Goal: Communication & Community: Answer question/provide support

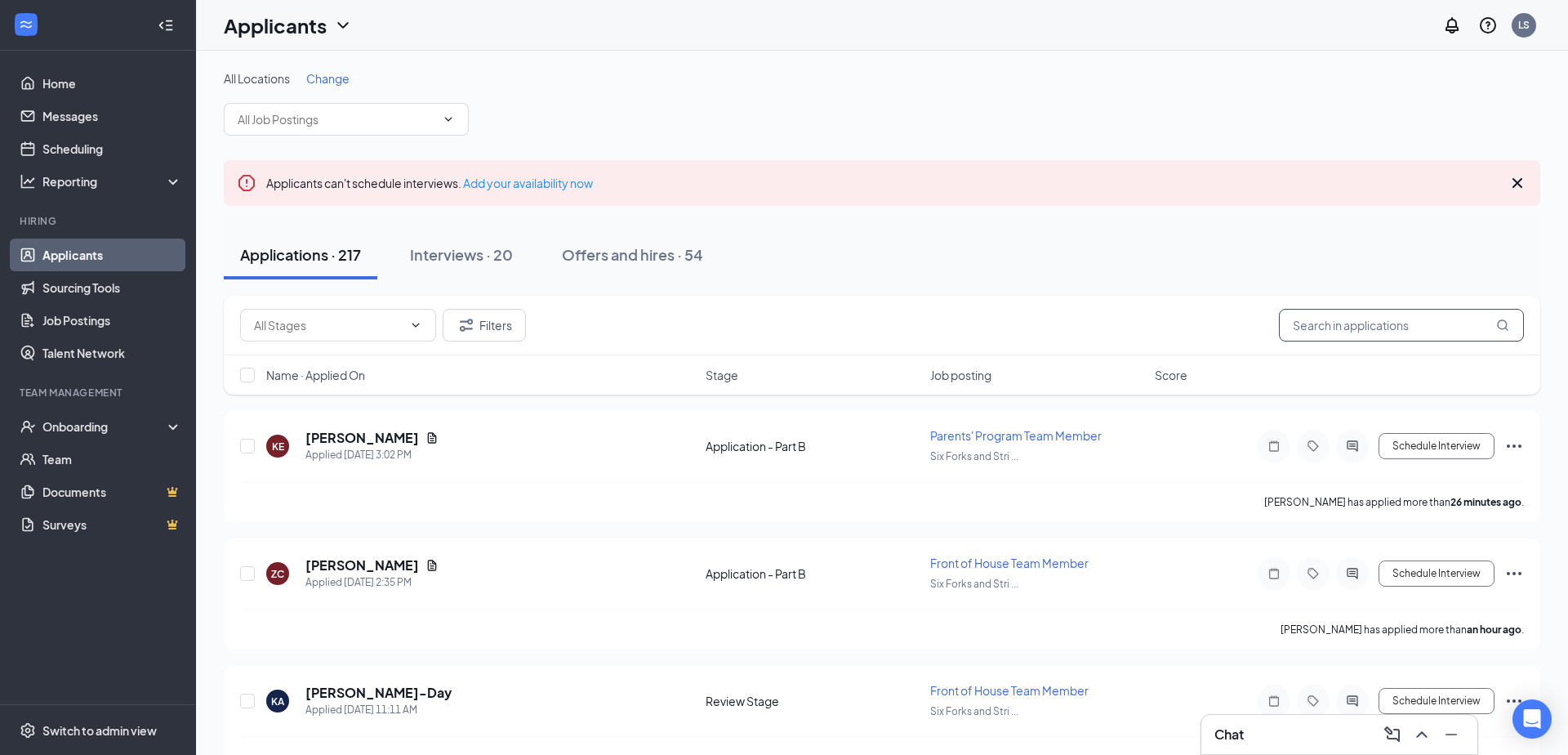
click at [1372, 324] on input "text" at bounding box center [1401, 325] width 245 height 33
click at [1144, 317] on div "Filters" at bounding box center [882, 325] width 1283 height 33
click at [1302, 327] on input "text" at bounding box center [1401, 325] width 245 height 33
click at [1208, 315] on div "Filters" at bounding box center [882, 325] width 1283 height 33
click at [1330, 334] on input "text" at bounding box center [1401, 325] width 245 height 33
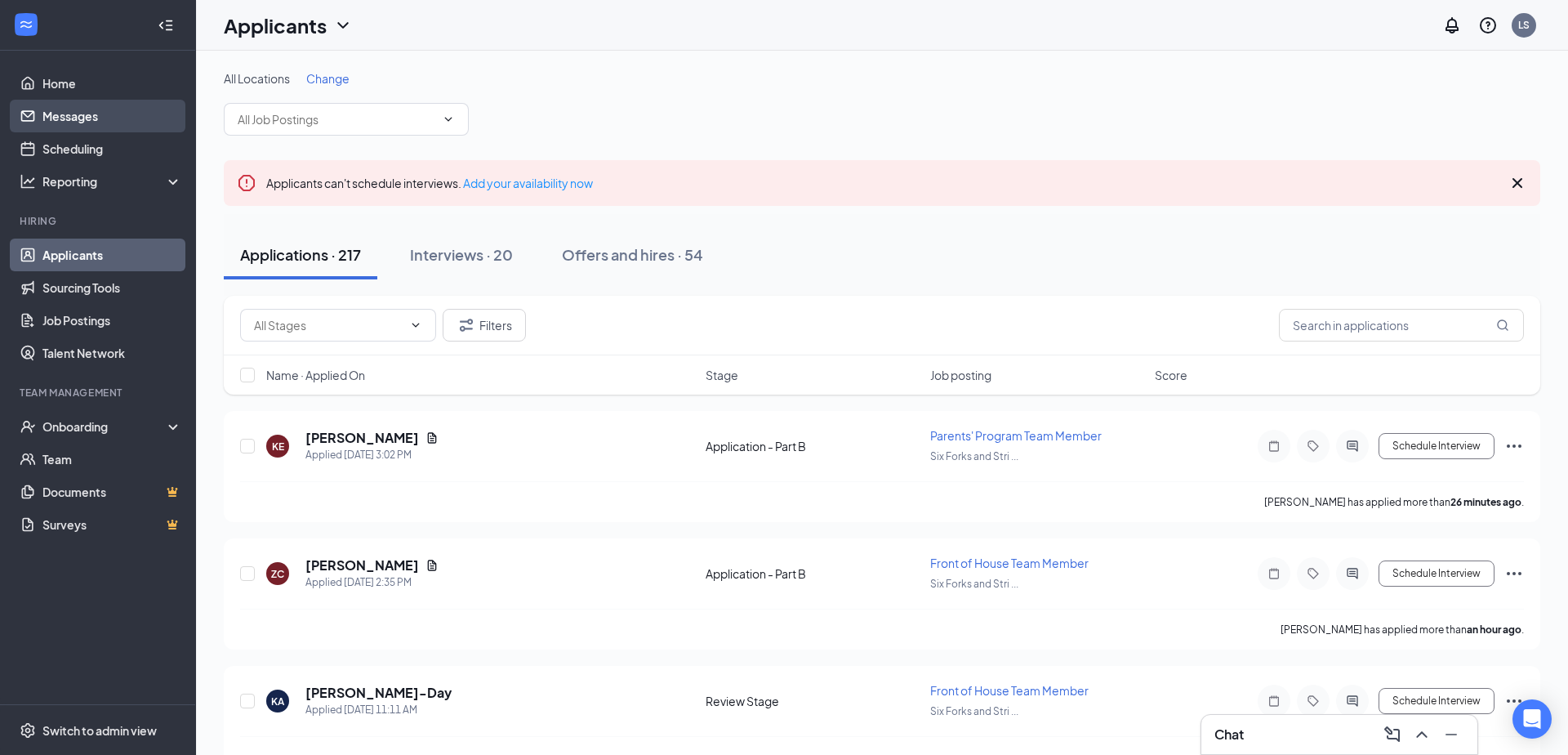
click at [79, 126] on link "Messages" at bounding box center [112, 116] width 139 height 33
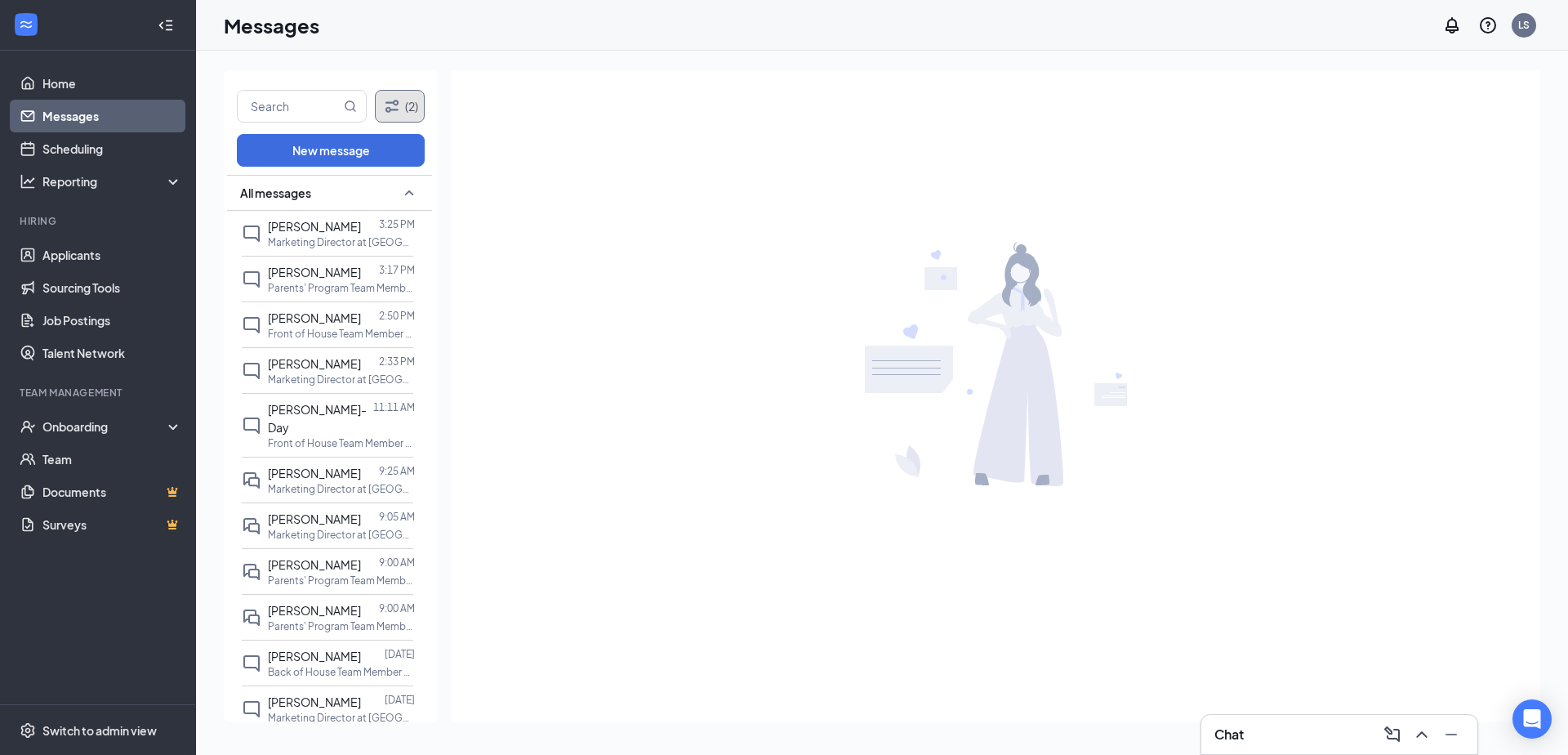
click at [405, 100] on button "(2)" at bounding box center [400, 106] width 50 height 33
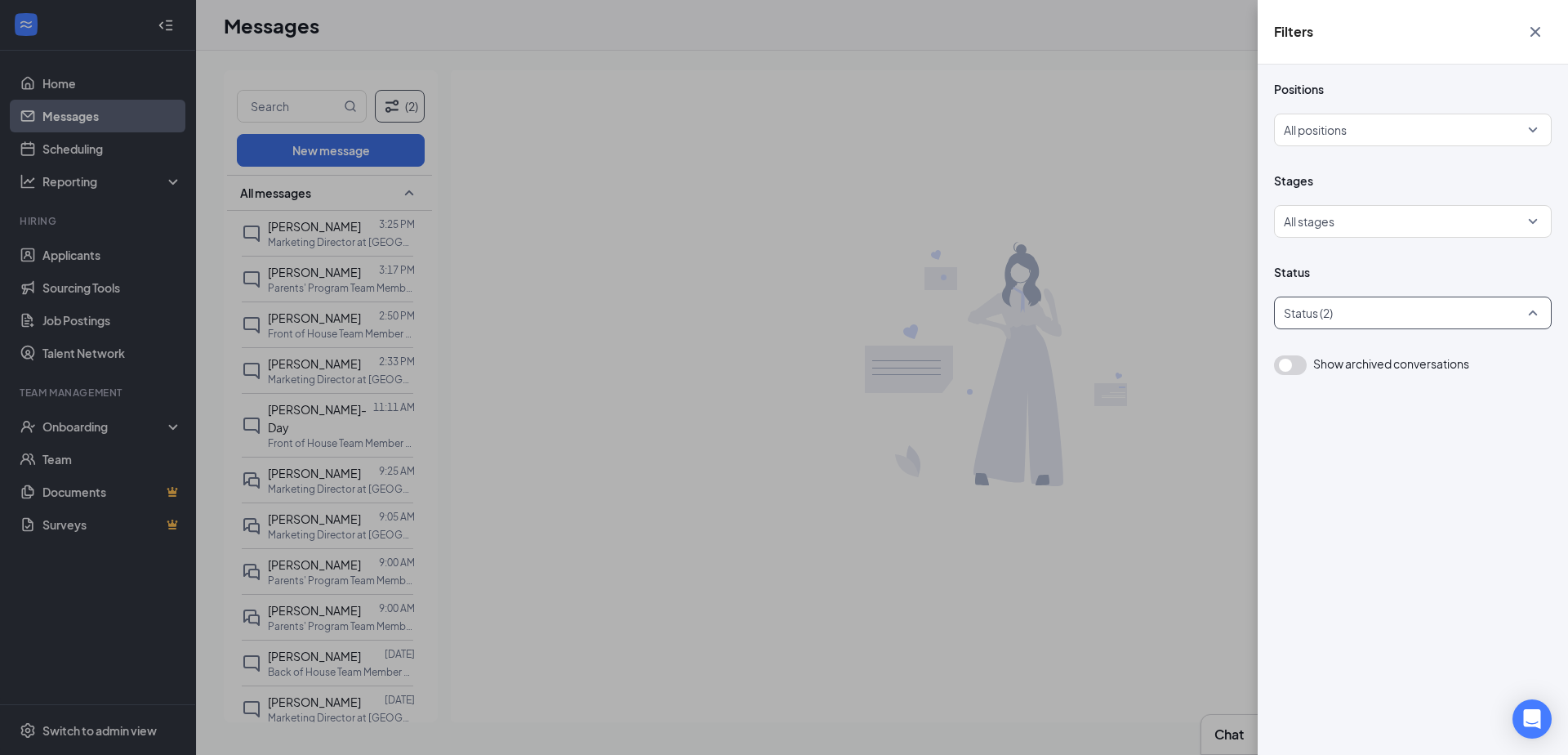
click at [1357, 312] on div at bounding box center [1404, 313] width 253 height 26
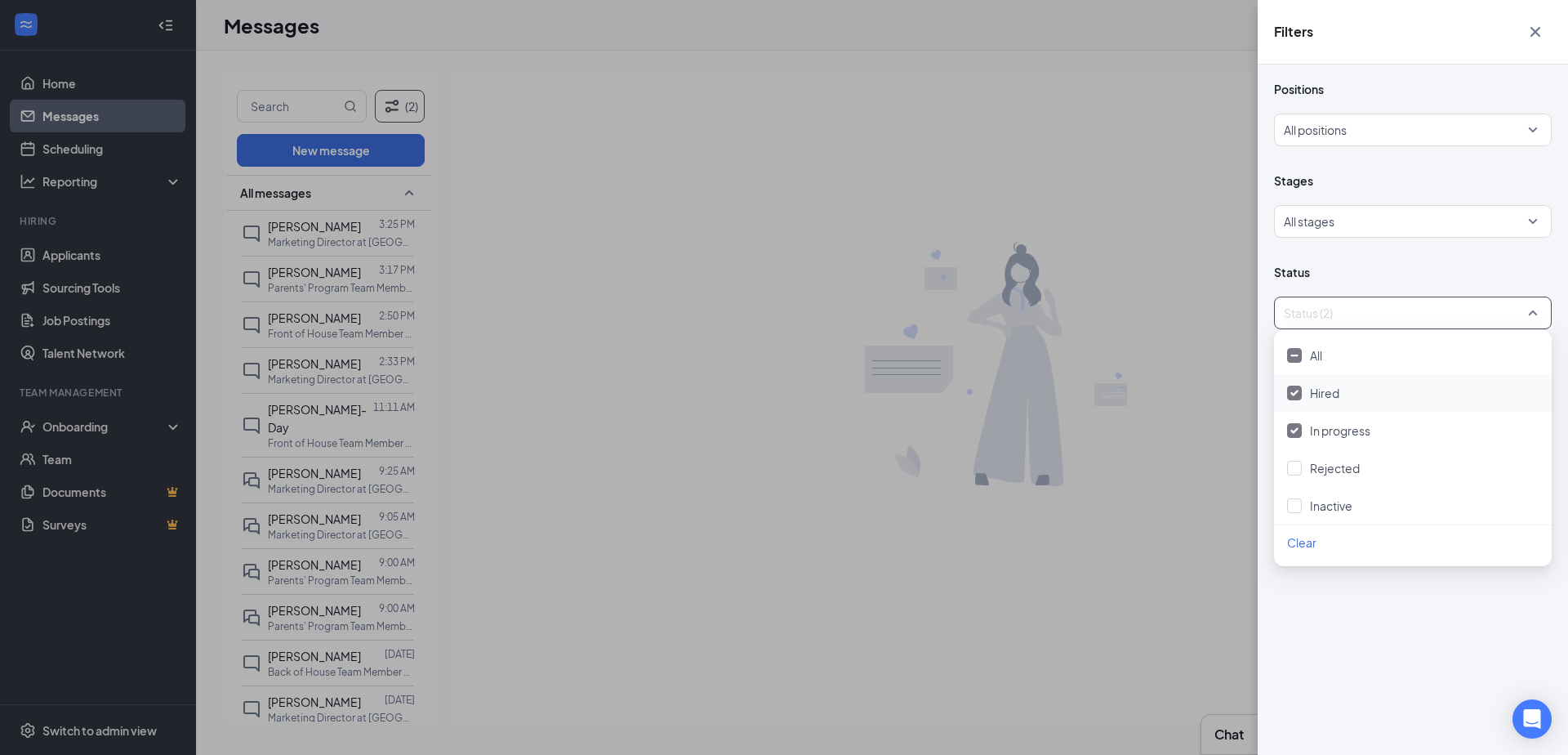
click at [1298, 394] on img at bounding box center [1294, 392] width 8 height 7
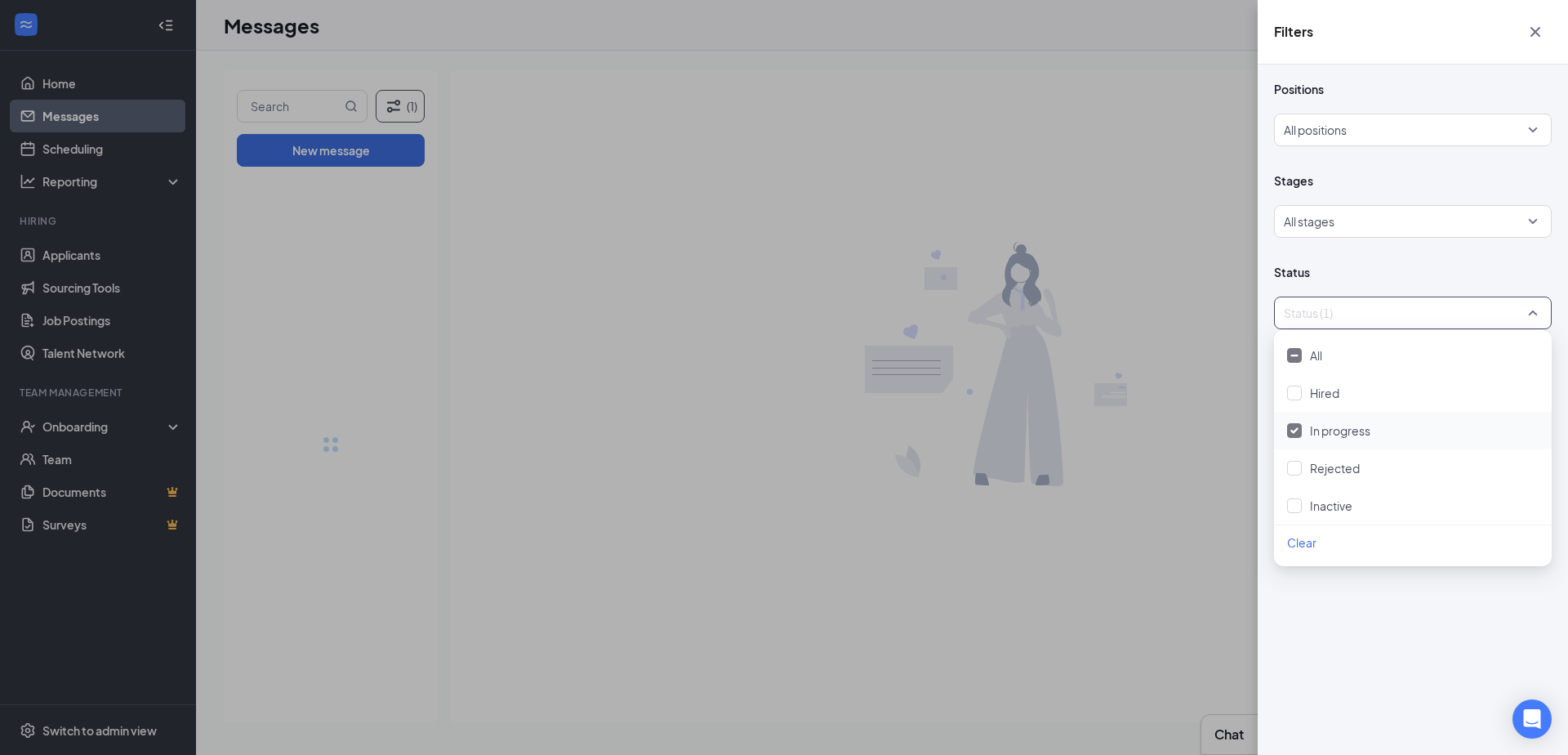
click at [1298, 430] on img at bounding box center [1294, 430] width 8 height 7
click at [1297, 507] on div at bounding box center [1294, 505] width 14 height 14
click at [1021, 193] on div "Filters Positions All positions Stages All stages Status Status (2) Show archiv…" at bounding box center [784, 377] width 1568 height 755
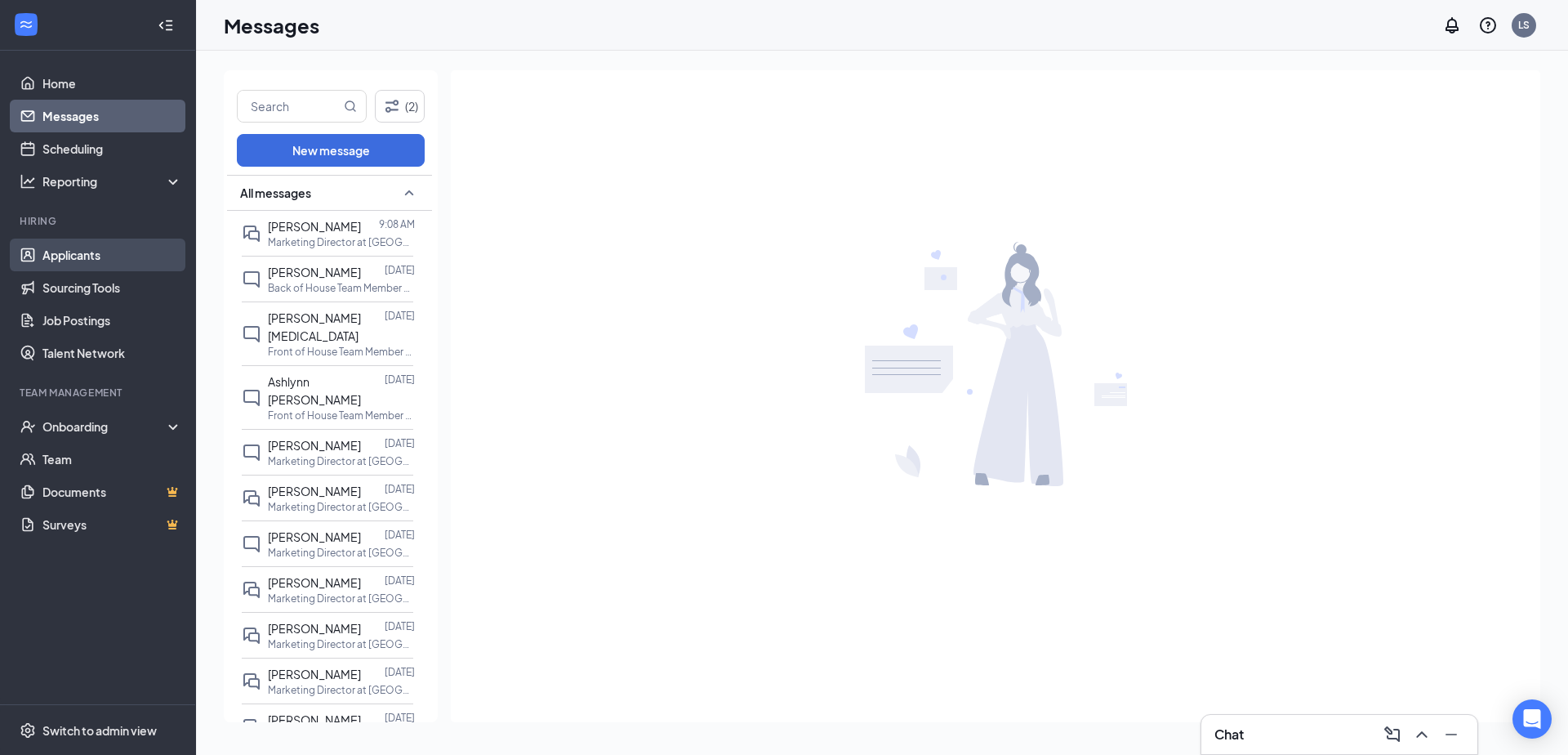
click at [42, 262] on link "Applicants" at bounding box center [112, 255] width 139 height 33
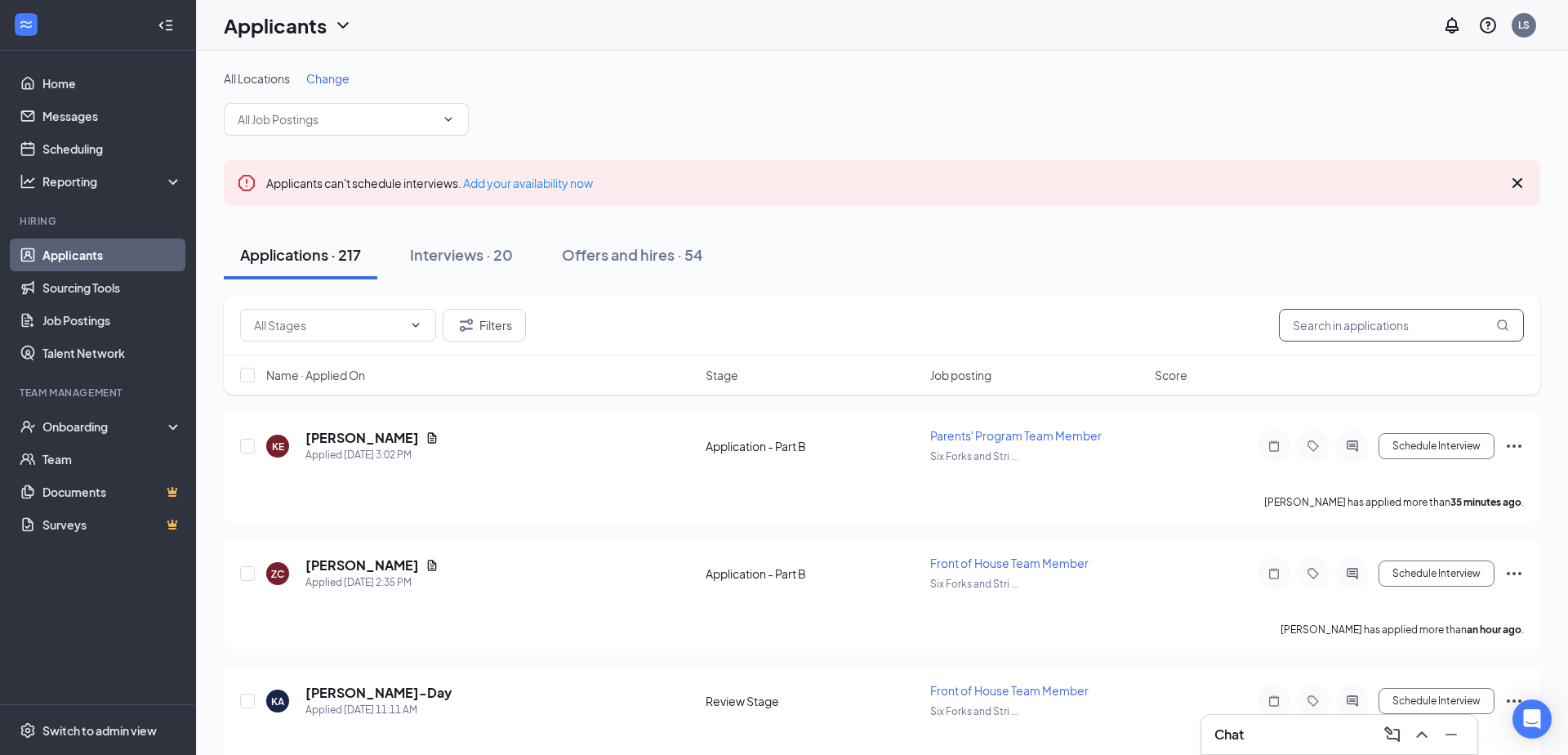
click at [1348, 319] on input "text" at bounding box center [1401, 325] width 245 height 33
type input "Marketing Director"
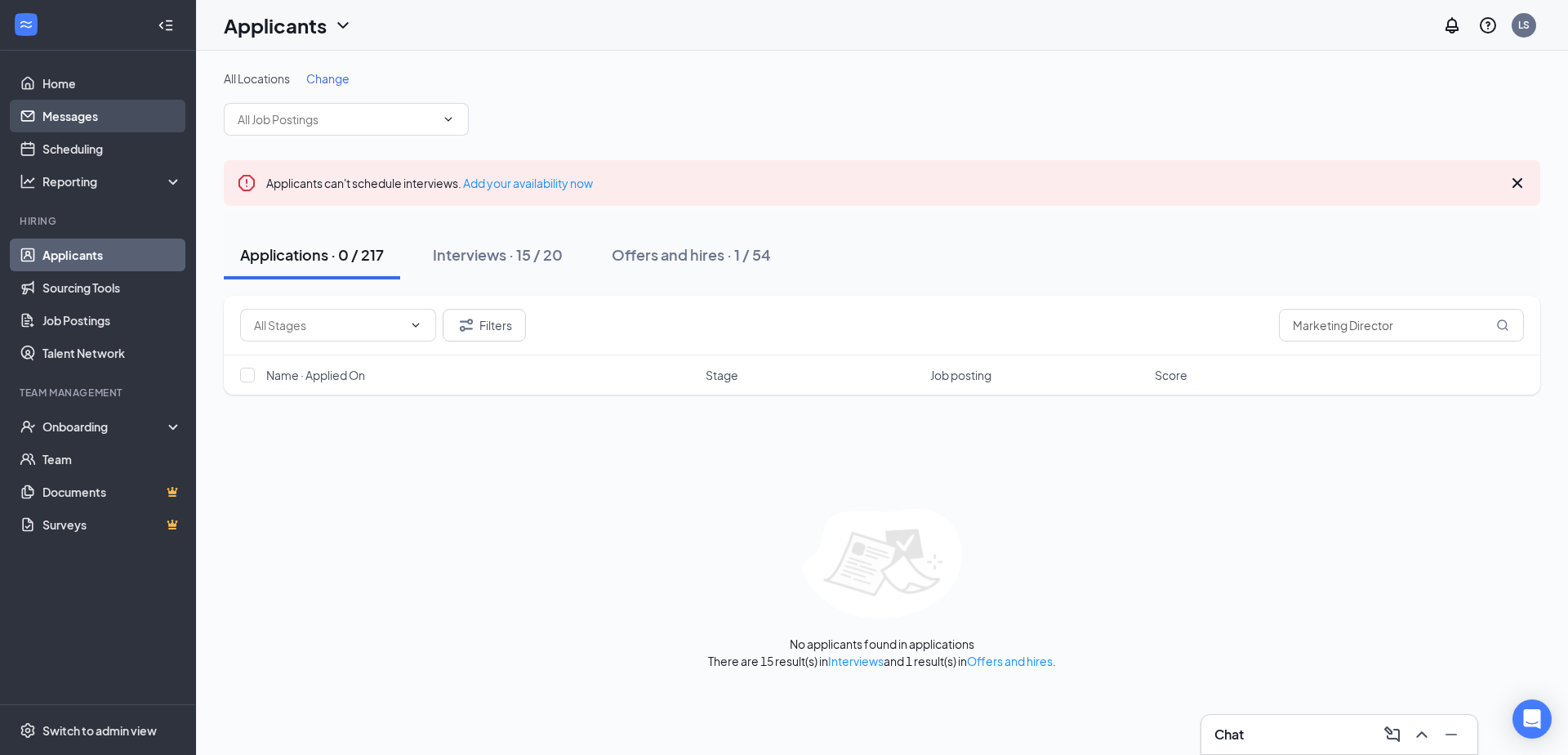
click at [109, 128] on link "Messages" at bounding box center [112, 116] width 139 height 33
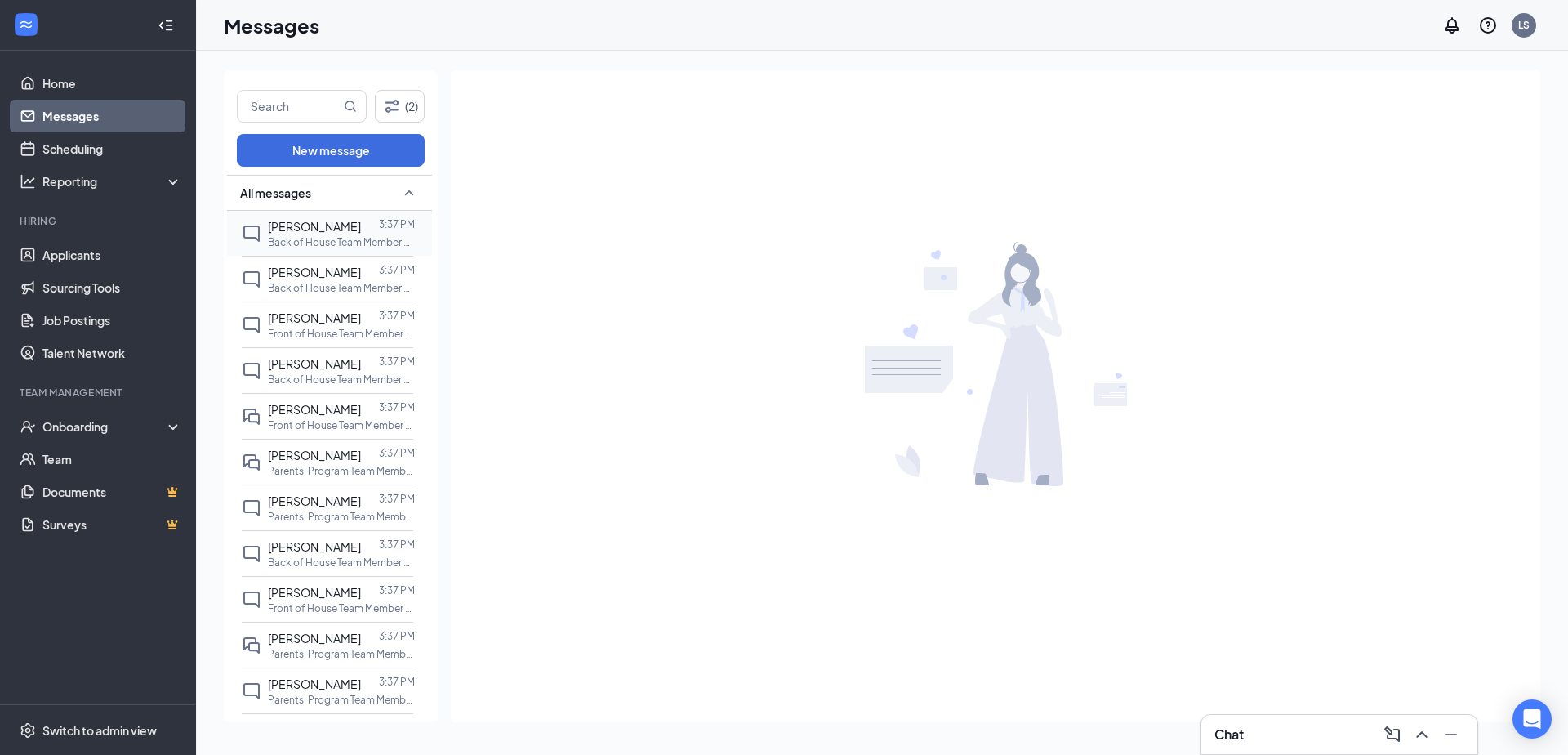
click at [305, 239] on p "Back of House Team Member at [GEOGRAPHIC_DATA] and [PERSON_NAME][GEOGRAPHIC_DAT…" at bounding box center [341, 242] width 147 height 13
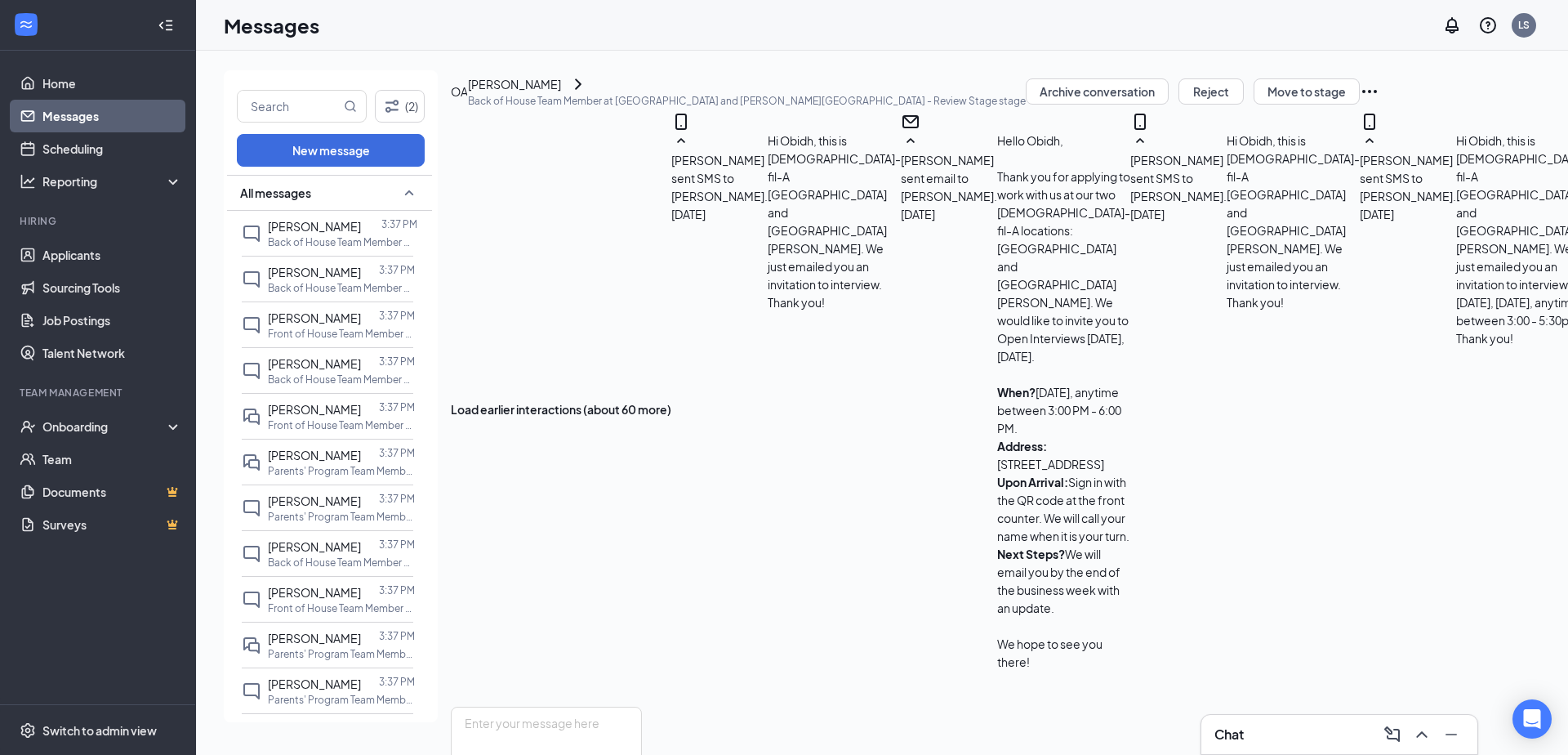
scroll to position [1262, 0]
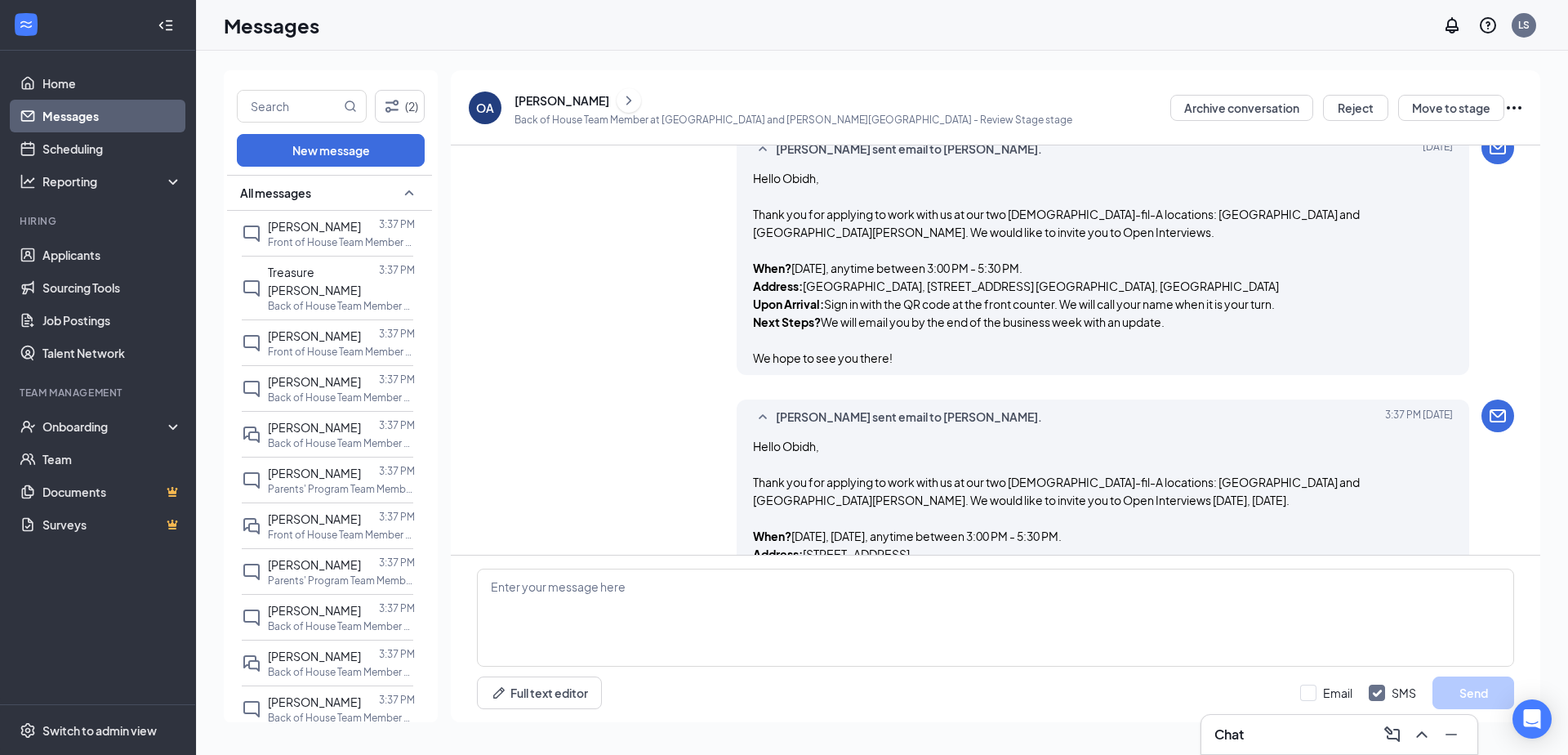
scroll to position [1262, 0]
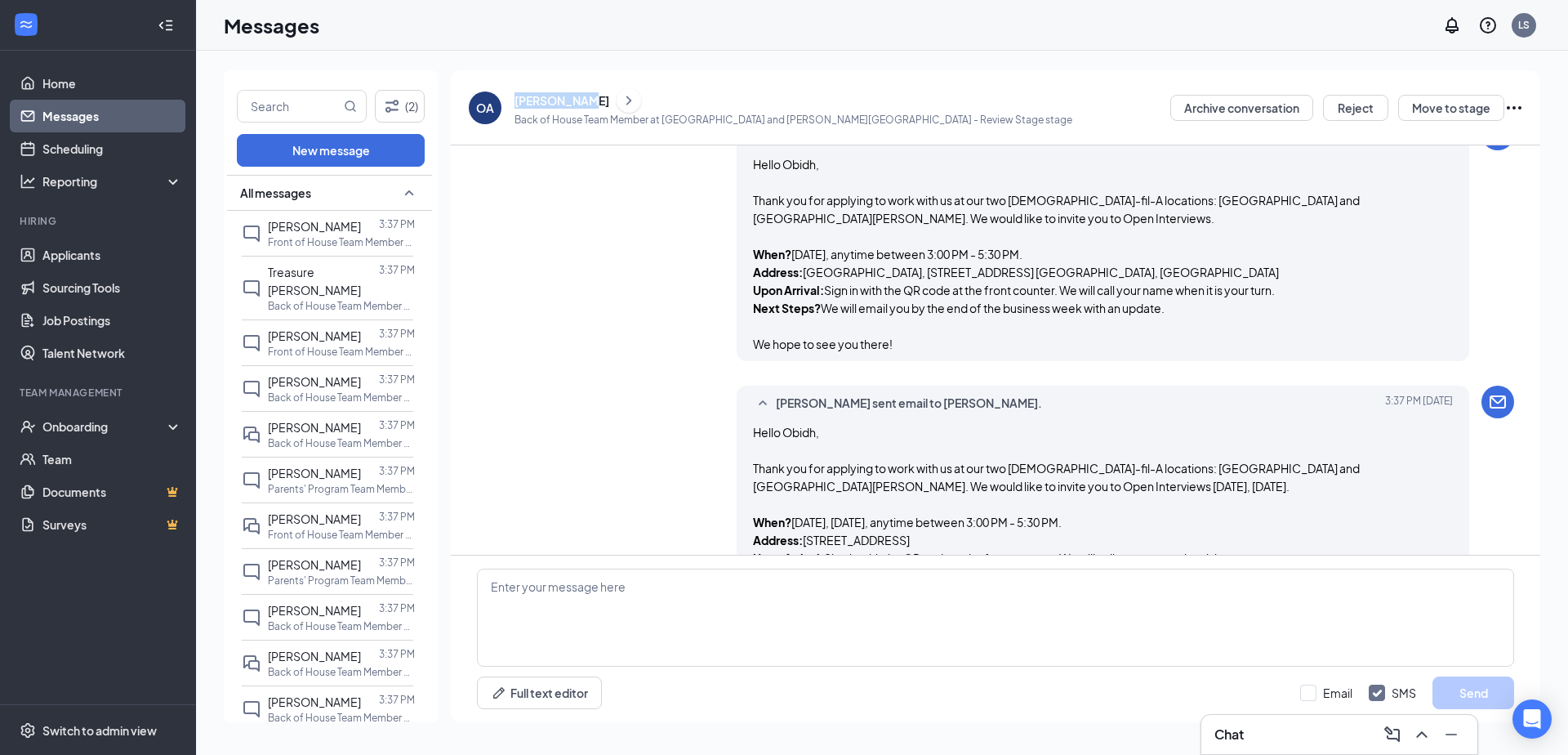
drag, startPoint x: 510, startPoint y: 100, endPoint x: 581, endPoint y: 106, distance: 71.3
click at [581, 106] on div "OA [PERSON_NAME] Back of House Team Member at [GEOGRAPHIC_DATA] and [PERSON_NAM…" at bounding box center [771, 107] width 604 height 41
copy div "[PERSON_NAME]"
click at [1523, 716] on div "Open Intercom Messenger" at bounding box center [1531, 718] width 43 height 43
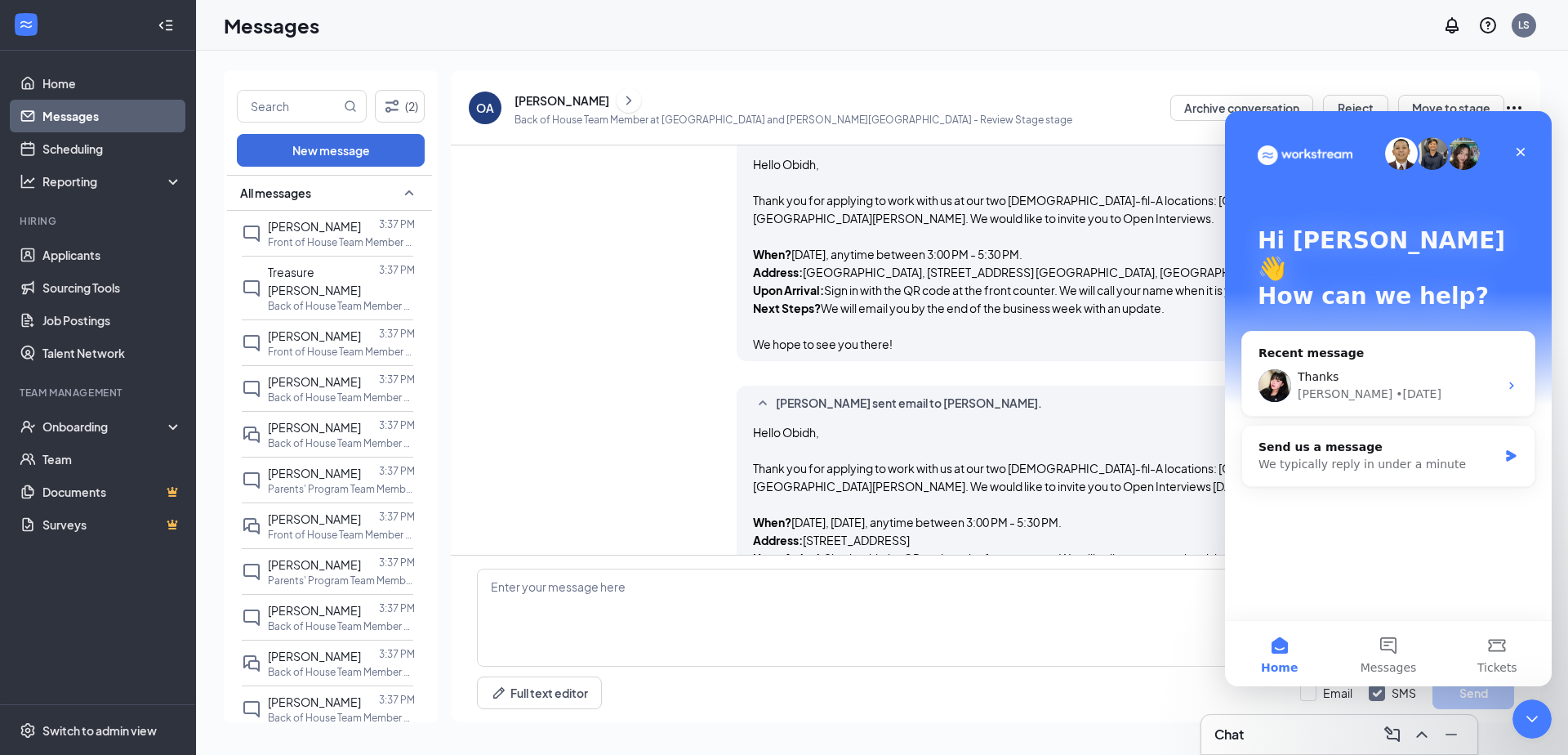
scroll to position [0, 0]
click at [1340, 368] on span "Applicant Management - Sending messages notification" at bounding box center [1397, 377] width 165 height 17
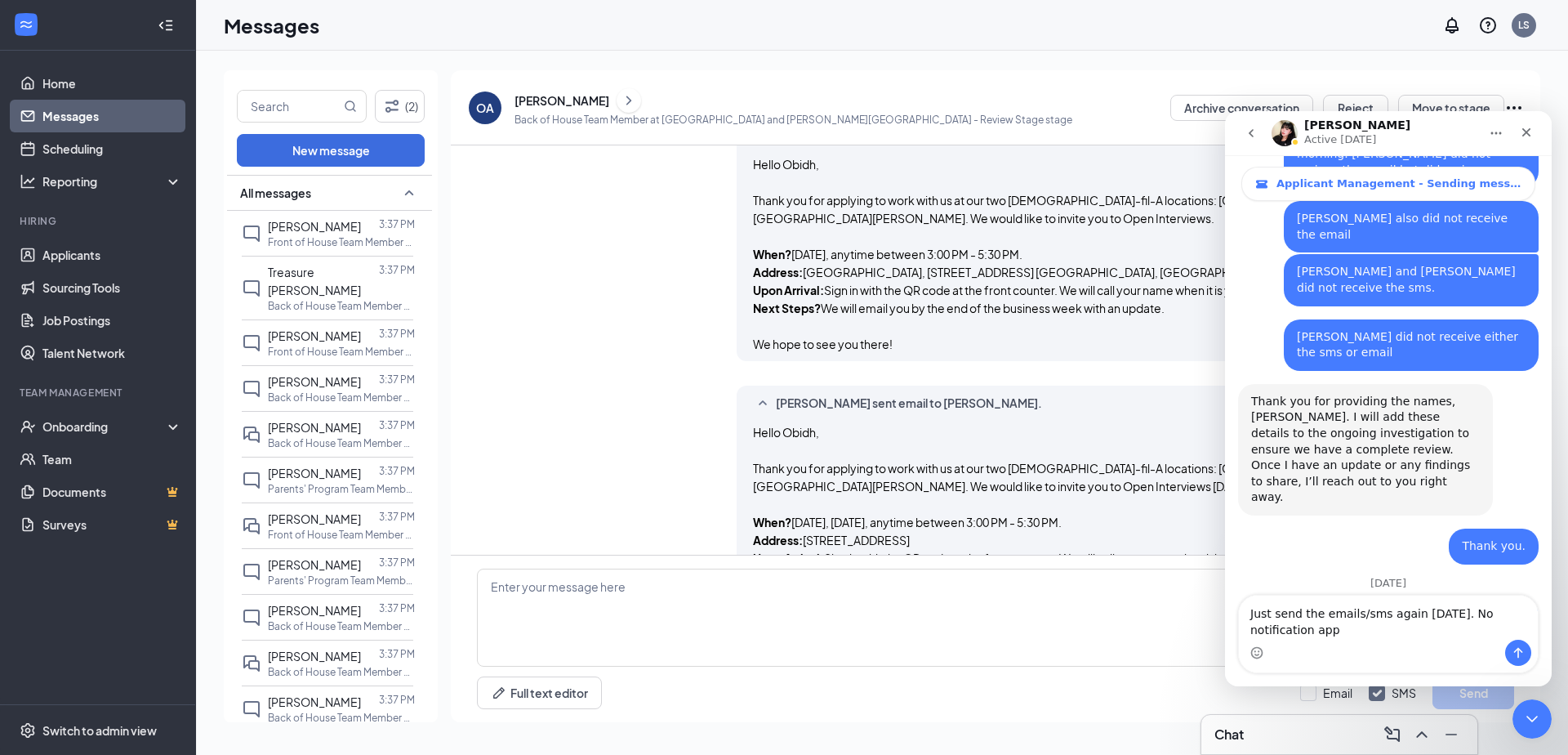
scroll to position [3996, 0]
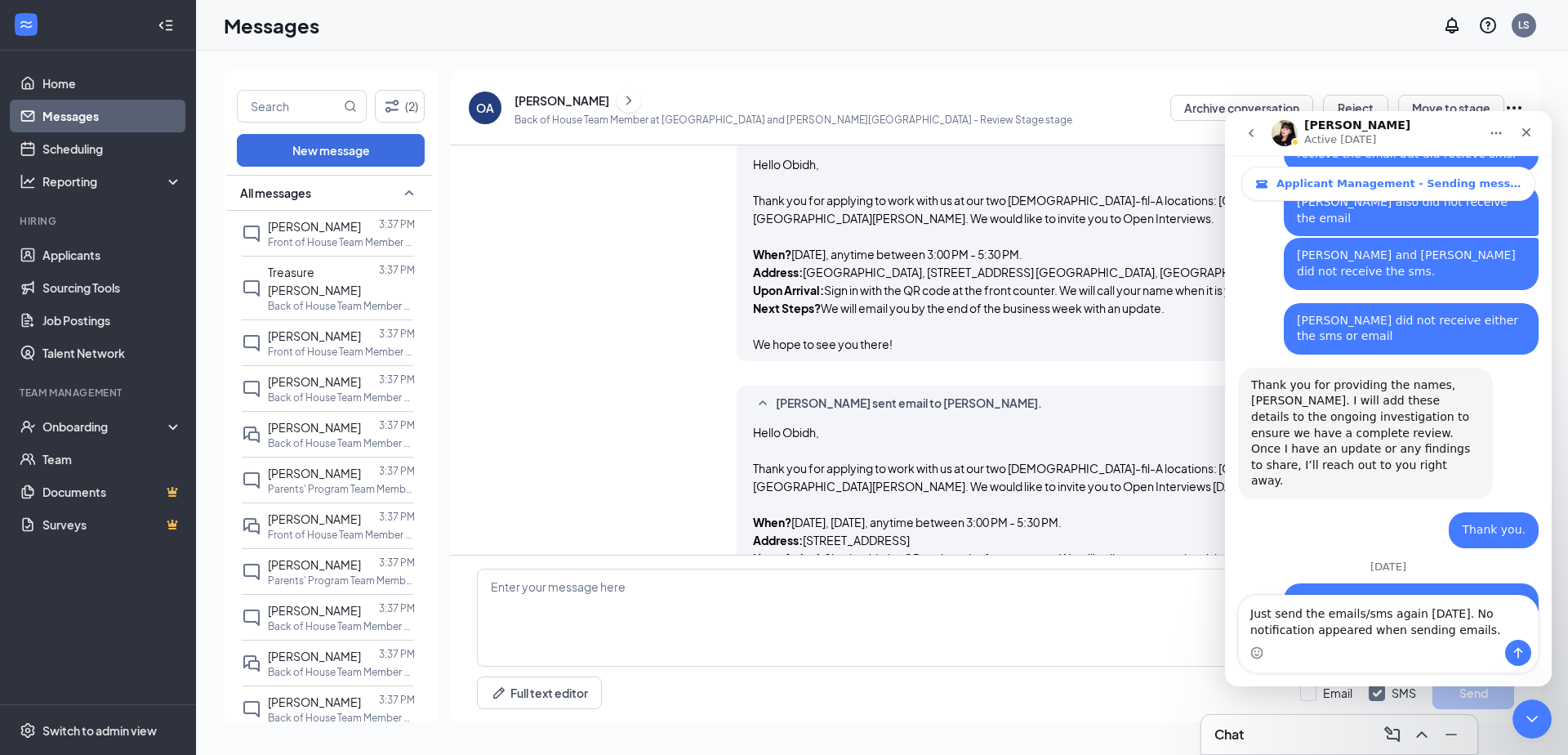
type textarea "Just send the emails/sms again [DATE]. No notification appeared when sending em…"
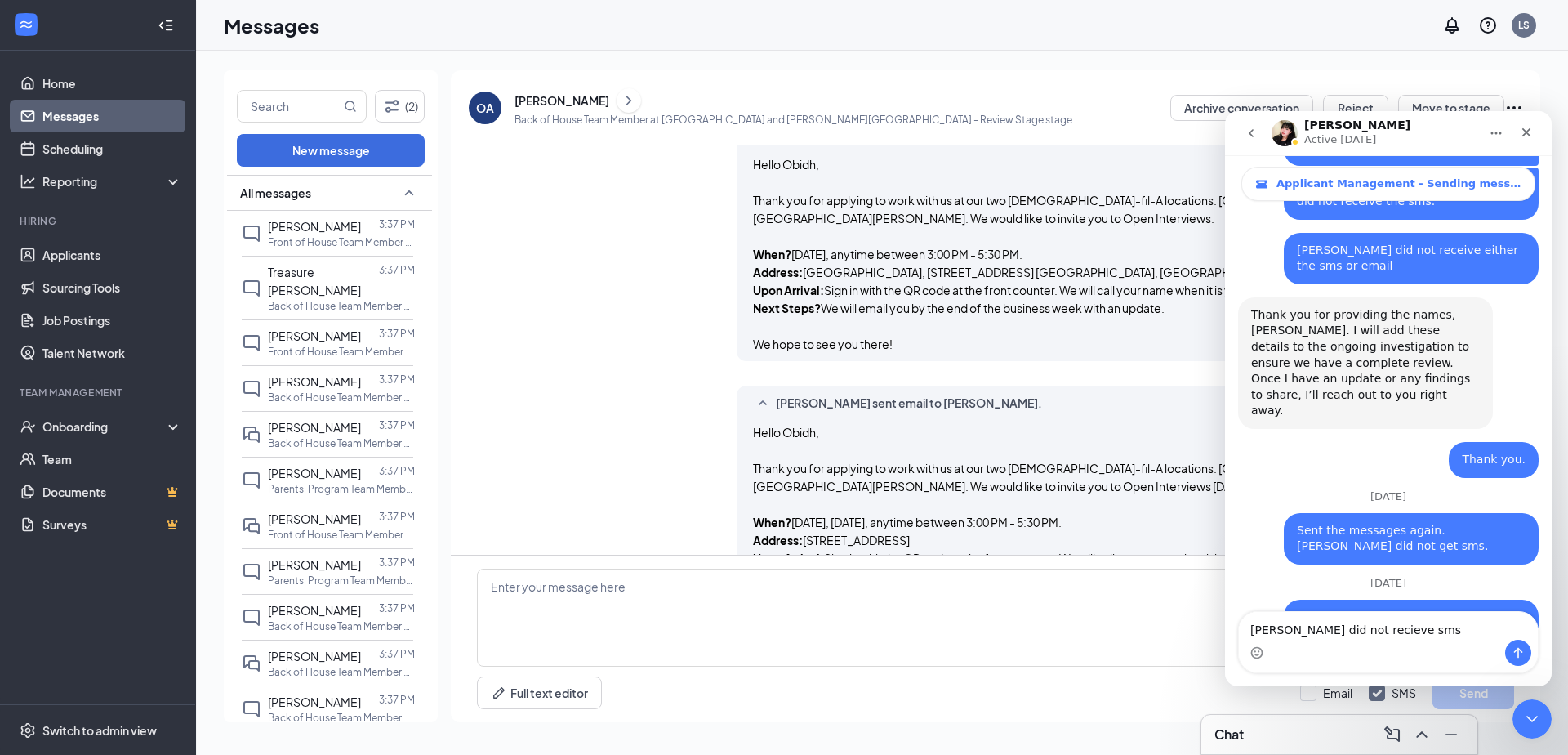
click at [1387, 633] on textarea "Obidh Arram did not recieve sms" at bounding box center [1388, 625] width 299 height 28
type textarea "[PERSON_NAME] did not receive sms"
click at [1443, 642] on div "Intercom messenger" at bounding box center [1388, 652] width 299 height 26
click at [1442, 633] on textarea "[PERSON_NAME] did not receive sms" at bounding box center [1388, 625] width 299 height 28
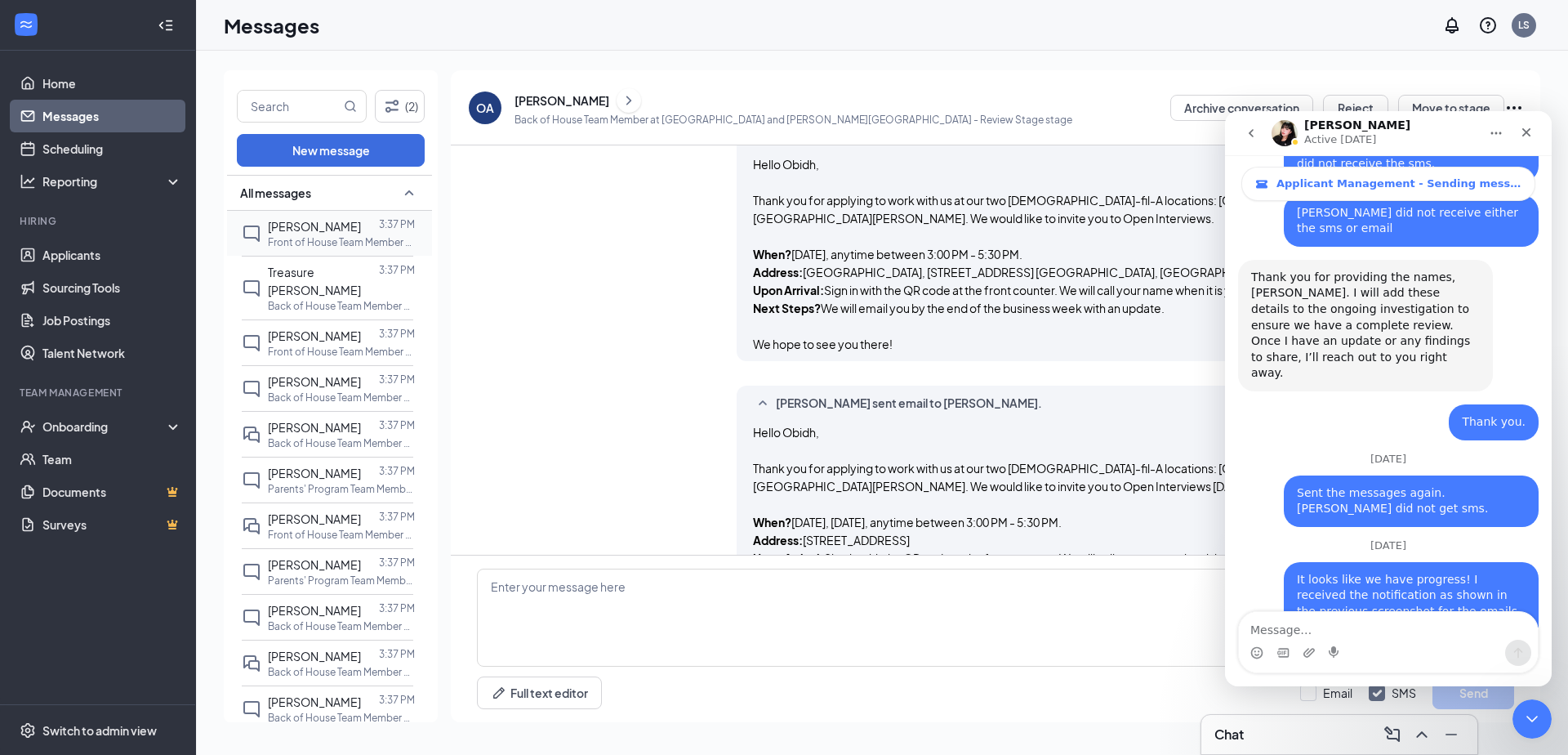
click at [334, 245] on p "Front of House Team Member at [GEOGRAPHIC_DATA] and [PERSON_NAME][GEOGRAPHIC_DA…" at bounding box center [341, 242] width 147 height 13
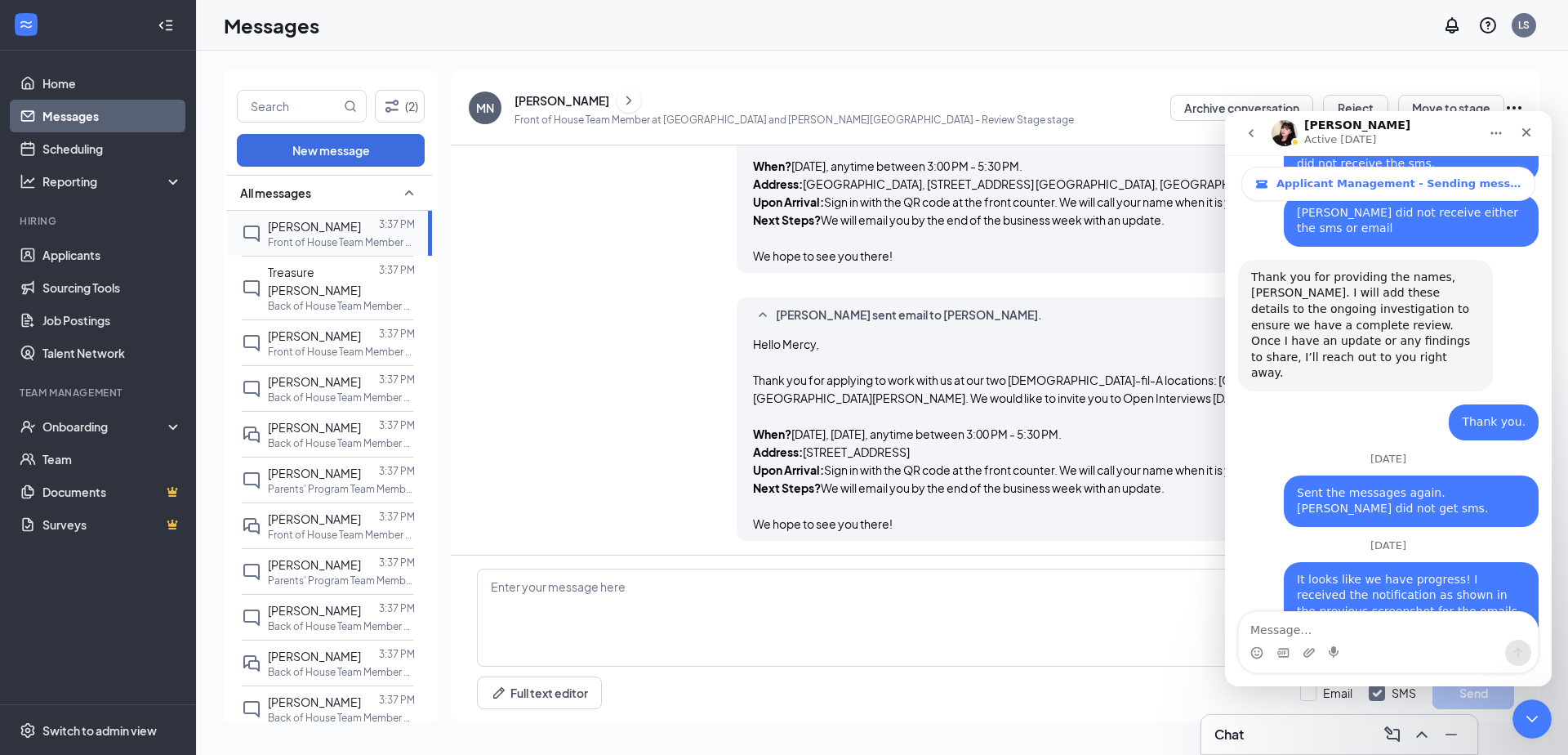
scroll to position [1423, 0]
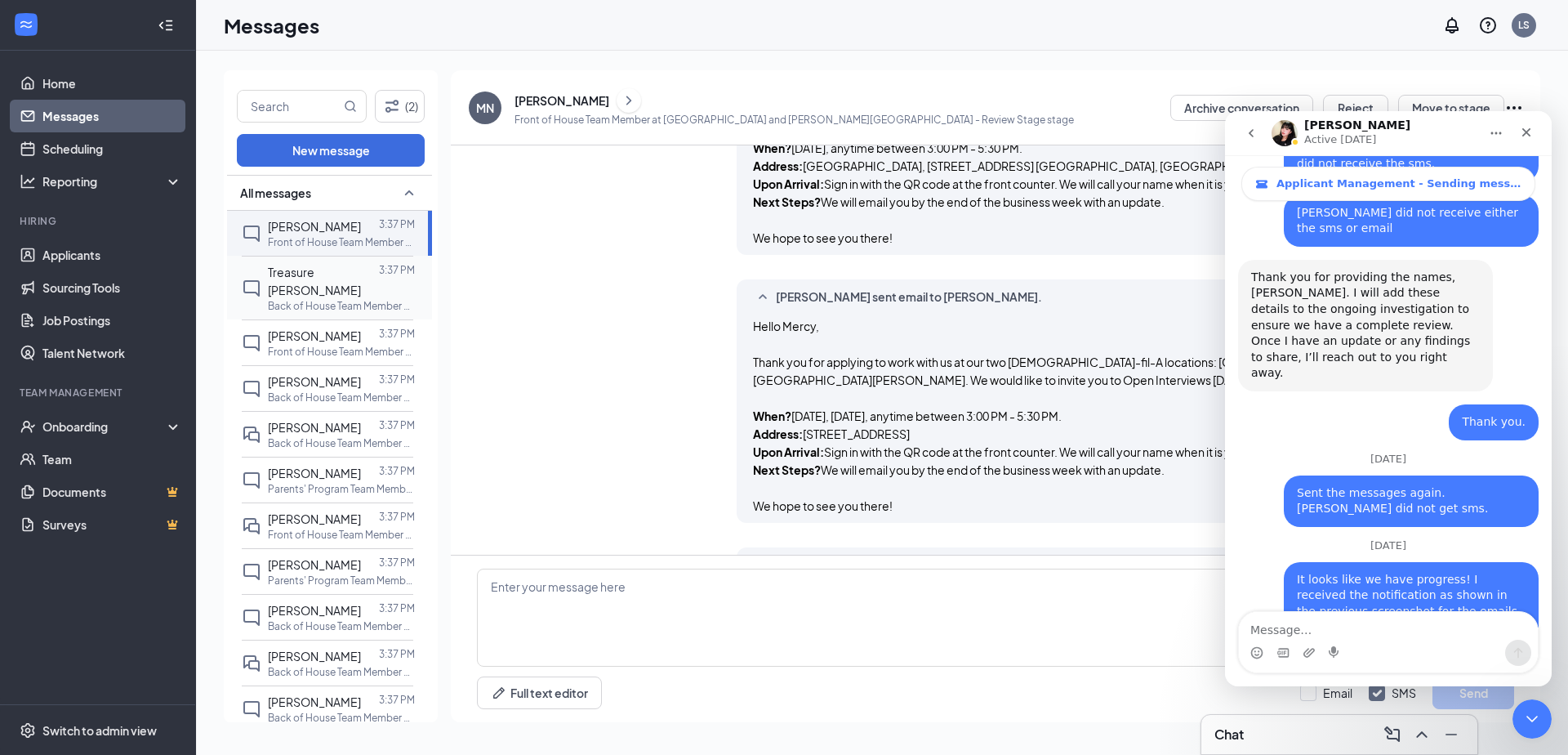
click at [335, 279] on span "Treasure [PERSON_NAME]" at bounding box center [314, 281] width 93 height 33
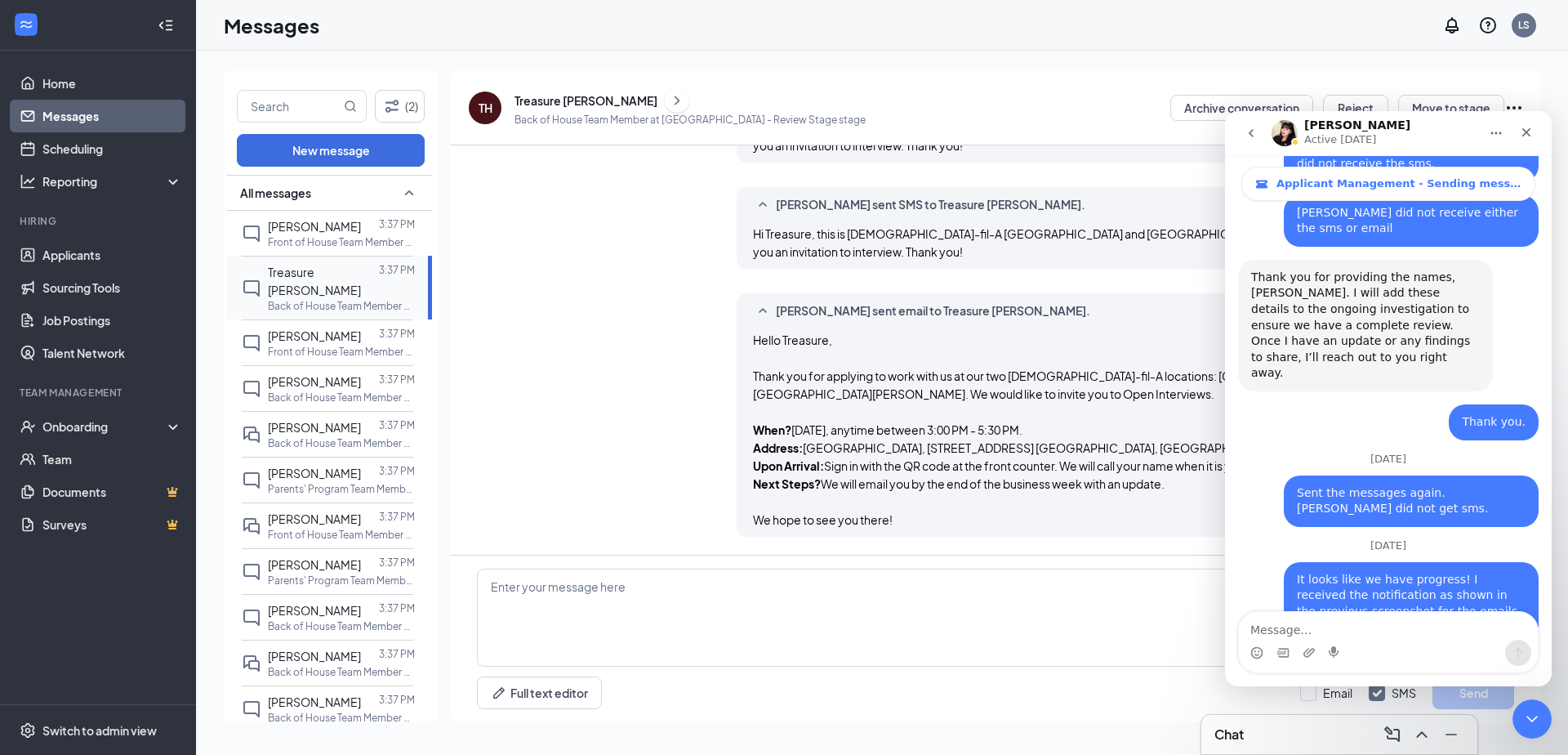
scroll to position [1262, 0]
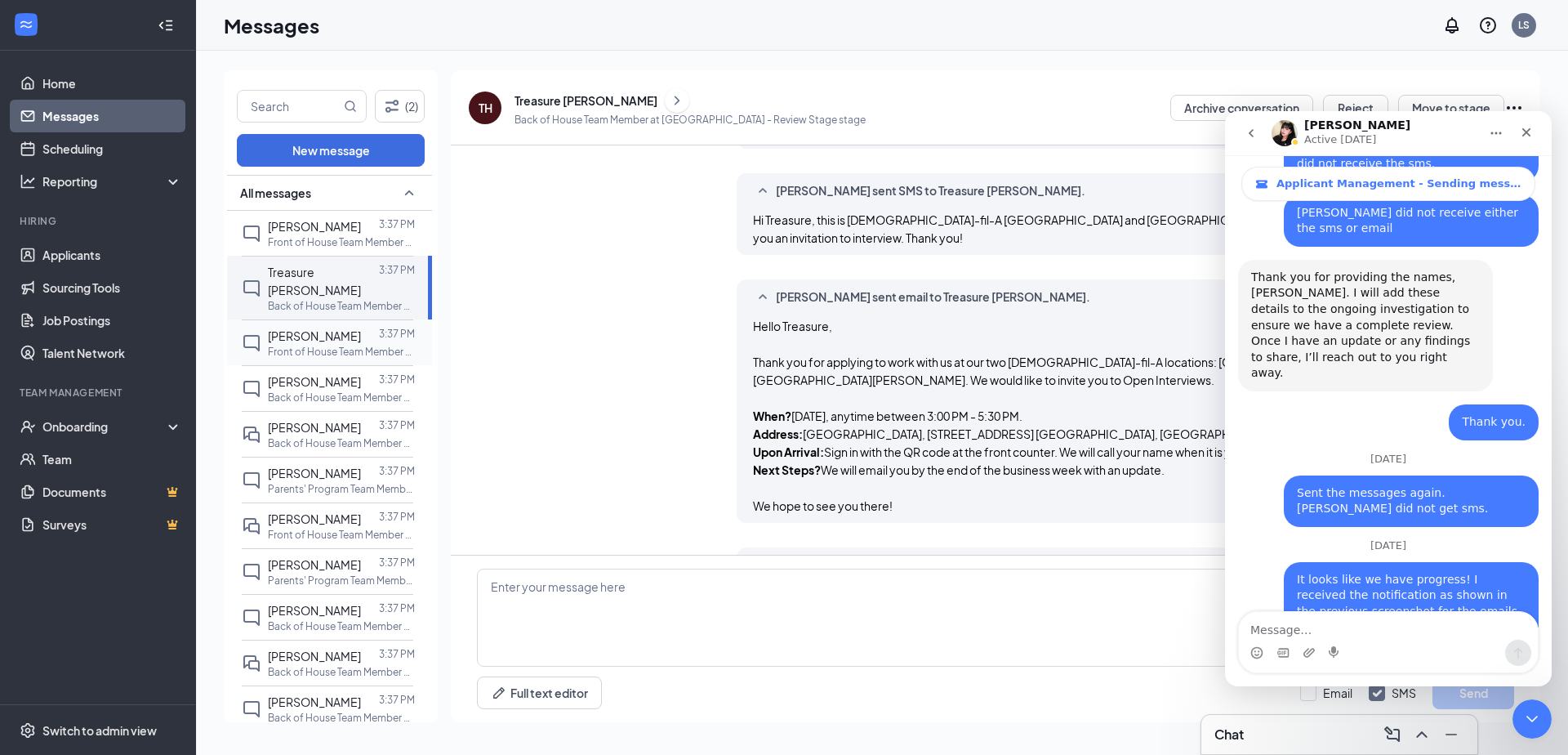
click at [335, 328] on span "[PERSON_NAME]" at bounding box center [314, 335] width 93 height 14
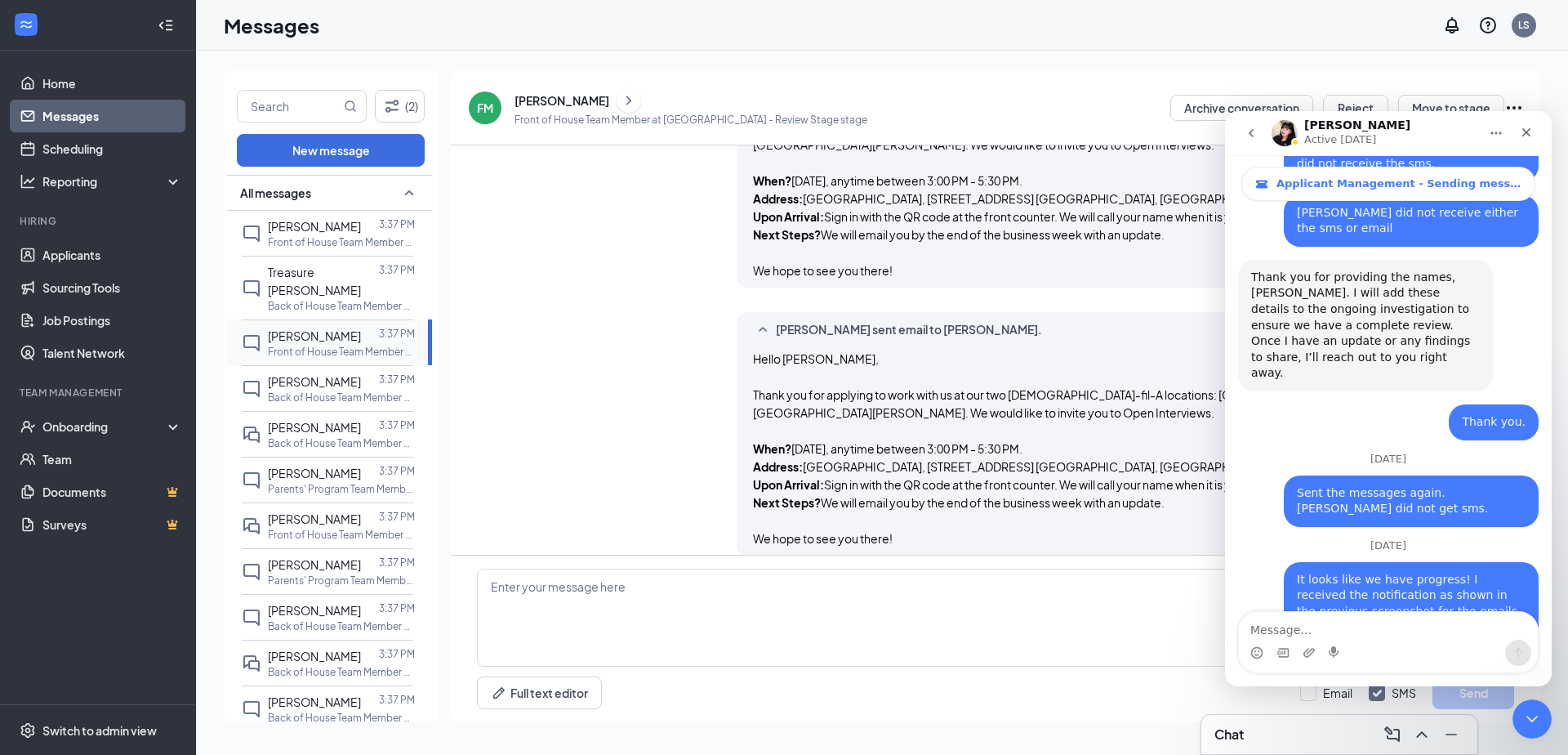
scroll to position [1423, 0]
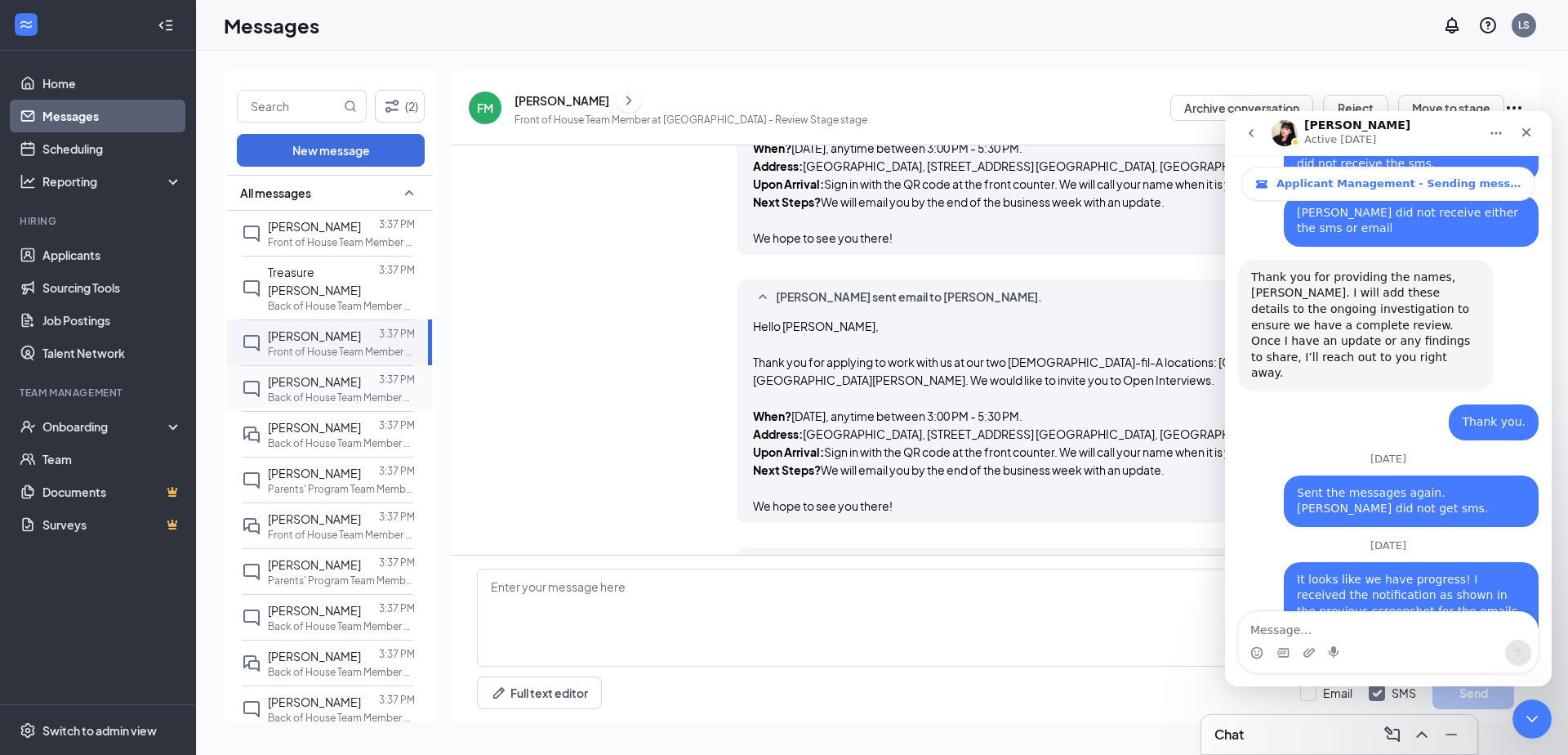
click at [340, 374] on span "[PERSON_NAME]" at bounding box center [314, 381] width 93 height 14
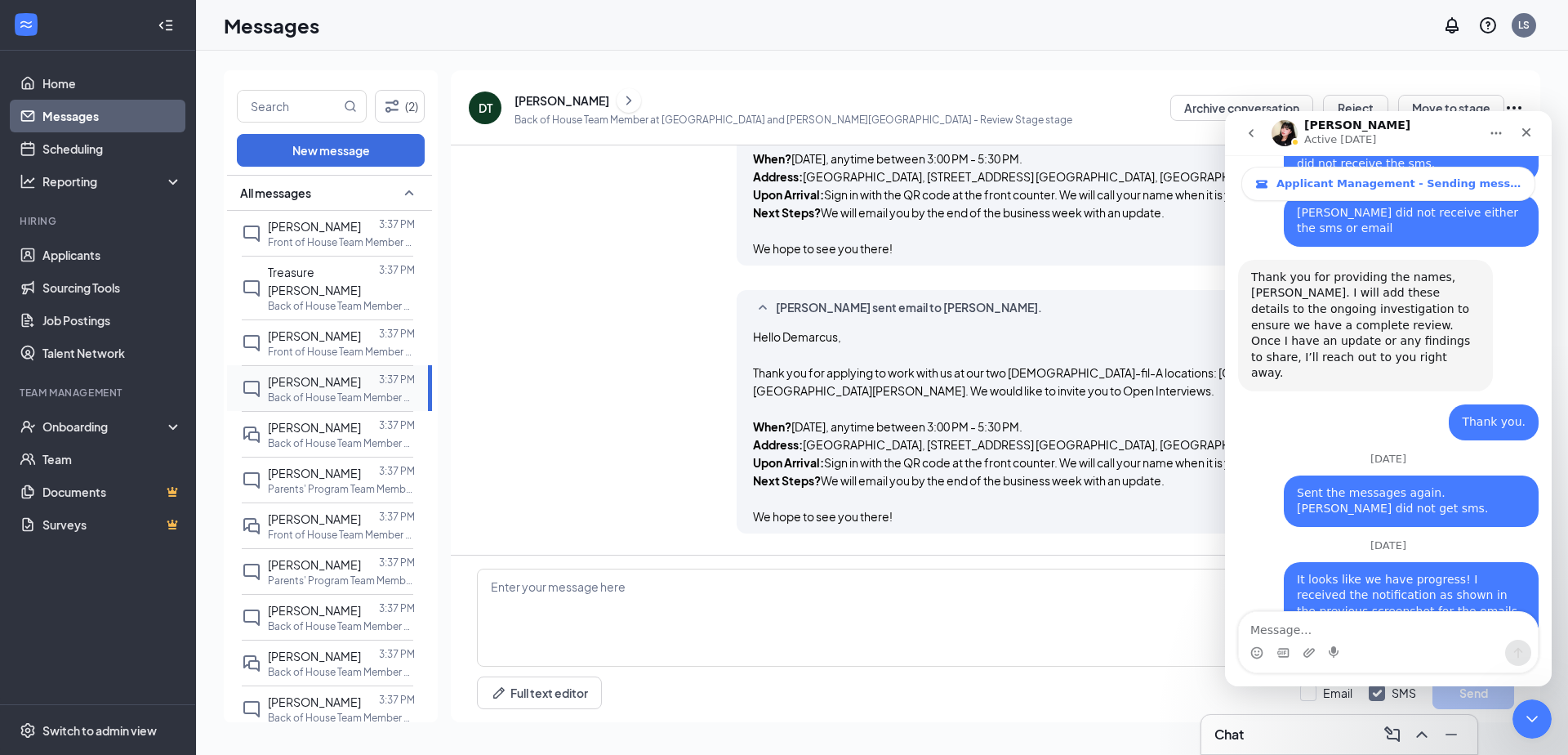
scroll to position [1262, 0]
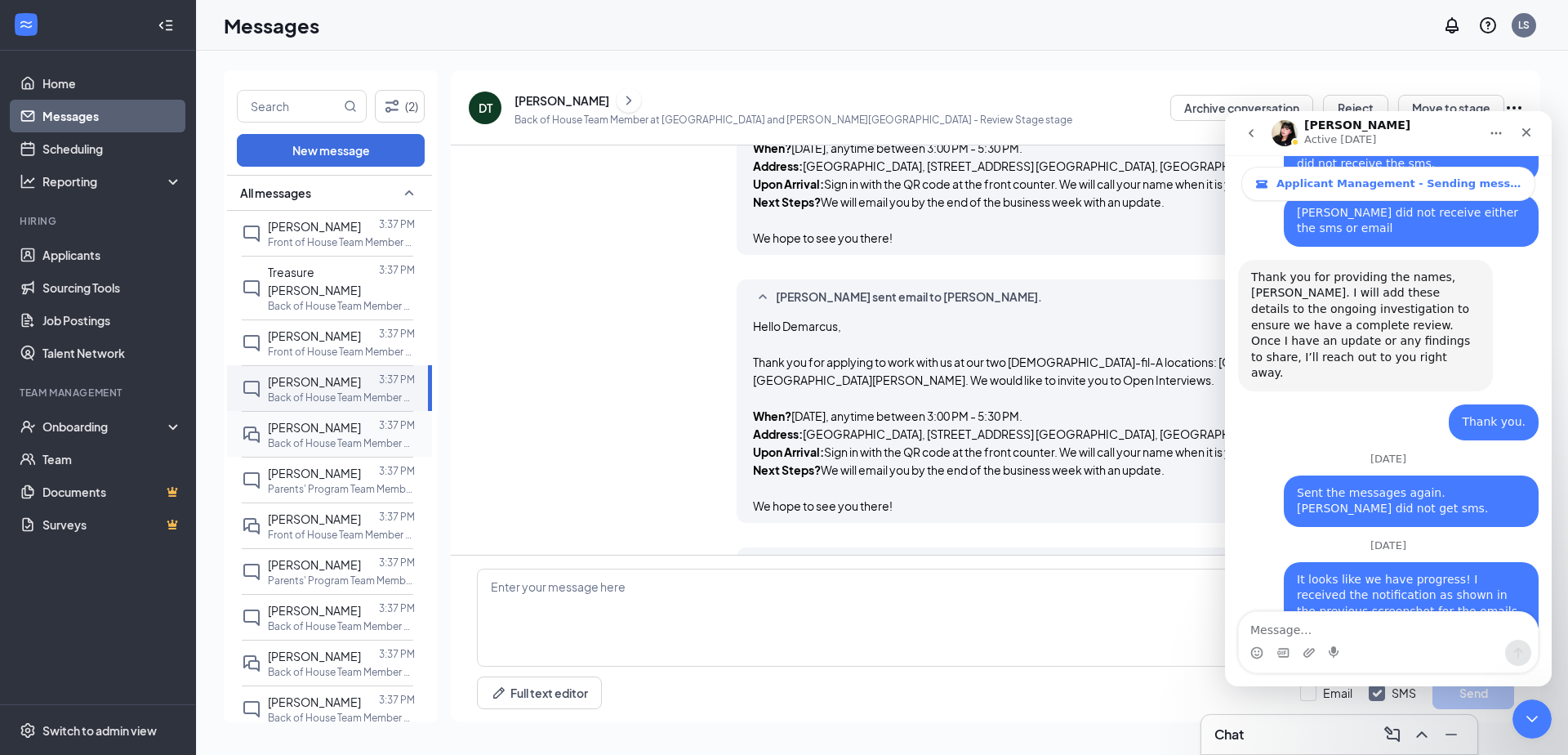
click at [350, 420] on span "[PERSON_NAME]" at bounding box center [314, 427] width 93 height 14
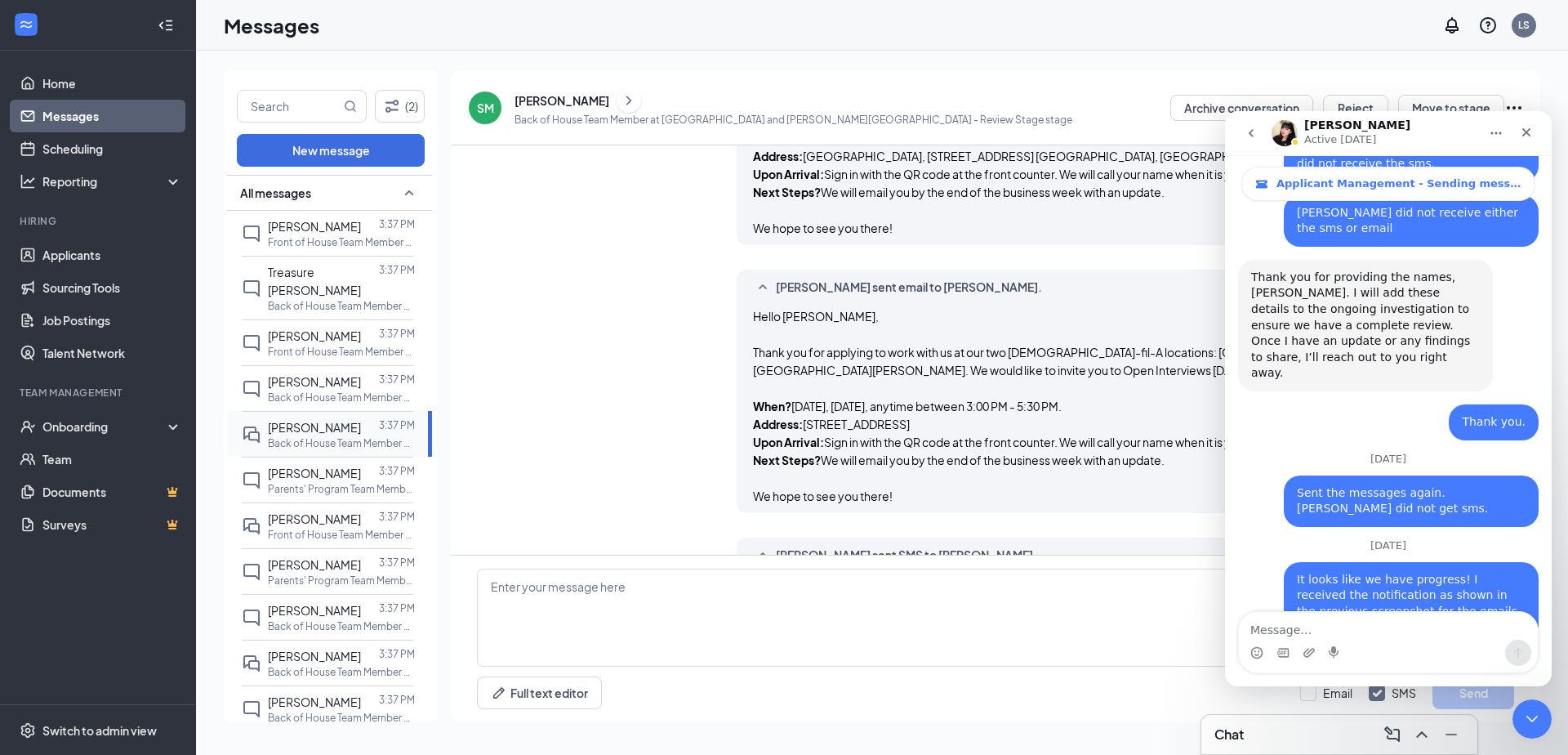
scroll to position [1603, 0]
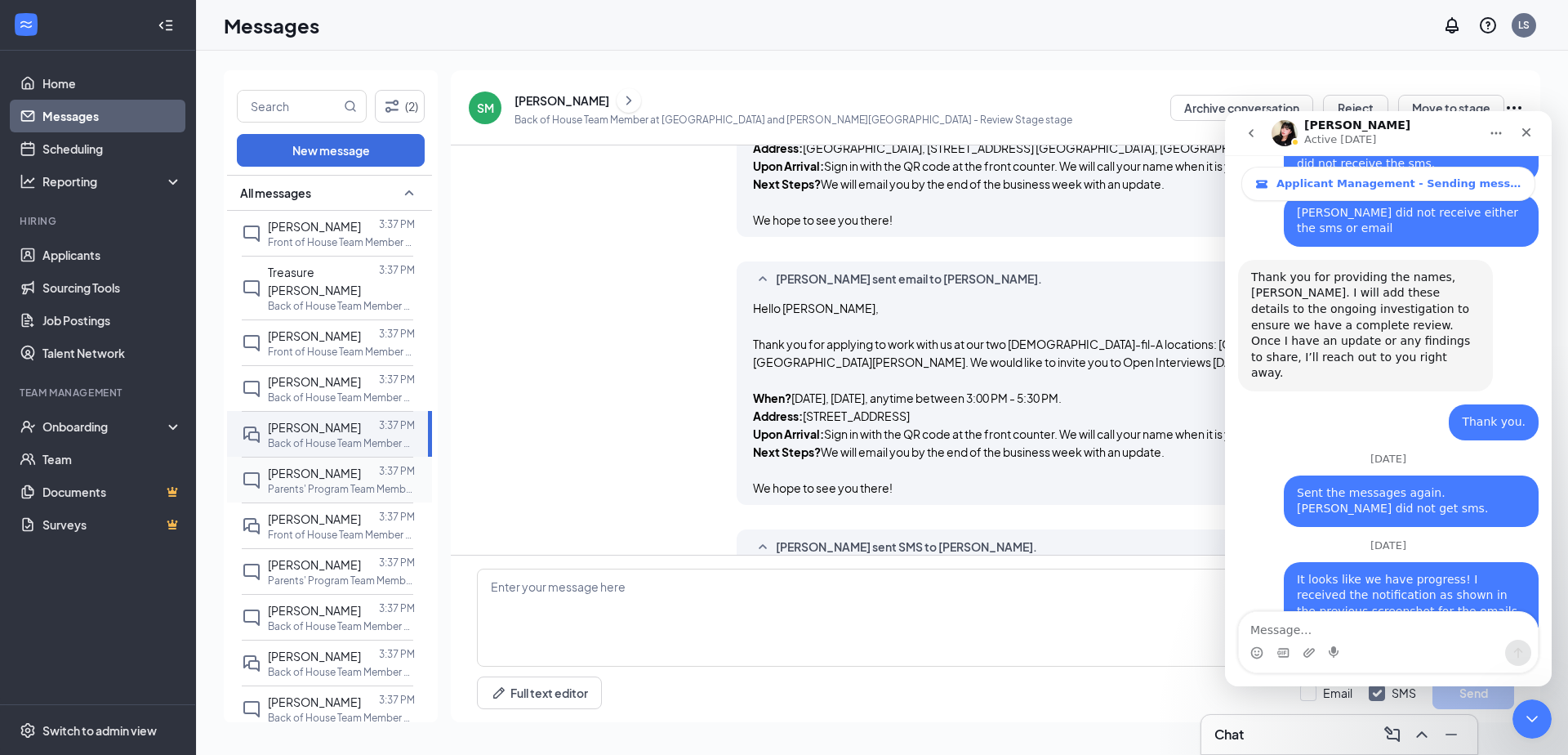
click at [350, 482] on p "Parents' Program Team Member at [GEOGRAPHIC_DATA]" at bounding box center [341, 489] width 147 height 13
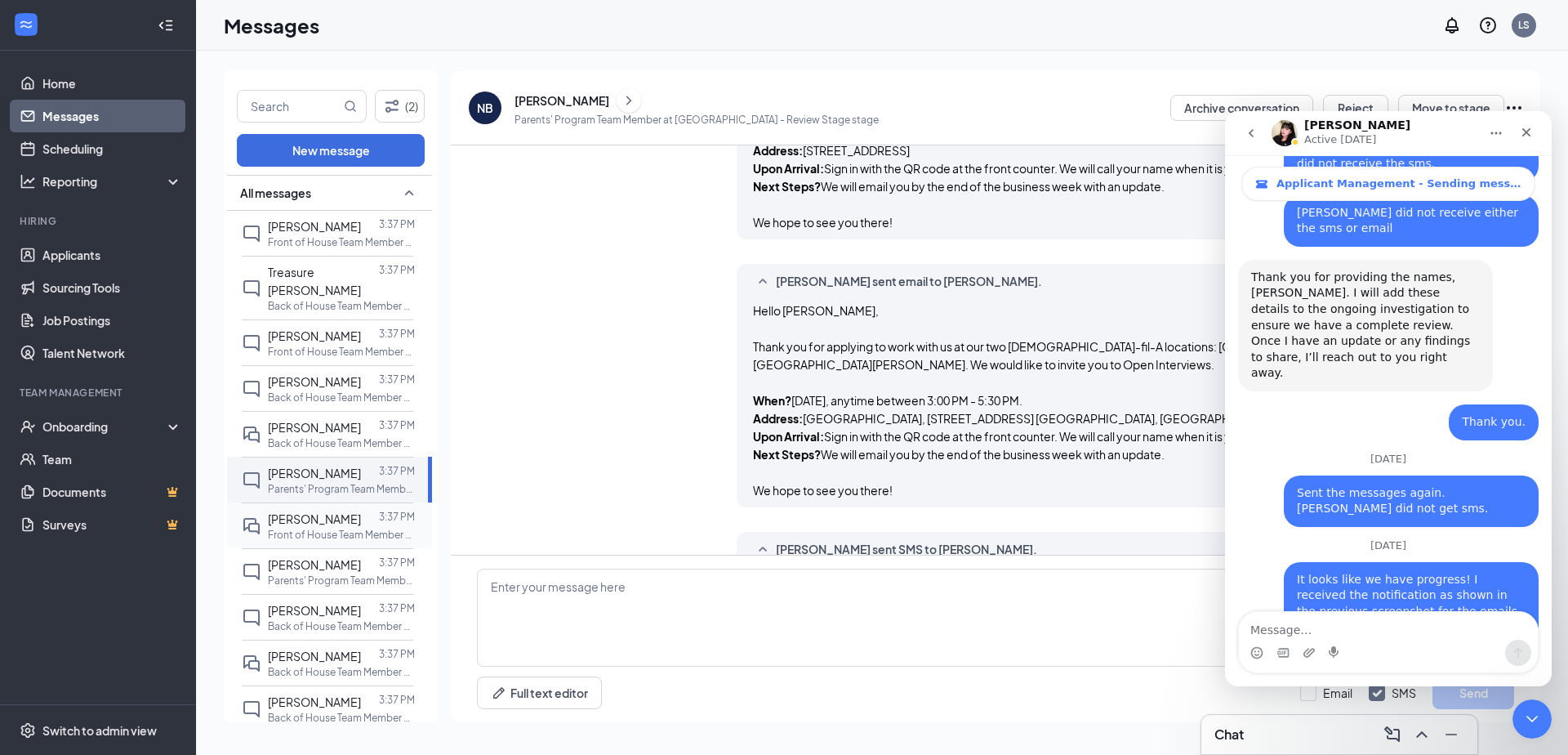
scroll to position [1441, 0]
click at [361, 510] on div at bounding box center [369, 518] width 18 height 18
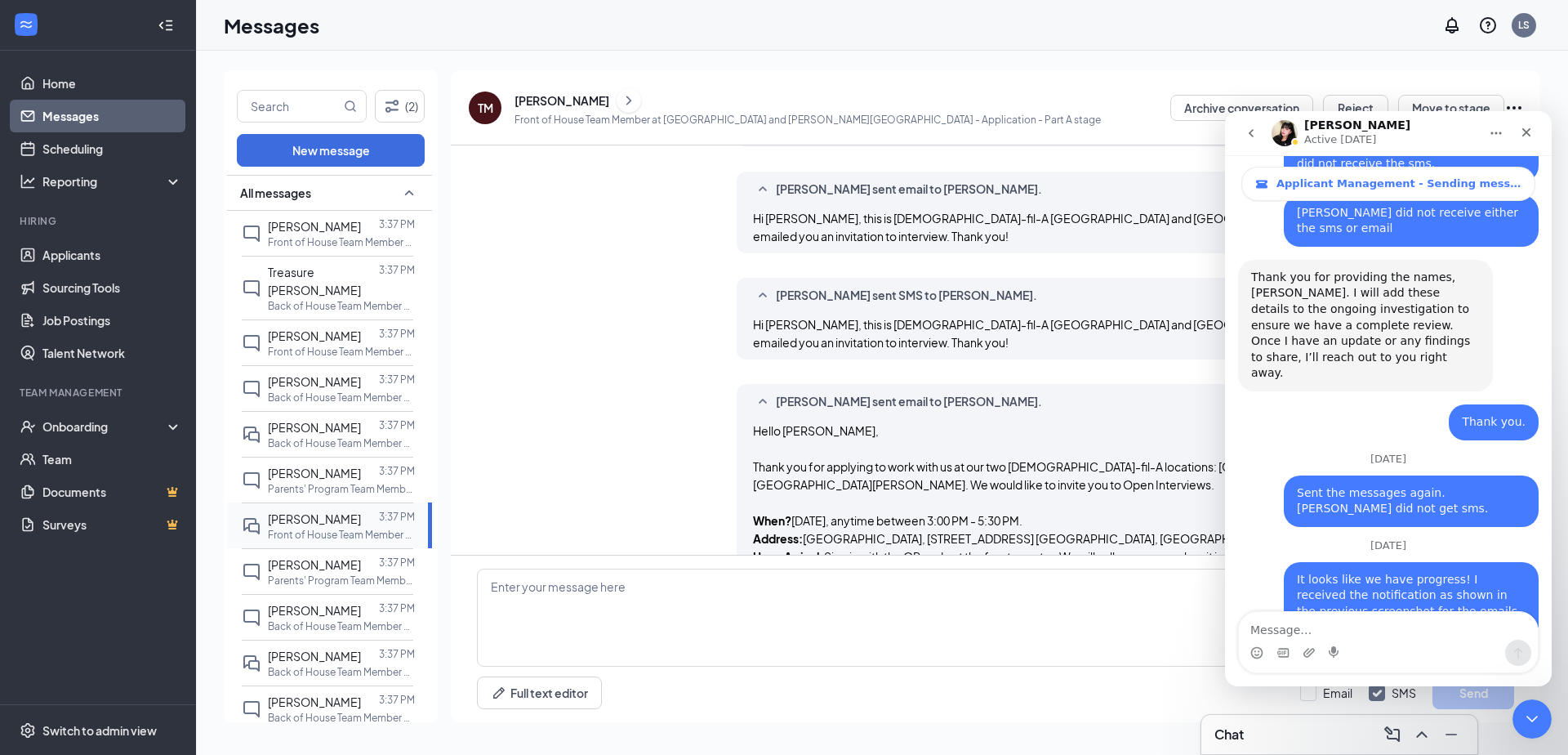
scroll to position [884, 0]
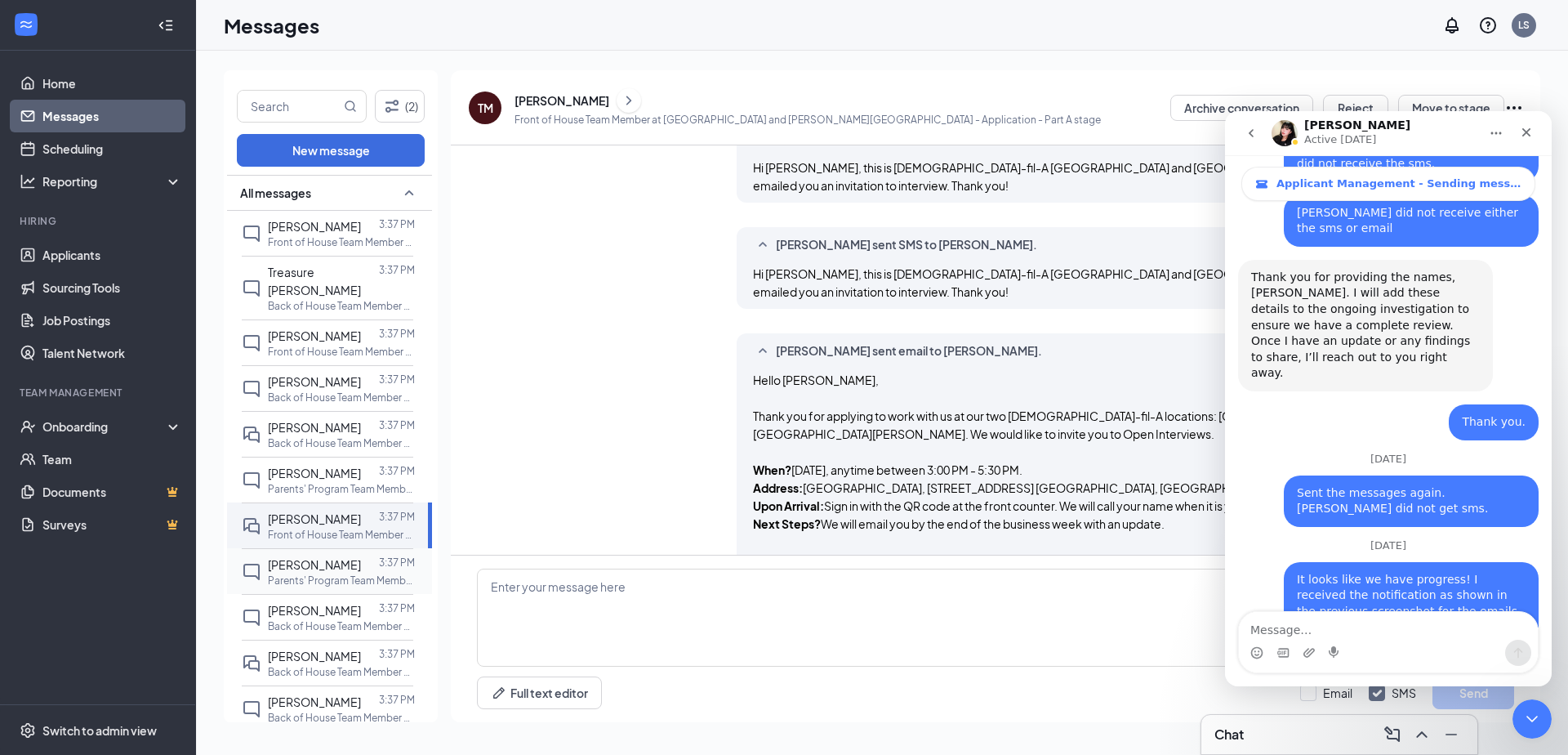
click at [361, 556] on div at bounding box center [369, 565] width 18 height 18
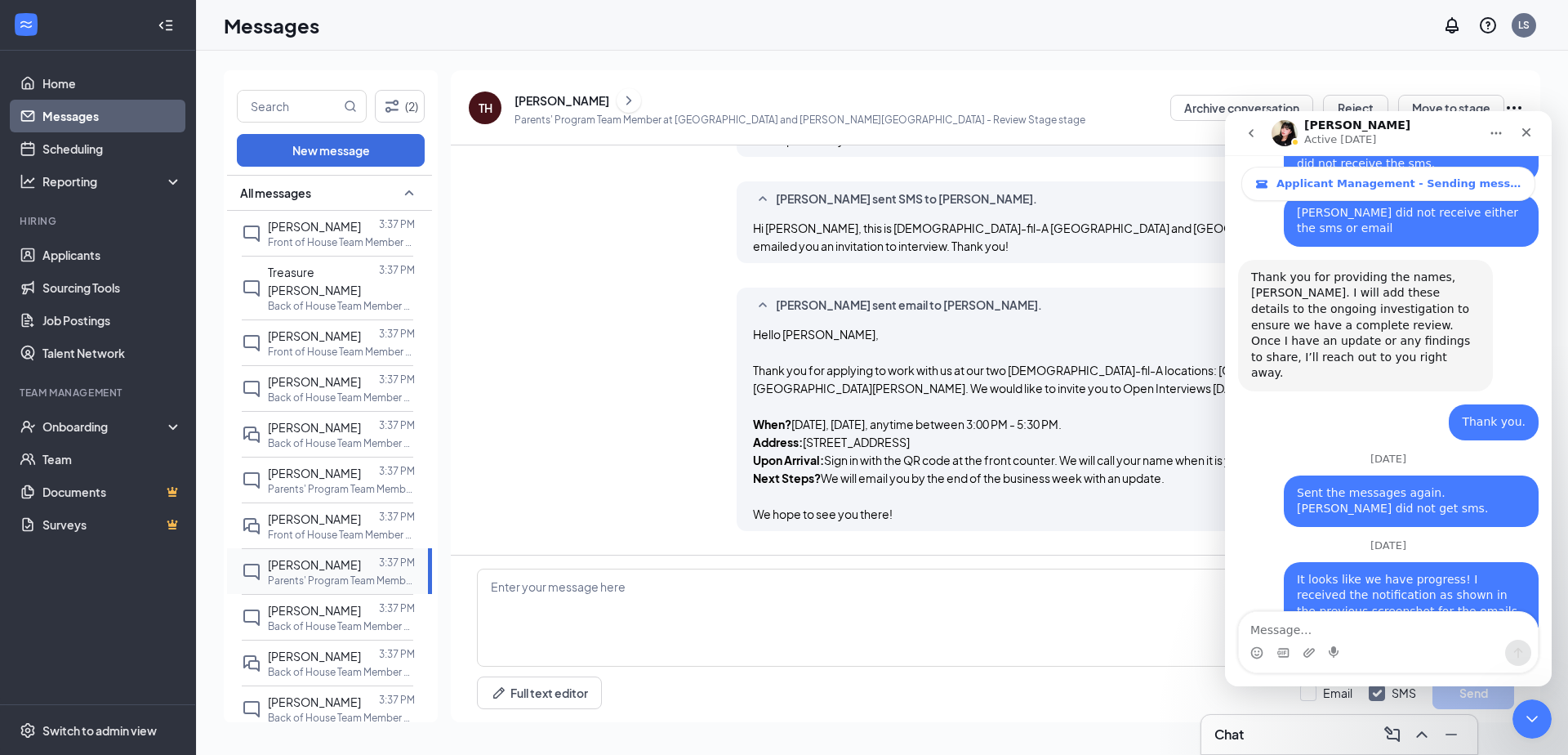
scroll to position [1262, 0]
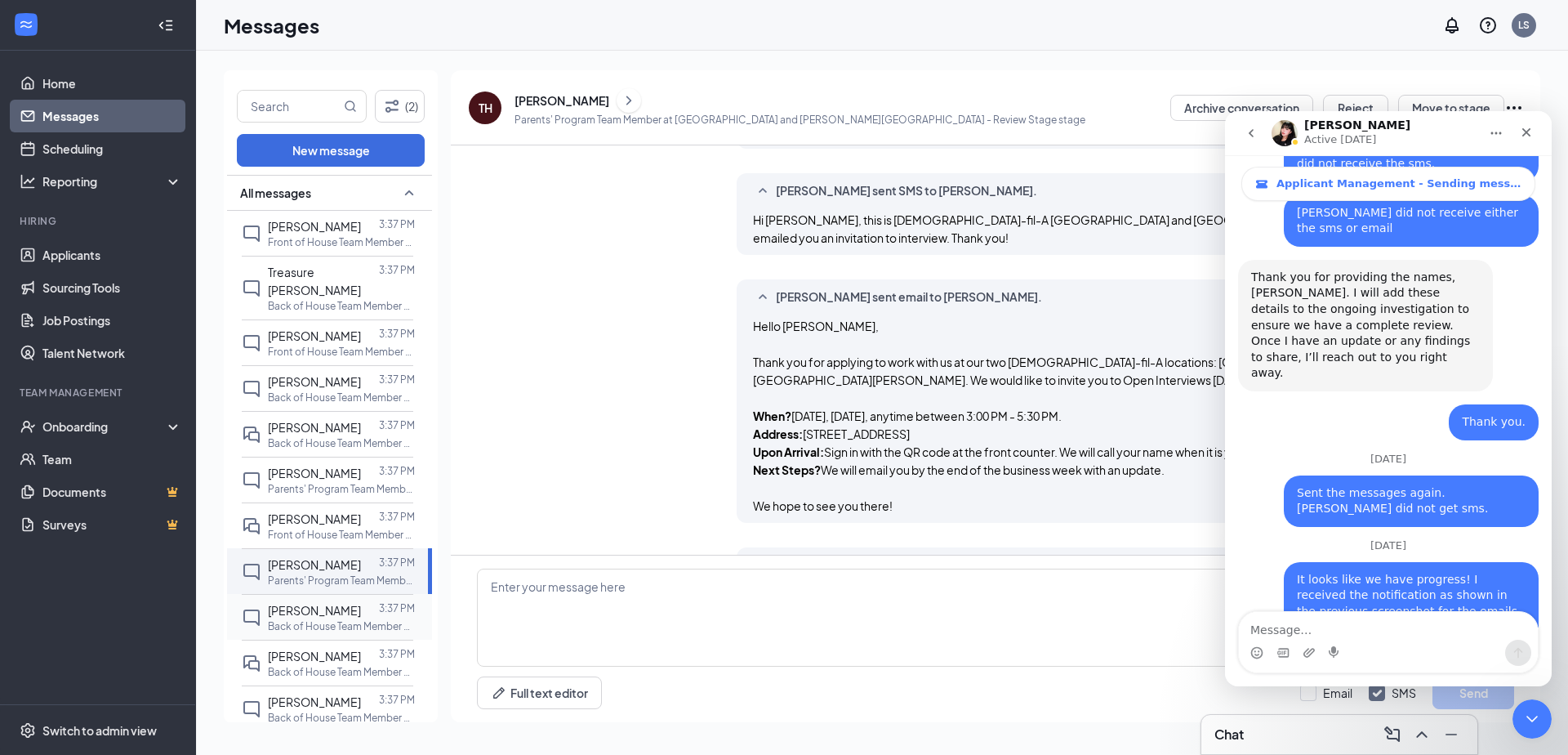
click at [364, 619] on p "Back of House Team Member at [GEOGRAPHIC_DATA]" at bounding box center [341, 626] width 147 height 13
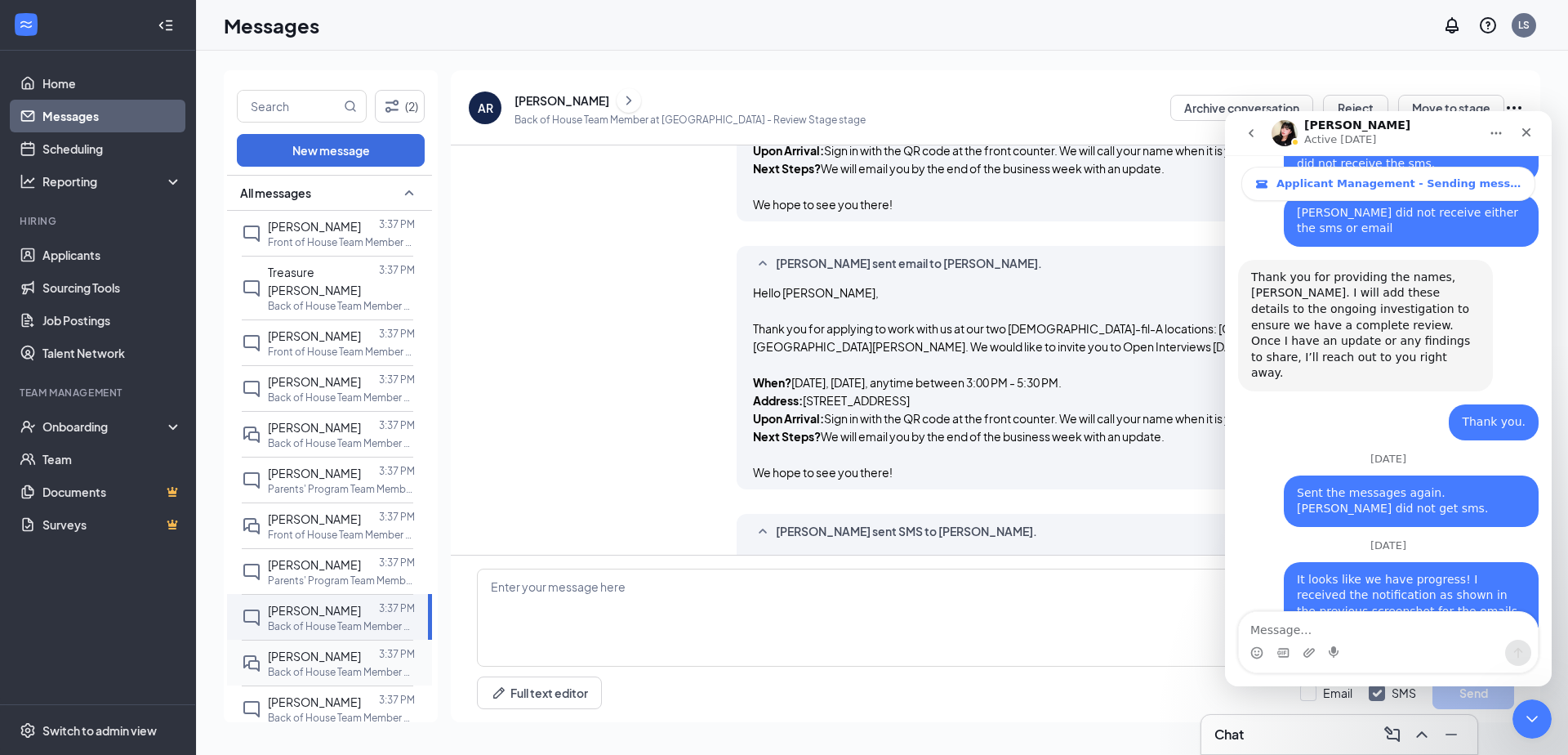
scroll to position [1782, 0]
click at [366, 665] on p "Back of House Team Member at [GEOGRAPHIC_DATA] and [PERSON_NAME][GEOGRAPHIC_DAT…" at bounding box center [341, 671] width 147 height 13
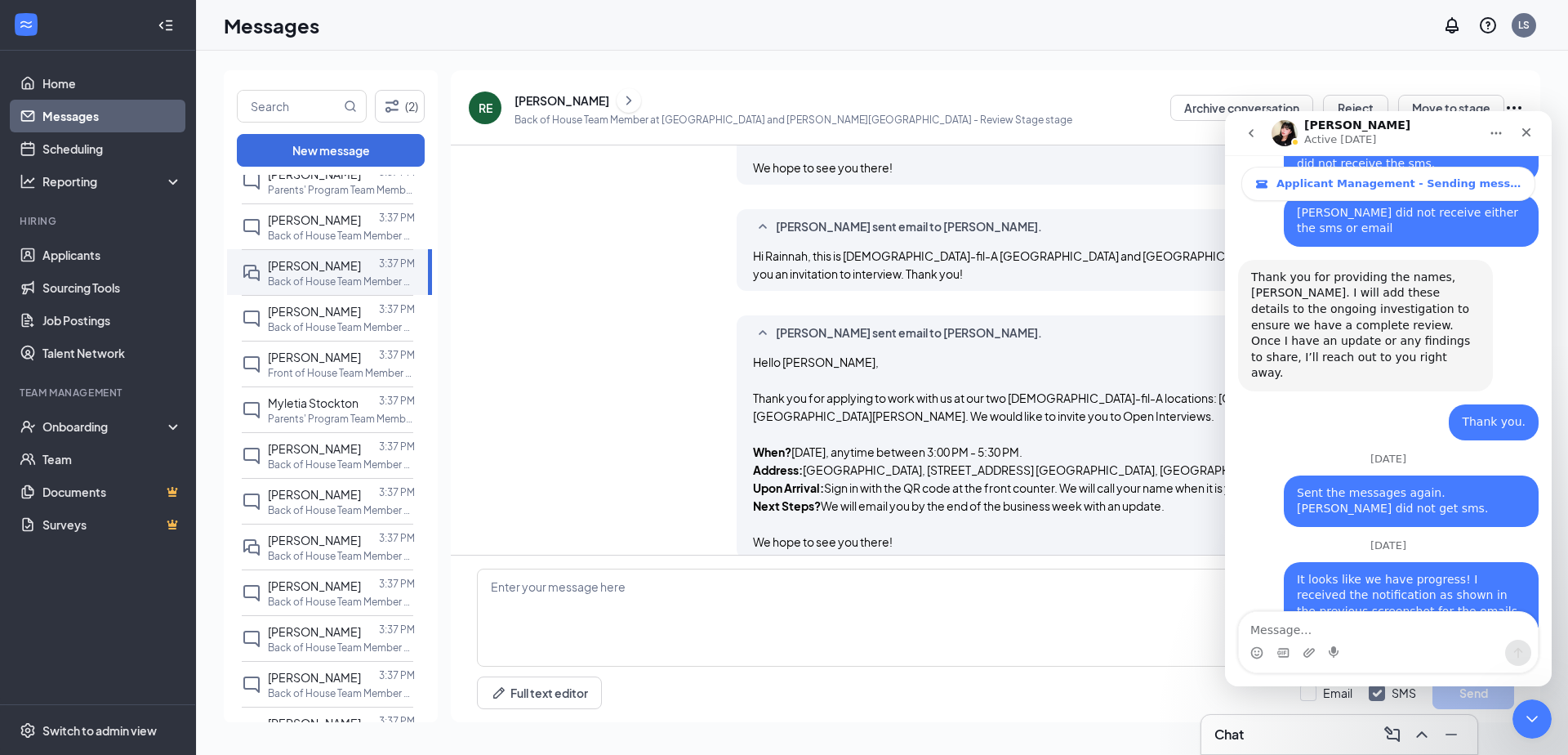
scroll to position [414, 0]
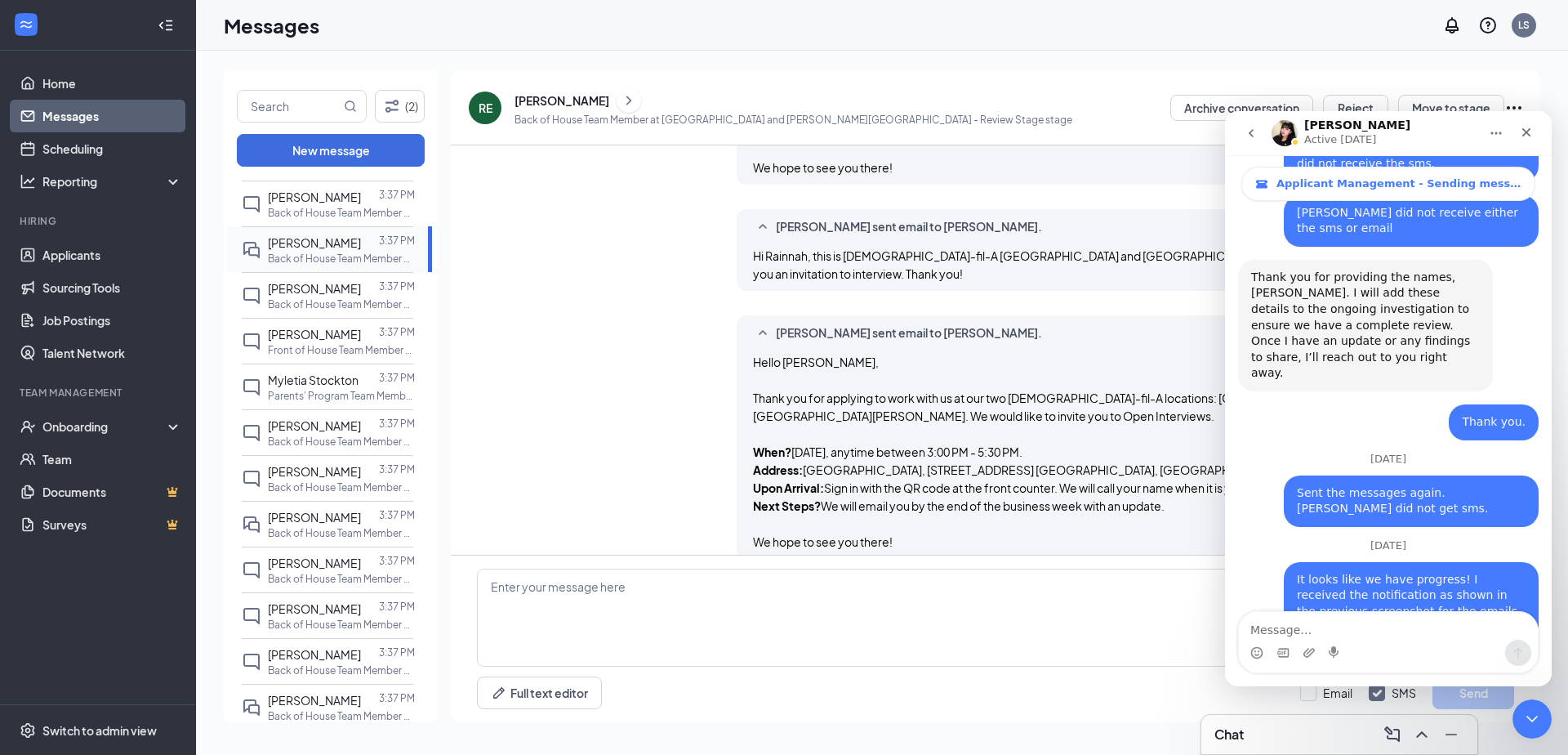
click at [293, 249] on div "Rainnah Evans 3:37 PM Back of House Team Member at Six Forks and Strickland Road" at bounding box center [327, 249] width 171 height 46
click at [293, 281] on span "[PERSON_NAME]" at bounding box center [314, 288] width 93 height 14
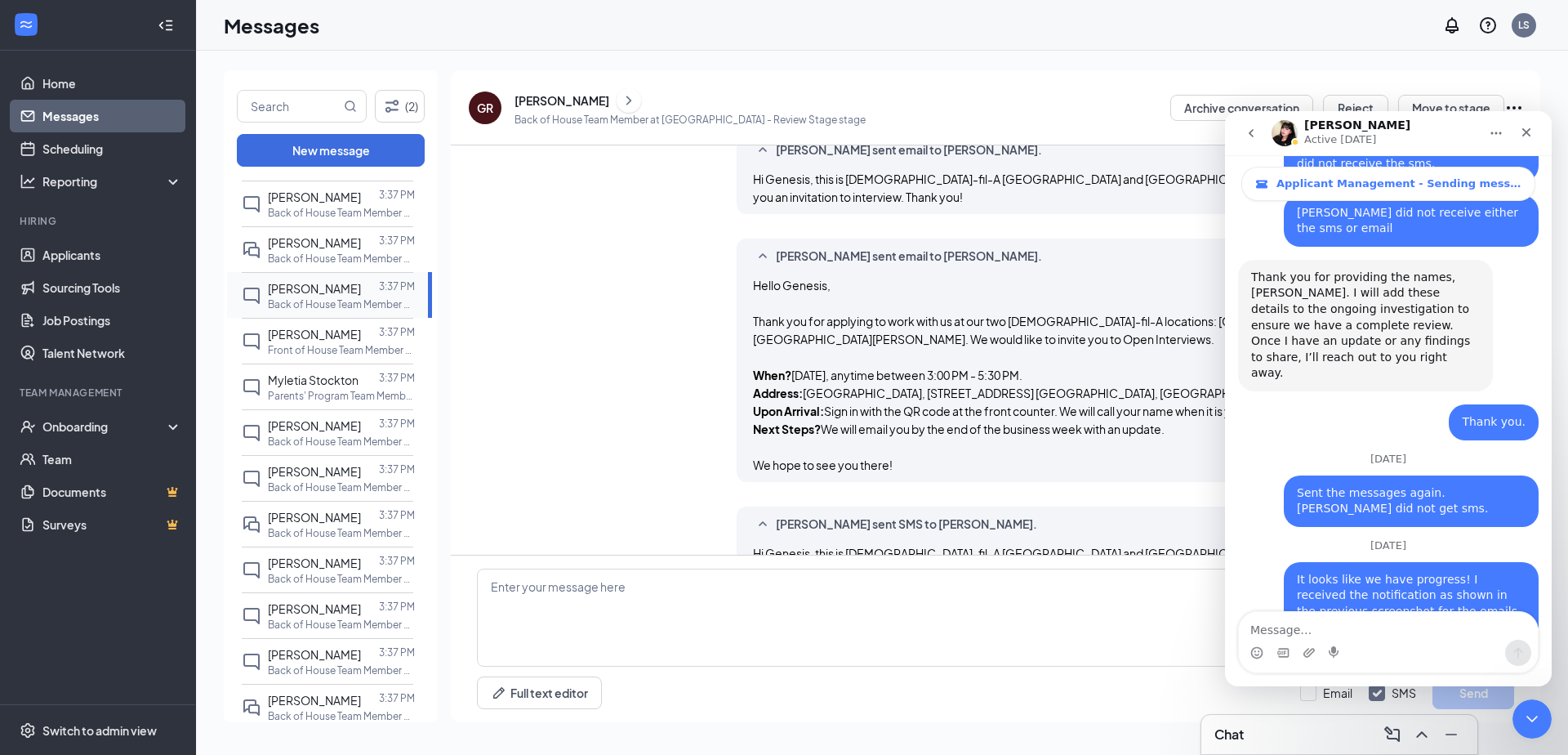
scroll to position [884, 0]
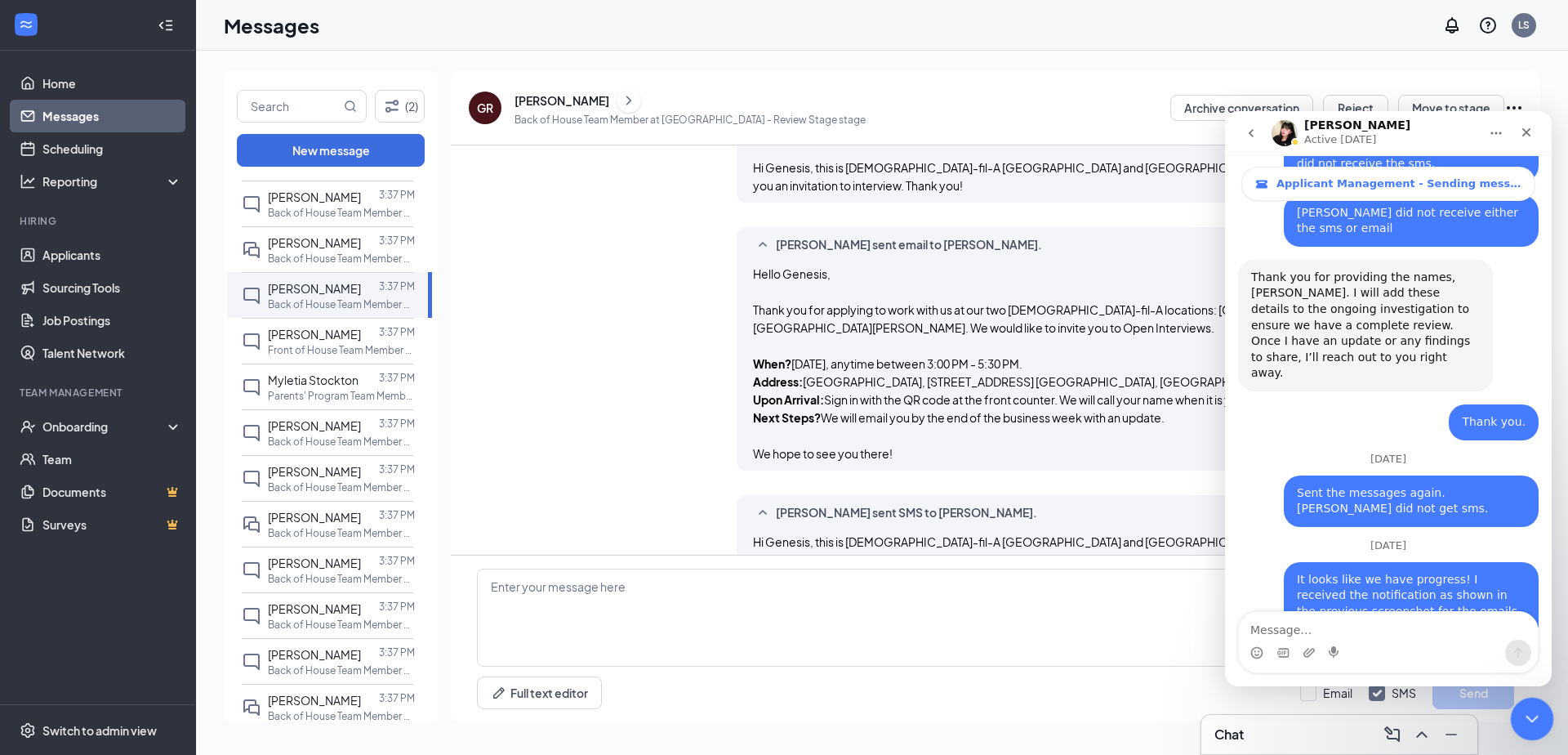
click at [1528, 707] on icon "Close Intercom Messenger" at bounding box center [1530, 717] width 19 height 19
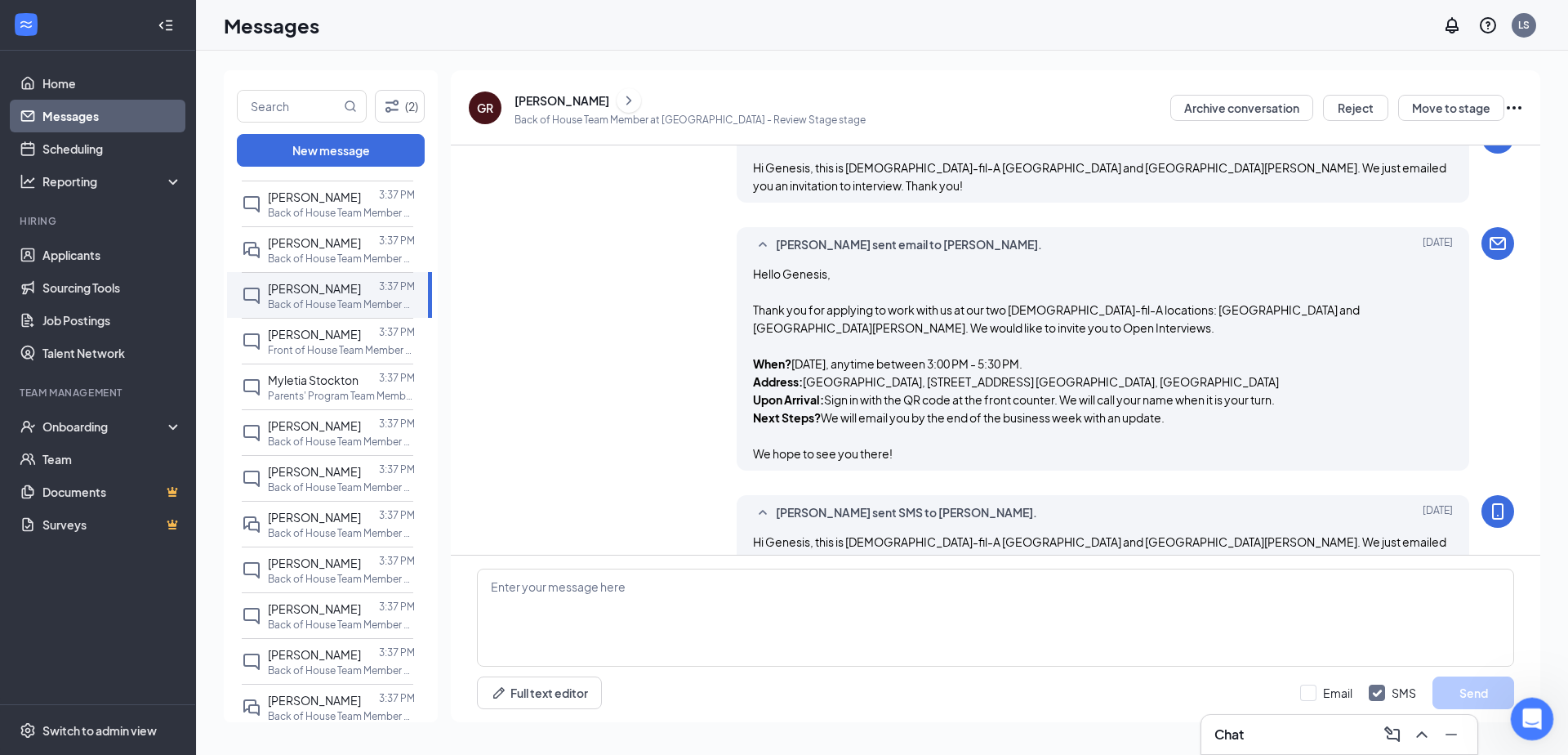
scroll to position [4105, 0]
click at [1528, 707] on icon "Open Intercom Messenger" at bounding box center [1530, 717] width 27 height 27
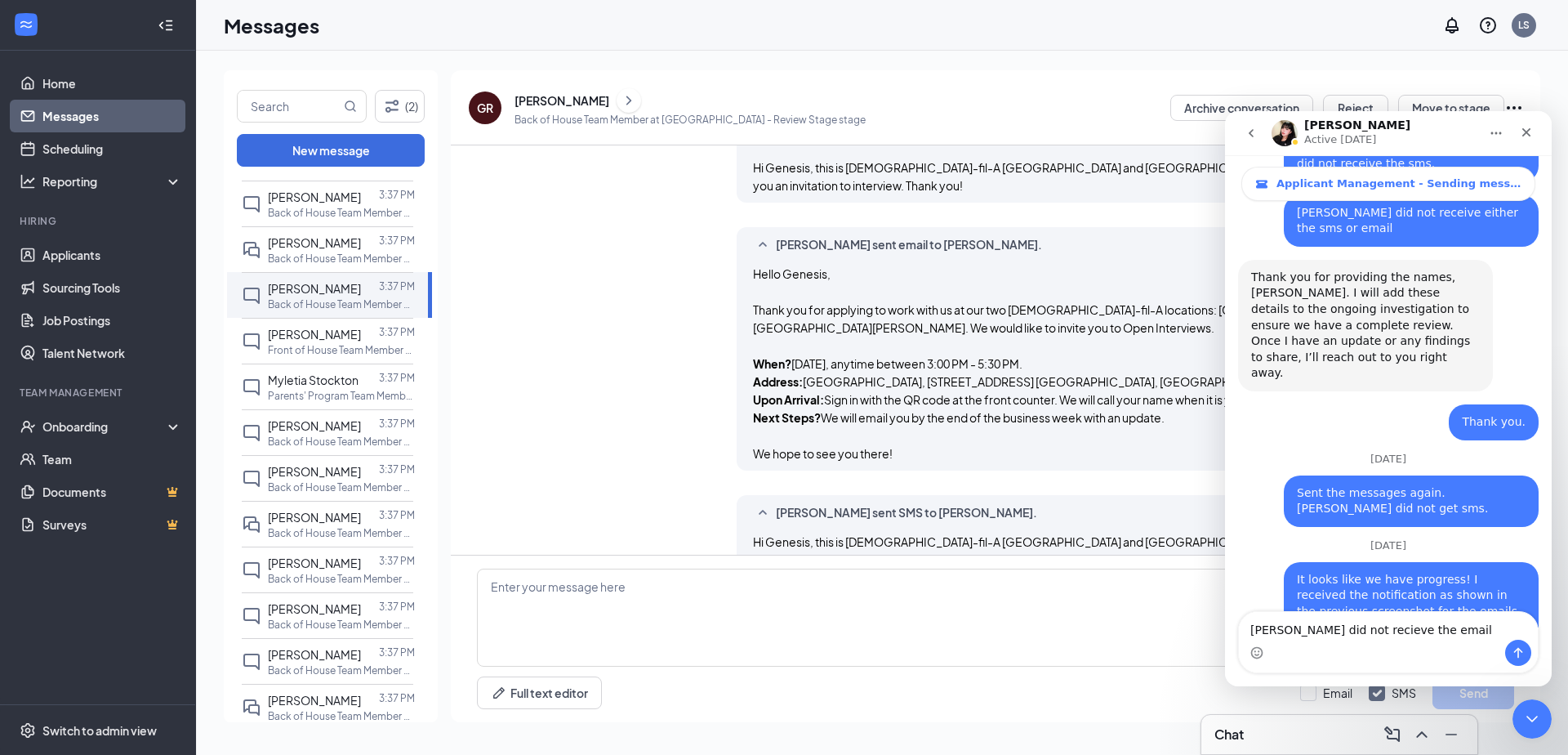
type textarea "Genesis Rodriguez did not receive the email"
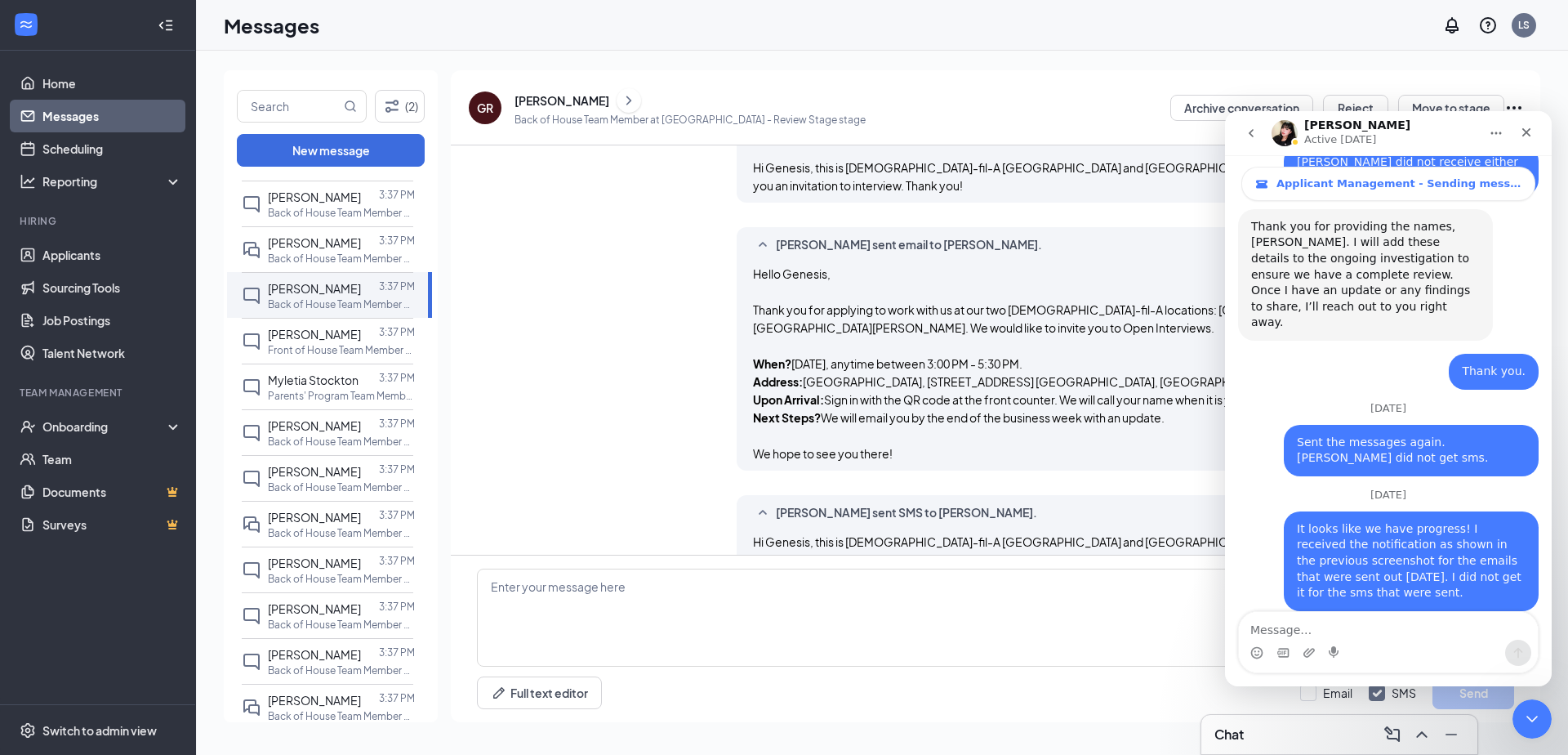
scroll to position [4158, 0]
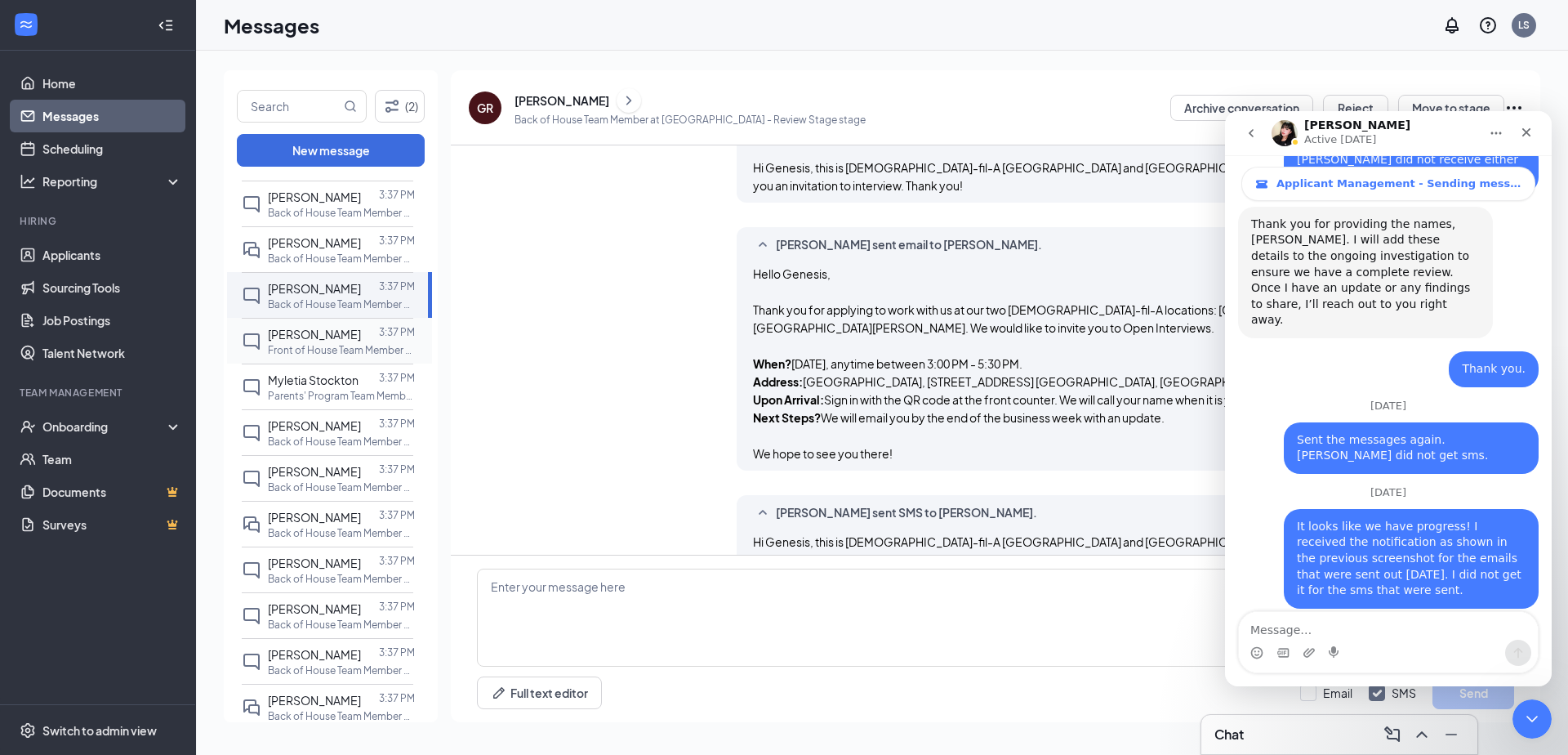
click at [344, 343] on p "Front of House Team Member at [GEOGRAPHIC_DATA]" at bounding box center [341, 350] width 147 height 13
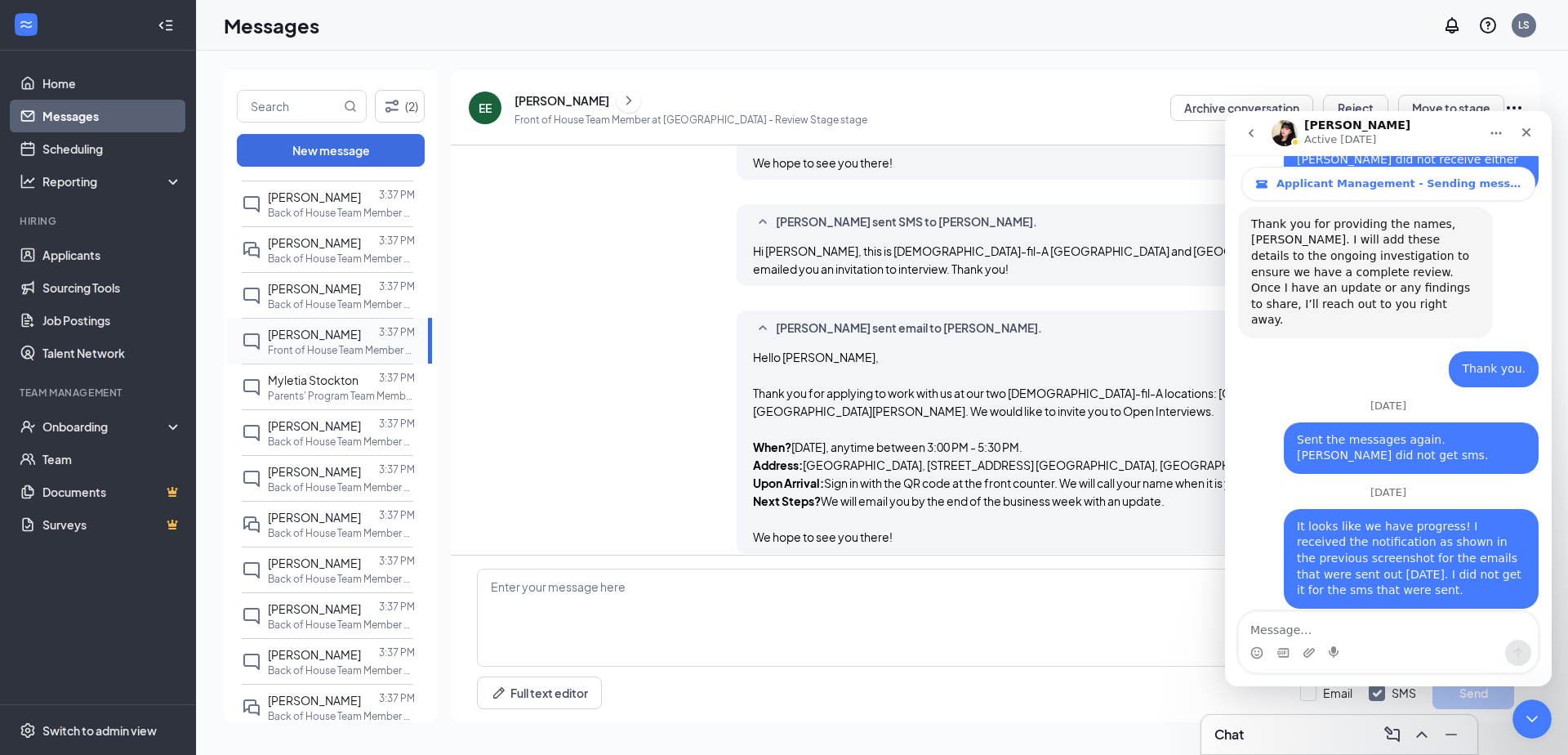
scroll to position [1244, 0]
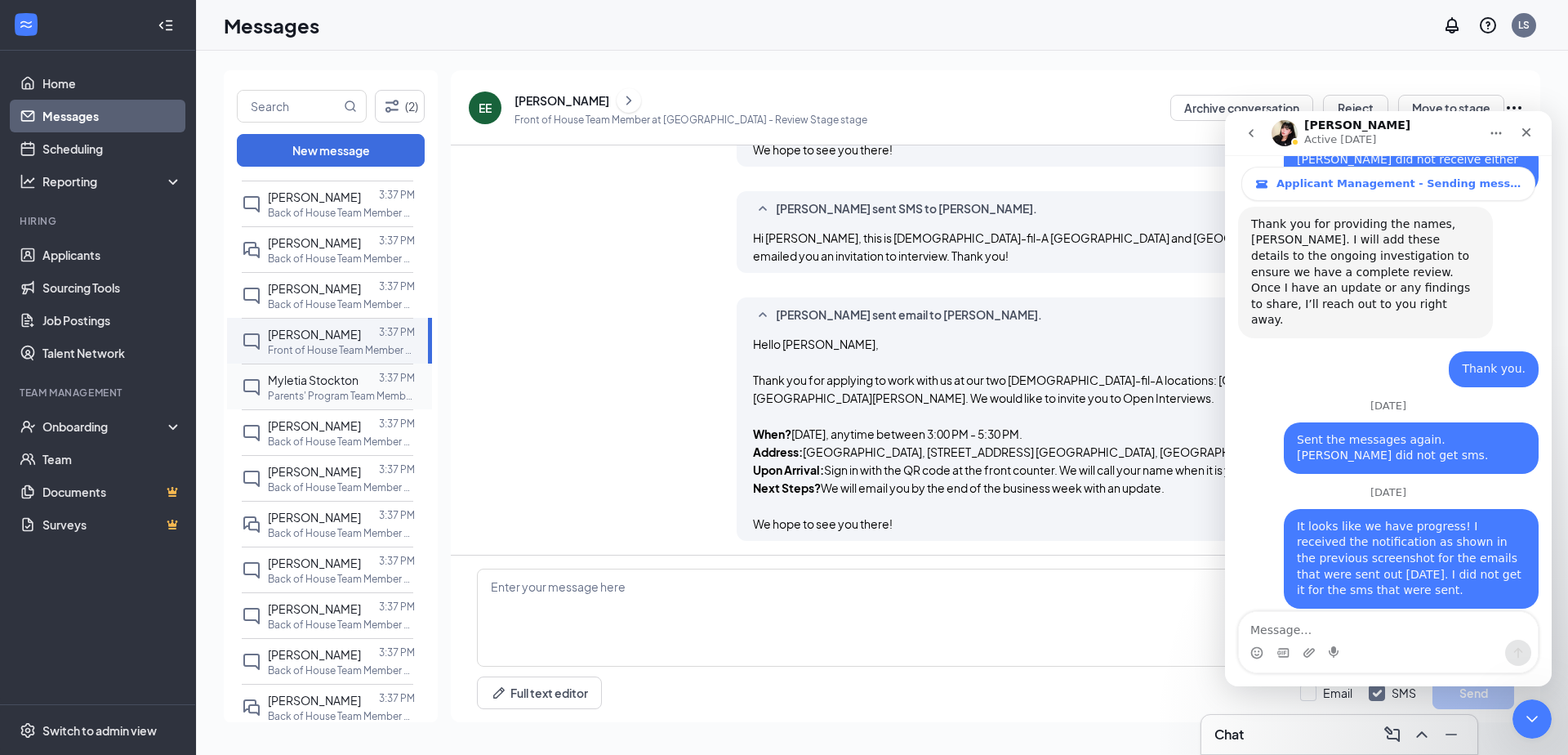
click at [345, 372] on span "Myletia Stockton" at bounding box center [313, 379] width 90 height 14
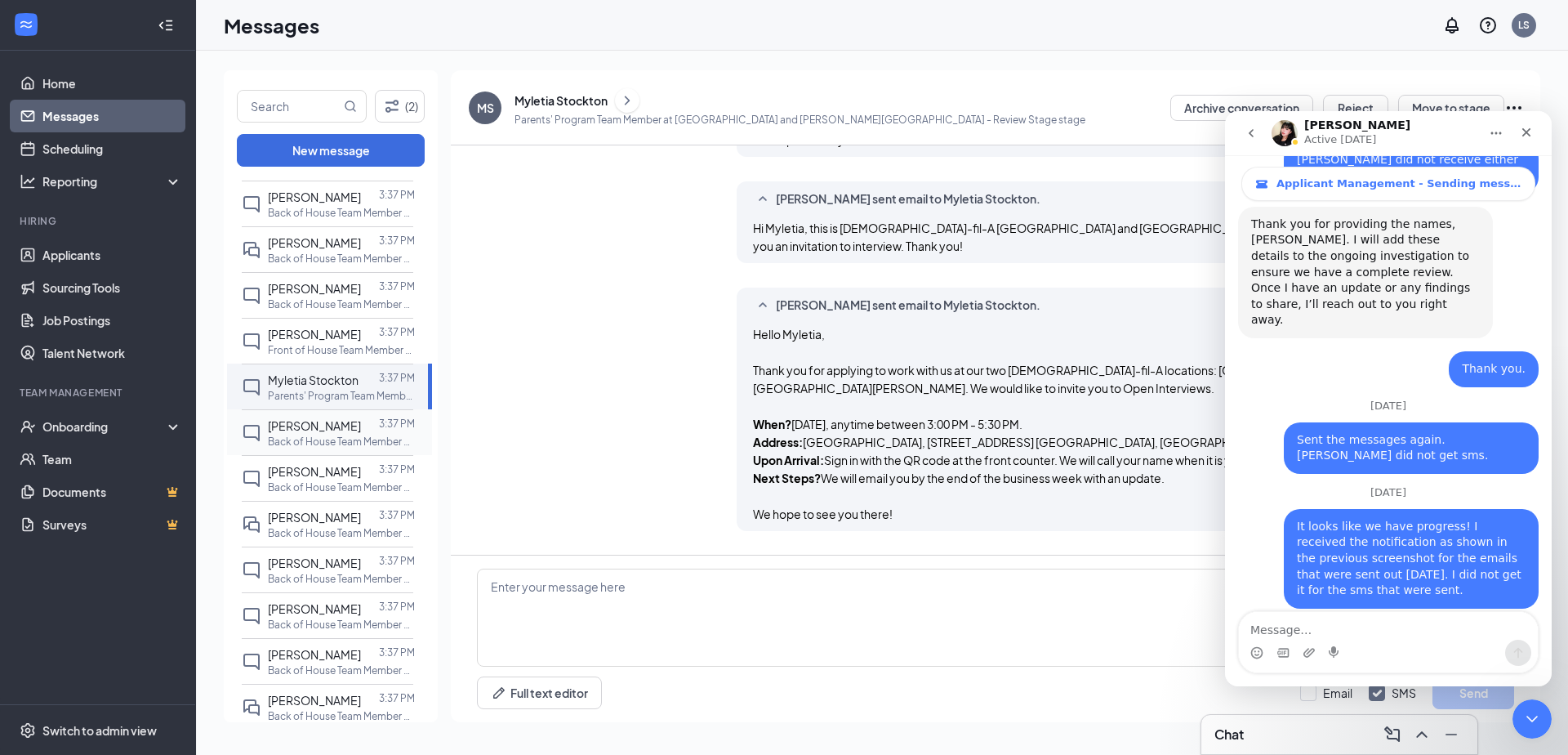
scroll to position [1262, 0]
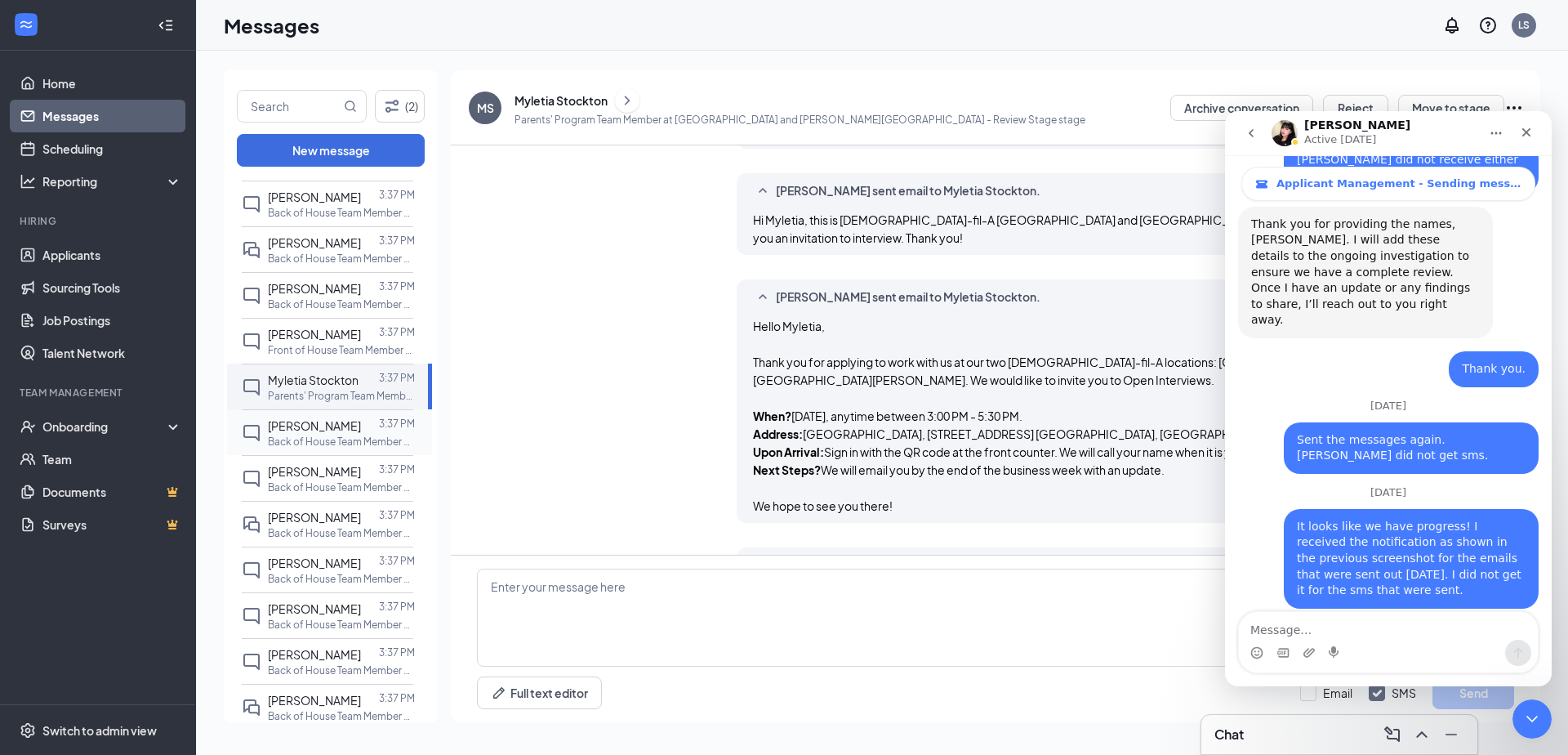
click at [350, 435] on p "Back of House Team Member at Six Forks and Strickland Road" at bounding box center [341, 441] width 147 height 13
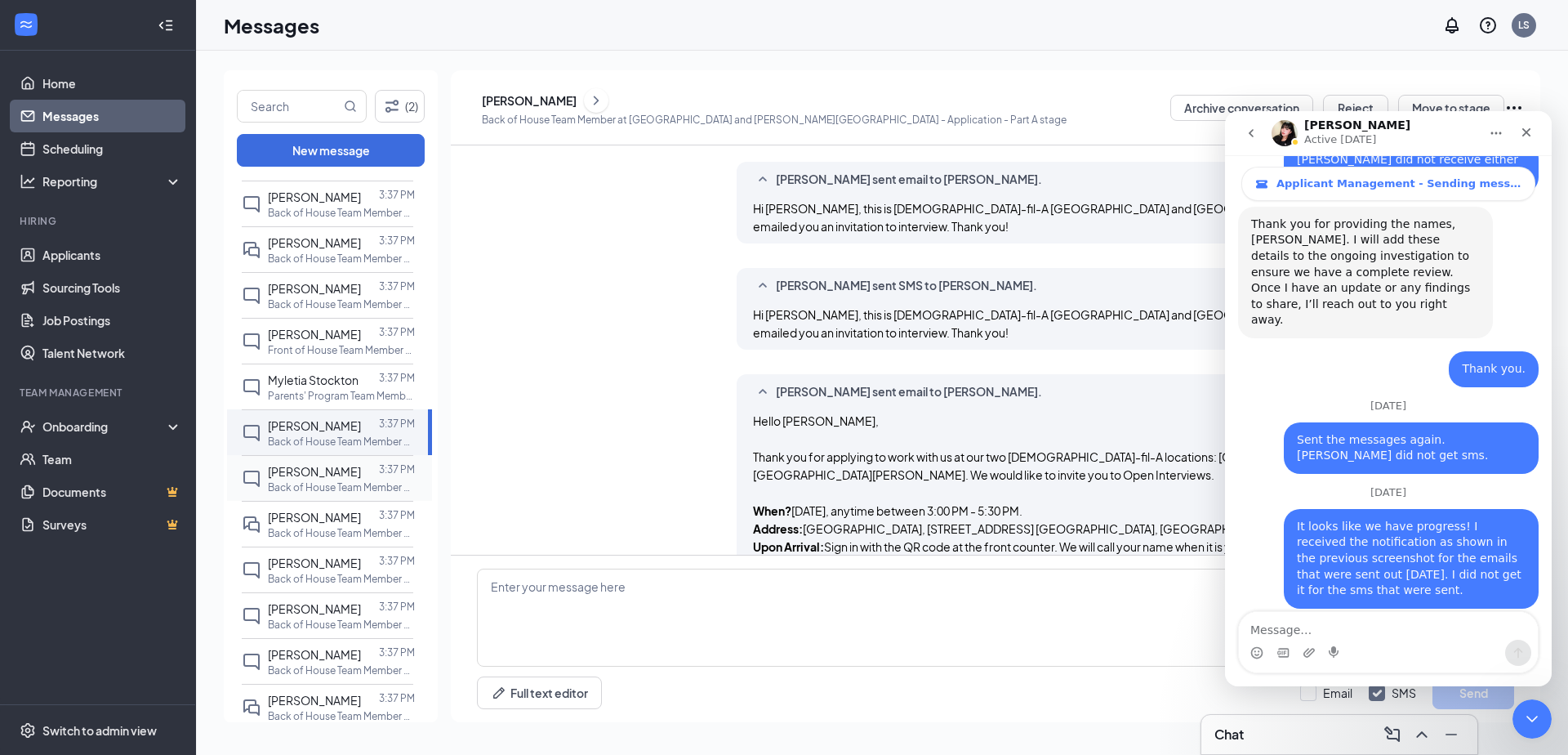
scroll to position [704, 0]
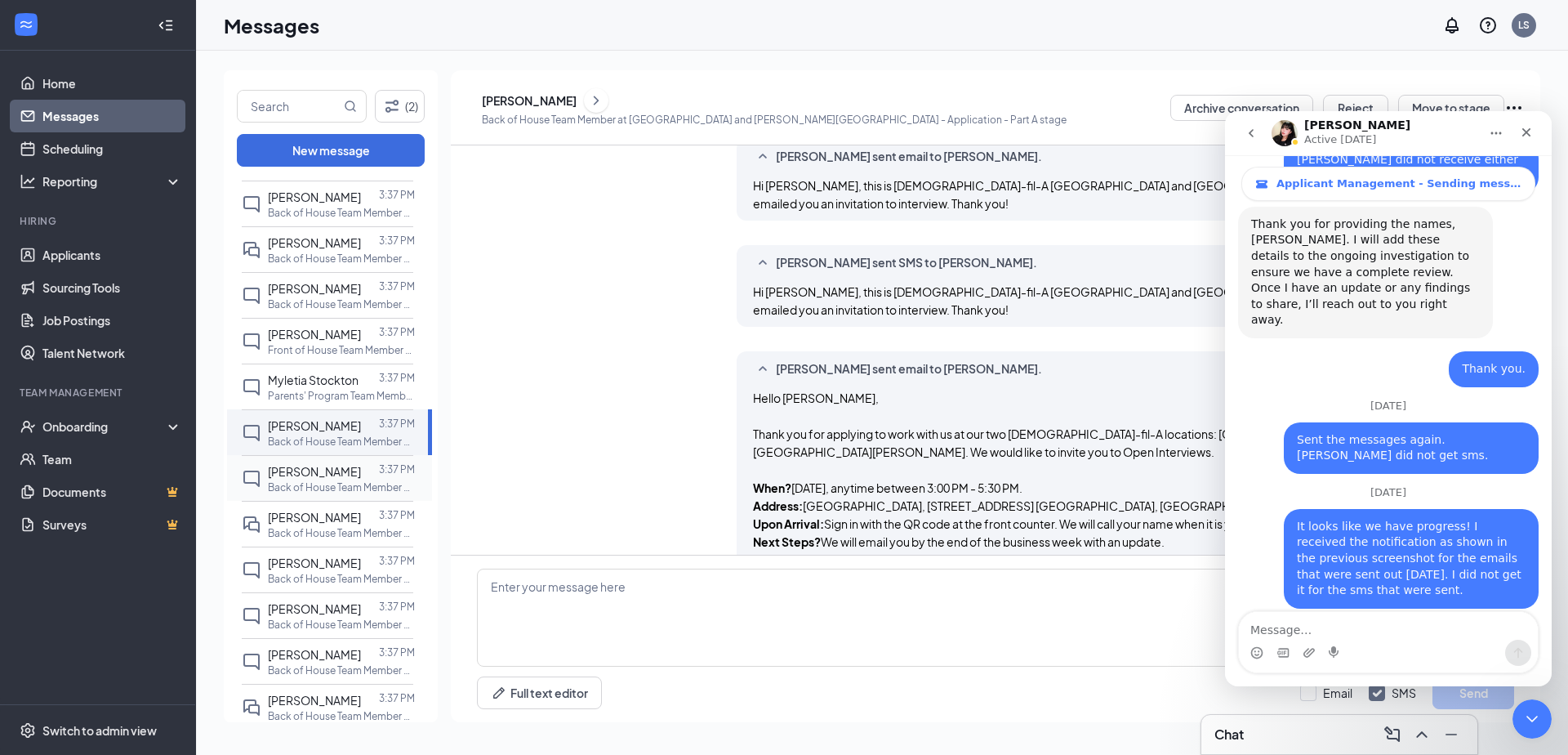
click at [348, 464] on span "Dallas Baquero" at bounding box center [314, 470] width 93 height 14
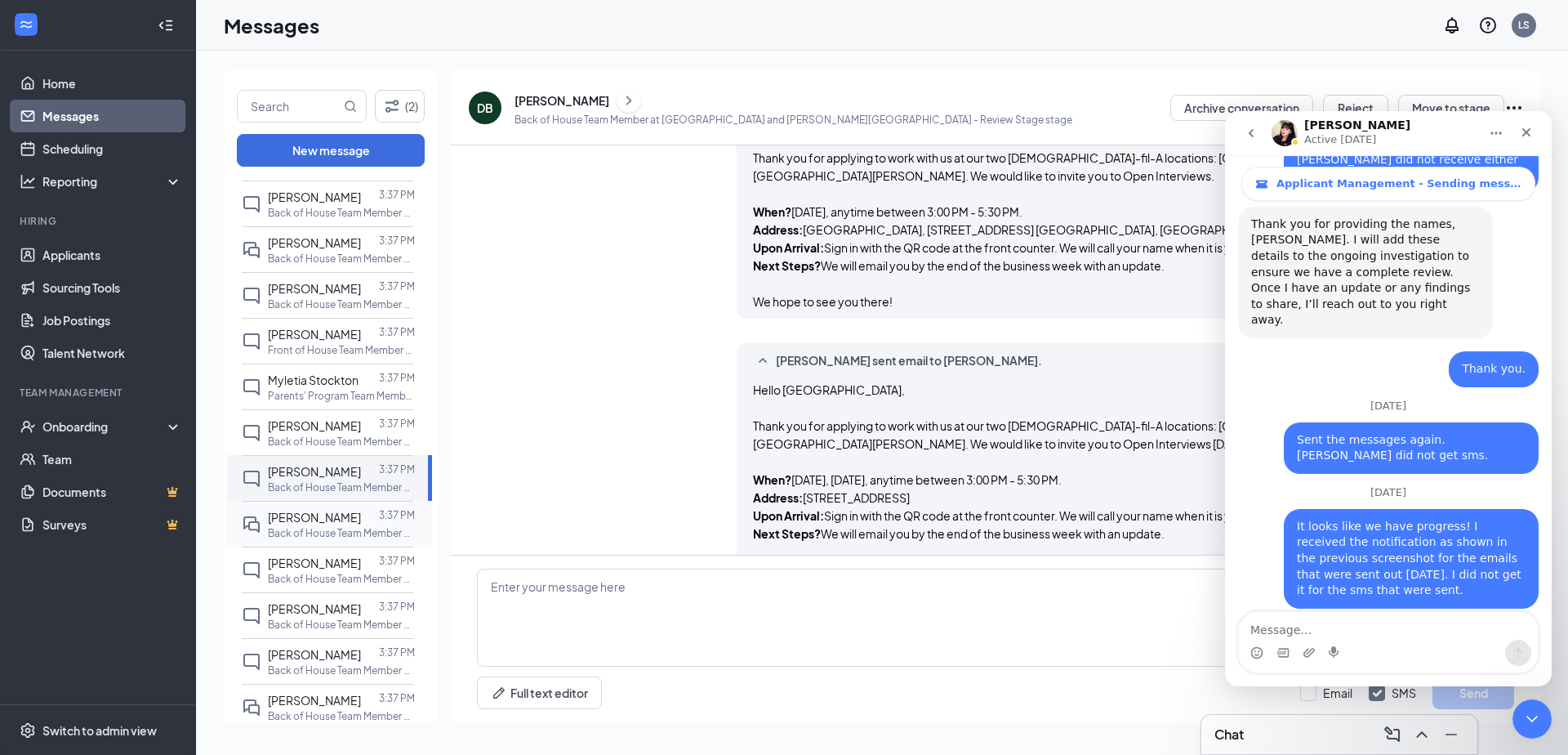
scroll to position [1064, 0]
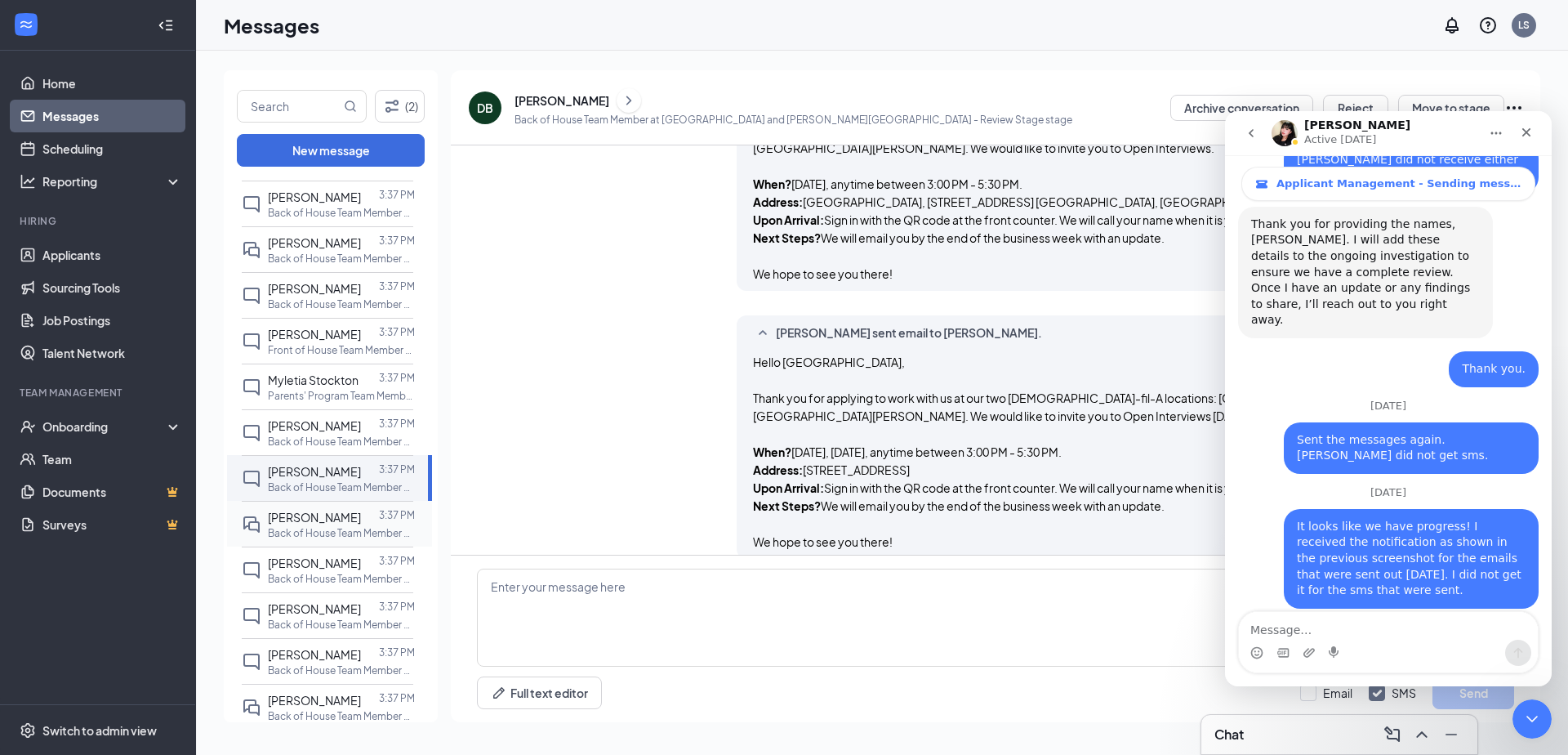
click at [361, 508] on div at bounding box center [369, 516] width 18 height 18
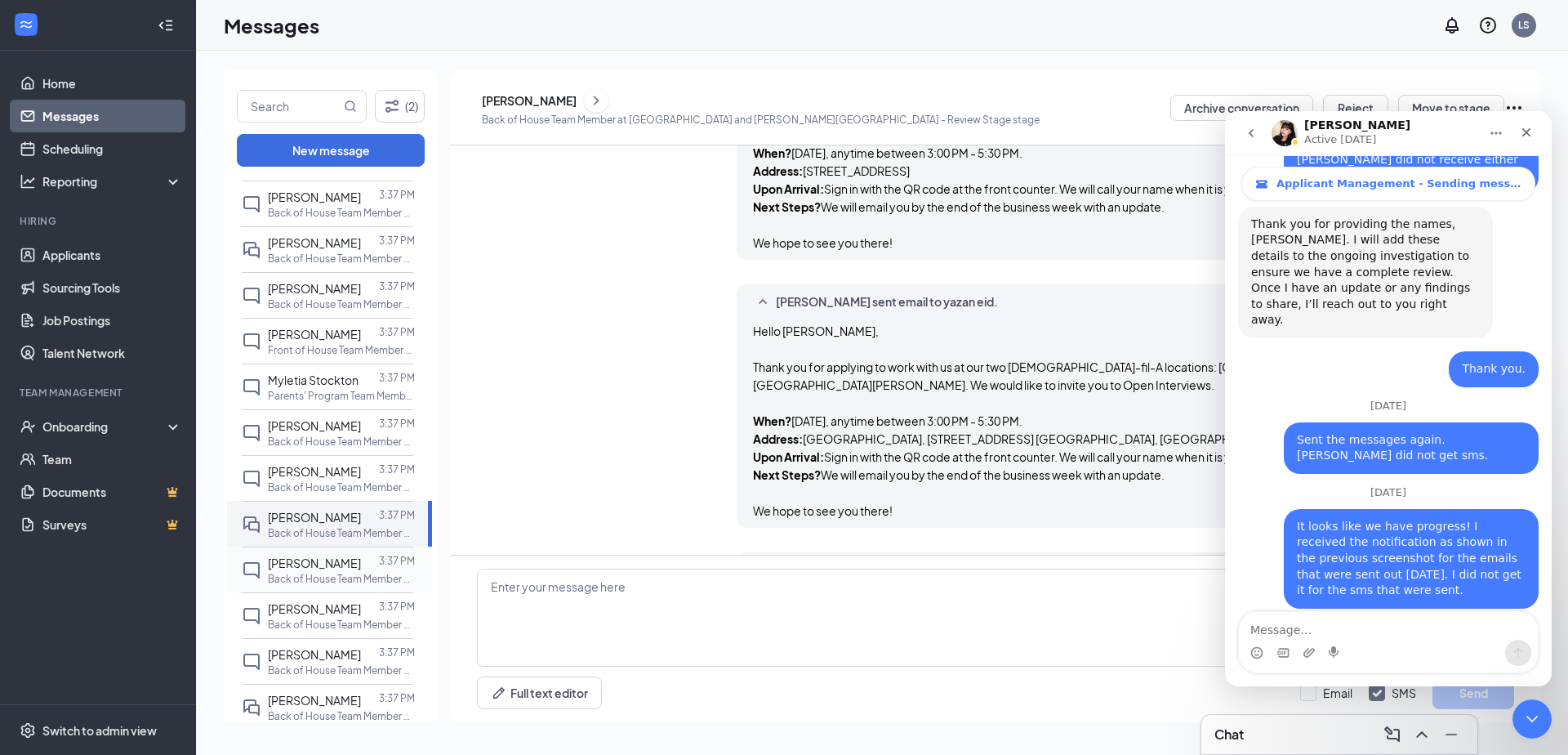
scroll to position [1262, 0]
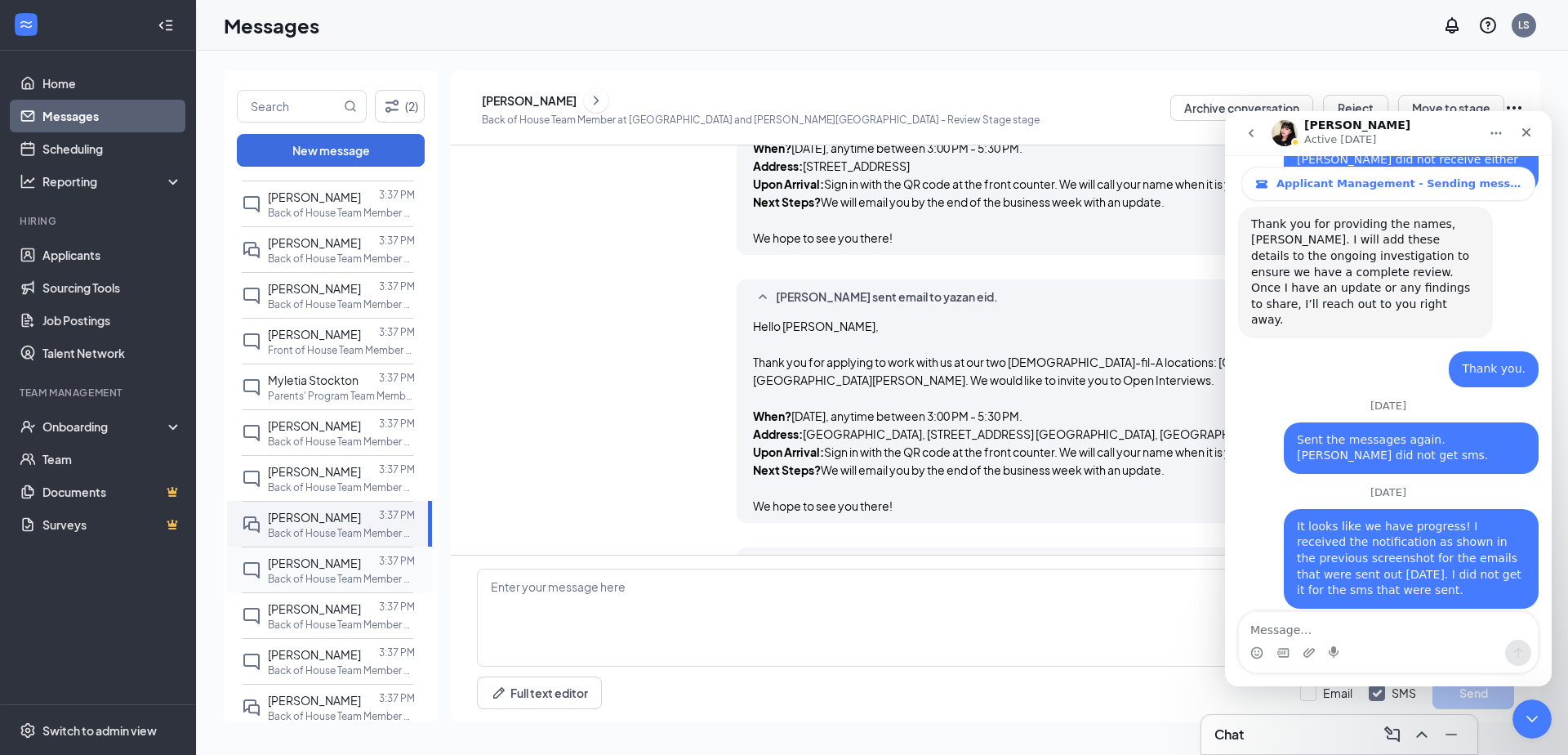
click at [361, 554] on div at bounding box center [369, 563] width 18 height 18
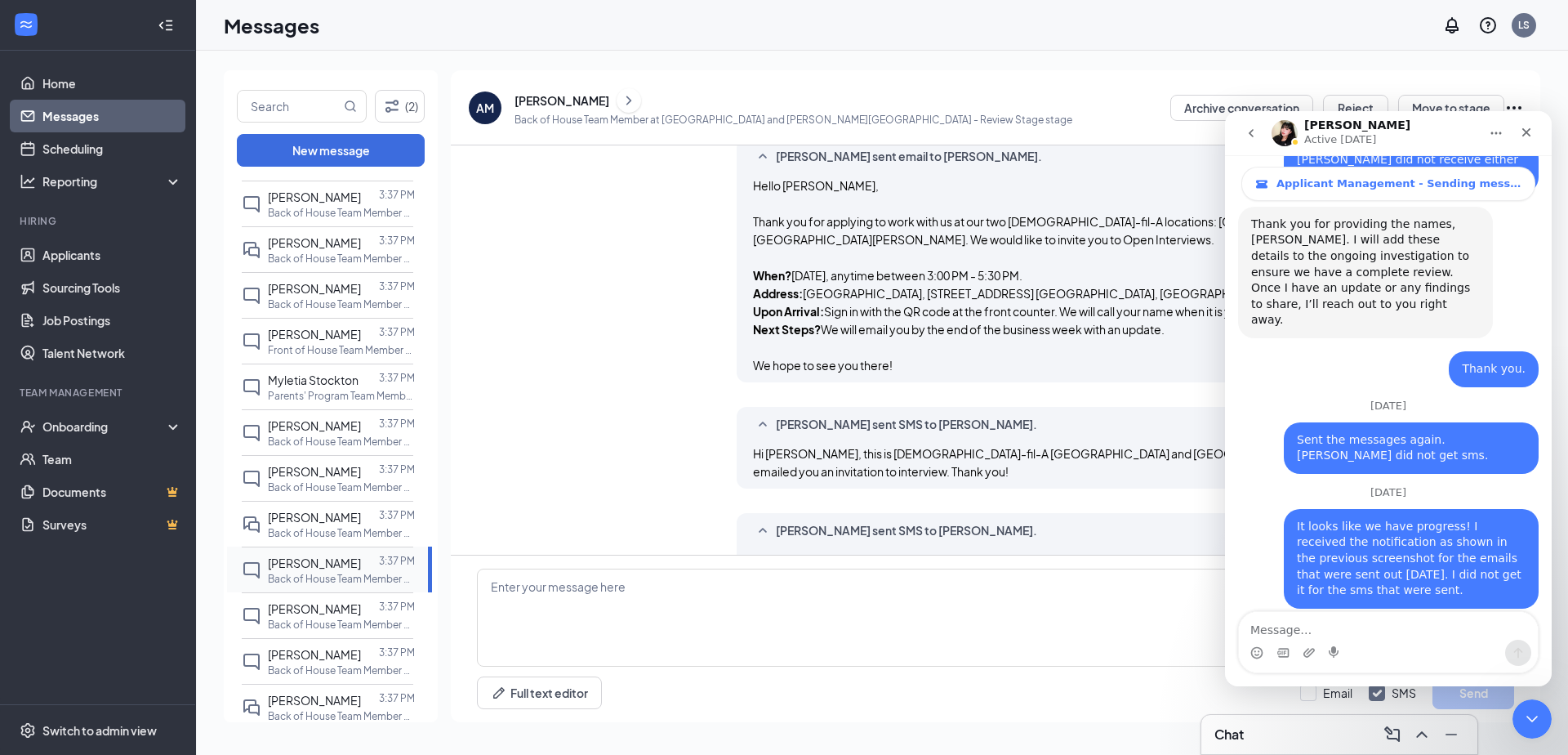
scroll to position [1621, 0]
click at [1364, 643] on div "Intercom messenger" at bounding box center [1388, 652] width 299 height 26
click at [1364, 624] on textarea "Message…" at bounding box center [1388, 625] width 299 height 28
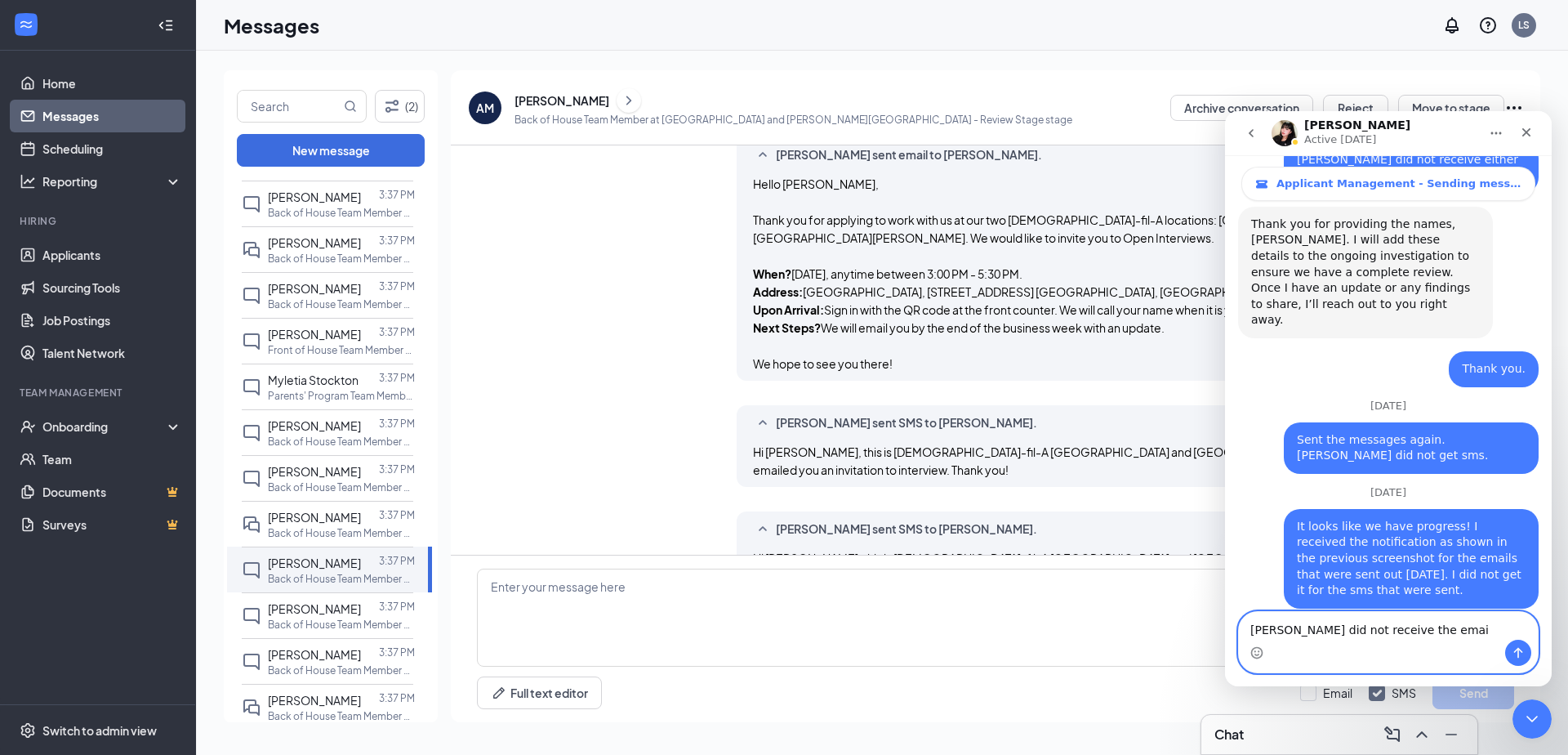
type textarea "Angie Mejia did not receive the email"
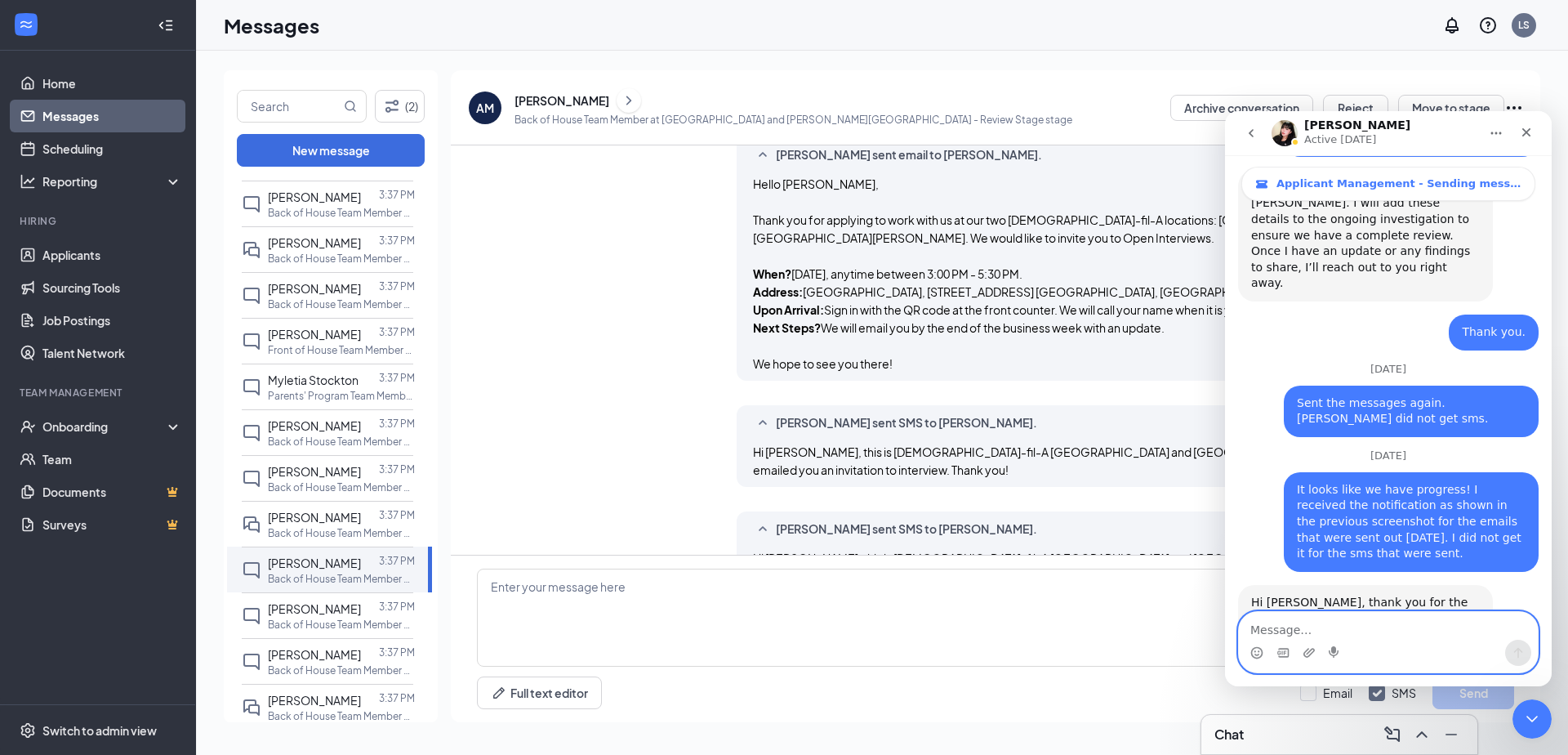
scroll to position [4194, 0]
click at [361, 599] on div at bounding box center [369, 608] width 18 height 18
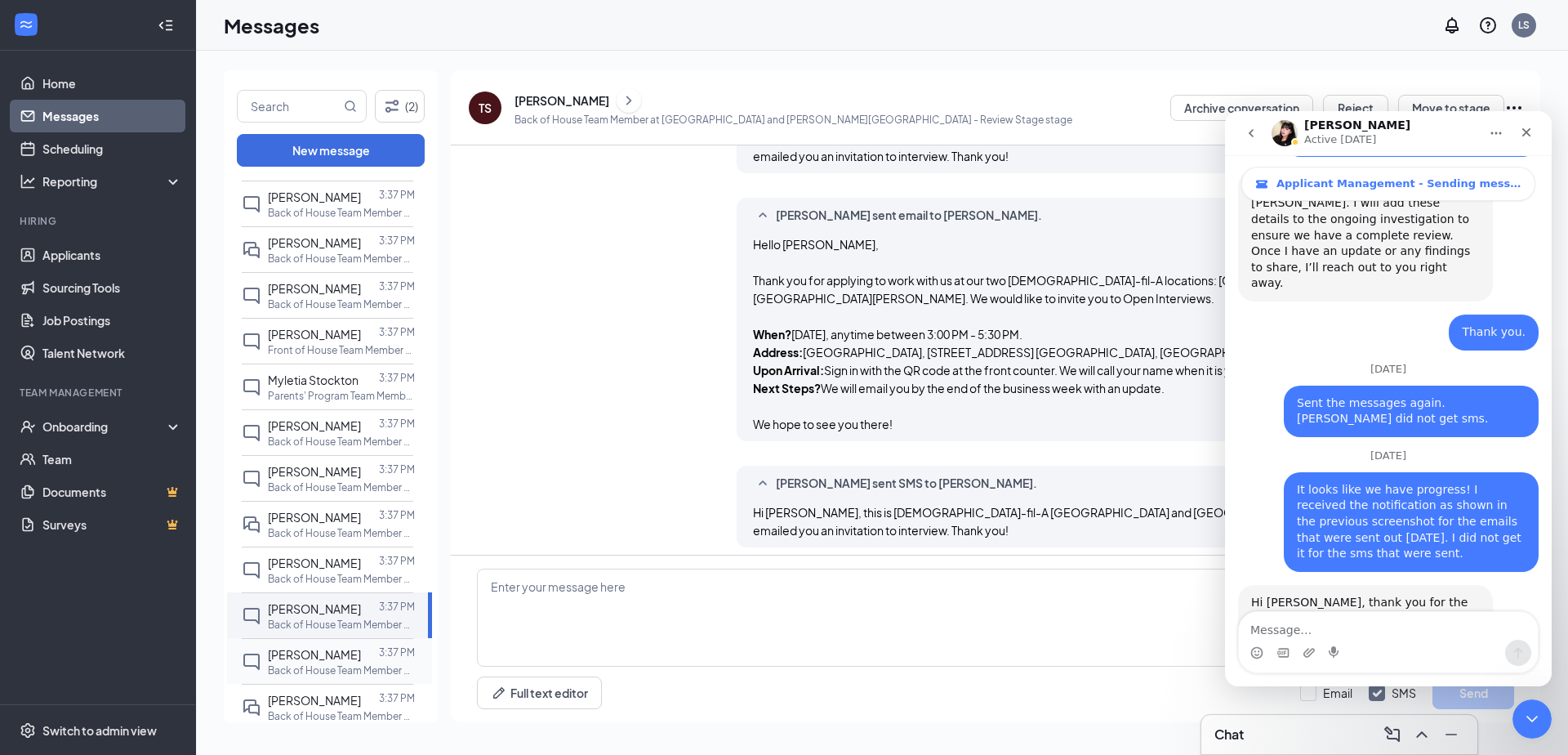
scroll to position [1244, 0]
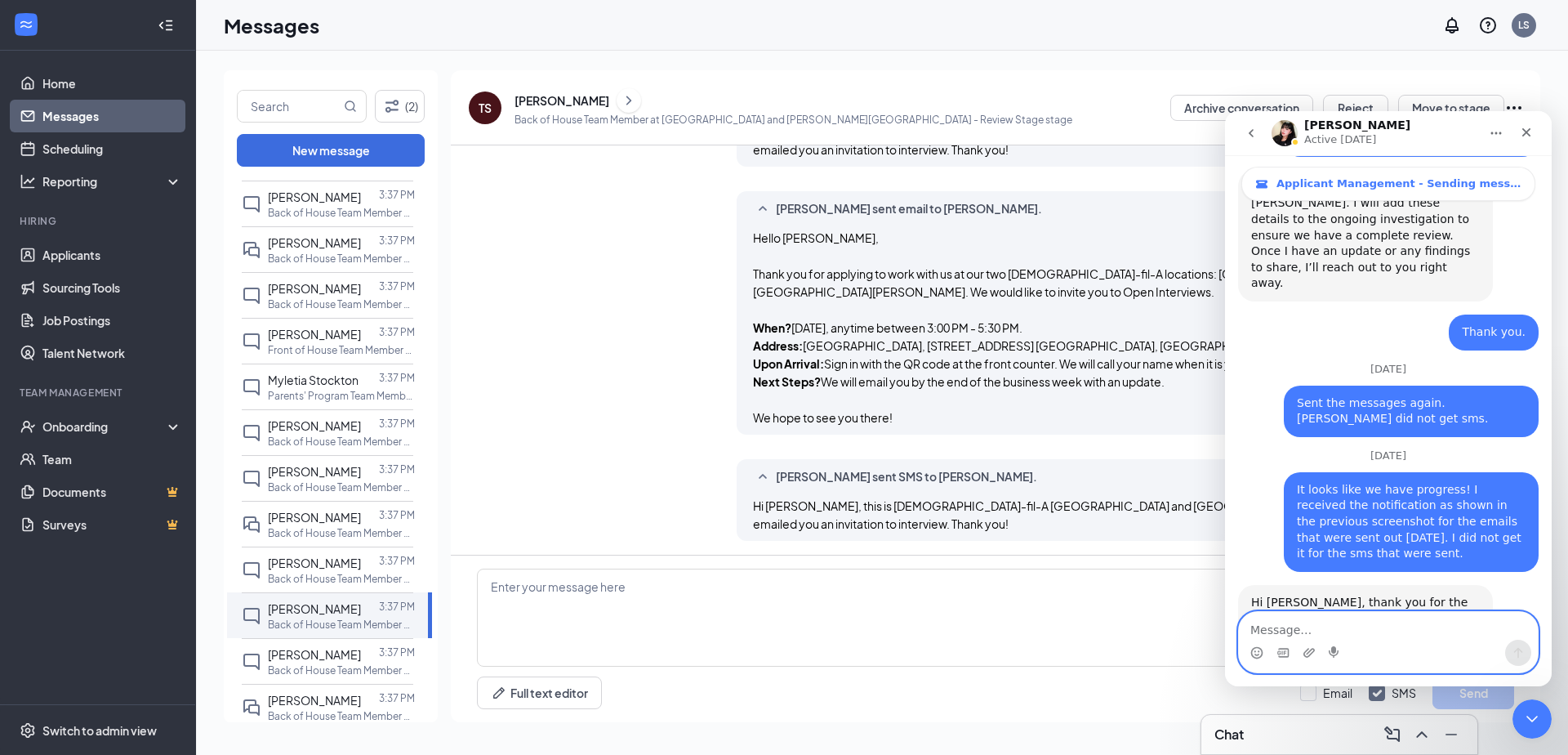
click at [1299, 628] on textarea "Message…" at bounding box center [1388, 625] width 299 height 28
type textarea "Tyrone scott did not receive the email"
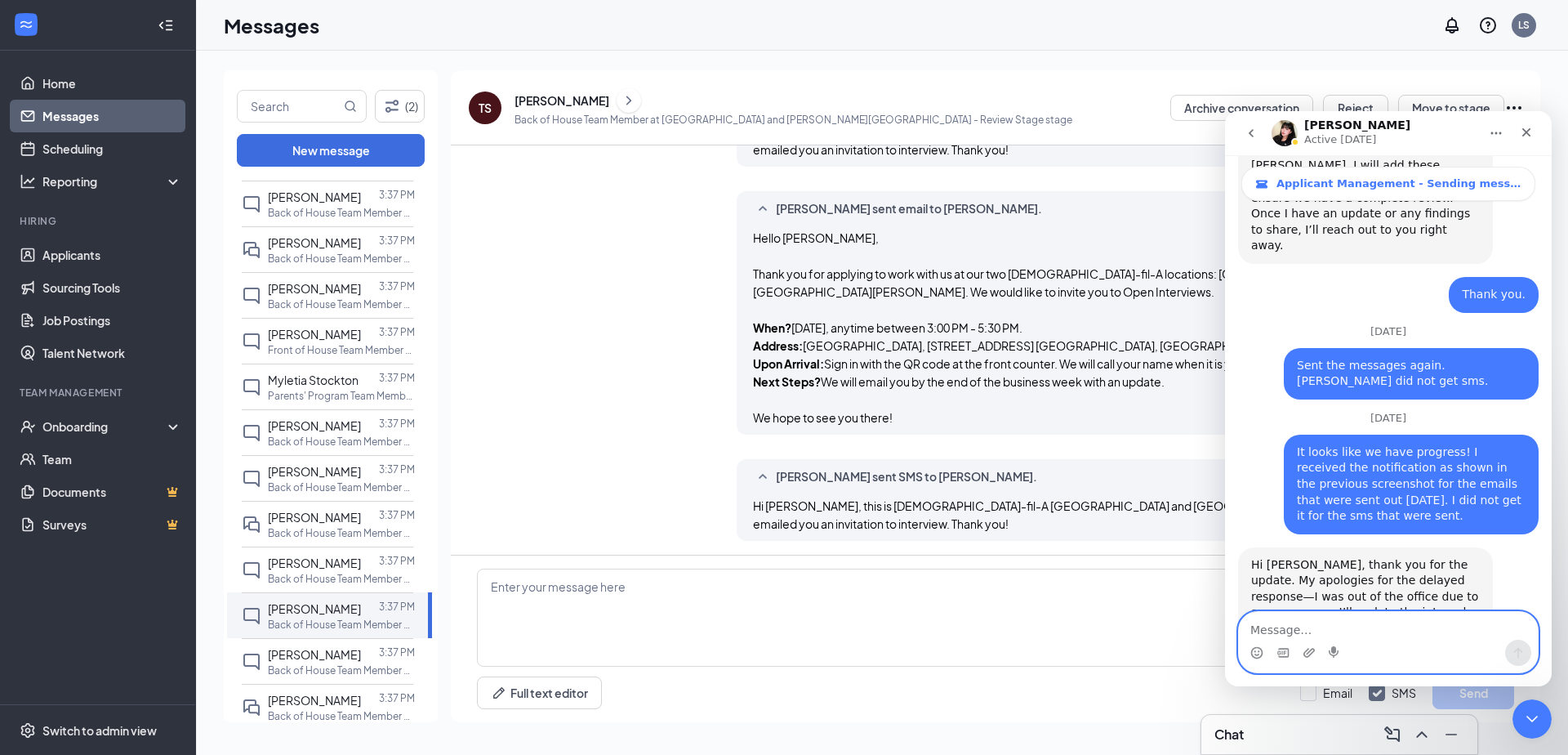
scroll to position [4232, 0]
click at [339, 645] on div "Jeylen Walbey" at bounding box center [314, 654] width 93 height 18
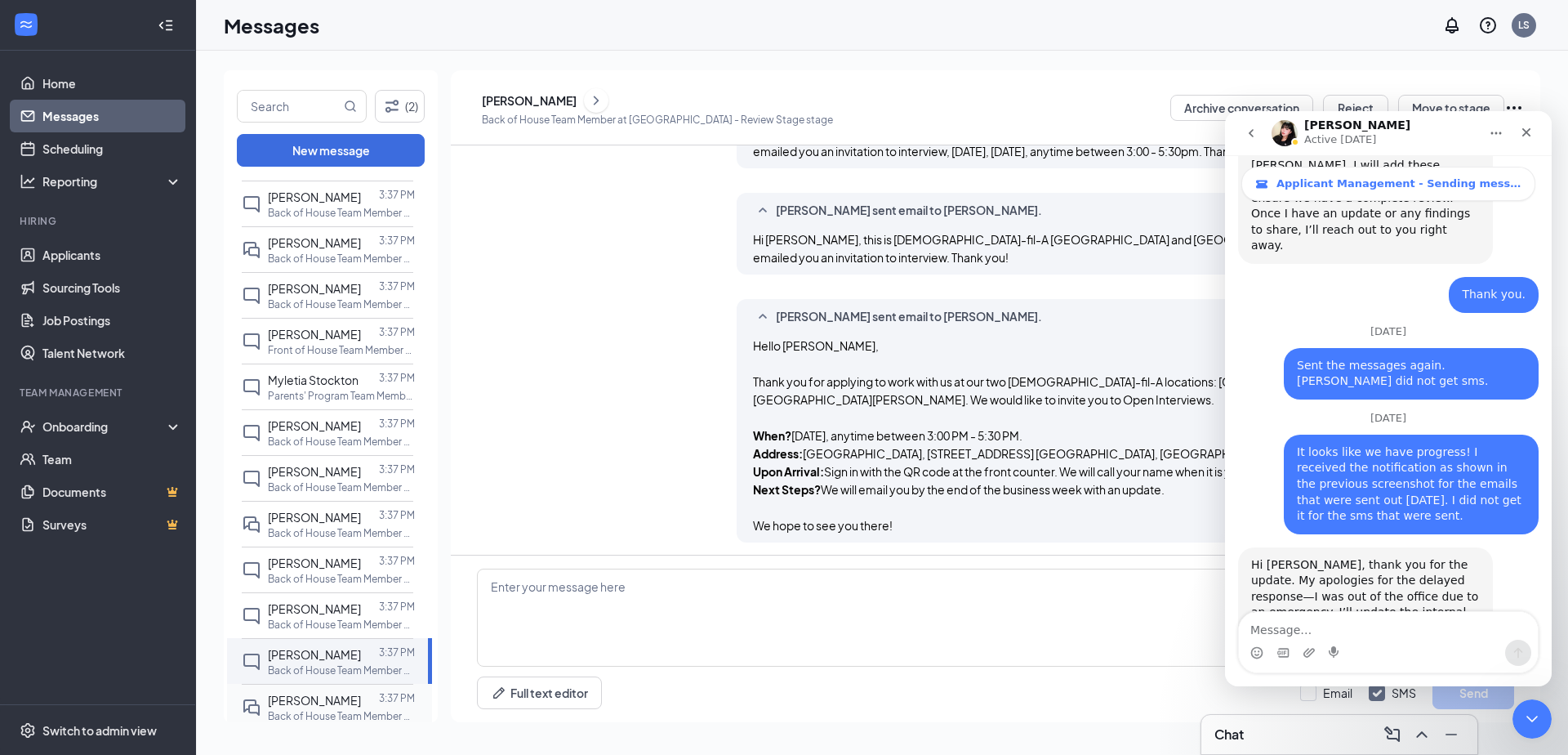
scroll to position [1082, 0]
click at [328, 692] on span "William Fetner" at bounding box center [314, 699] width 93 height 14
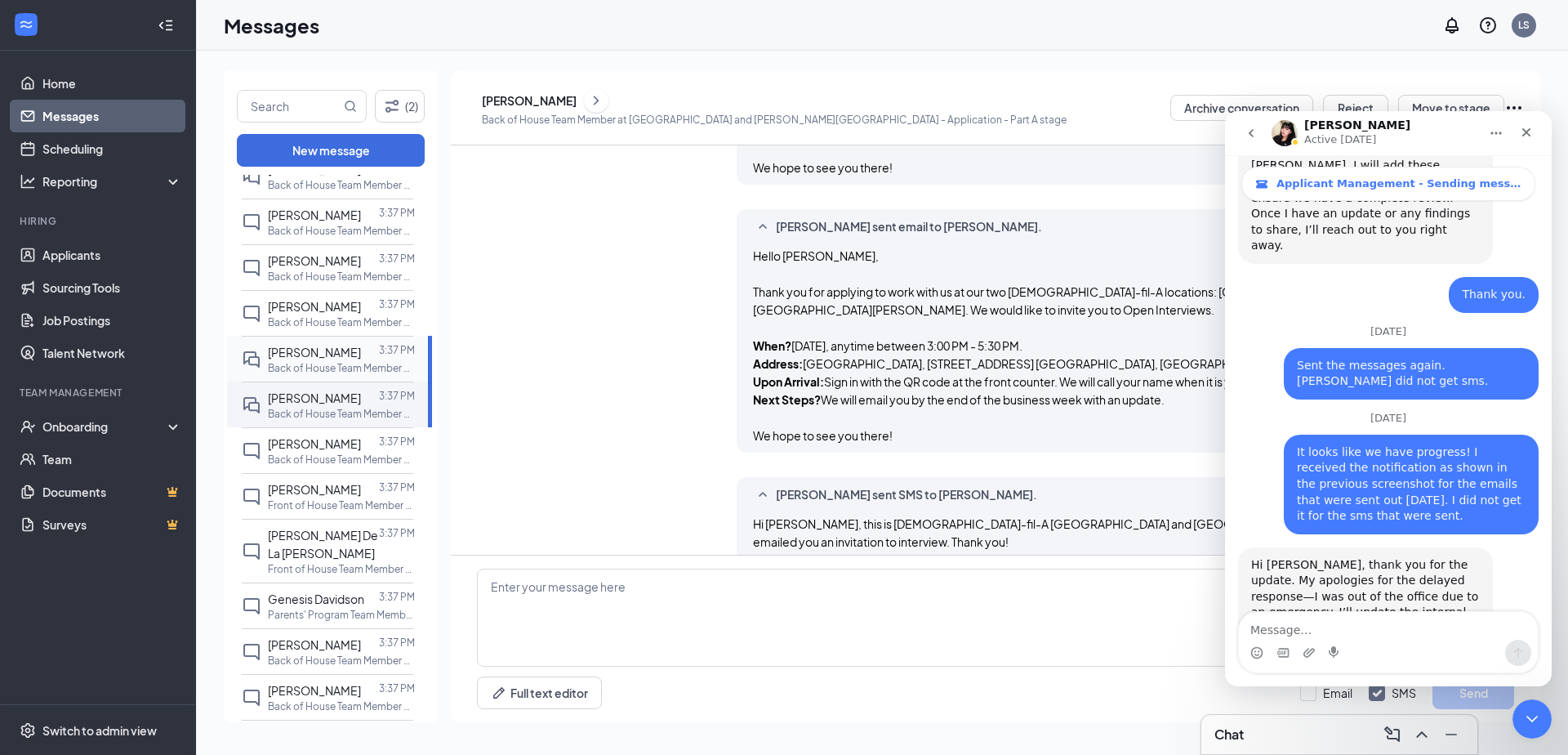
scroll to position [788, 0]
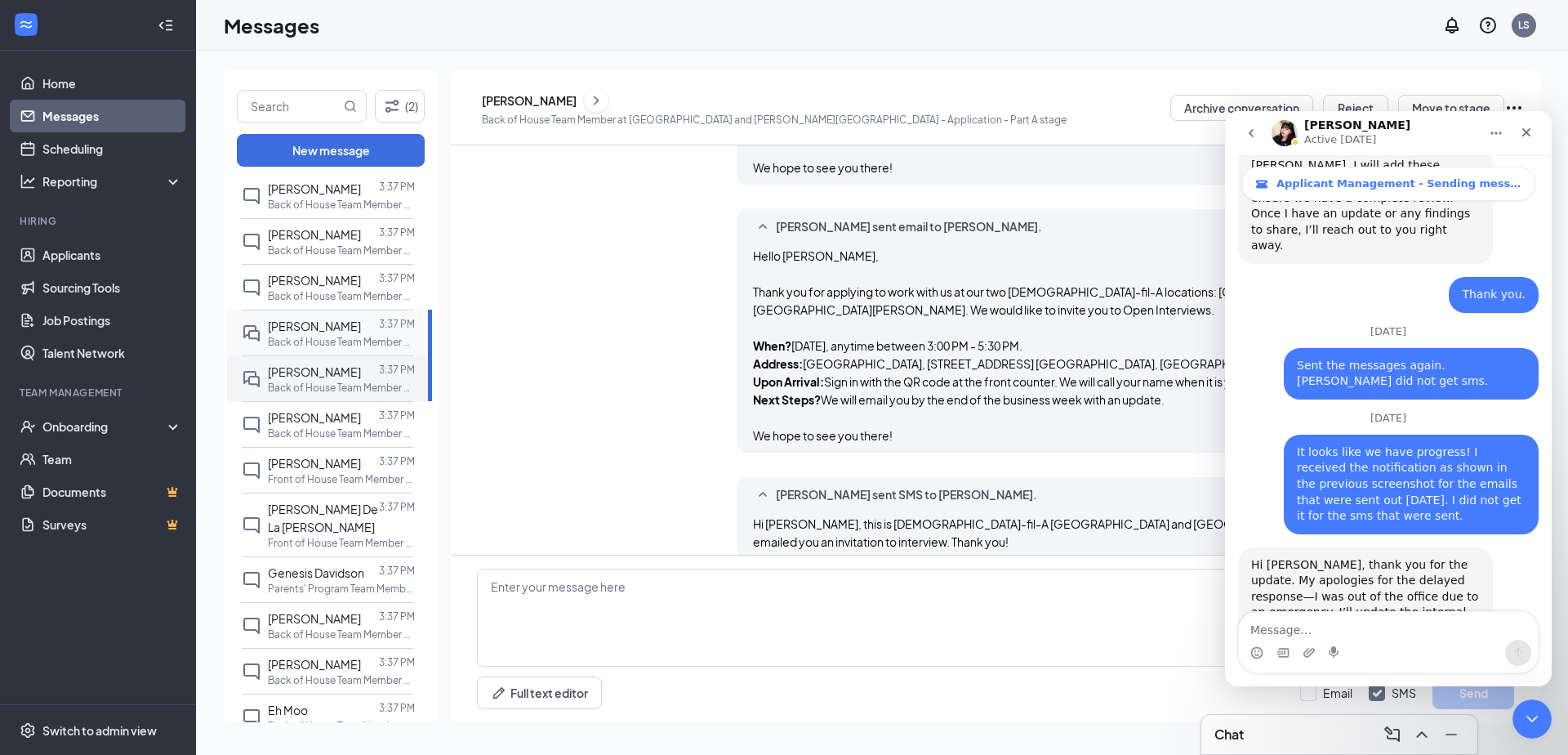
click at [361, 317] on div at bounding box center [369, 326] width 18 height 18
click at [364, 409] on div at bounding box center [369, 417] width 18 height 18
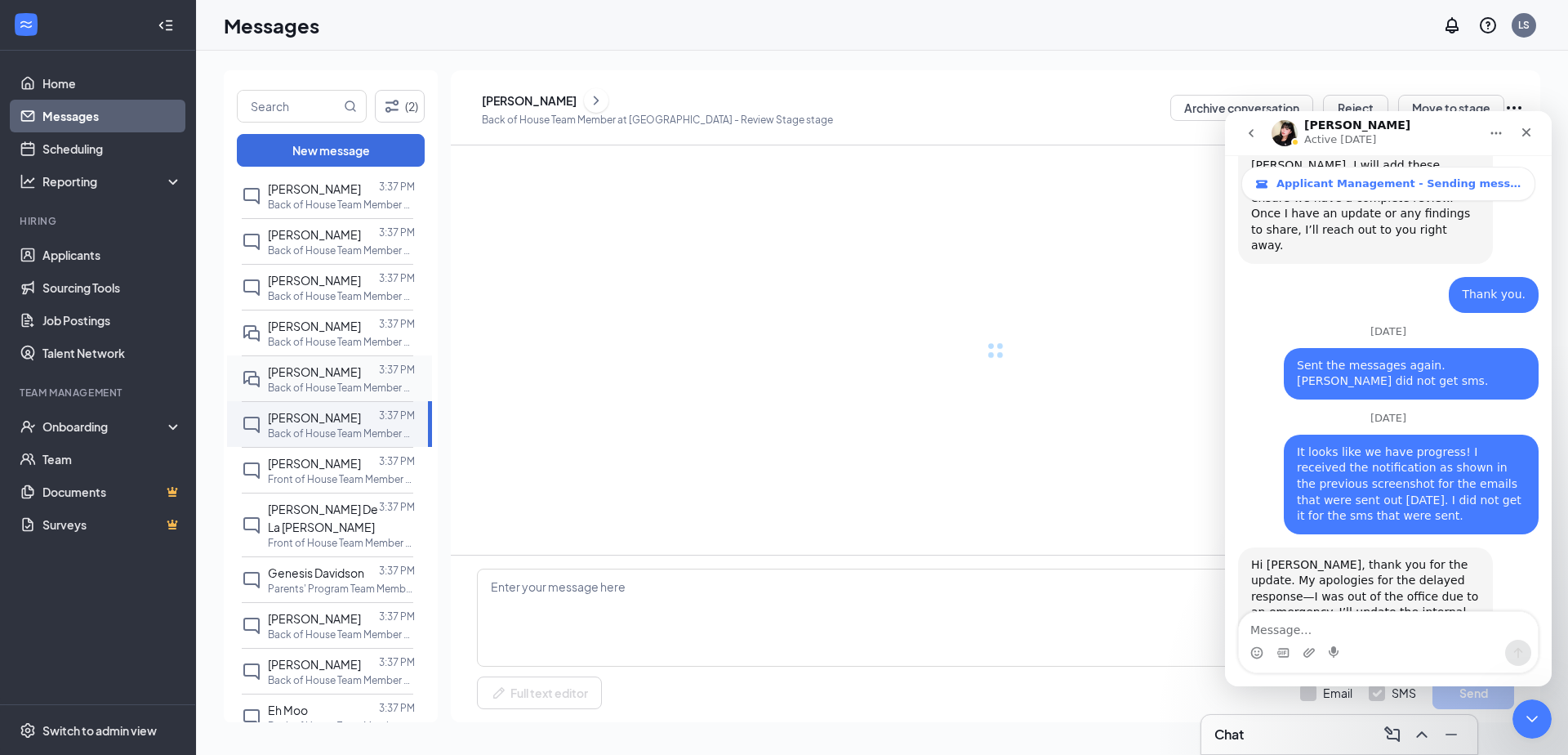
click at [361, 363] on div at bounding box center [369, 371] width 18 height 18
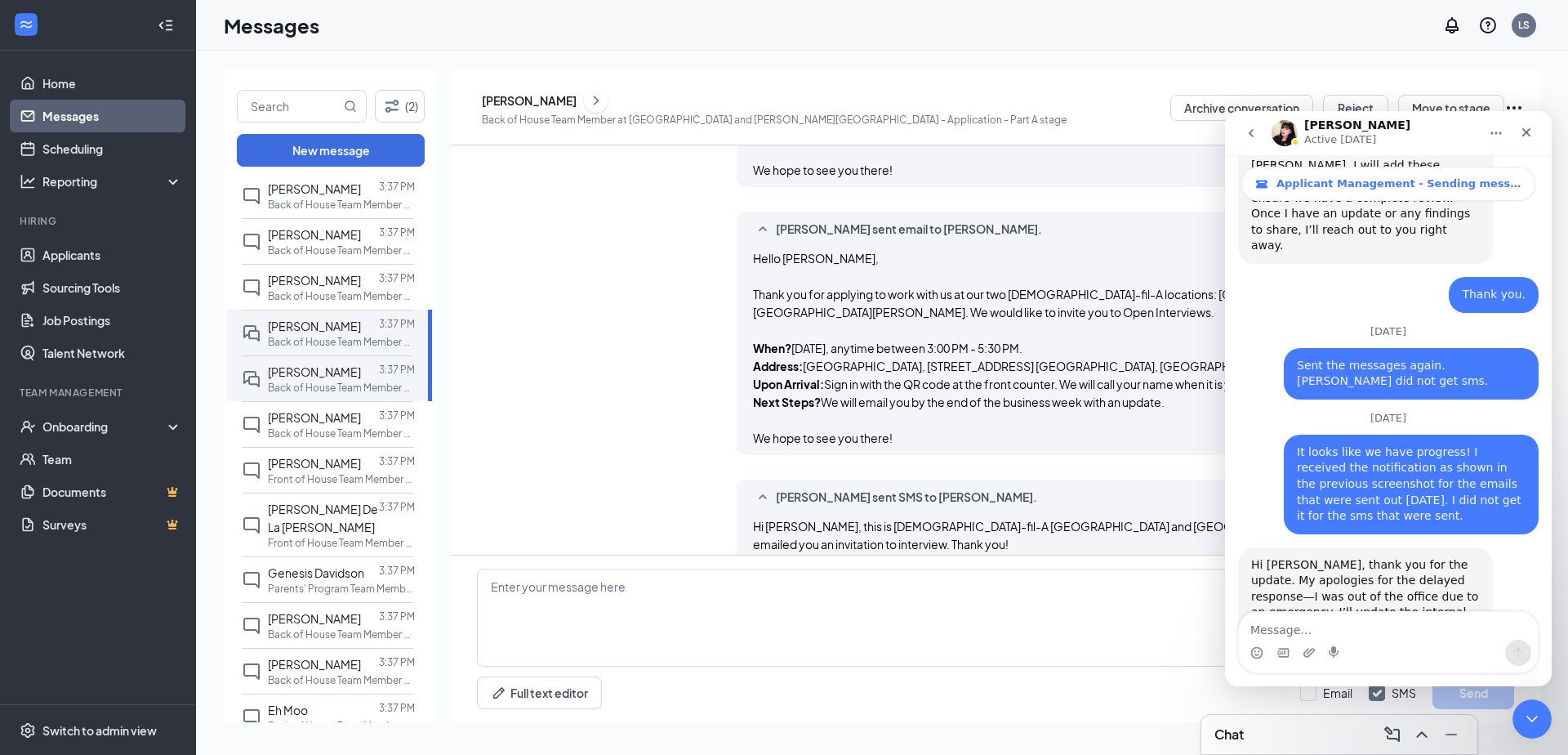
scroll to position [1064, 0]
click at [1320, 631] on textarea "Message…" at bounding box center [1388, 625] width 299 height 28
type textarea "William Fetner did not receive the email"
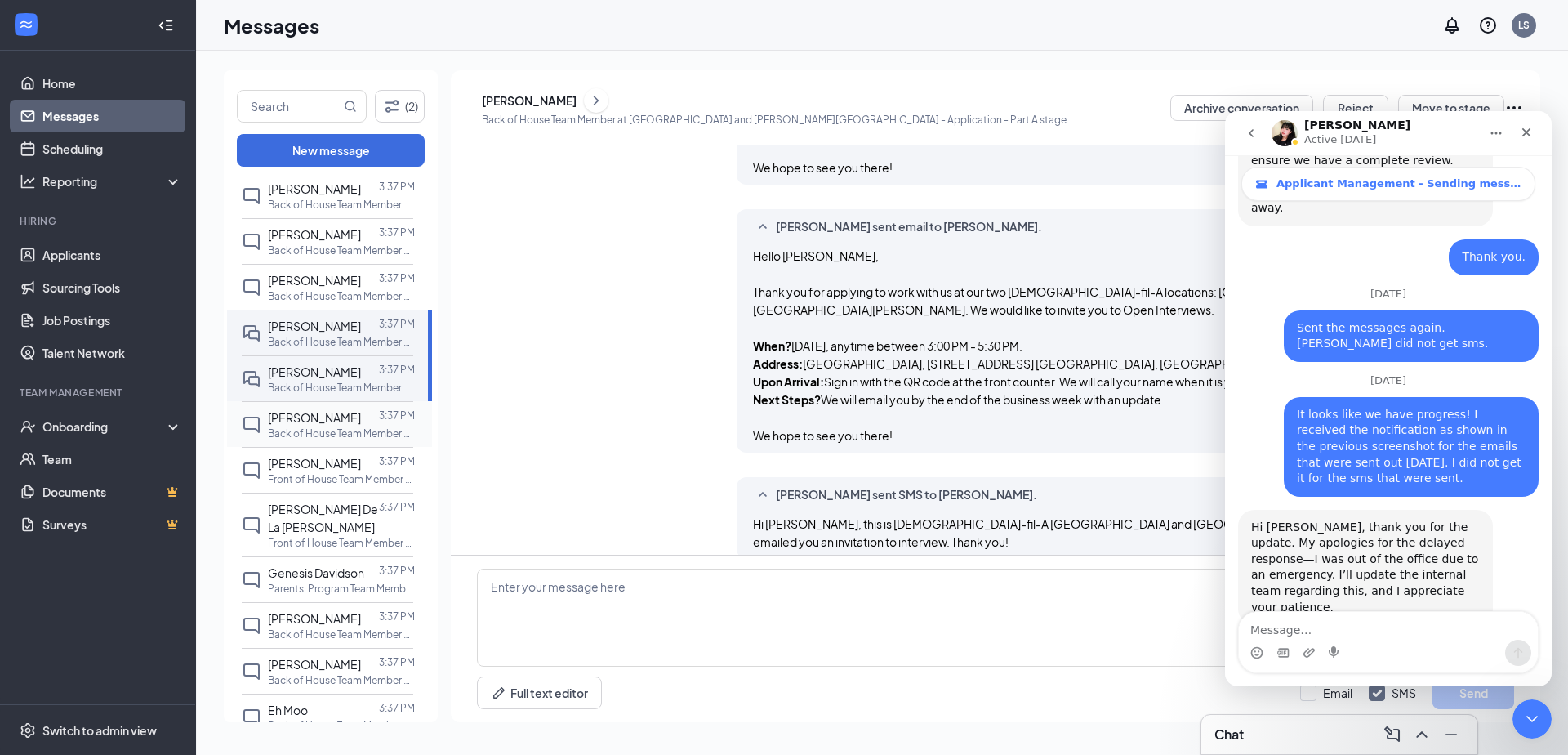
click at [337, 410] on span "Jacobi Pitchford" at bounding box center [314, 416] width 93 height 14
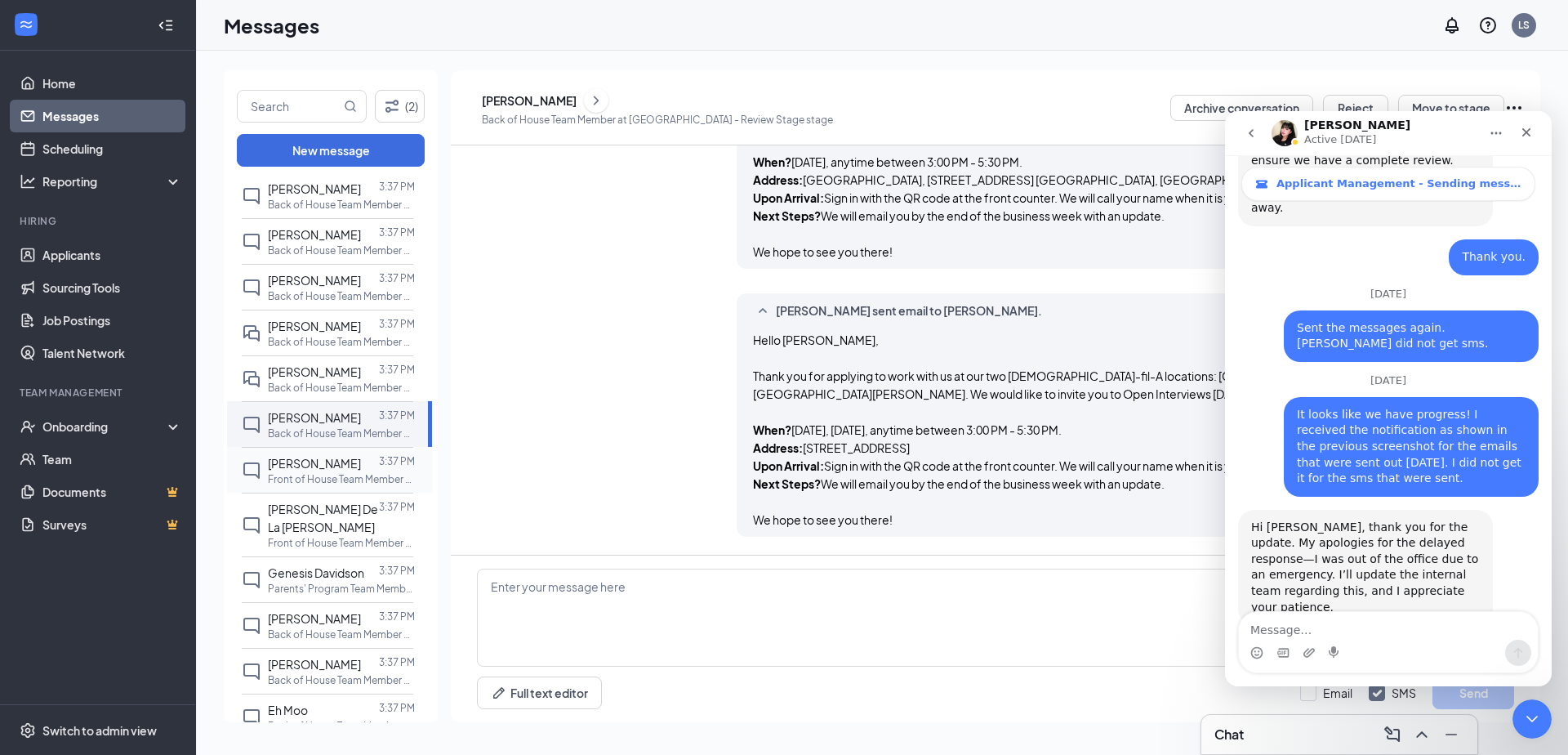
scroll to position [1423, 0]
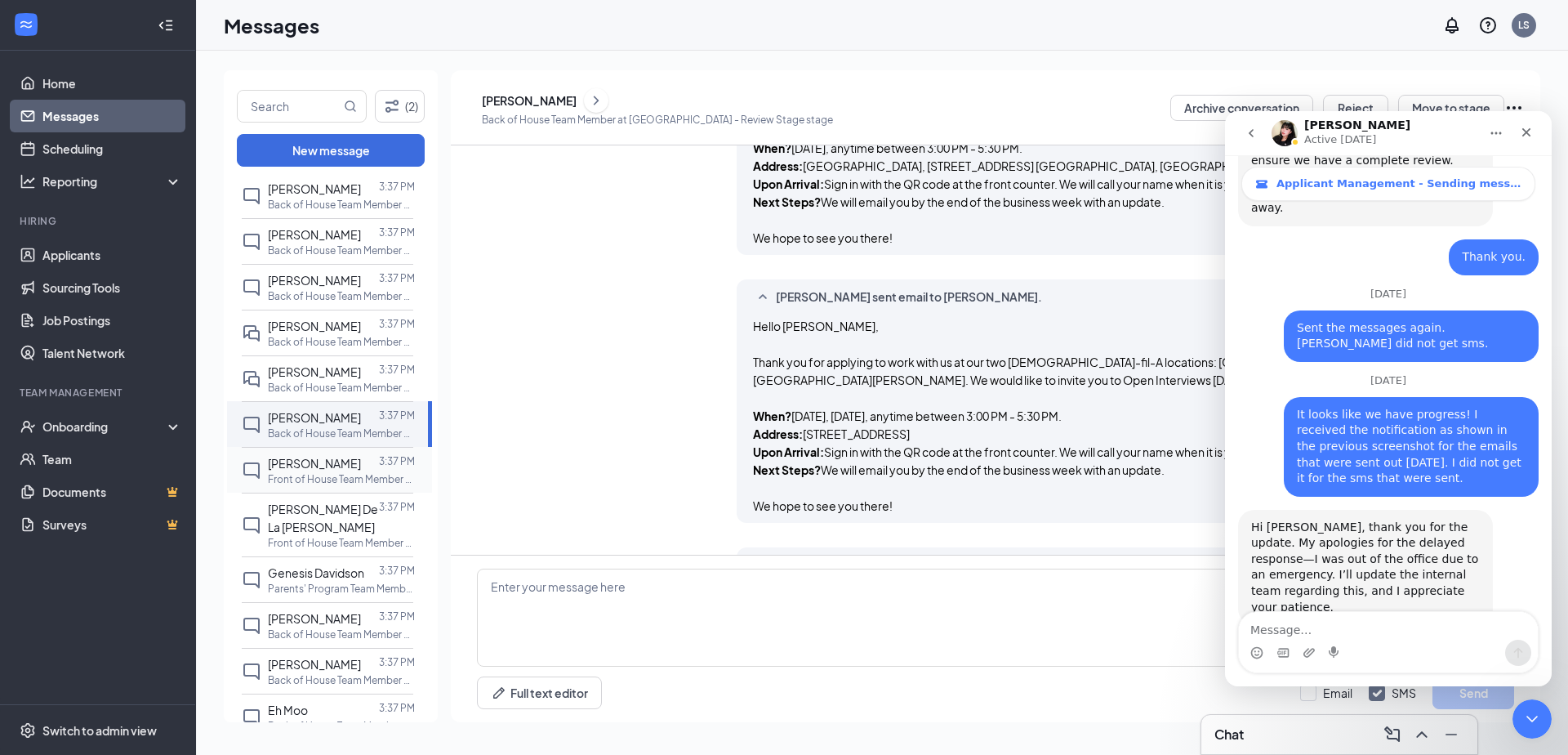
click at [331, 456] on span "Jairo Cardenas" at bounding box center [314, 463] width 93 height 14
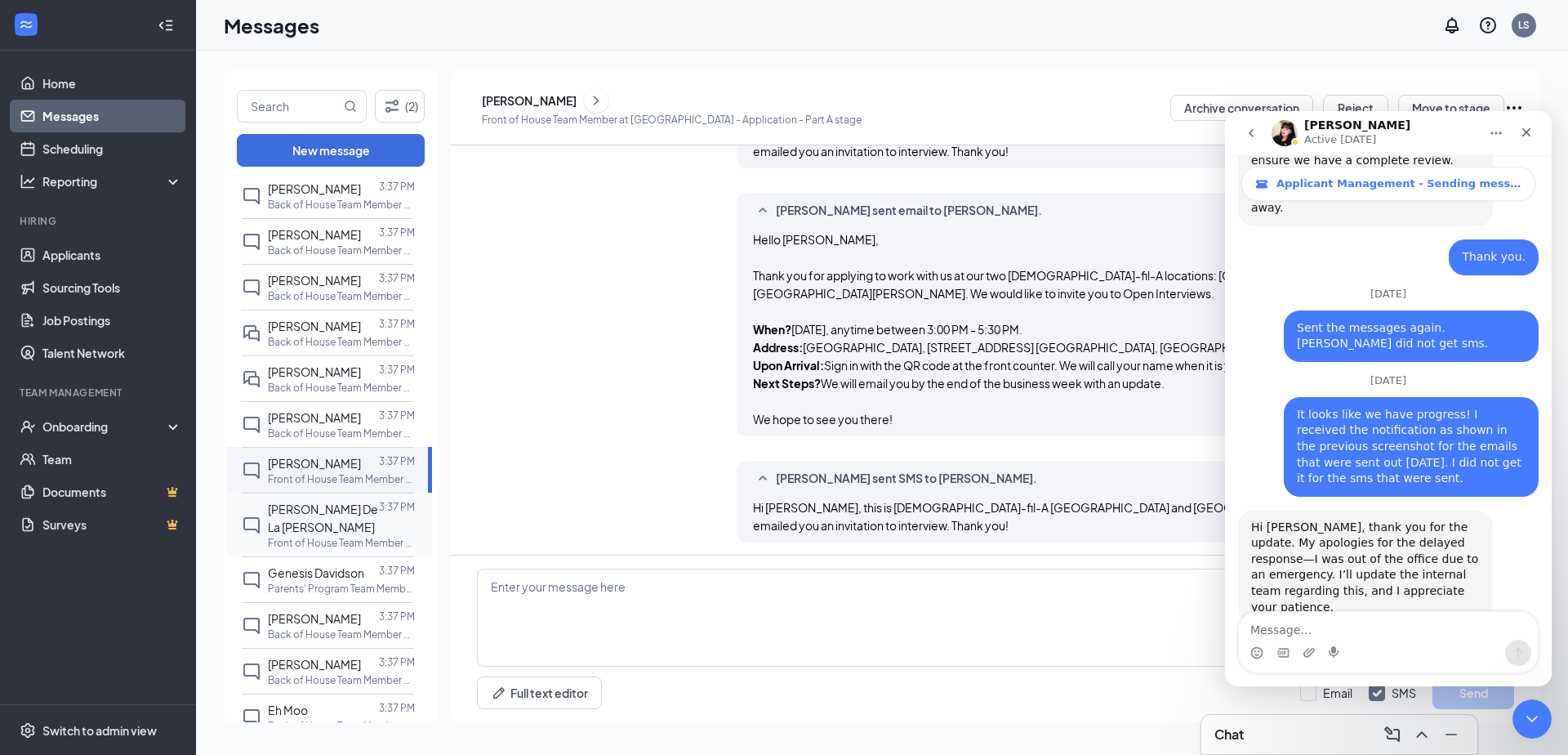
scroll to position [1082, 0]
click at [317, 502] on span "David De La Torre" at bounding box center [323, 518] width 111 height 33
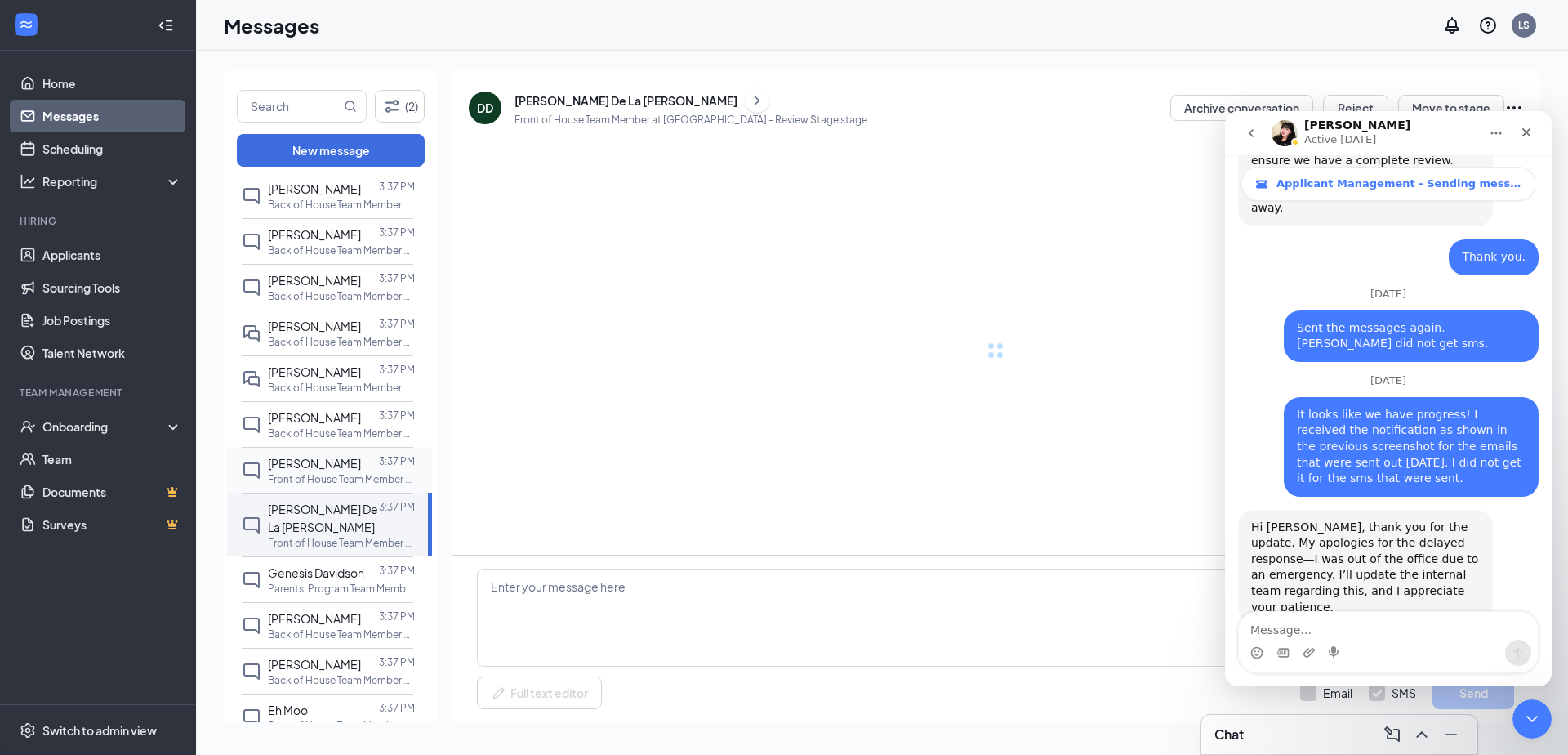
click at [291, 456] on span "Jairo Cardenas" at bounding box center [314, 463] width 93 height 14
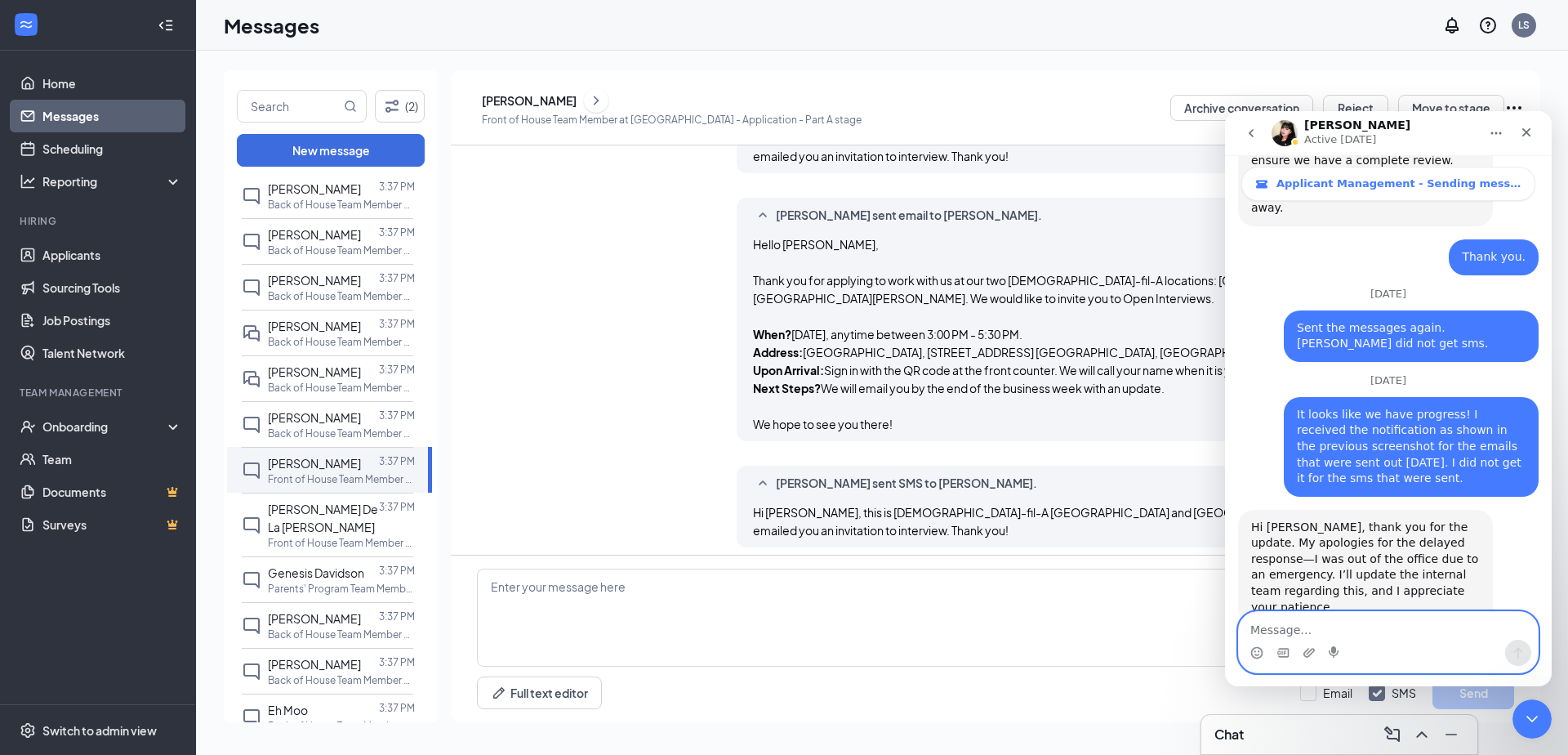
scroll to position [1082, 0]
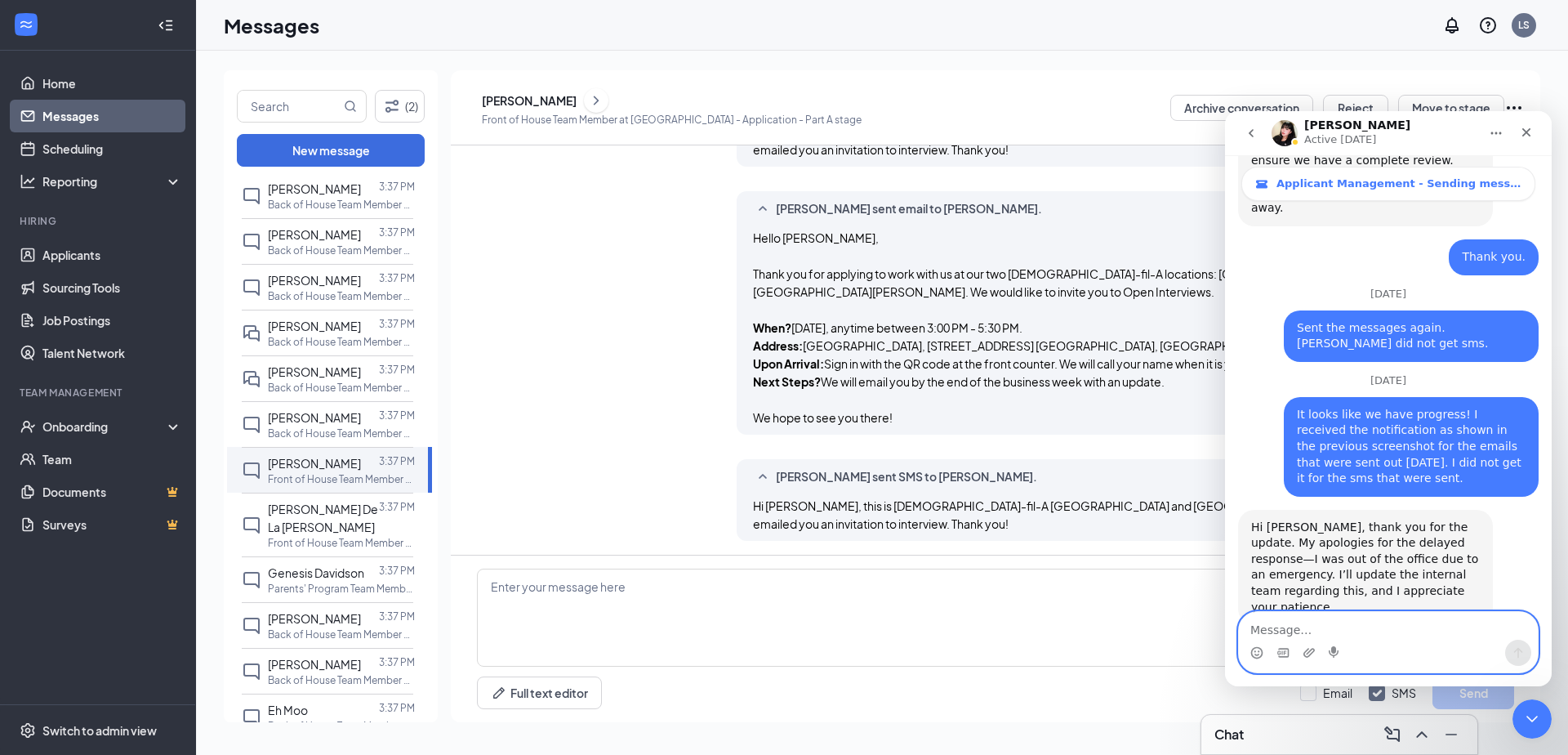
click at [1332, 638] on textarea "Message…" at bounding box center [1388, 625] width 299 height 28
type textarea "Jairo cardenas did not receive the email"
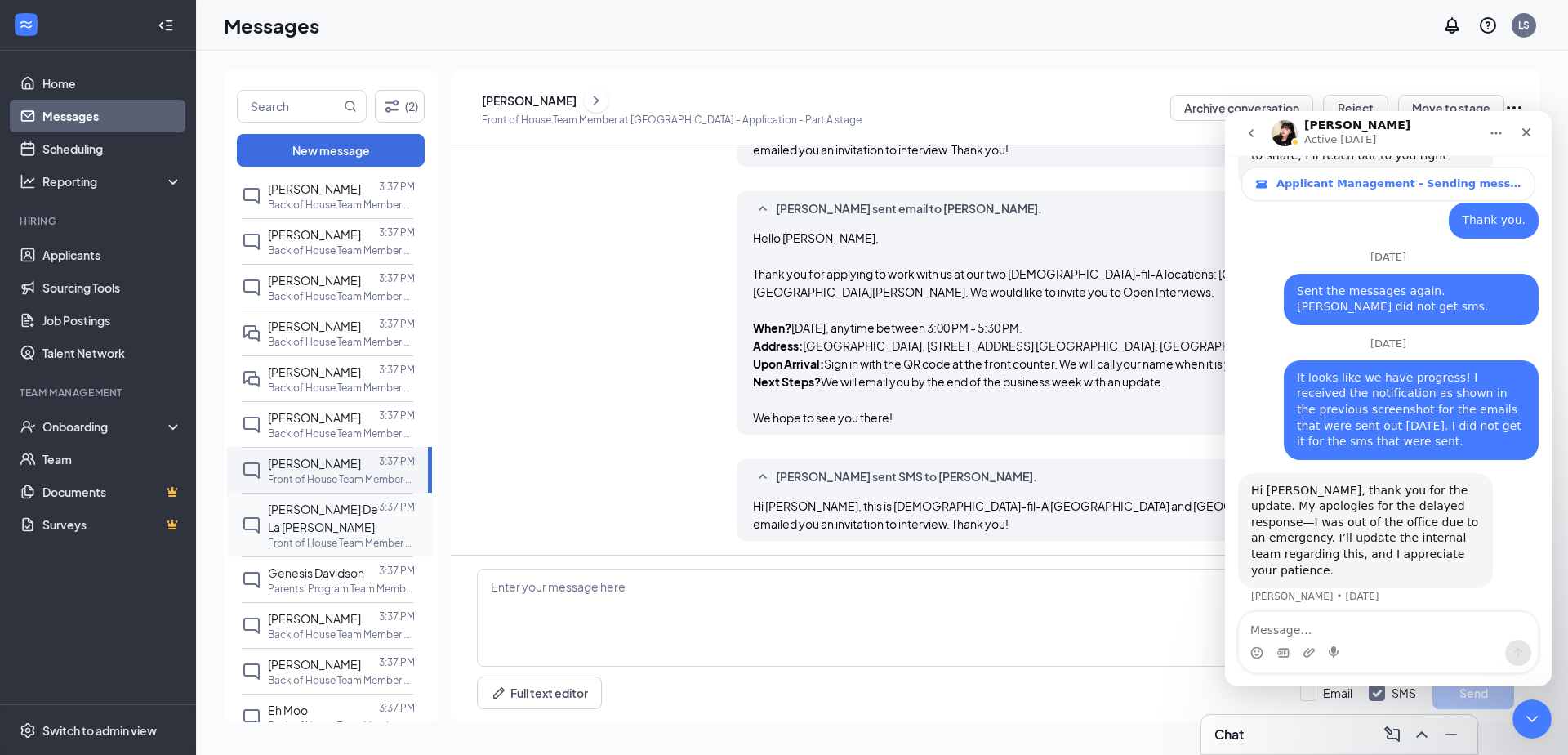
click at [282, 502] on span "David De La Torre" at bounding box center [323, 518] width 111 height 33
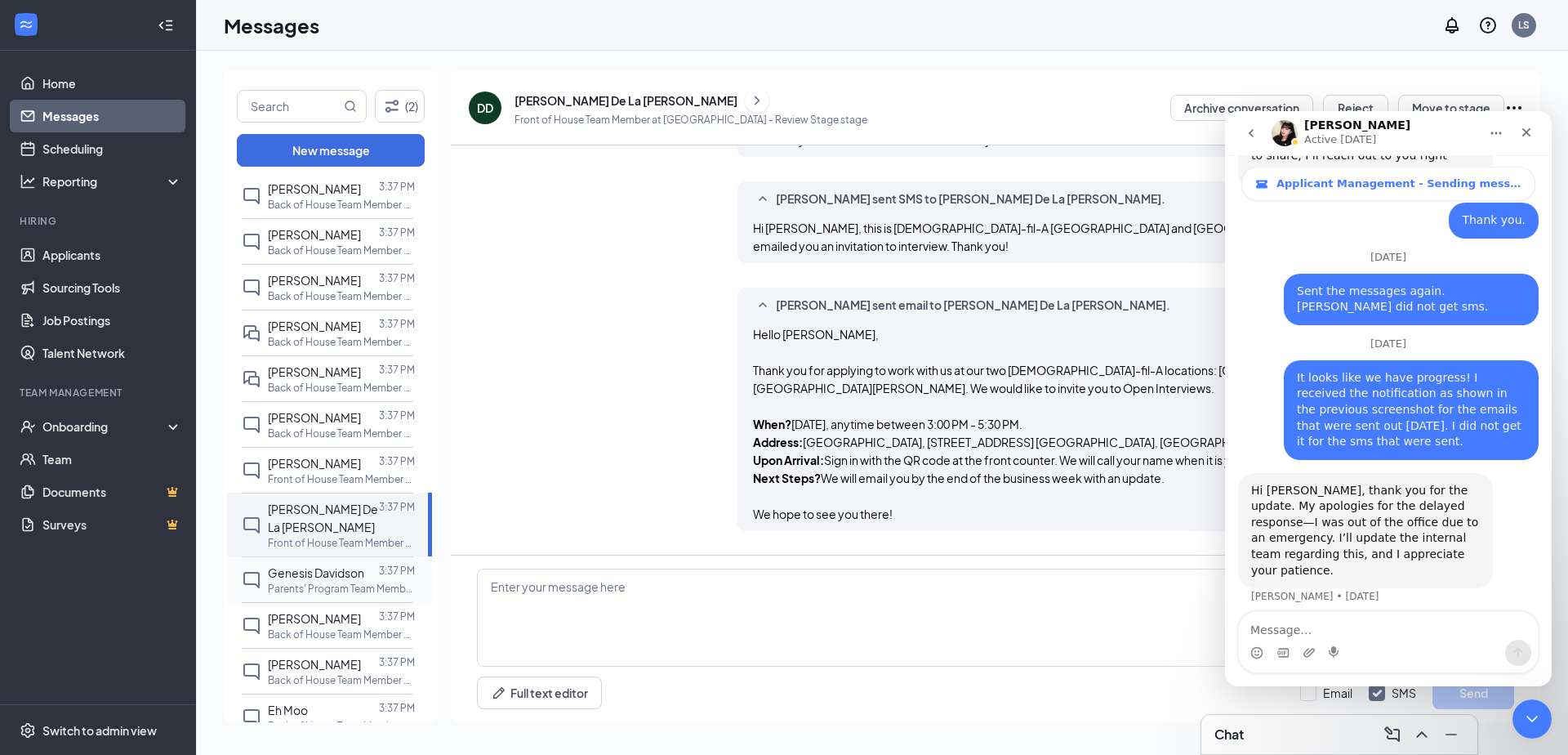
scroll to position [1262, 0]
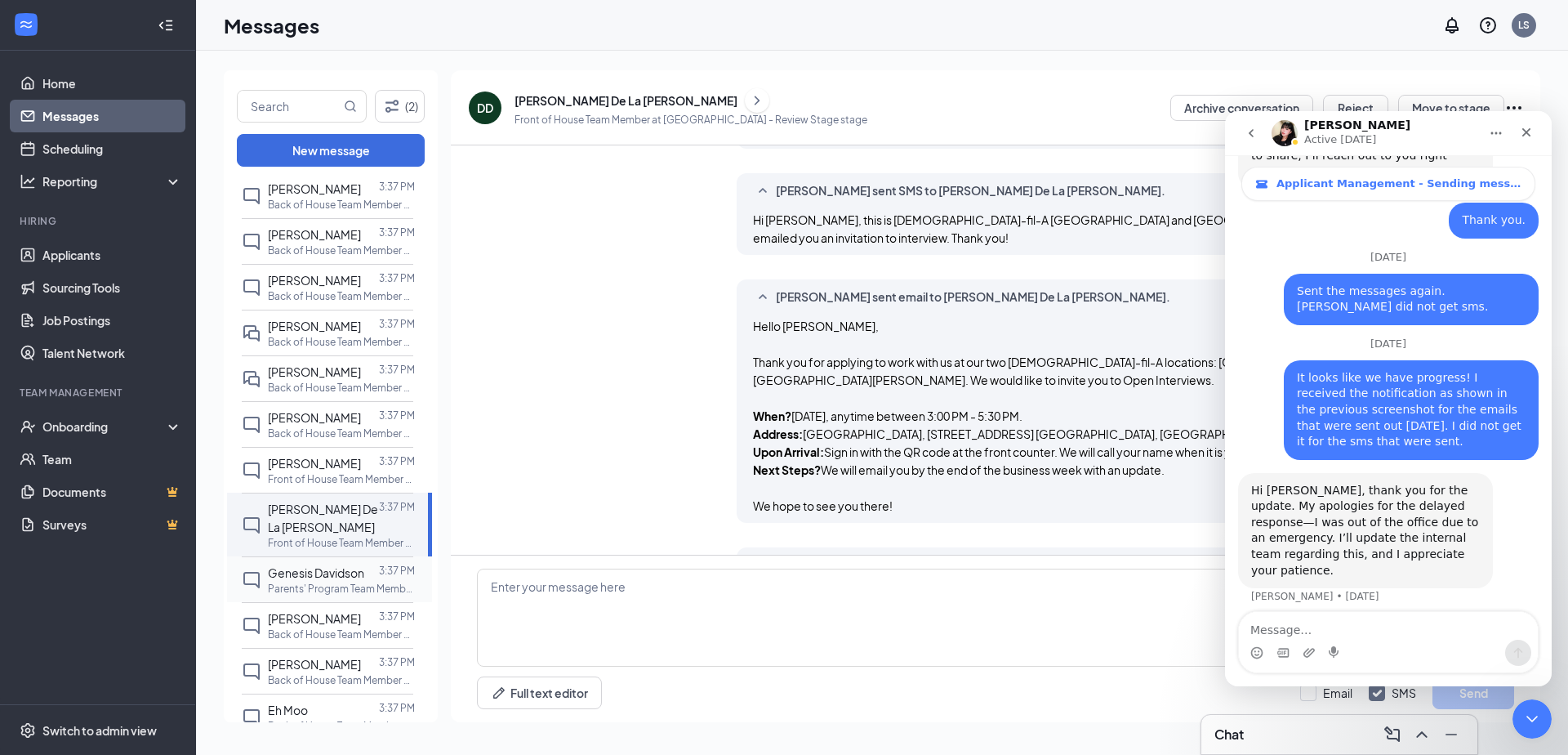
click at [301, 566] on span "Genesis Davidson" at bounding box center [316, 572] width 96 height 14
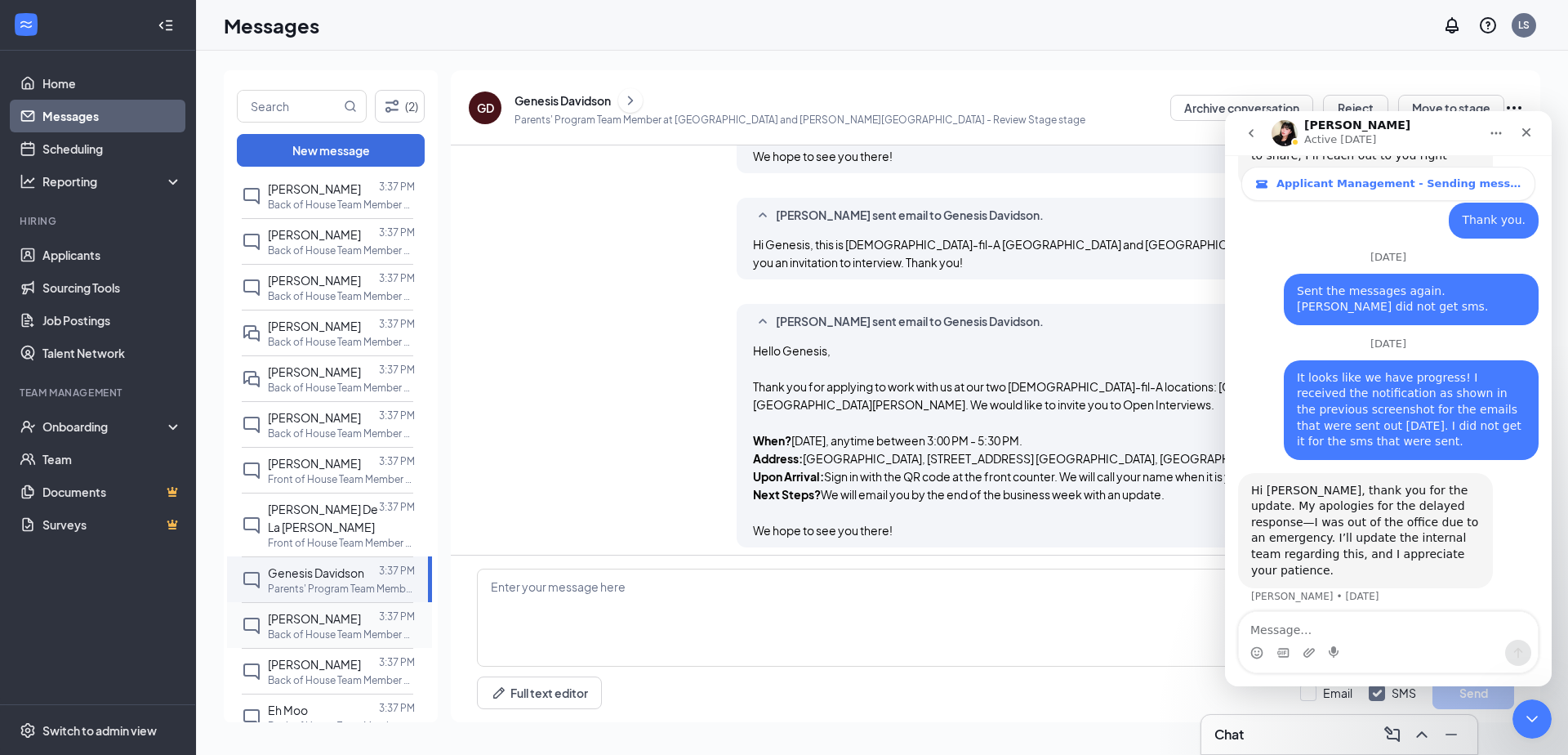
scroll to position [1082, 0]
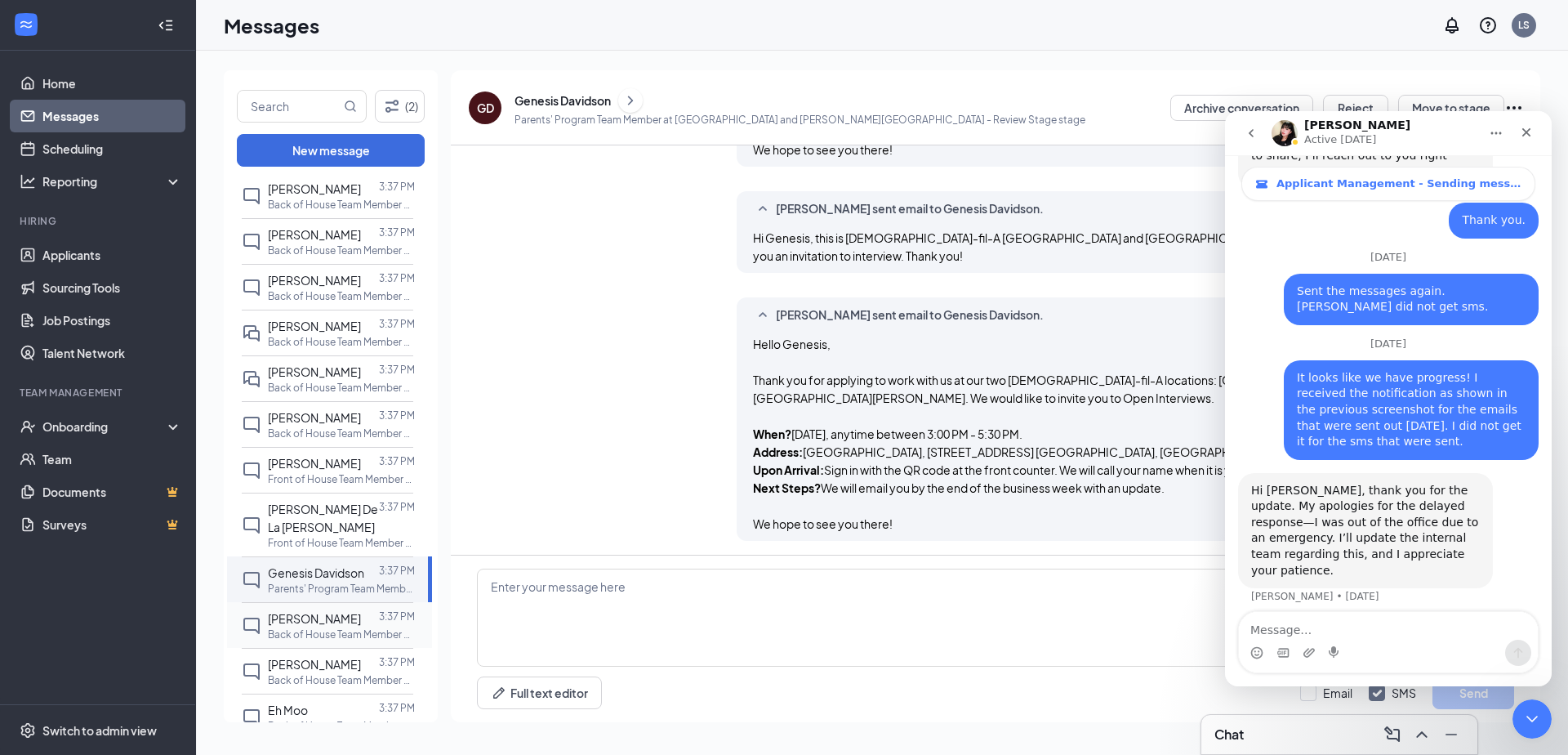
click at [311, 611] on span "Alyssa Wernikoff" at bounding box center [314, 617] width 93 height 14
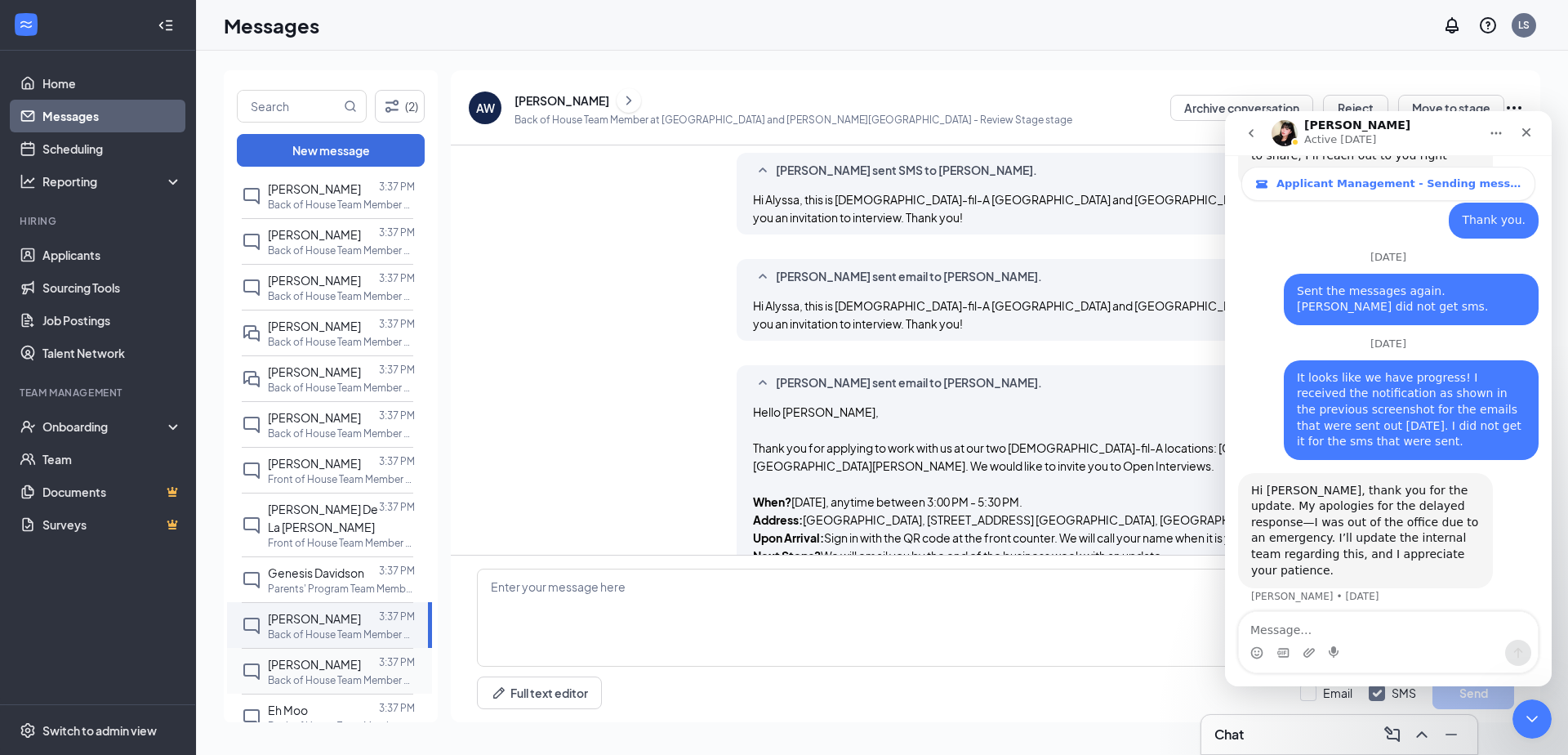
scroll to position [704, 0]
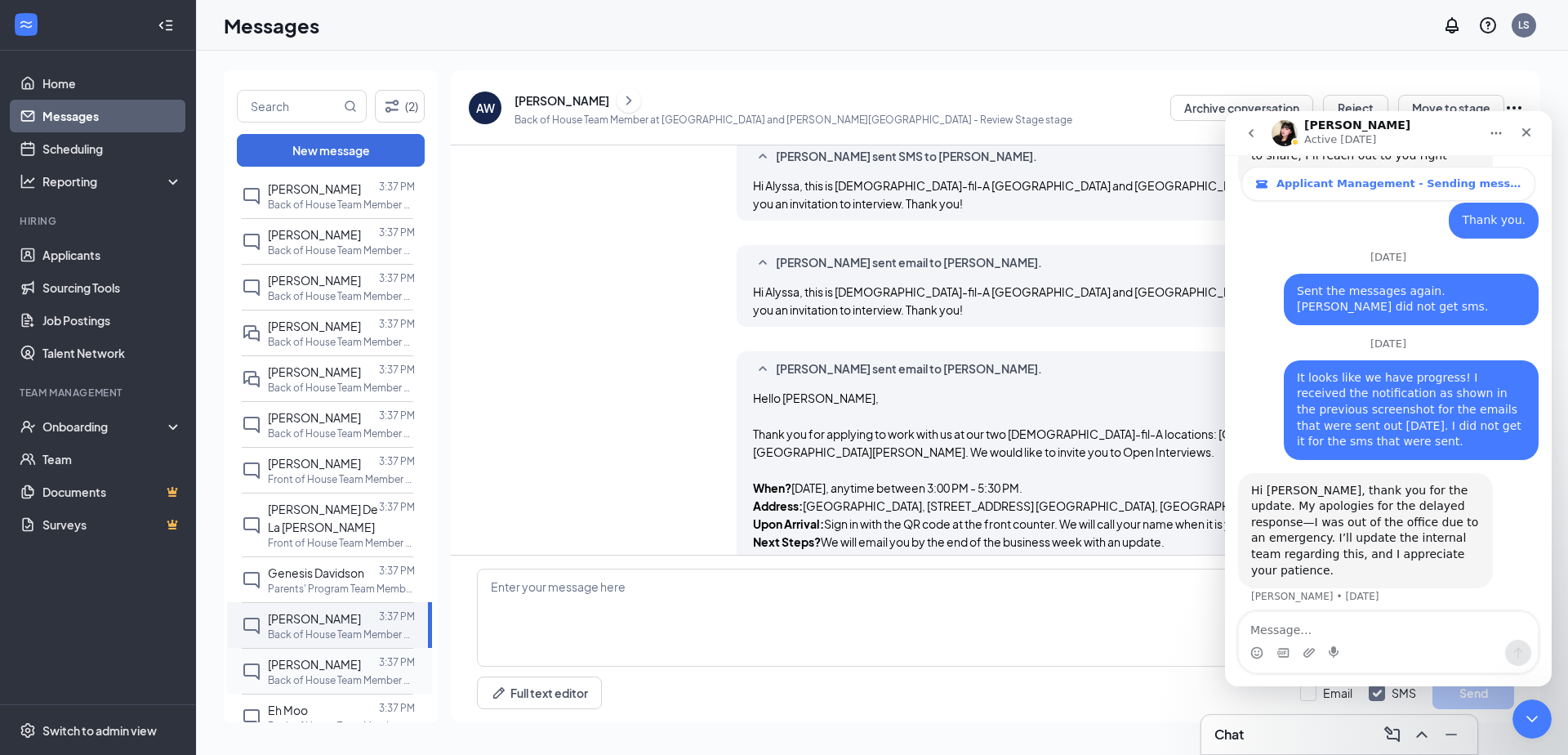
click at [361, 655] on div at bounding box center [369, 664] width 18 height 18
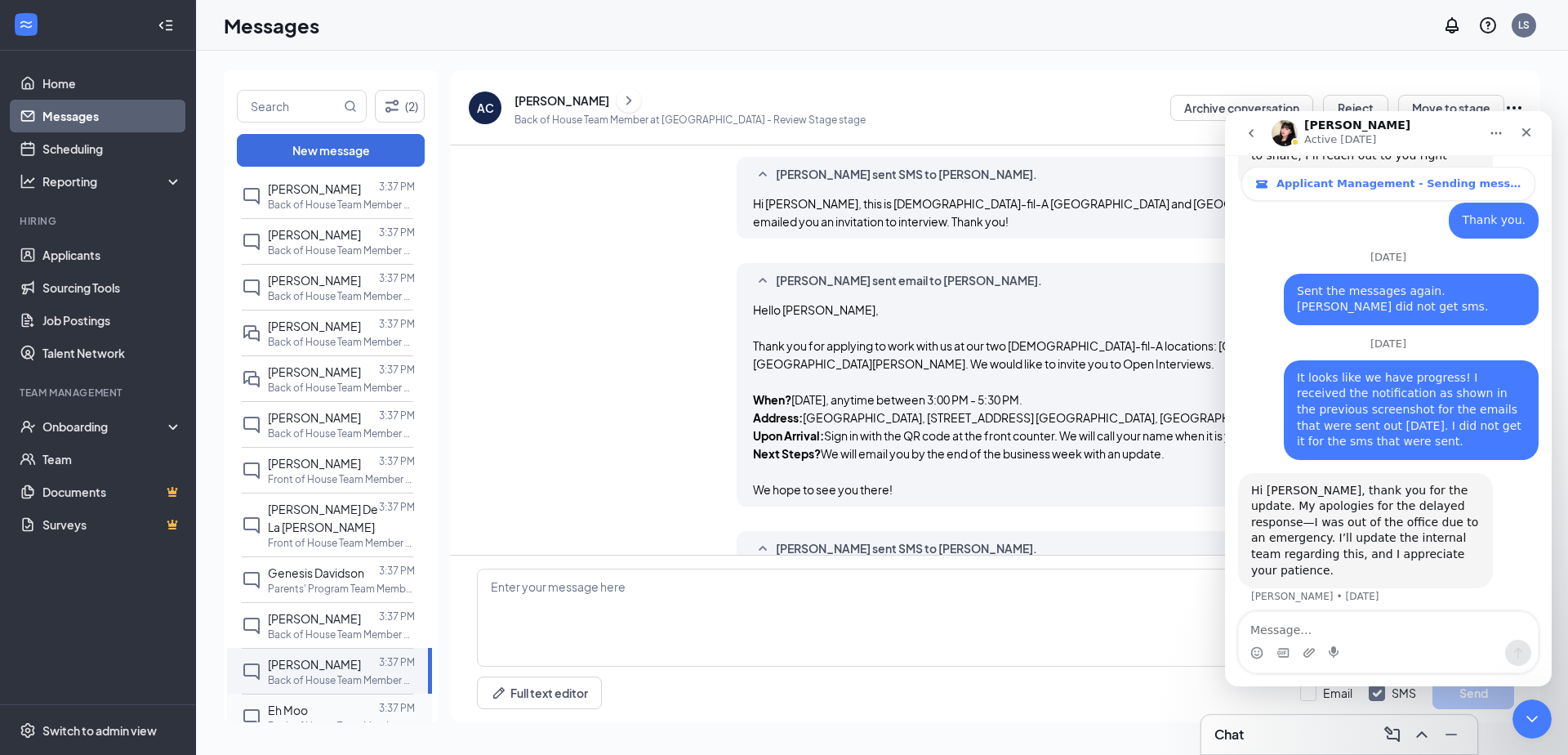
scroll to position [902, 0]
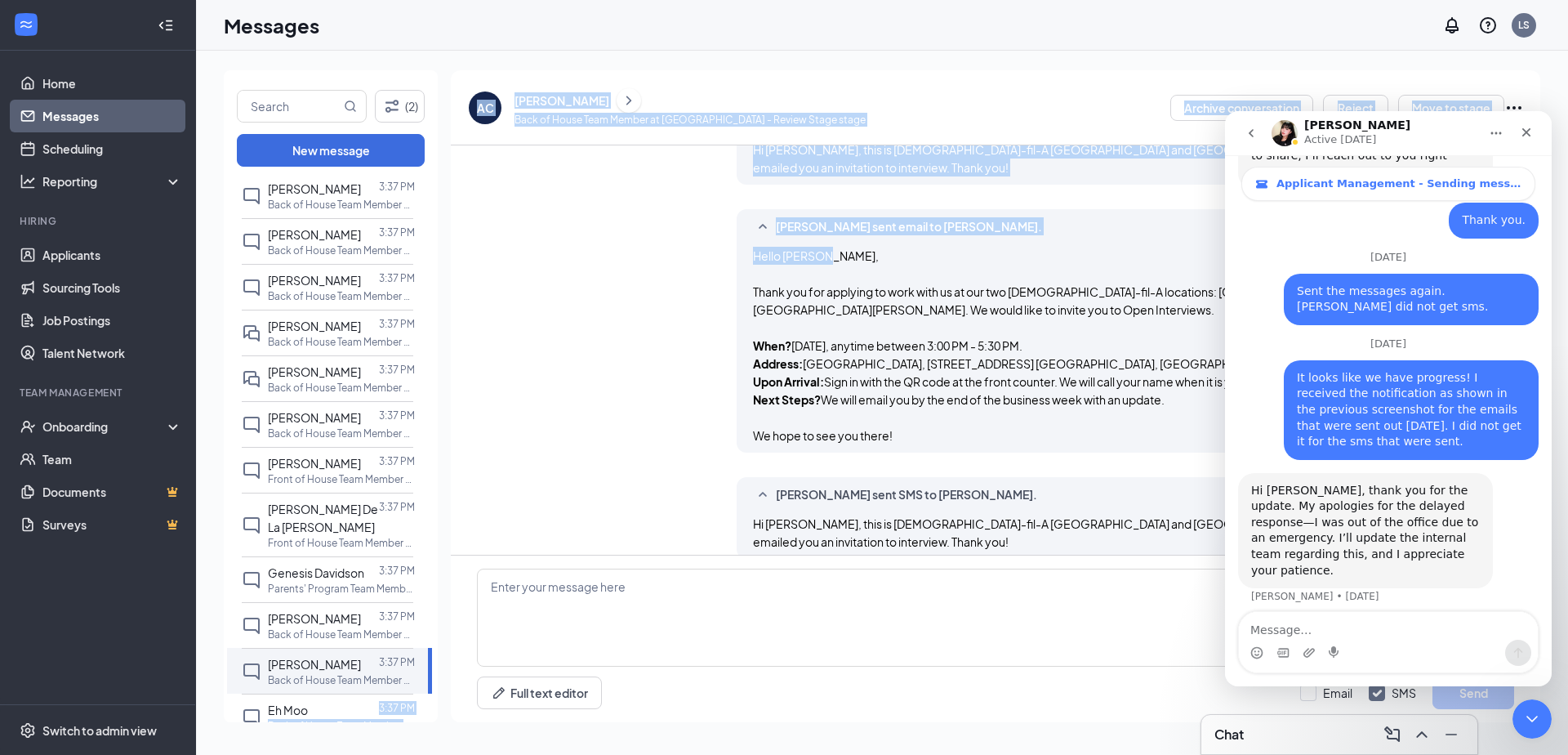
drag, startPoint x: 339, startPoint y: 670, endPoint x: 643, endPoint y: 381, distance: 419.4
click at [645, 380] on div "(2) New message All messages Mercy Nyagaka 3:37 PM Front of House Team Member a…" at bounding box center [882, 402] width 1316 height 665
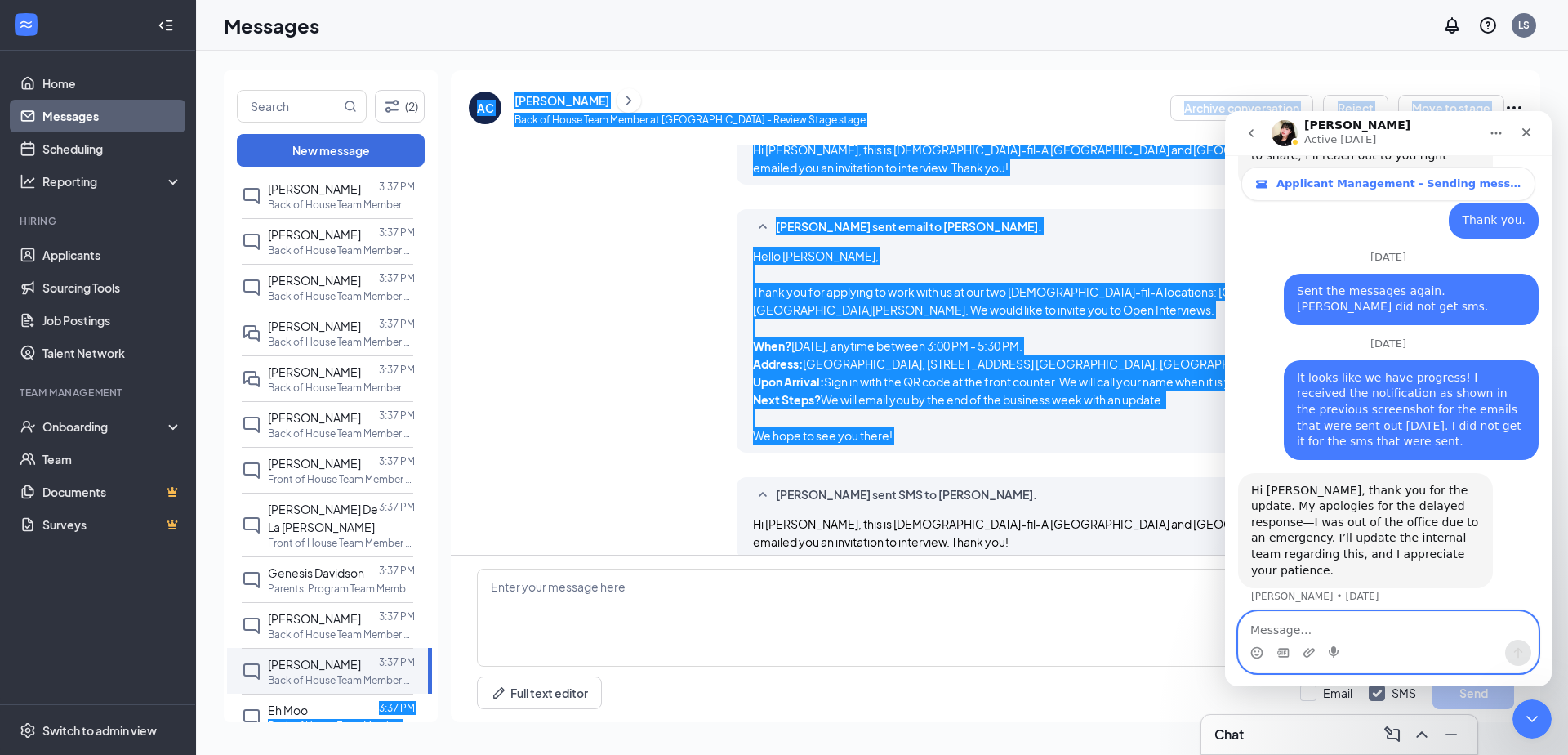
click at [1314, 613] on textarea "Message…" at bounding box center [1388, 625] width 299 height 28
type textarea "Adolfo cruz did not receive the email"
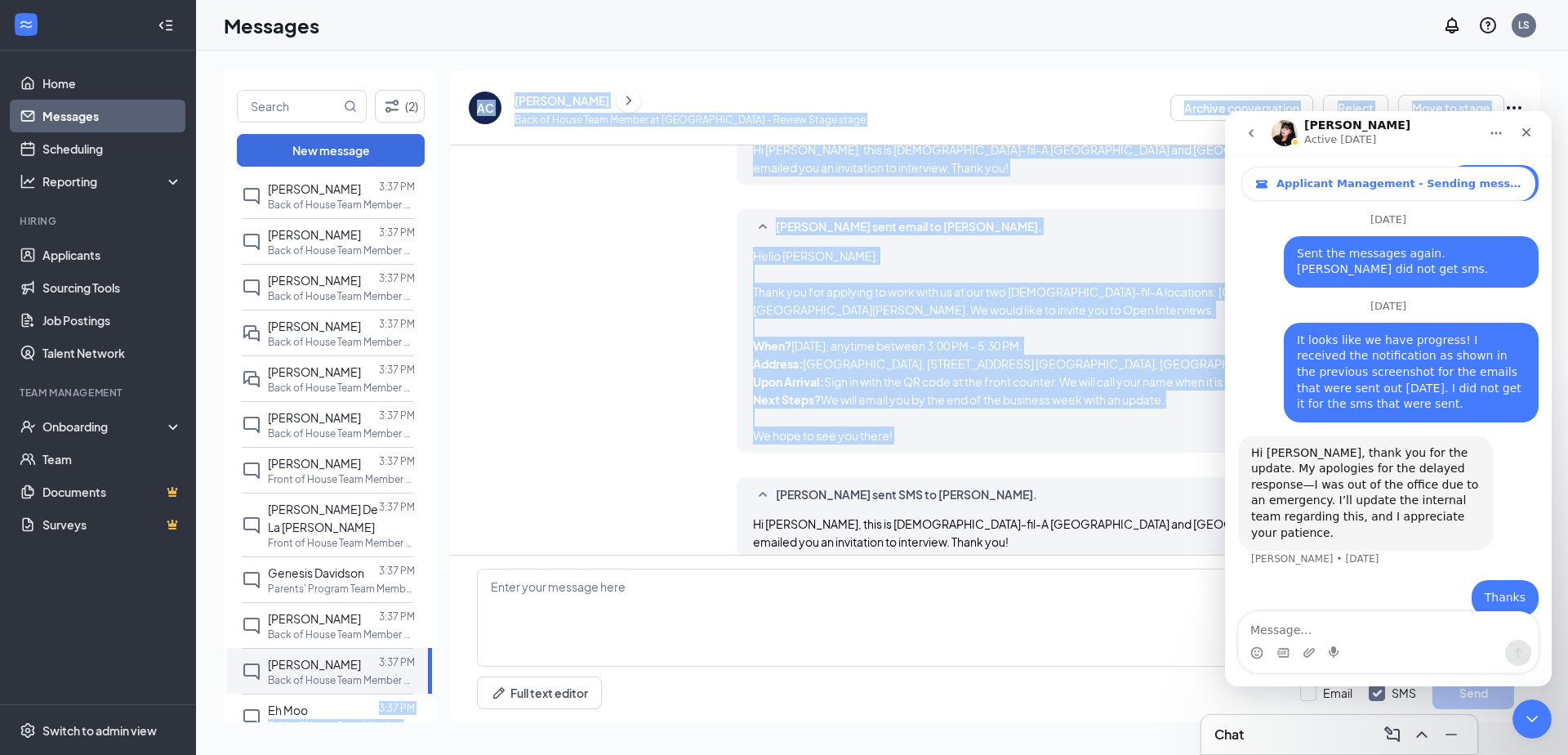
click at [569, 583] on div "Logan Sturgill sent SMS to Adolfo Cruz. Today 3:37 PM Hi Adolfo, this is Chick-…" at bounding box center [995, 627] width 1037 height 89
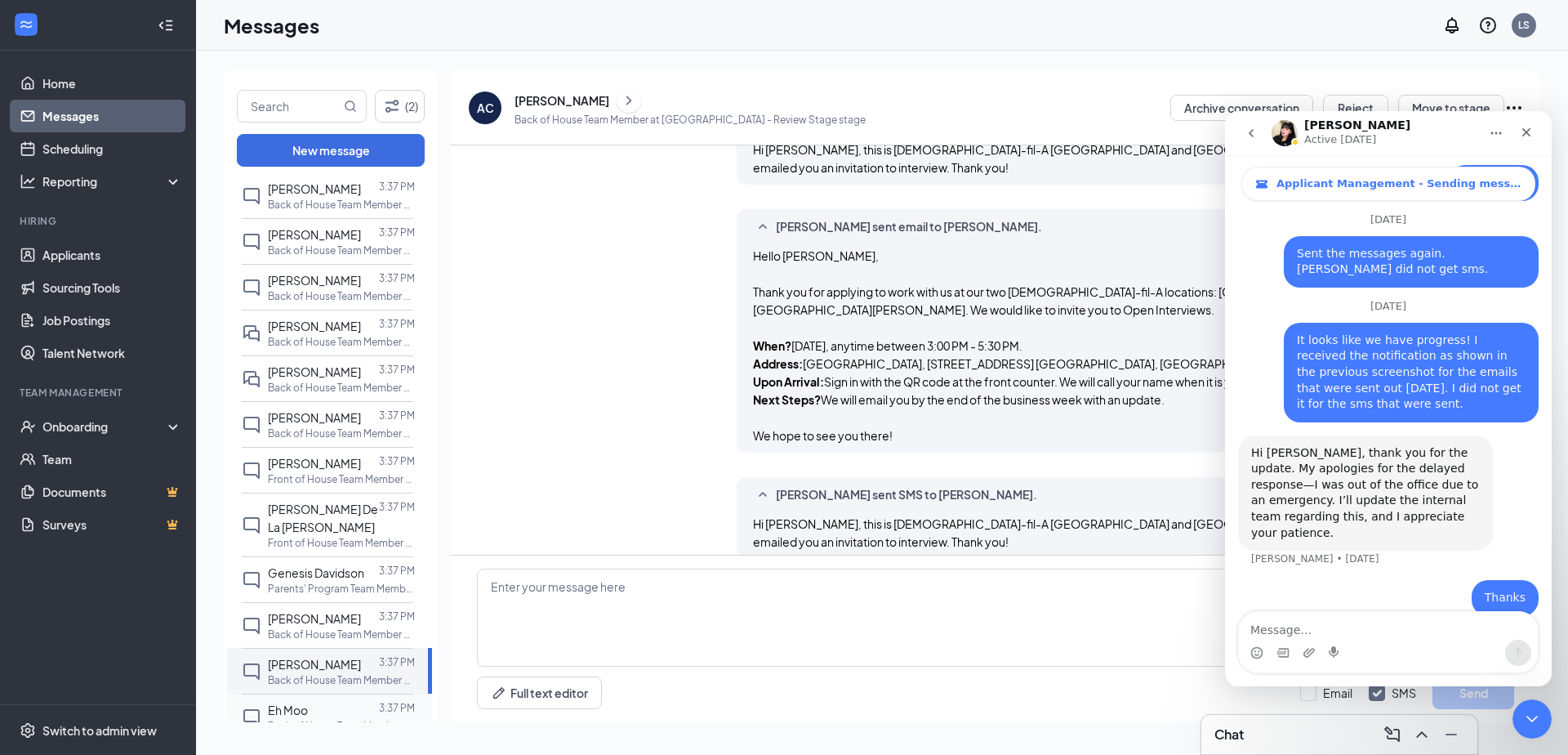
click at [352, 701] on div at bounding box center [343, 710] width 71 height 18
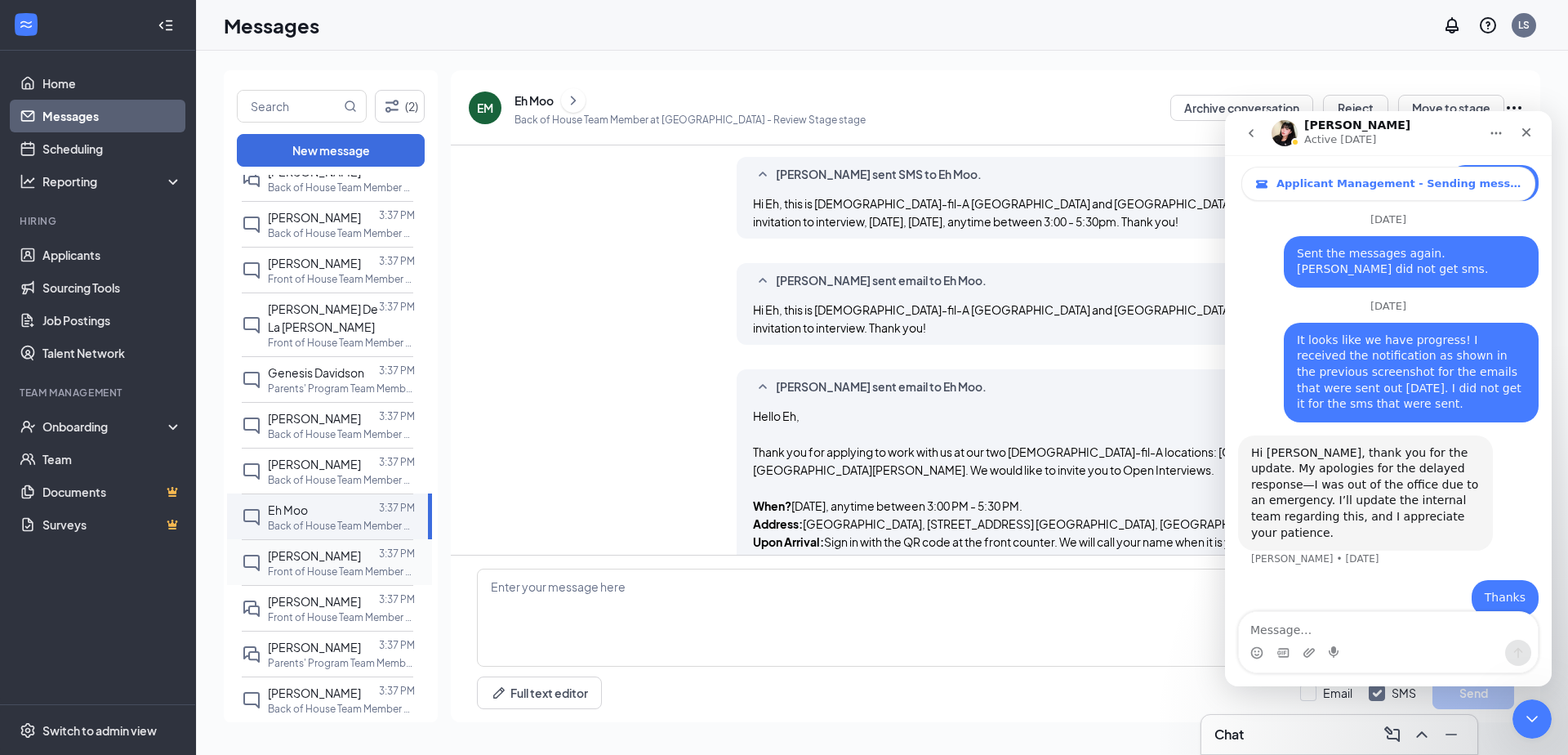
scroll to position [902, 0]
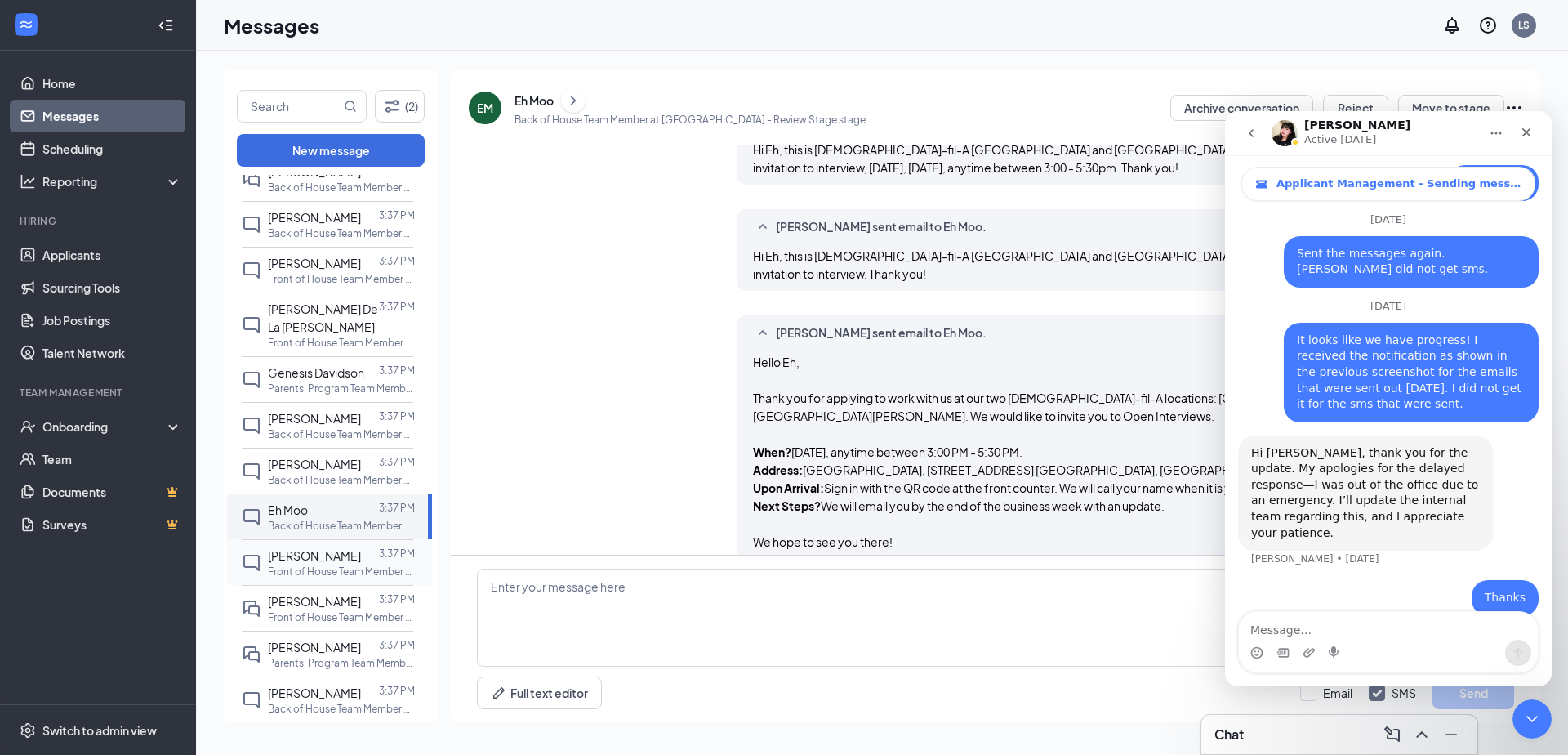
click at [340, 548] on span "Keaton Pouttu" at bounding box center [314, 555] width 93 height 14
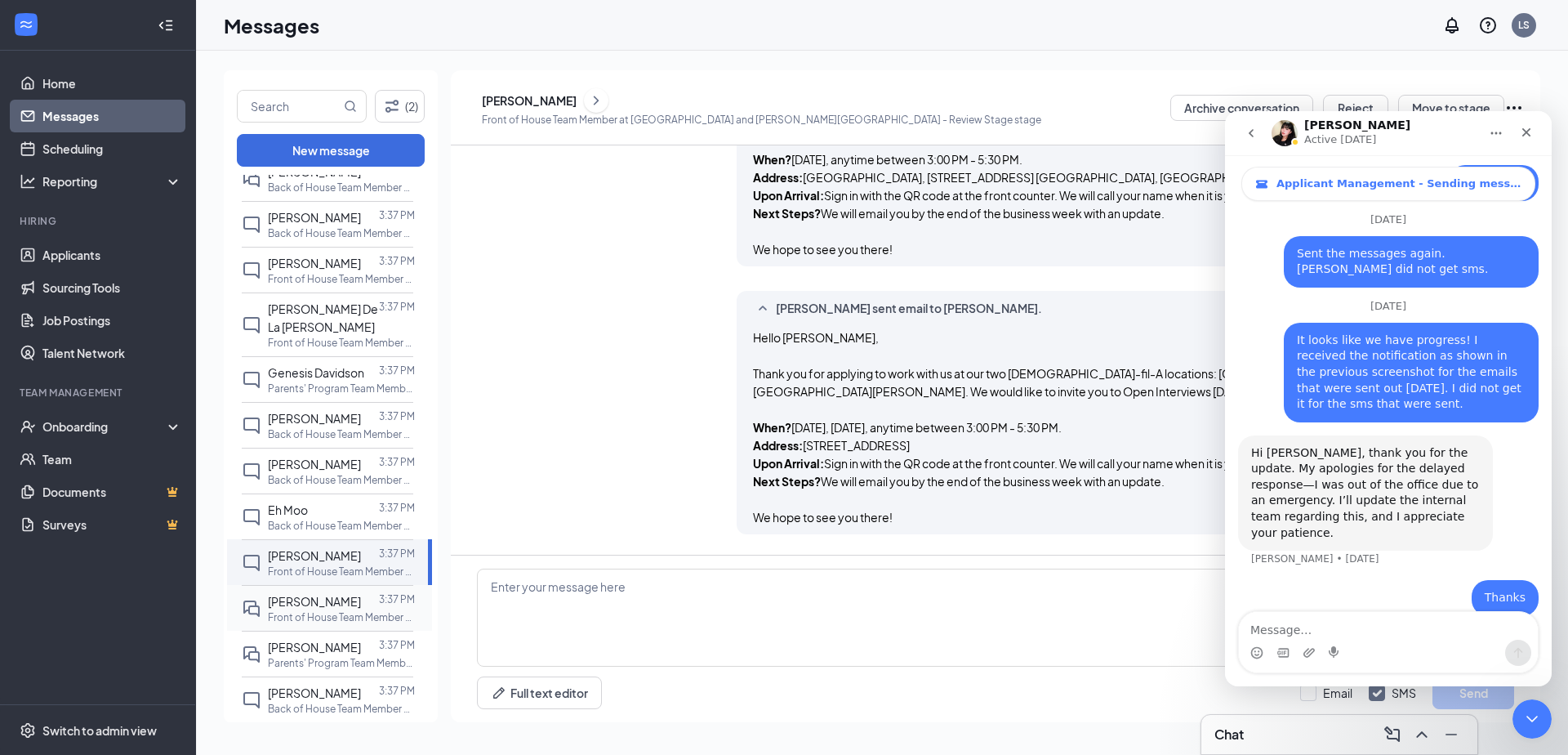
scroll to position [773, 0]
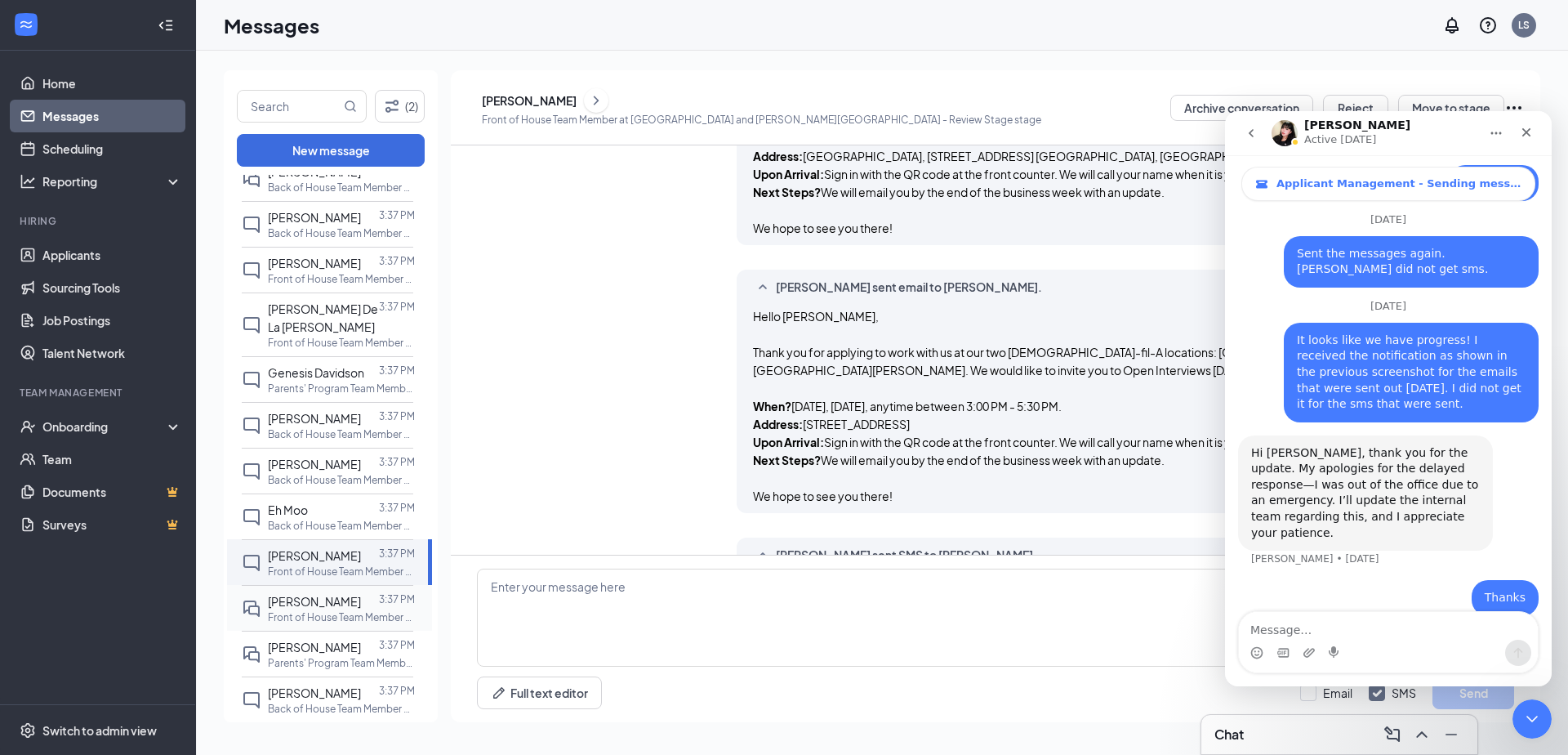
click at [329, 611] on p "Front of House Team Member at Falls Village" at bounding box center [341, 617] width 147 height 13
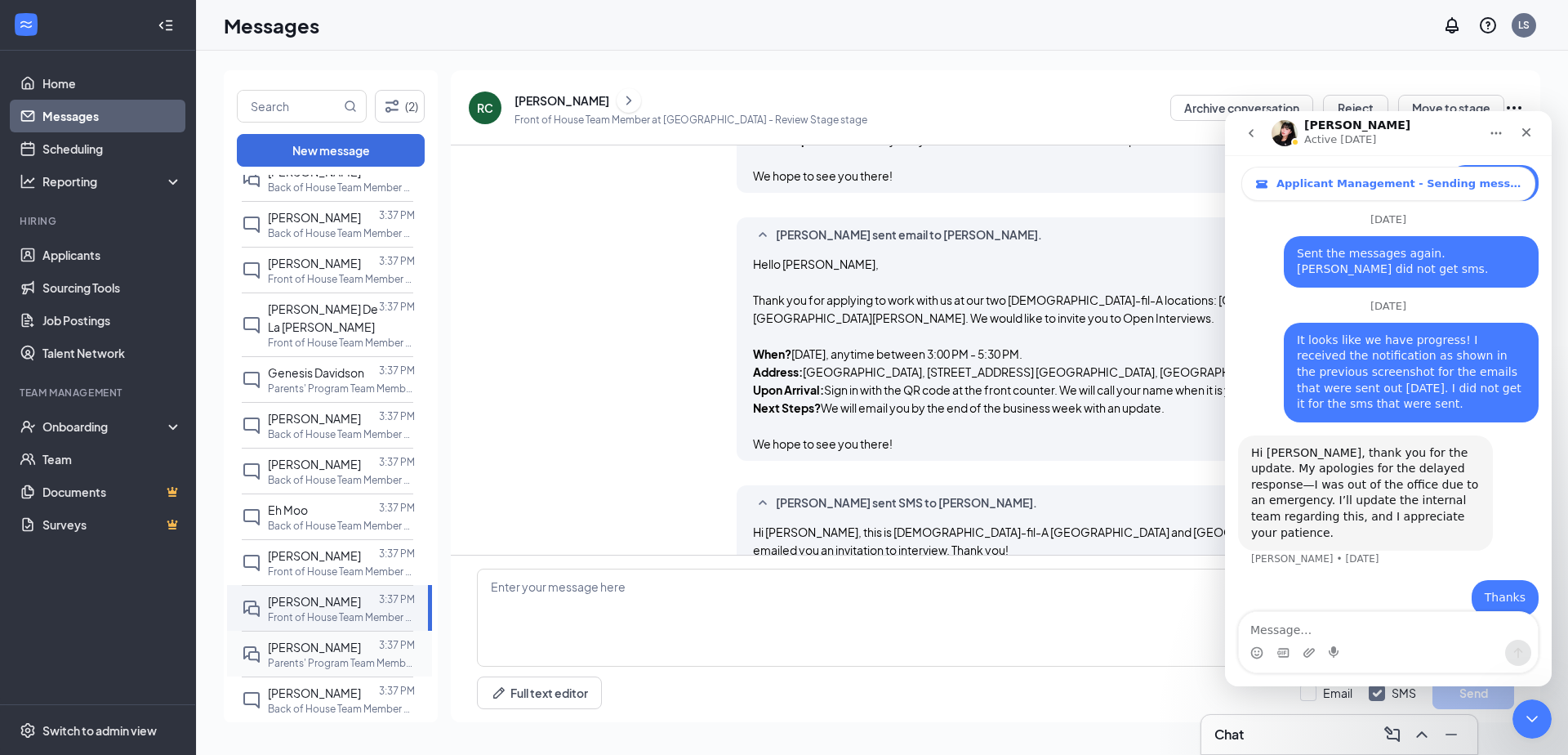
scroll to position [1007, 0]
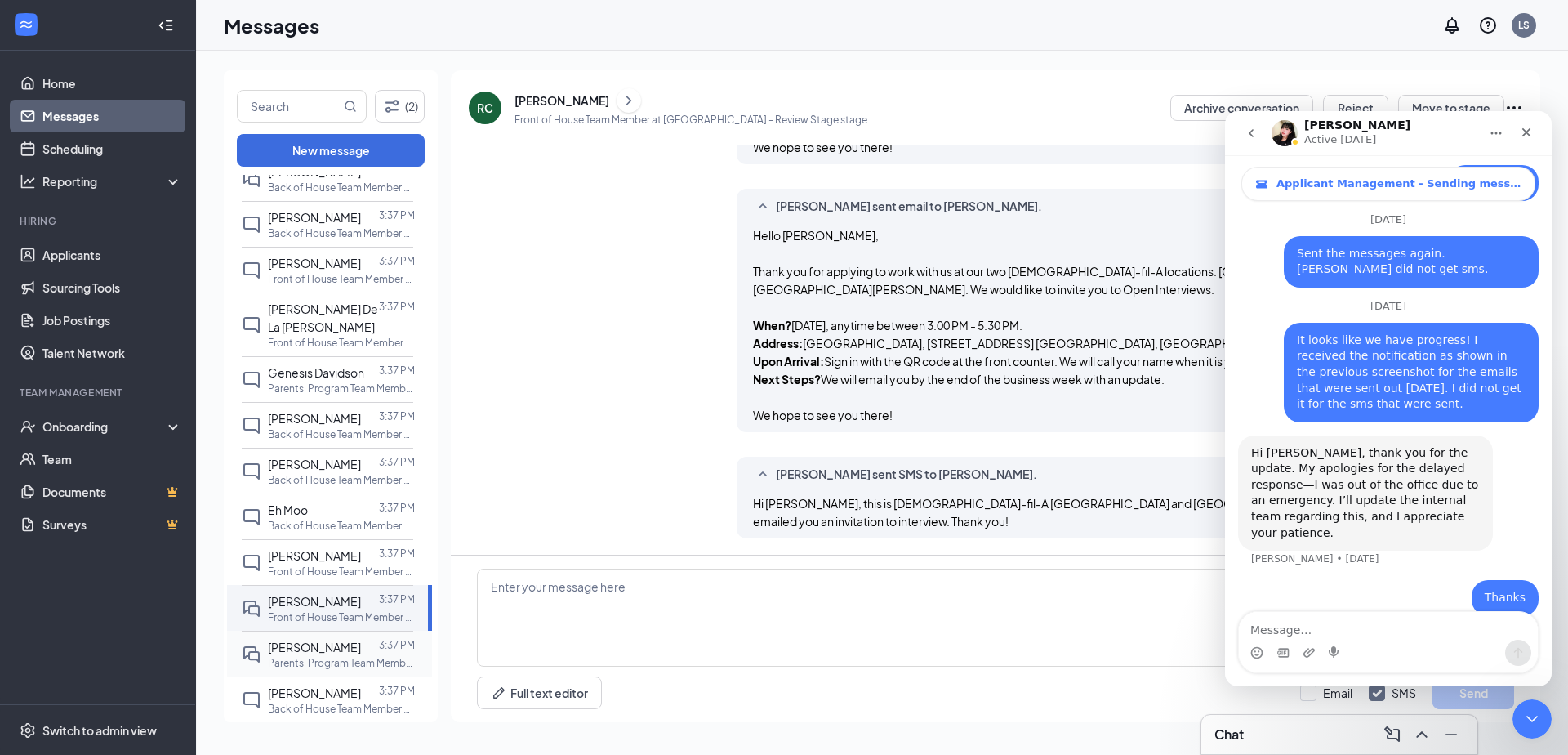
click at [328, 656] on p "Parents' Program Team Member at Six Forks and Strickland Road" at bounding box center [341, 663] width 147 height 13
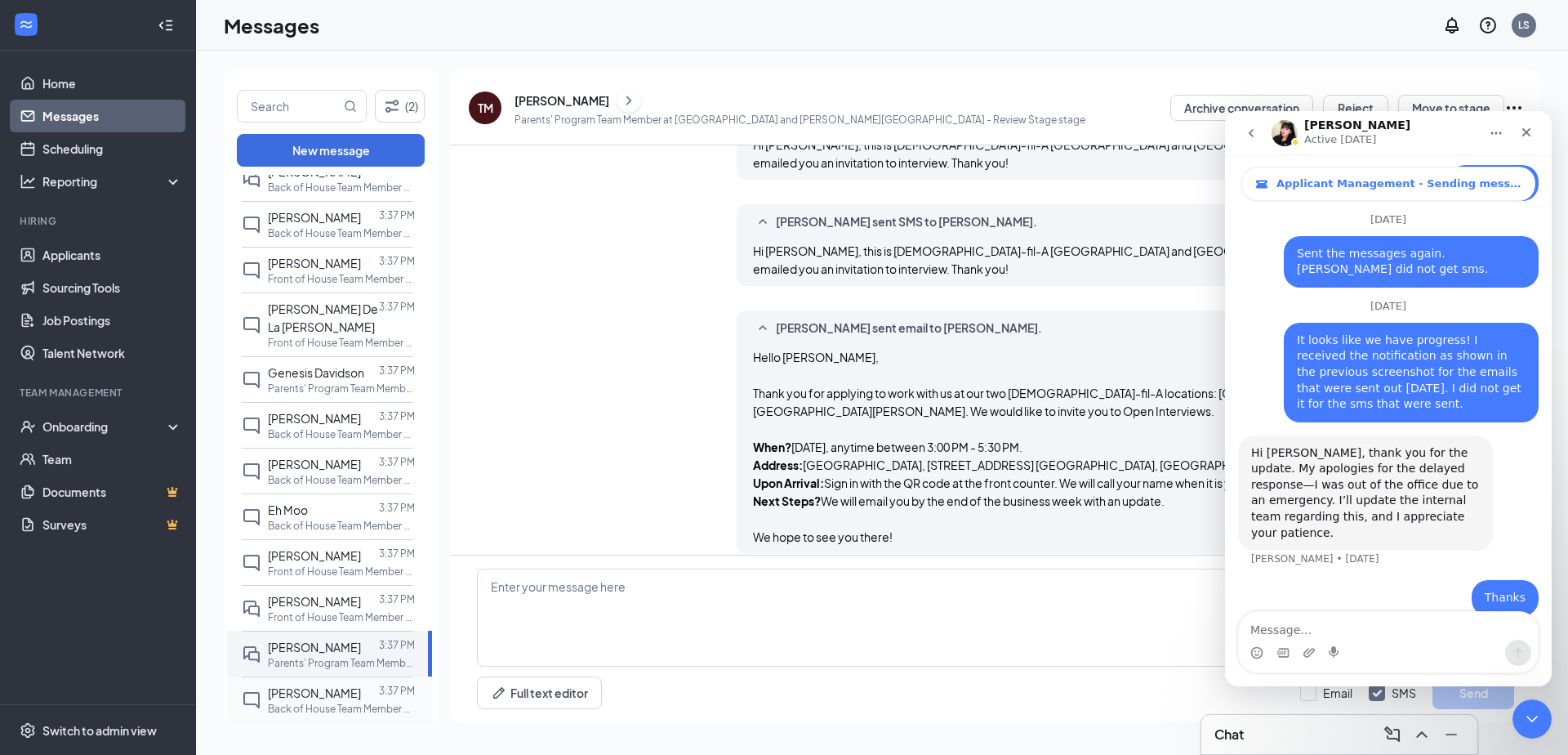
scroll to position [1244, 0]
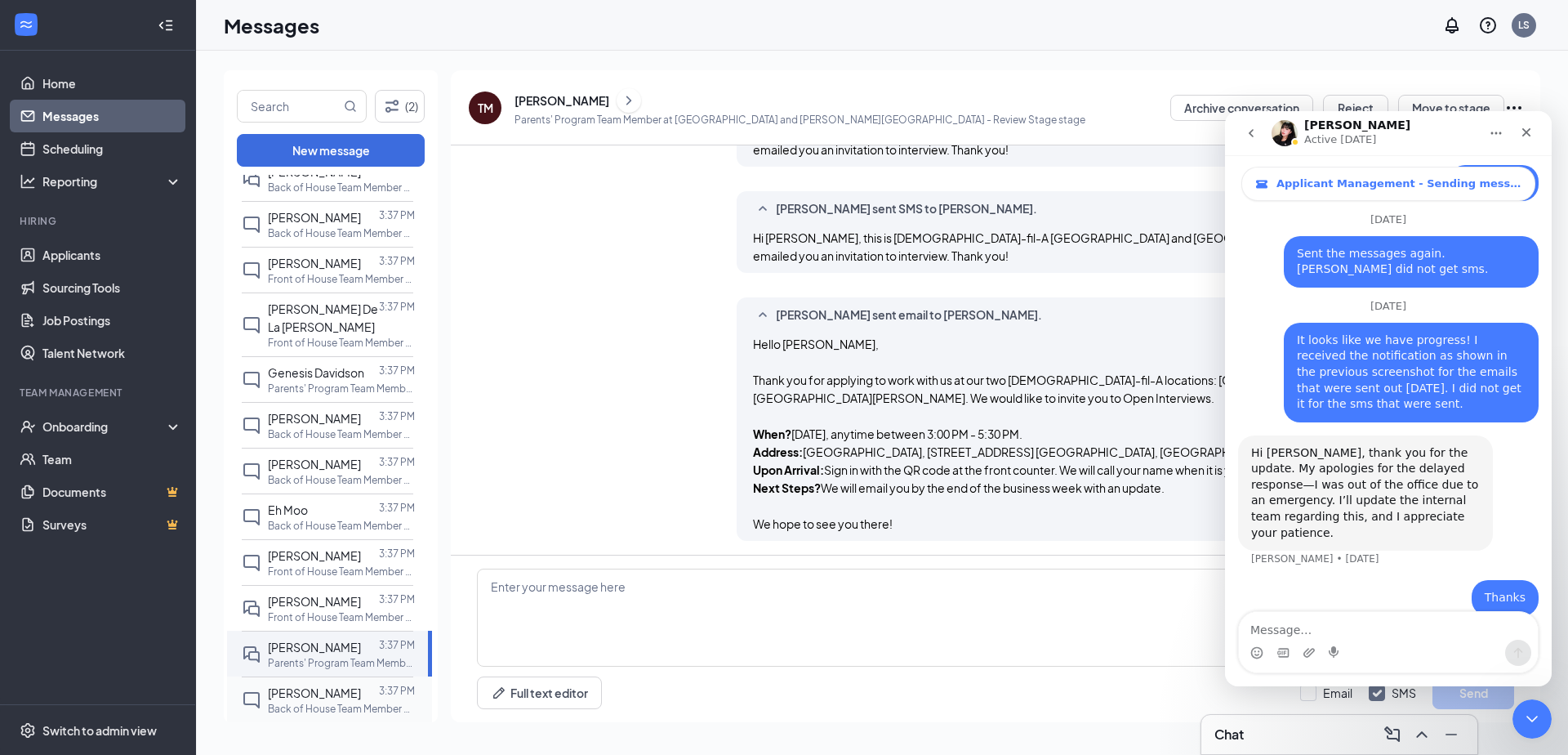
click at [328, 702] on p "Back of House Team Member at Falls Village" at bounding box center [341, 709] width 147 height 13
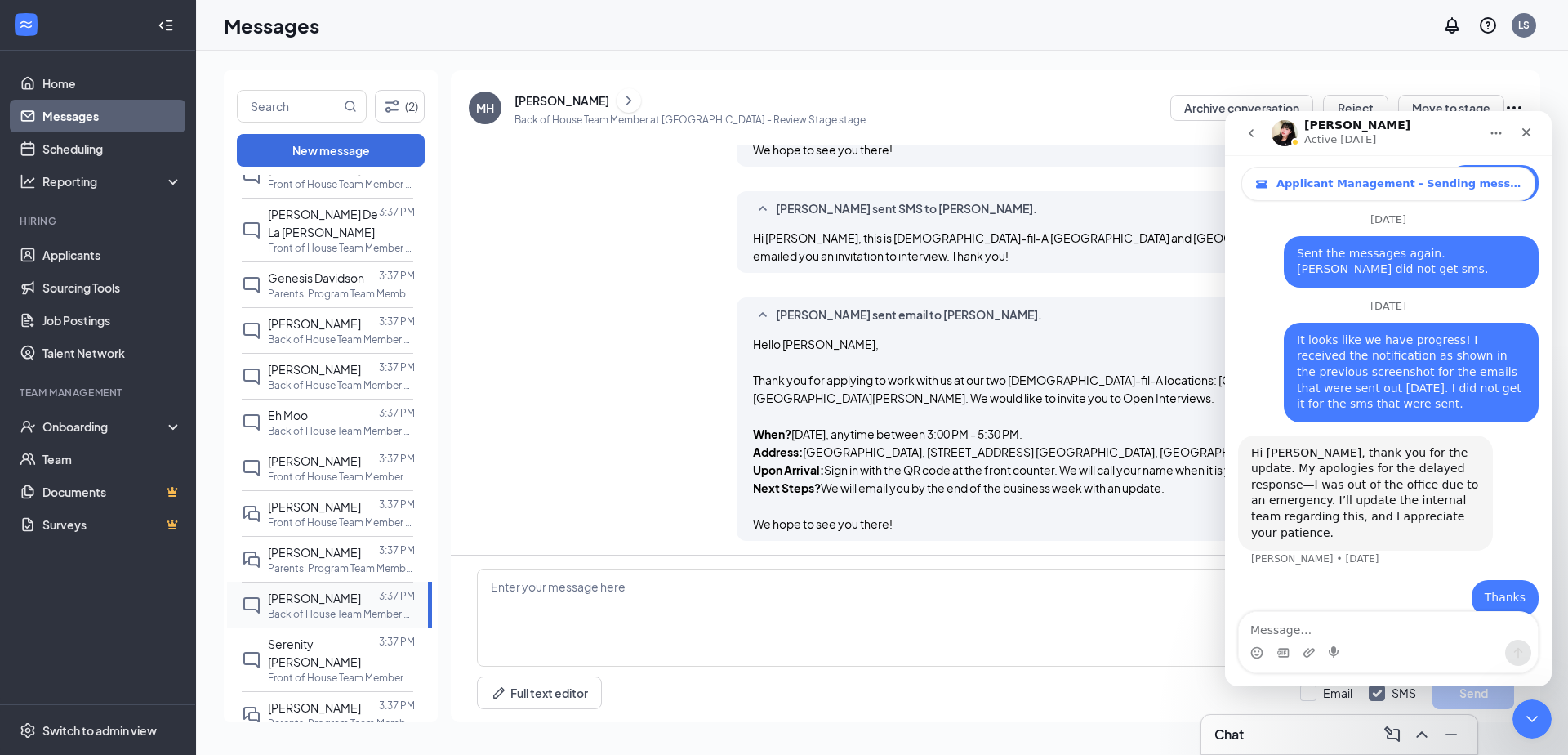
scroll to position [1103, 0]
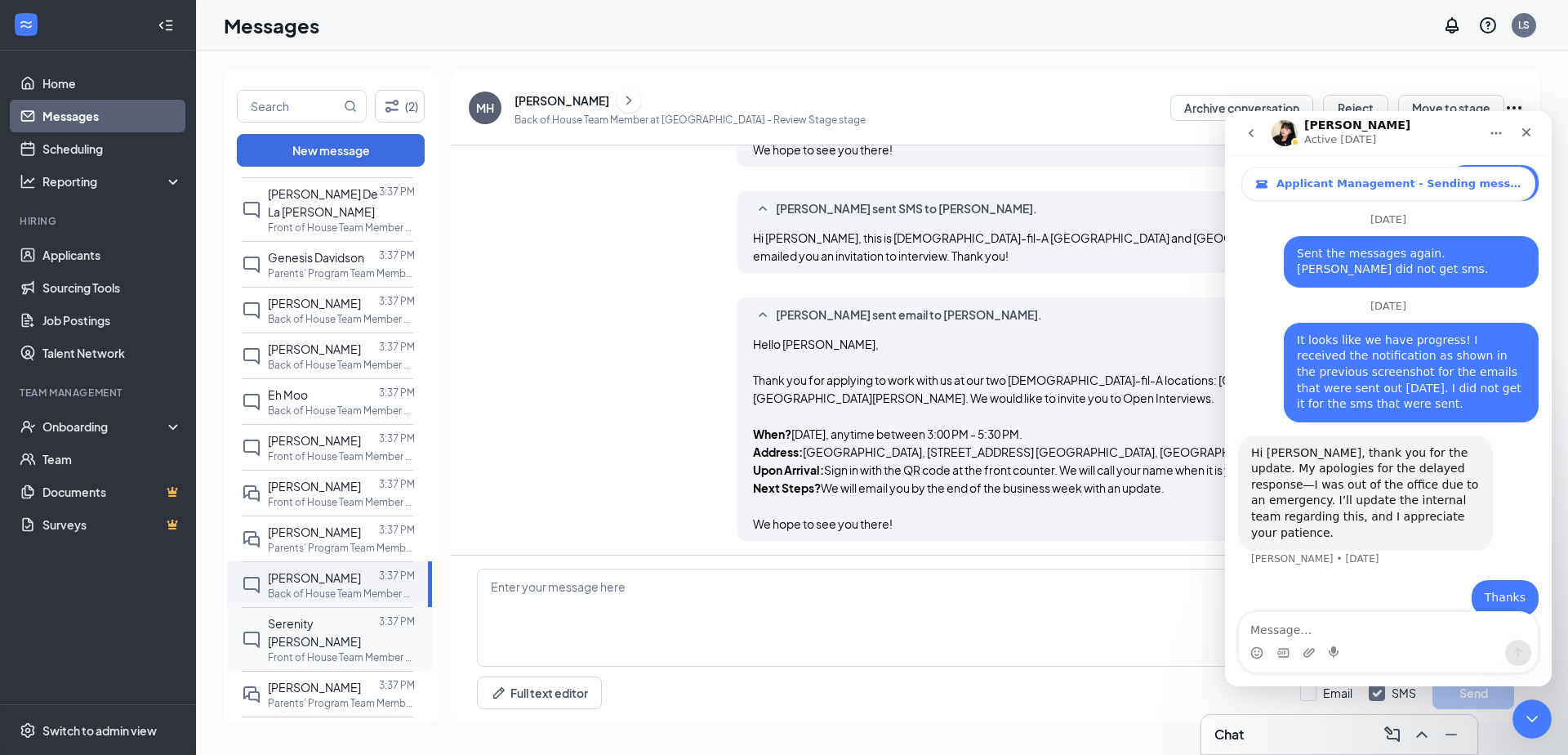
click at [326, 607] on div "Serenity Mccrea 3:37 PM Front of House Team Member at Falls Village" at bounding box center [327, 639] width 171 height 63
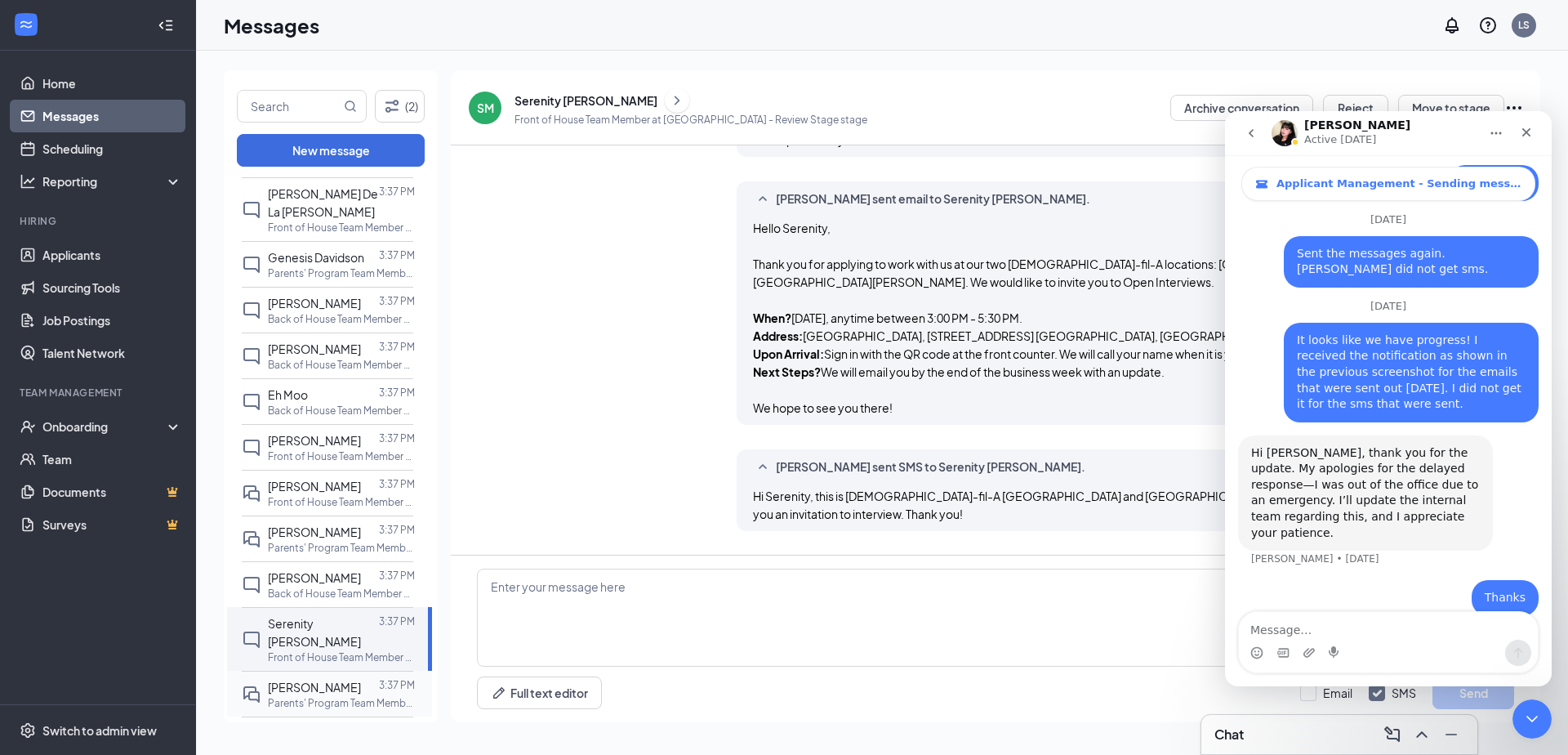
scroll to position [1262, 0]
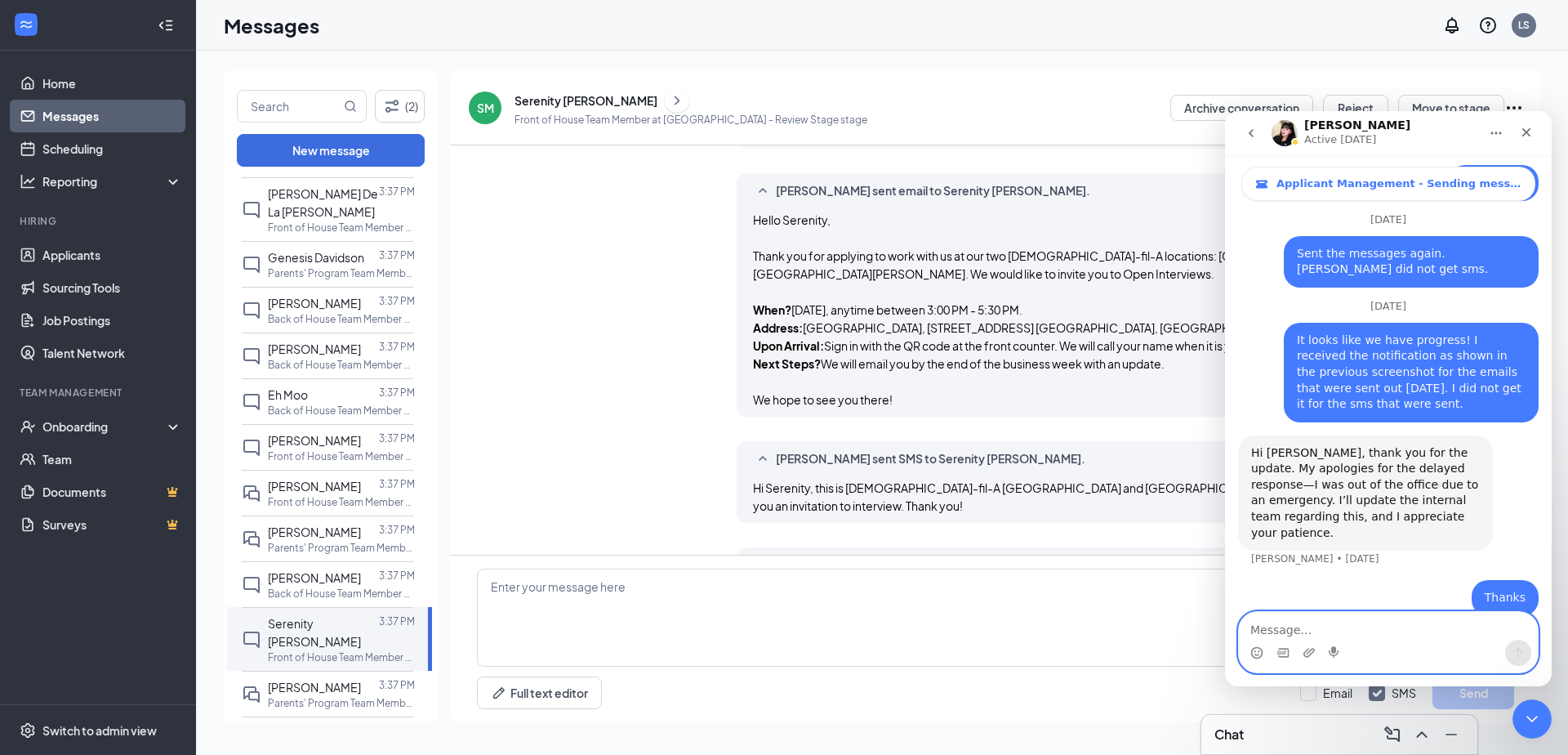
click at [1344, 612] on textarea "Message…" at bounding box center [1388, 625] width 299 height 28
type textarea "Serenity Mccrea did not receive email"
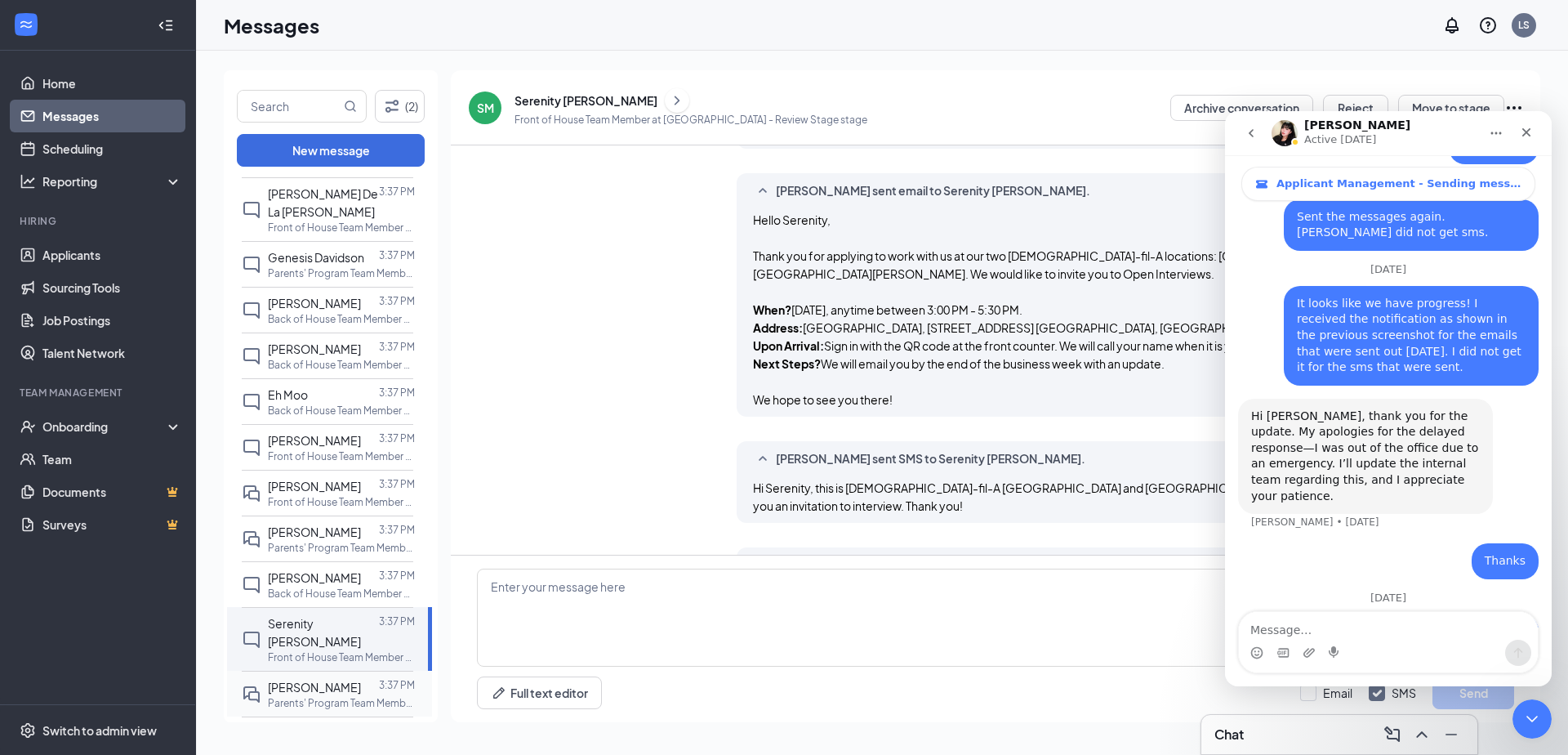
click at [332, 680] on span "Connie Turlington" at bounding box center [314, 687] width 93 height 14
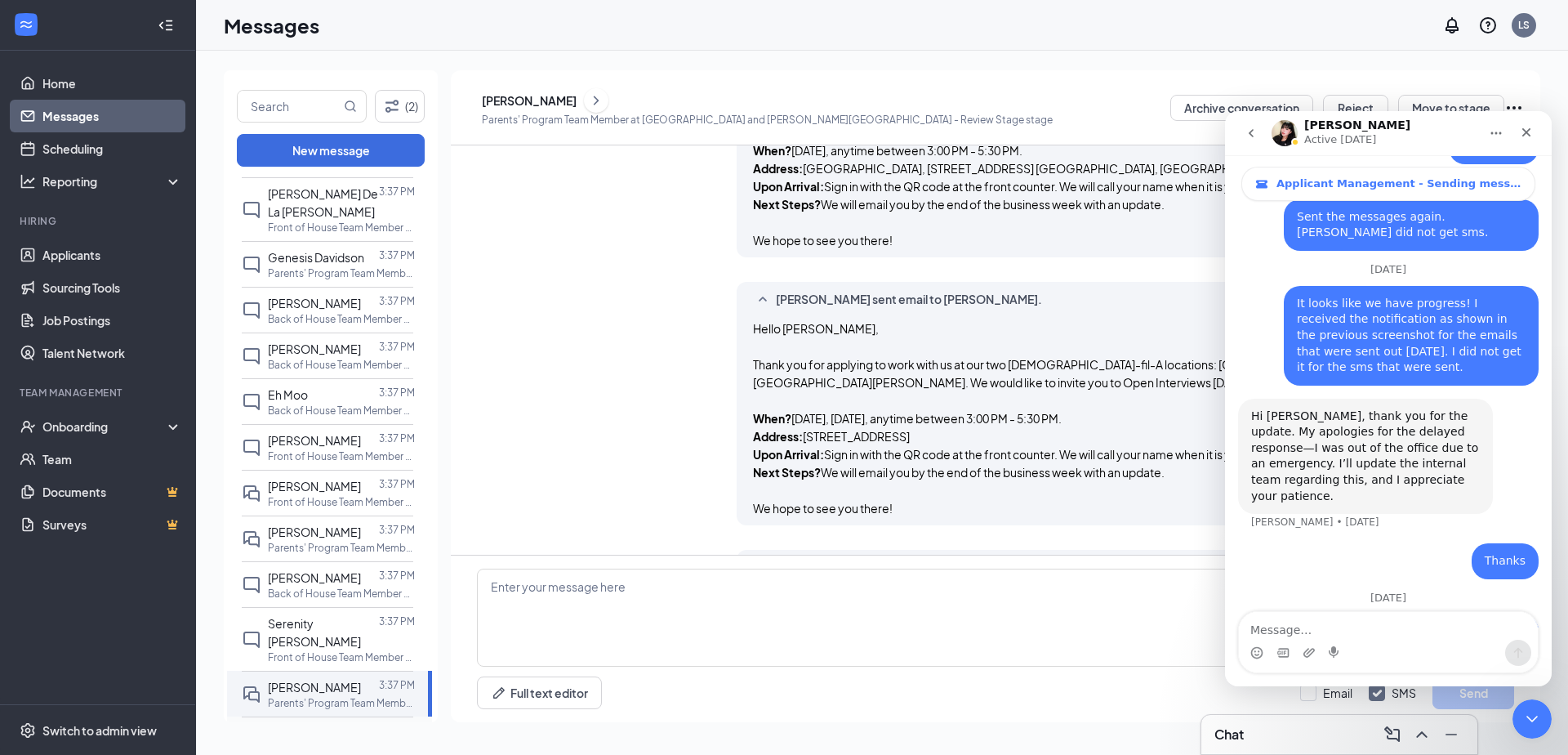
scroll to position [1782, 0]
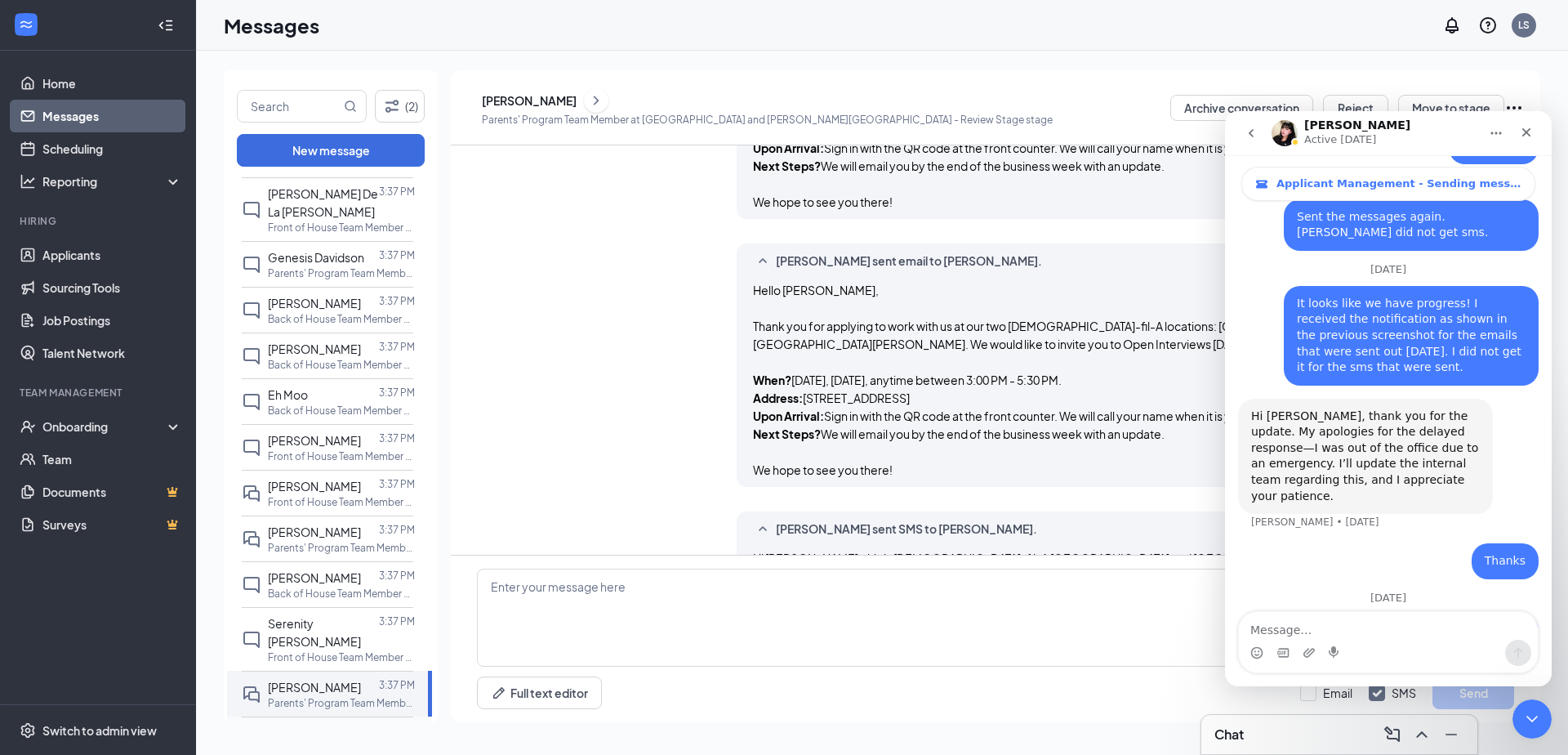
click at [338, 725] on span "Abdoulie Sissoho" at bounding box center [314, 732] width 93 height 14
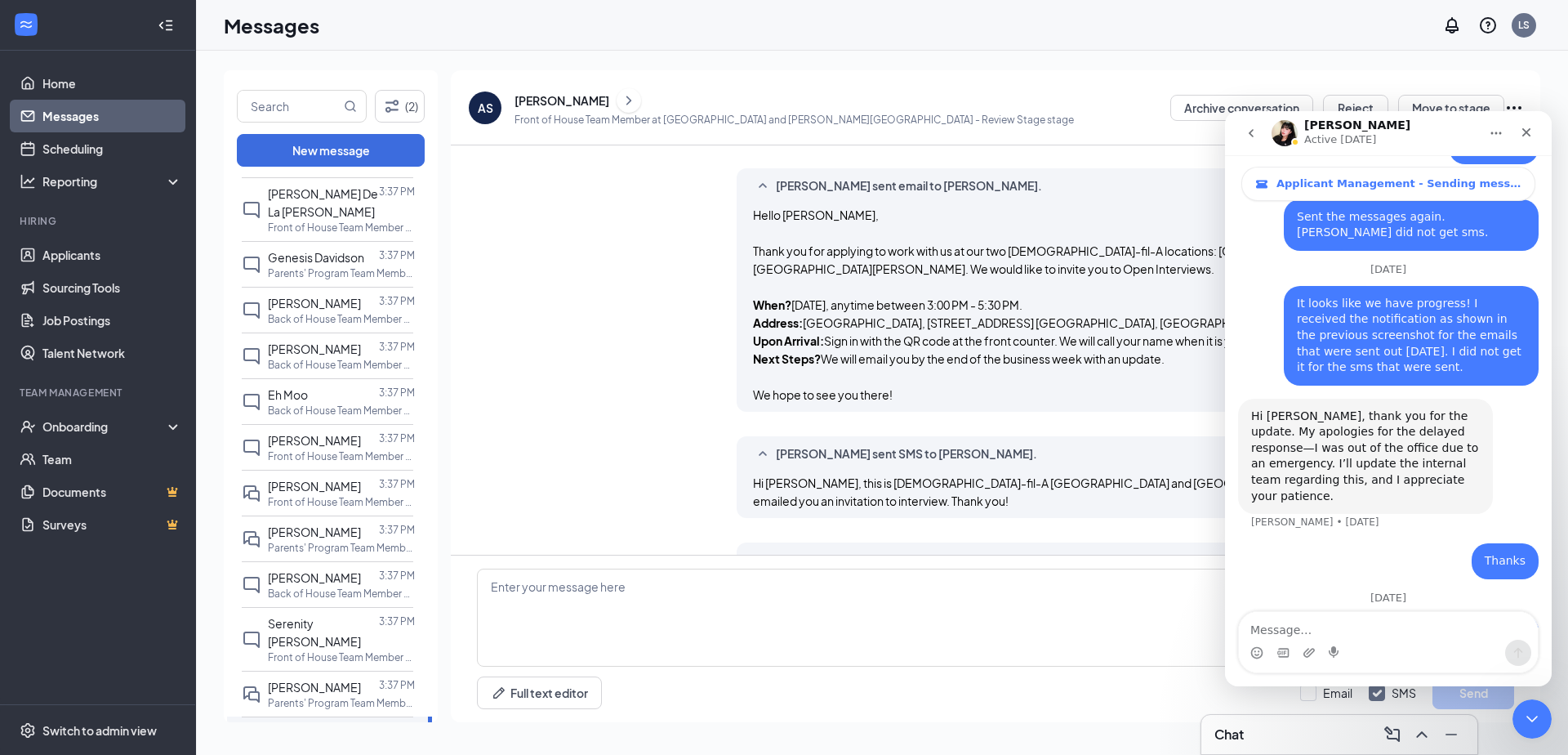
scroll to position [1041, 0]
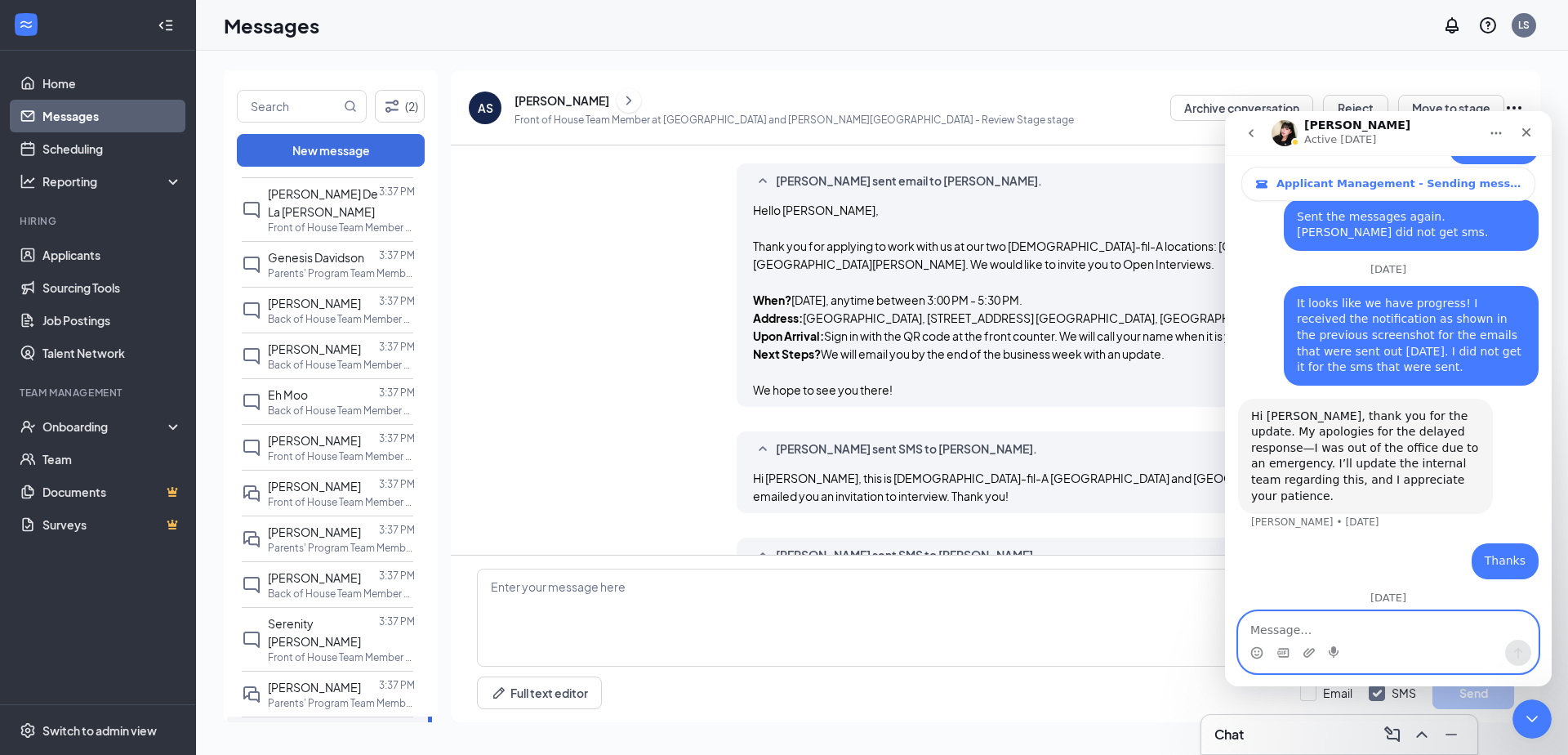
click at [1369, 626] on textarea "Message…" at bounding box center [1388, 625] width 299 height 28
type textarea "Abdoulie Sissoho did not receive email"
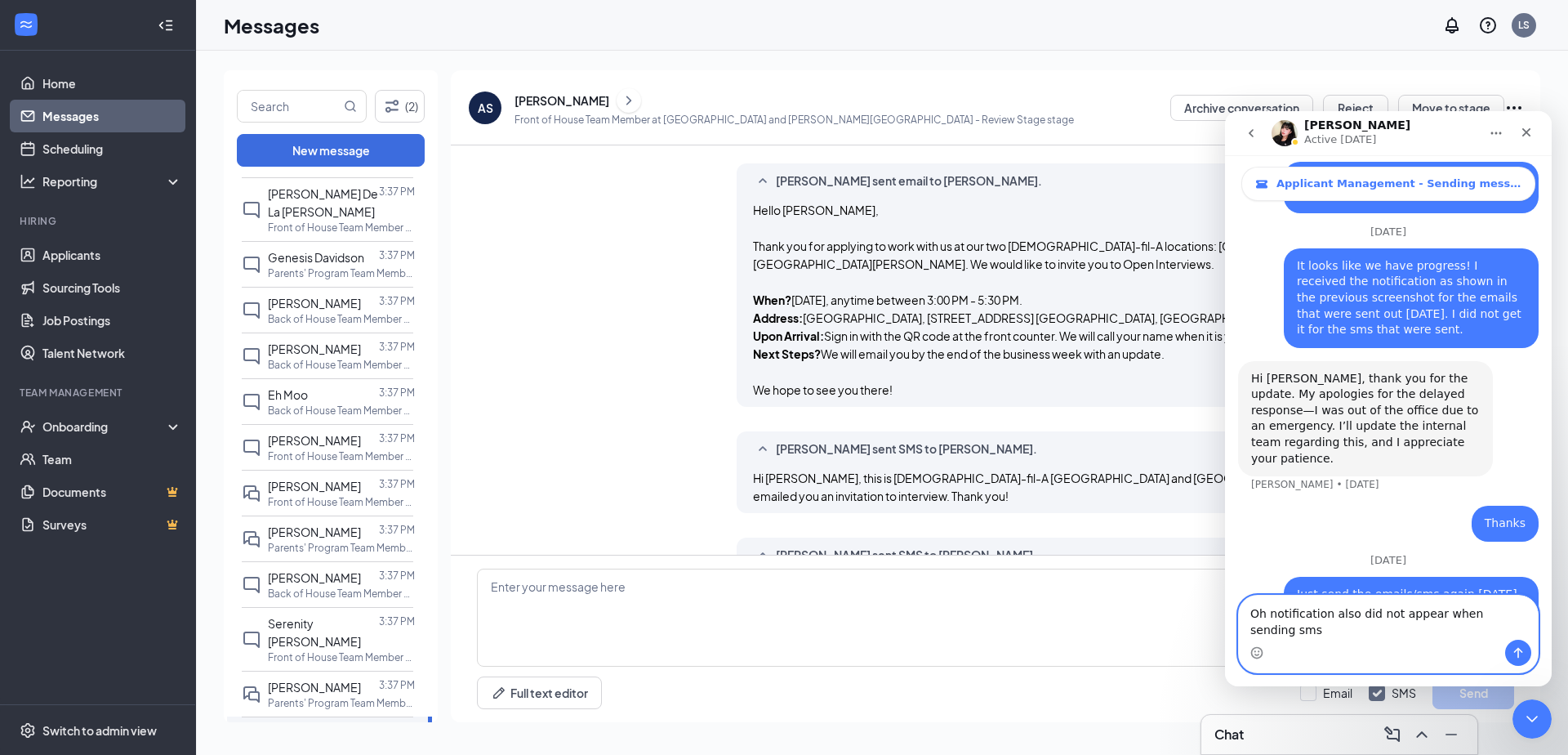
scroll to position [4435, 0]
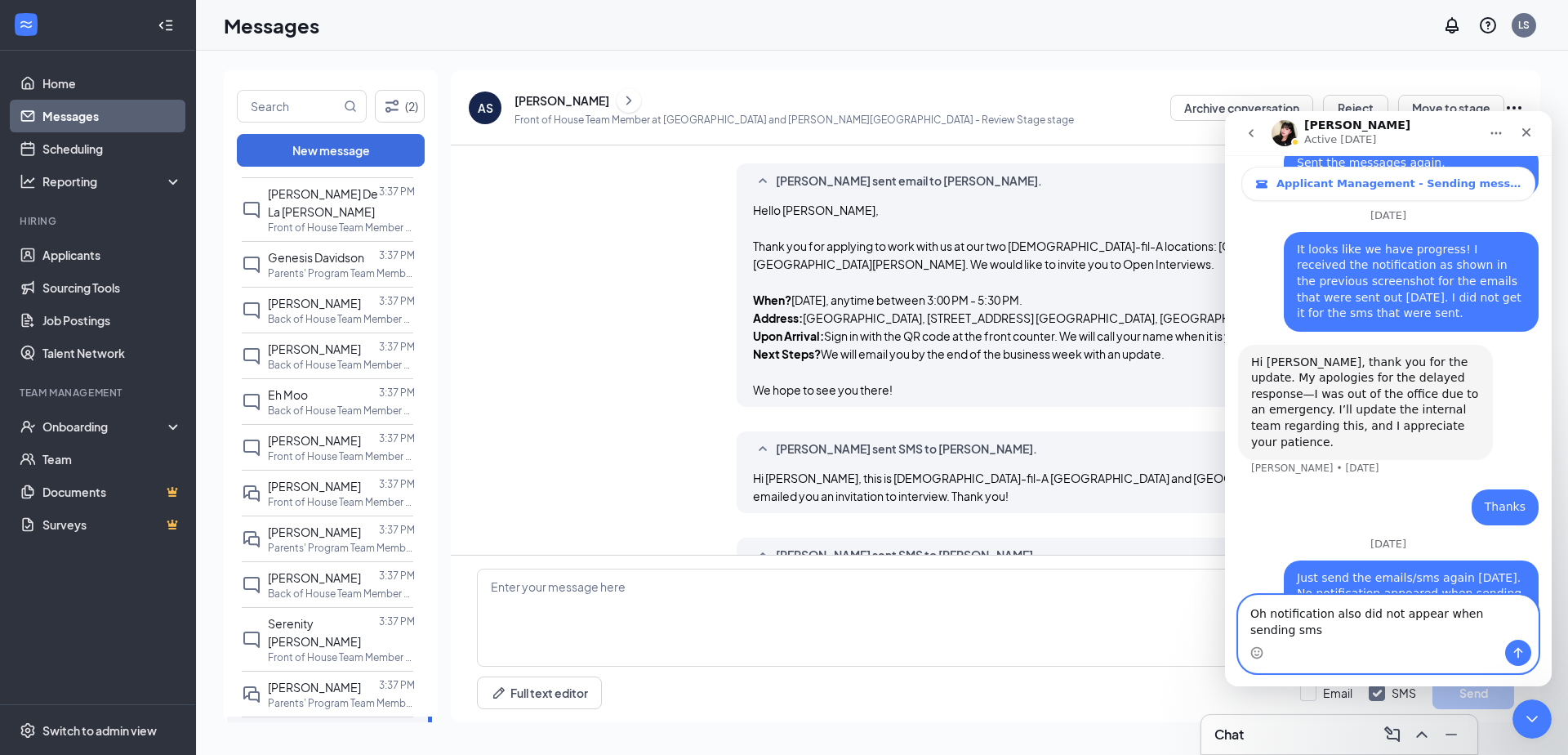
type textarea "Oh notification also did not appear when sending sms"
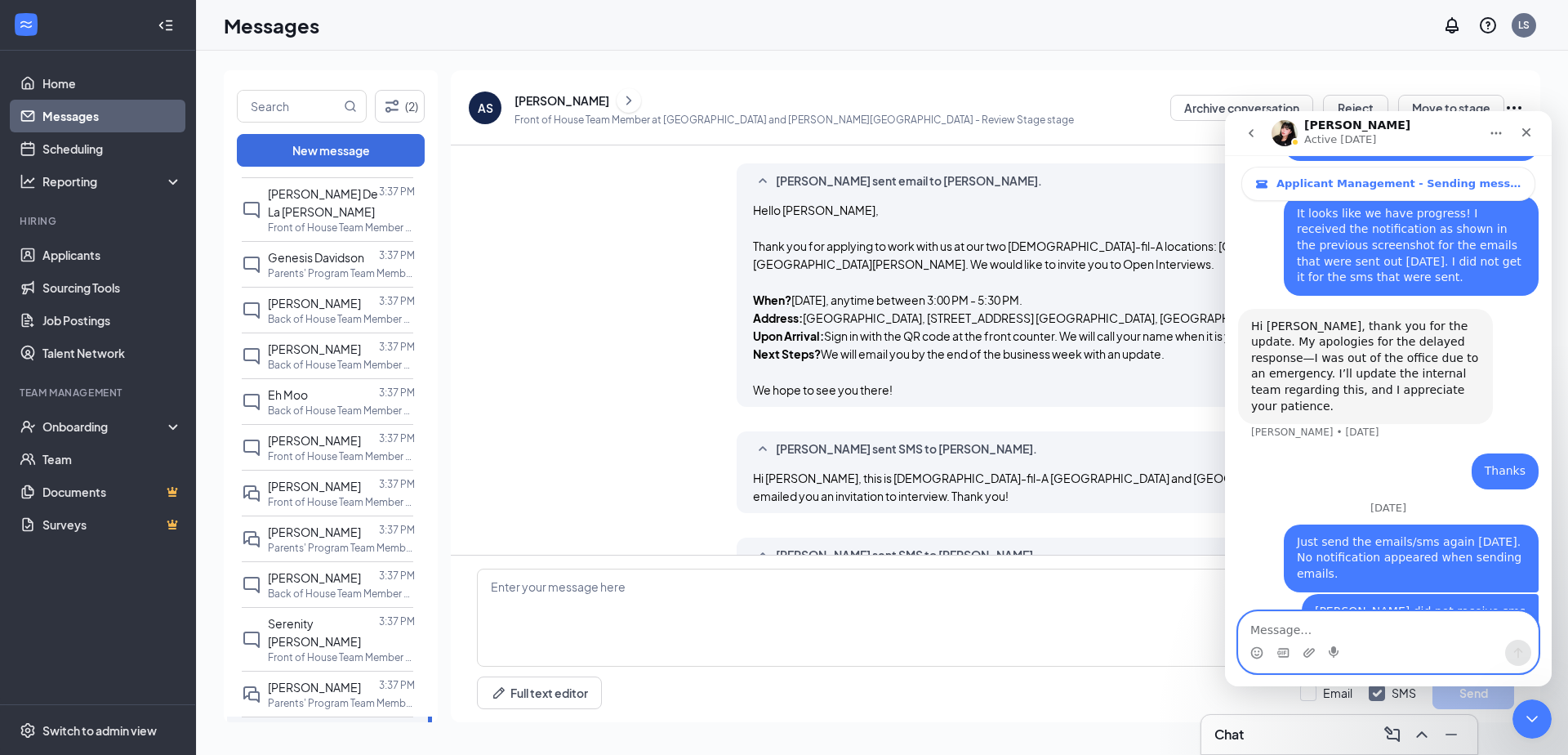
scroll to position [4471, 0]
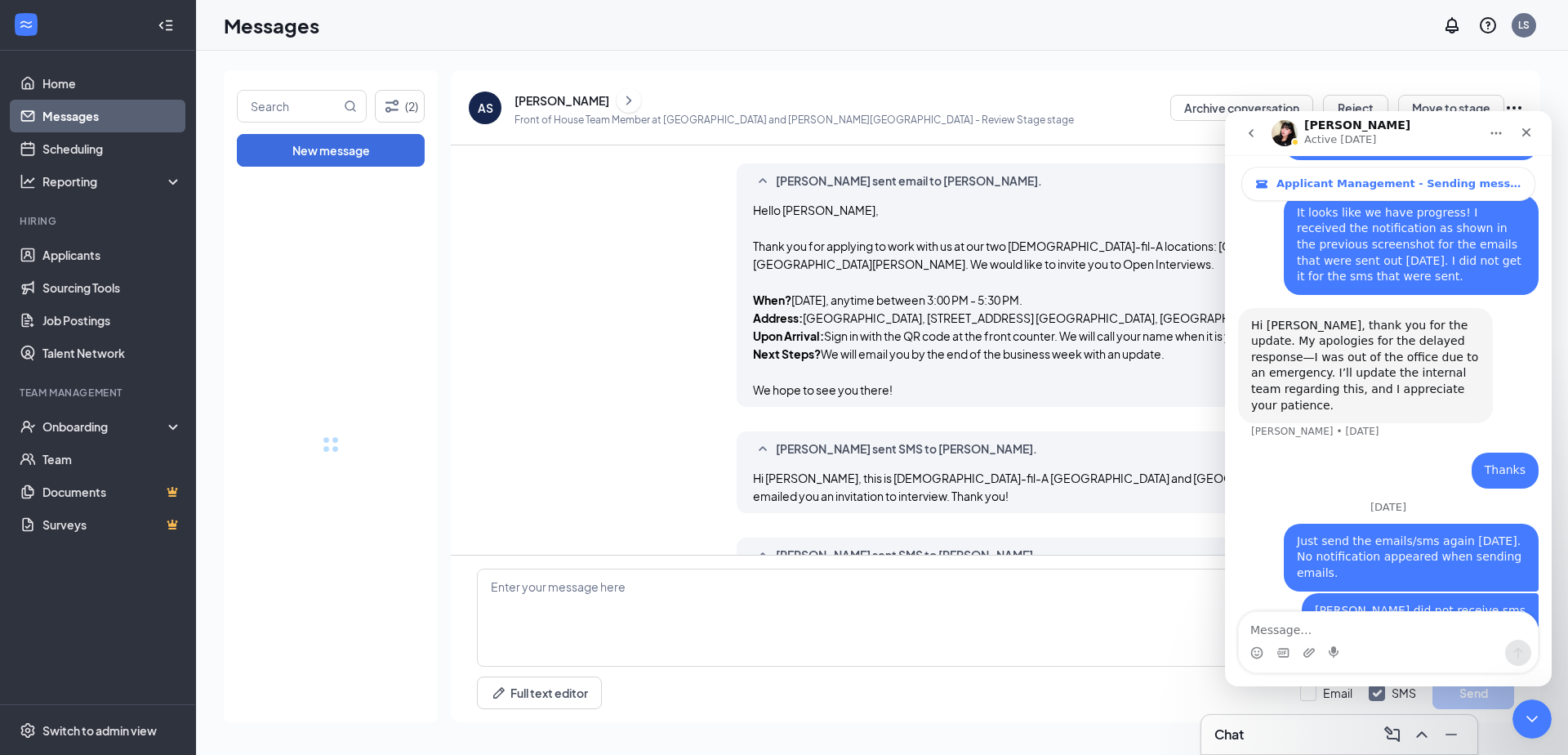
click at [324, 635] on div at bounding box center [331, 444] width 214 height 556
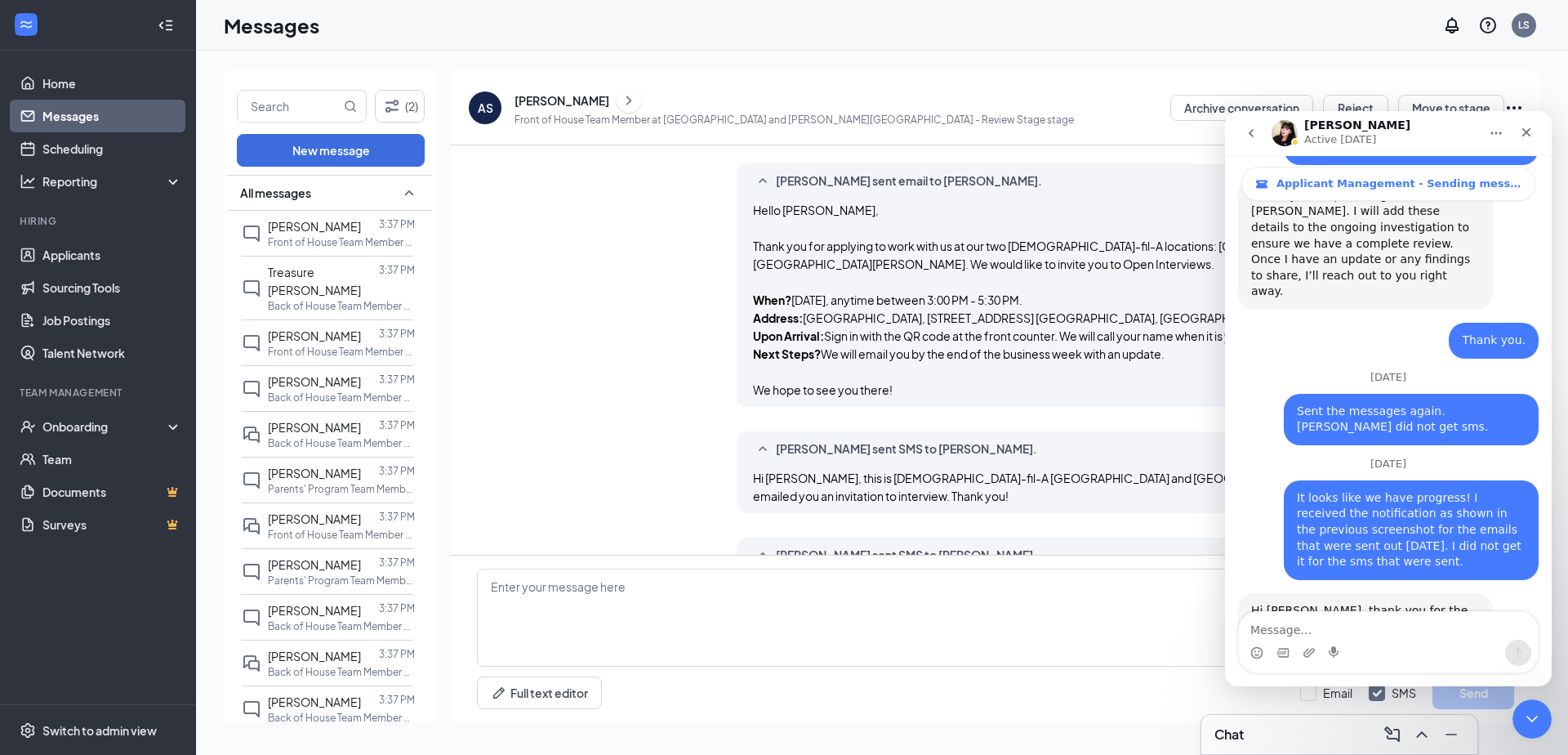
scroll to position [4183, 0]
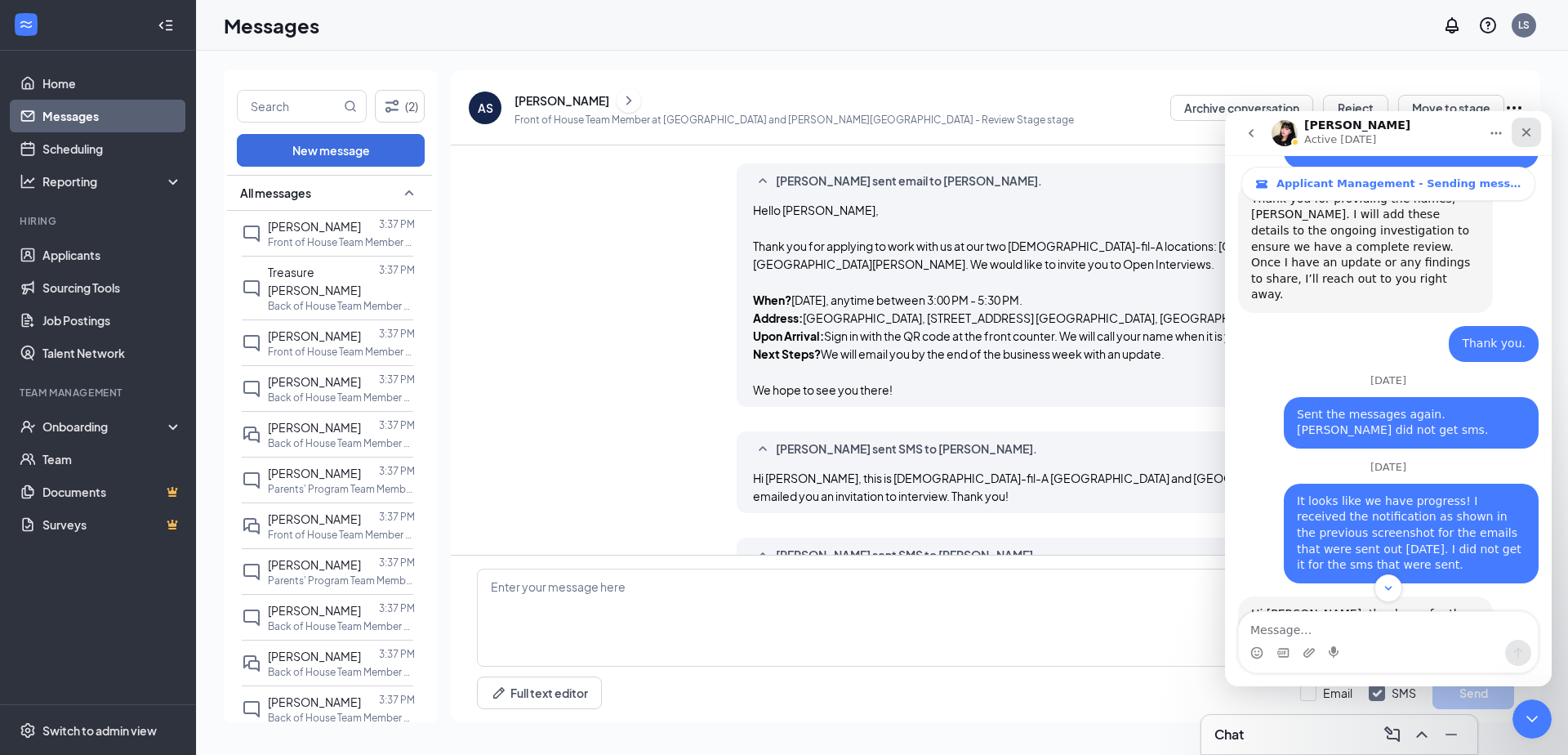
click at [1527, 138] on div "Close" at bounding box center [1526, 132] width 30 height 30
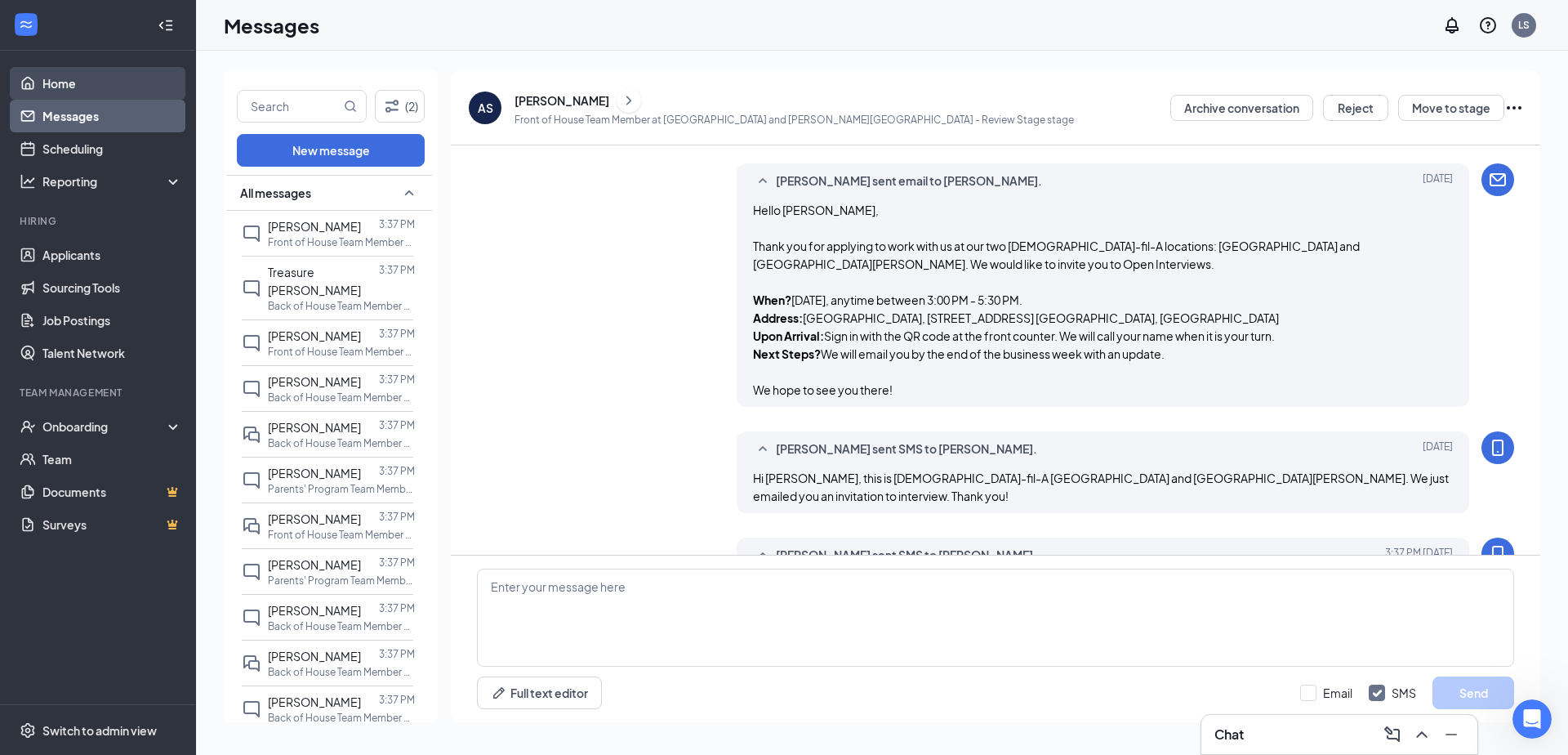
click at [71, 91] on link "Home" at bounding box center [112, 84] width 139 height 33
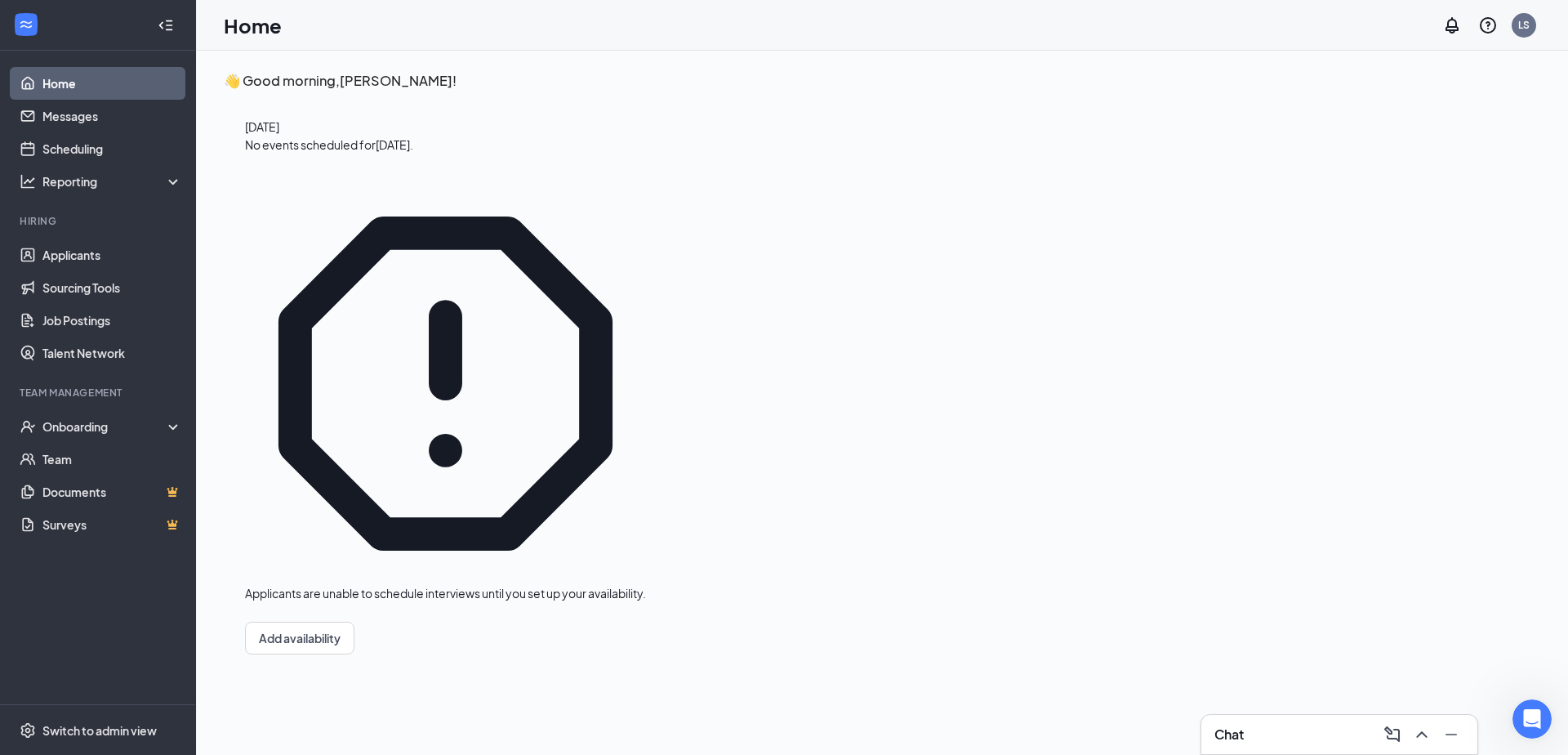
scroll to position [4691, 0]
click at [61, 142] on link "Scheduling" at bounding box center [112, 149] width 139 height 33
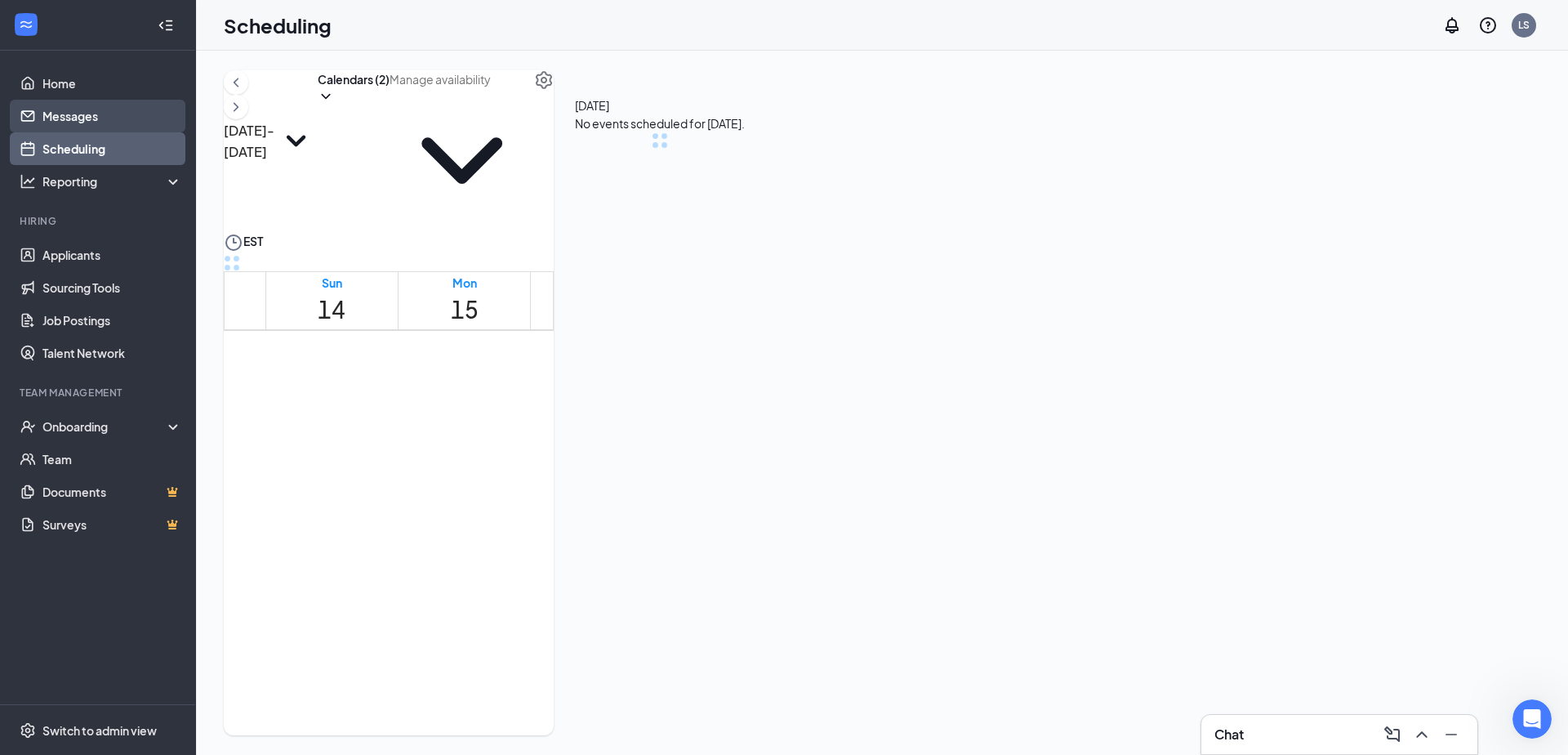
scroll to position [803, 0]
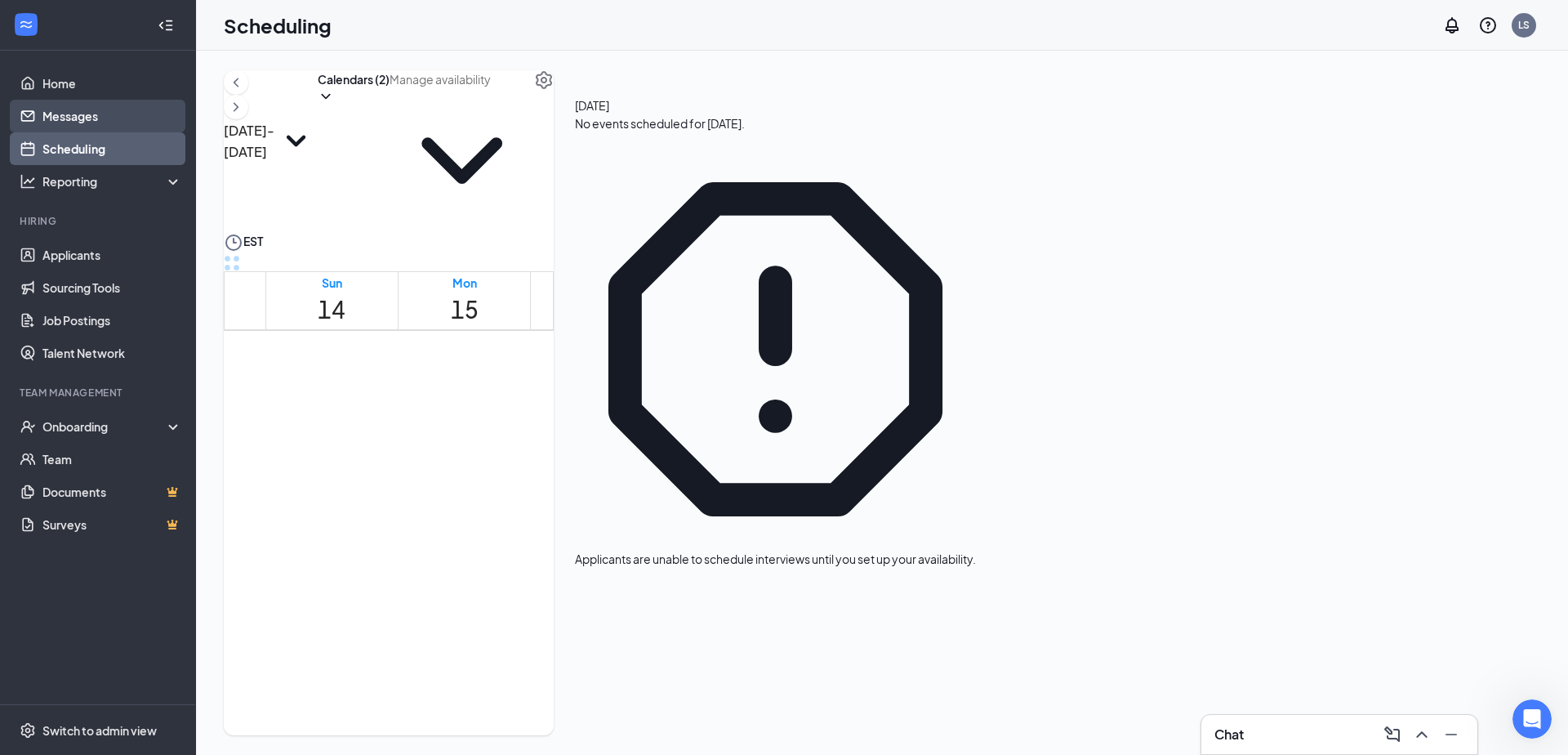
click at [62, 126] on link "Messages" at bounding box center [112, 116] width 139 height 33
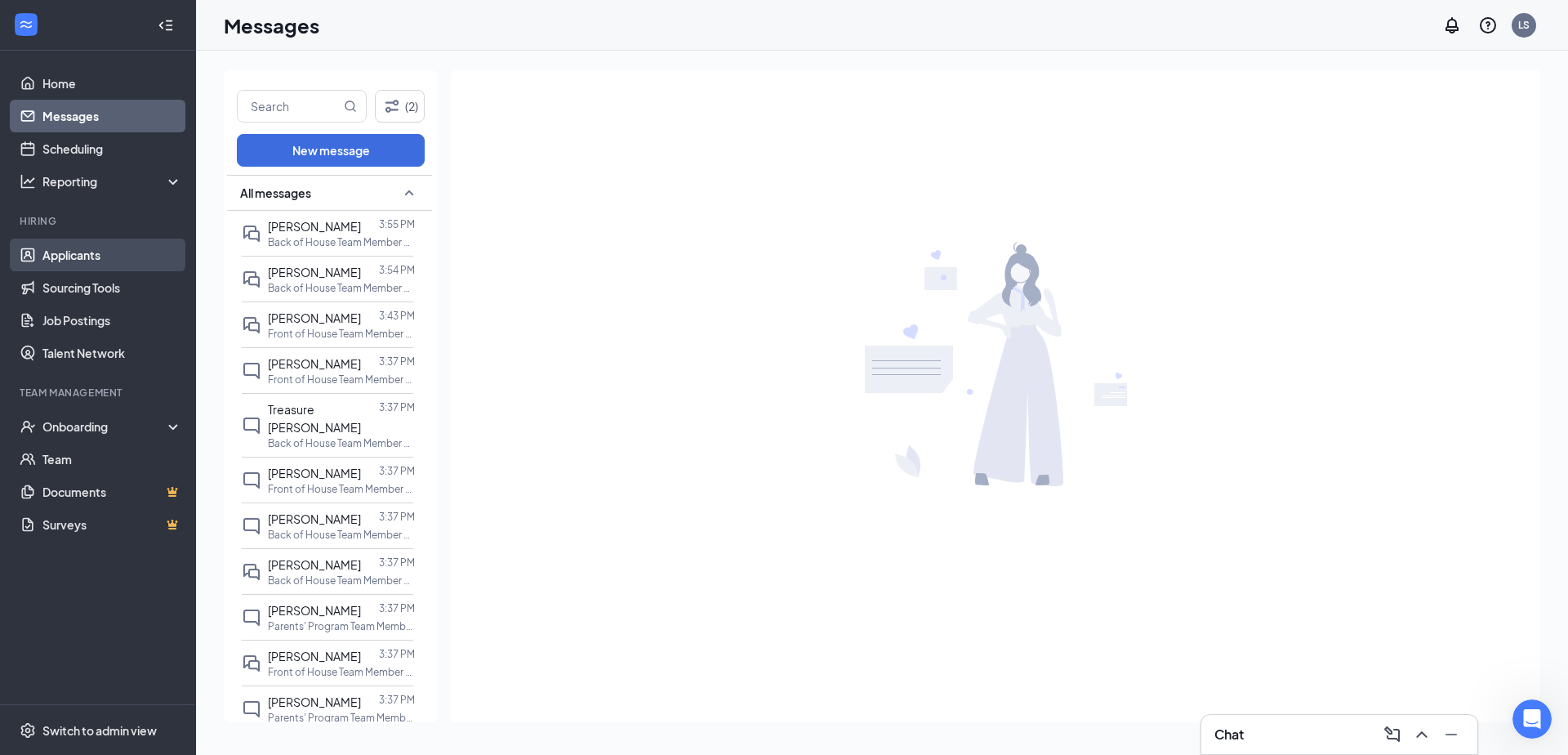
click at [90, 247] on link "Applicants" at bounding box center [112, 255] width 139 height 33
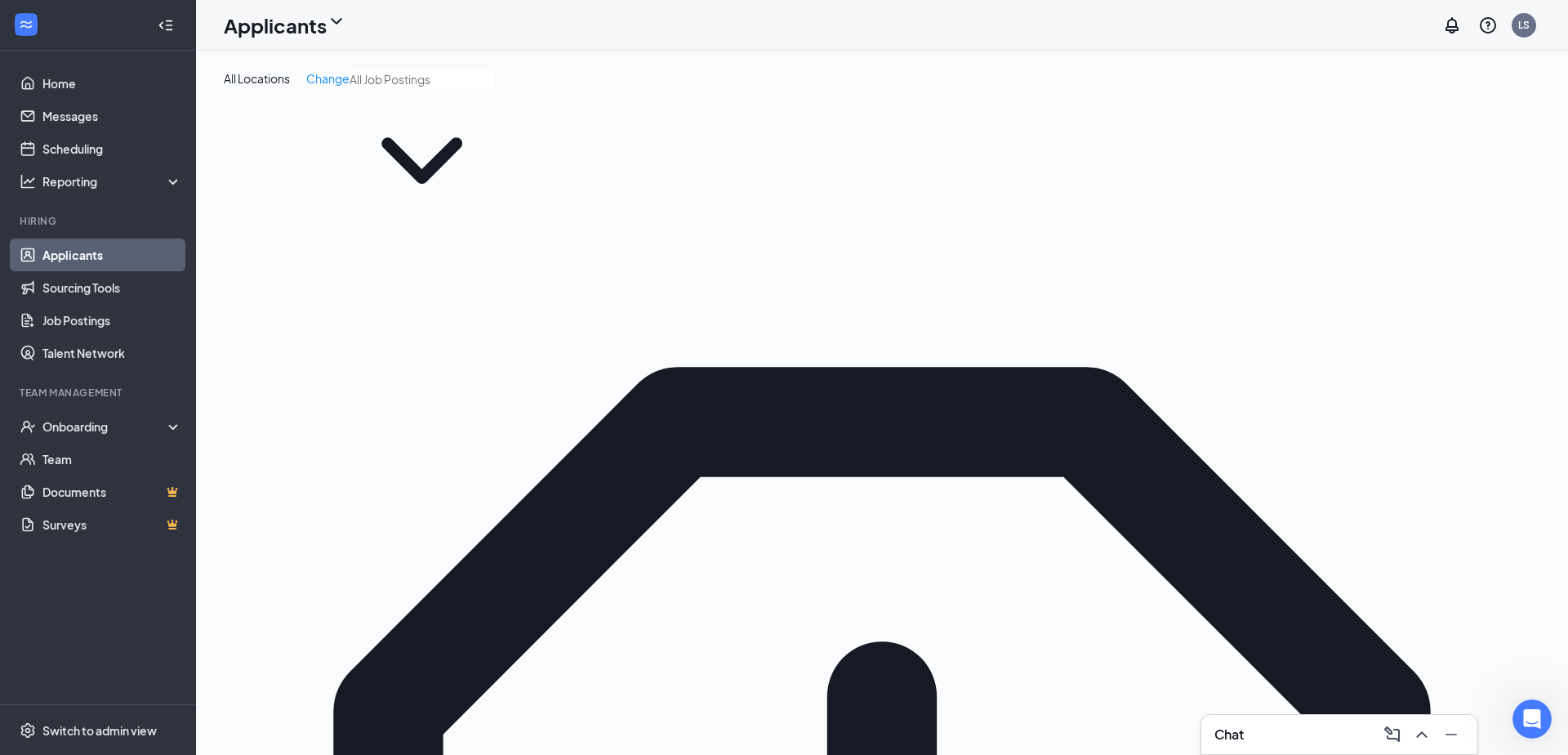
type input "Grace"
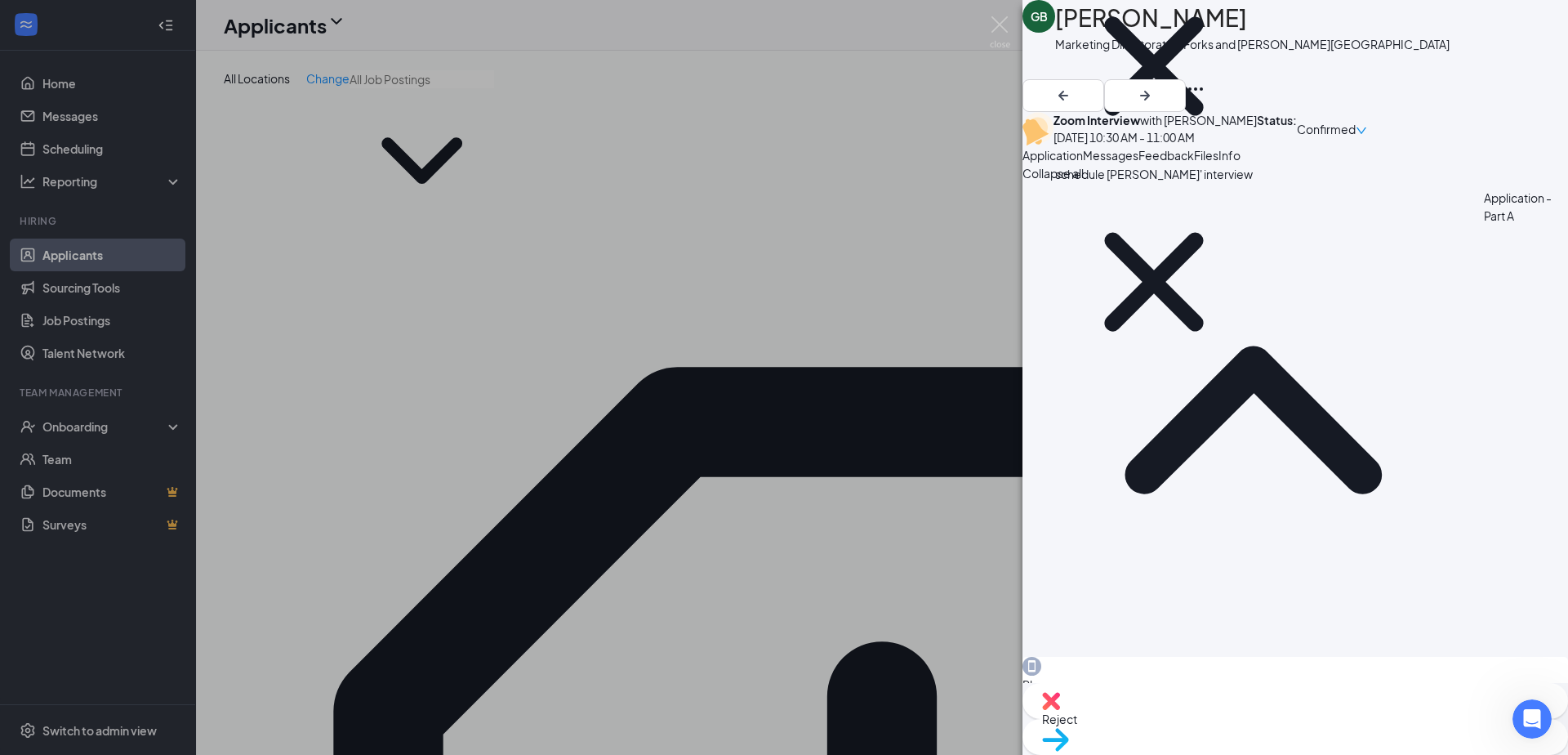
scroll to position [16, 0]
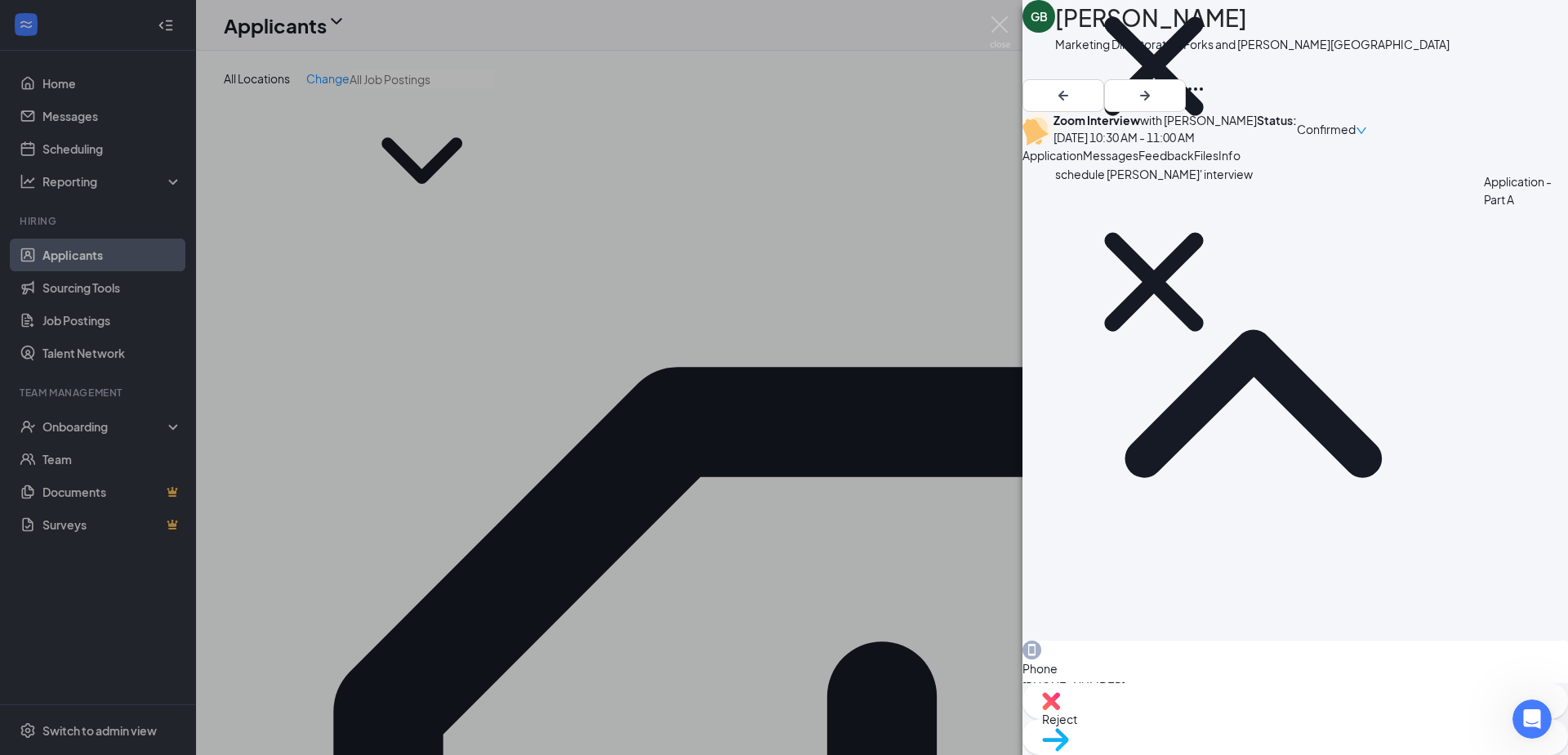
click at [1194, 163] on span "Feedback" at bounding box center [1166, 155] width 56 height 14
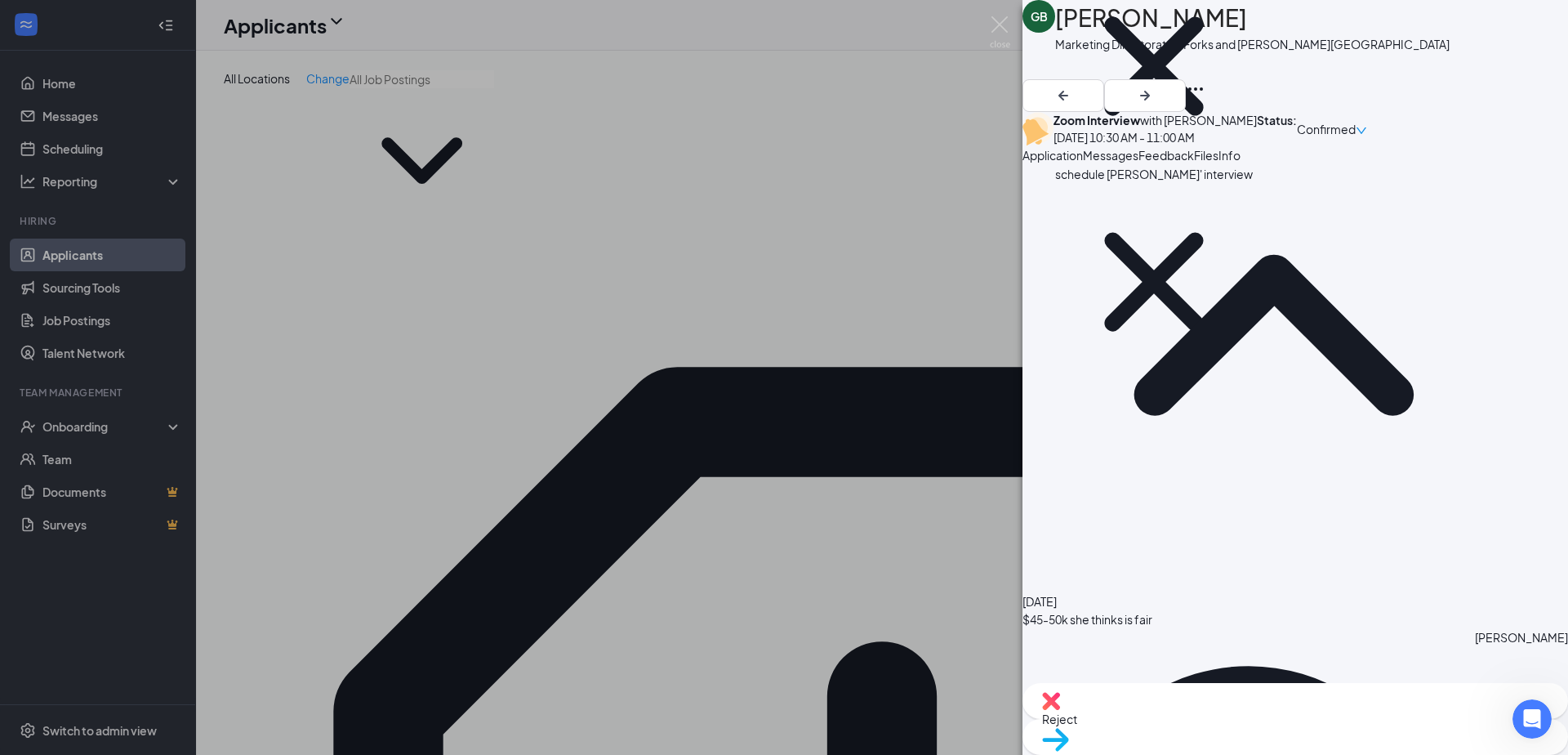
scroll to position [122, 0]
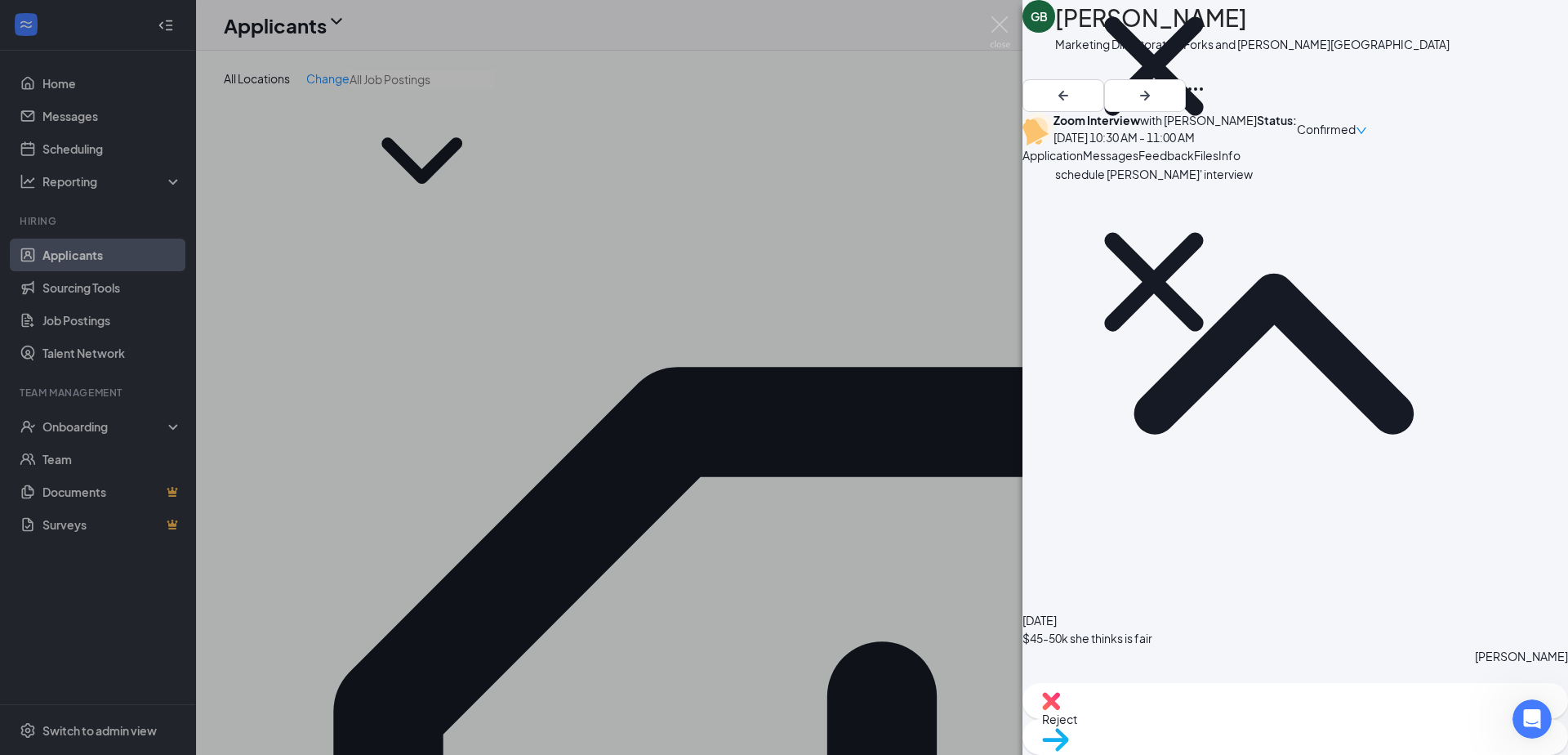
click at [734, 117] on div "GB Grace Barber Marketing Director at Six Forks and Strickland Road $$ zoom sch…" at bounding box center [784, 377] width 1568 height 755
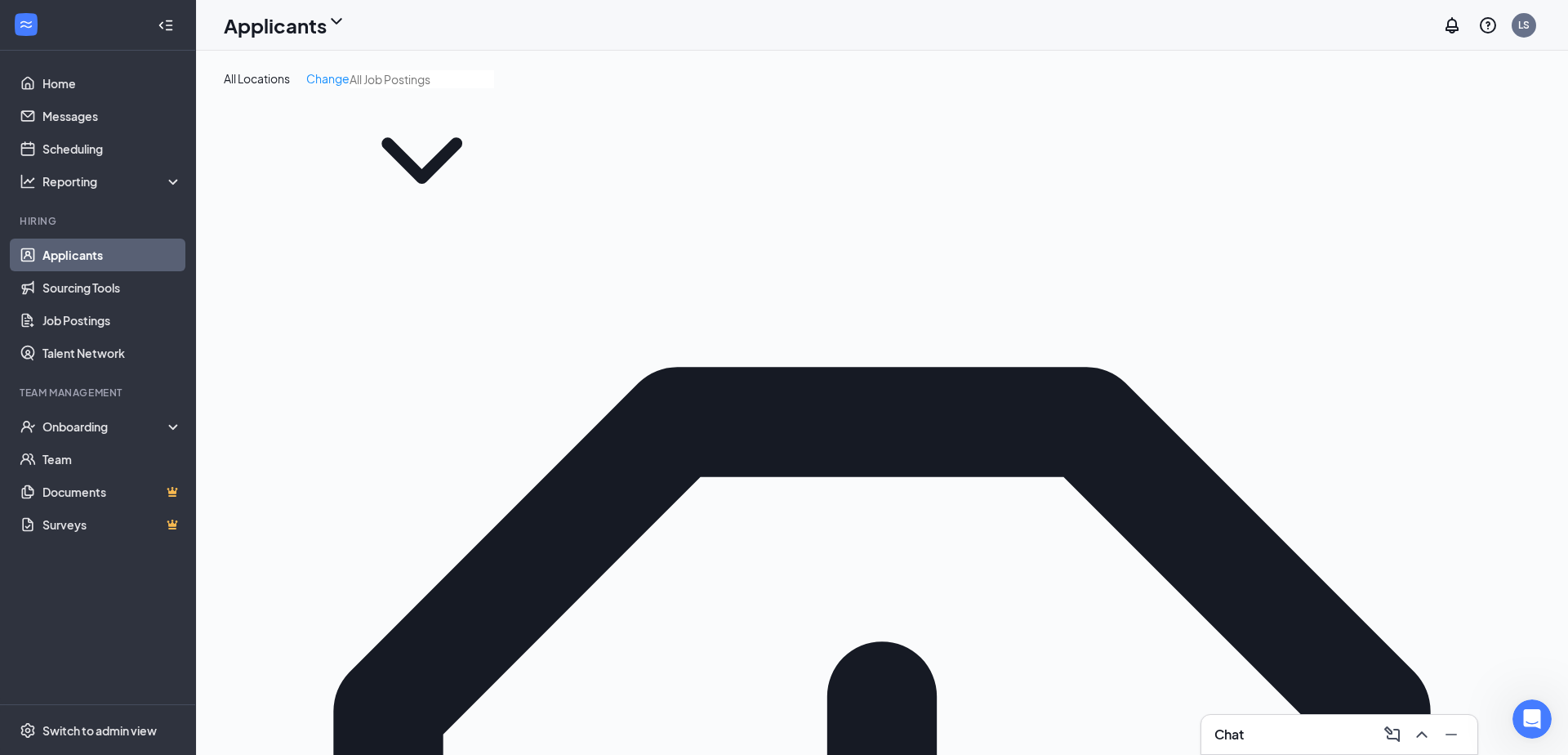
click at [932, 93] on div "All Locations Change" at bounding box center [882, 151] width 1316 height 163
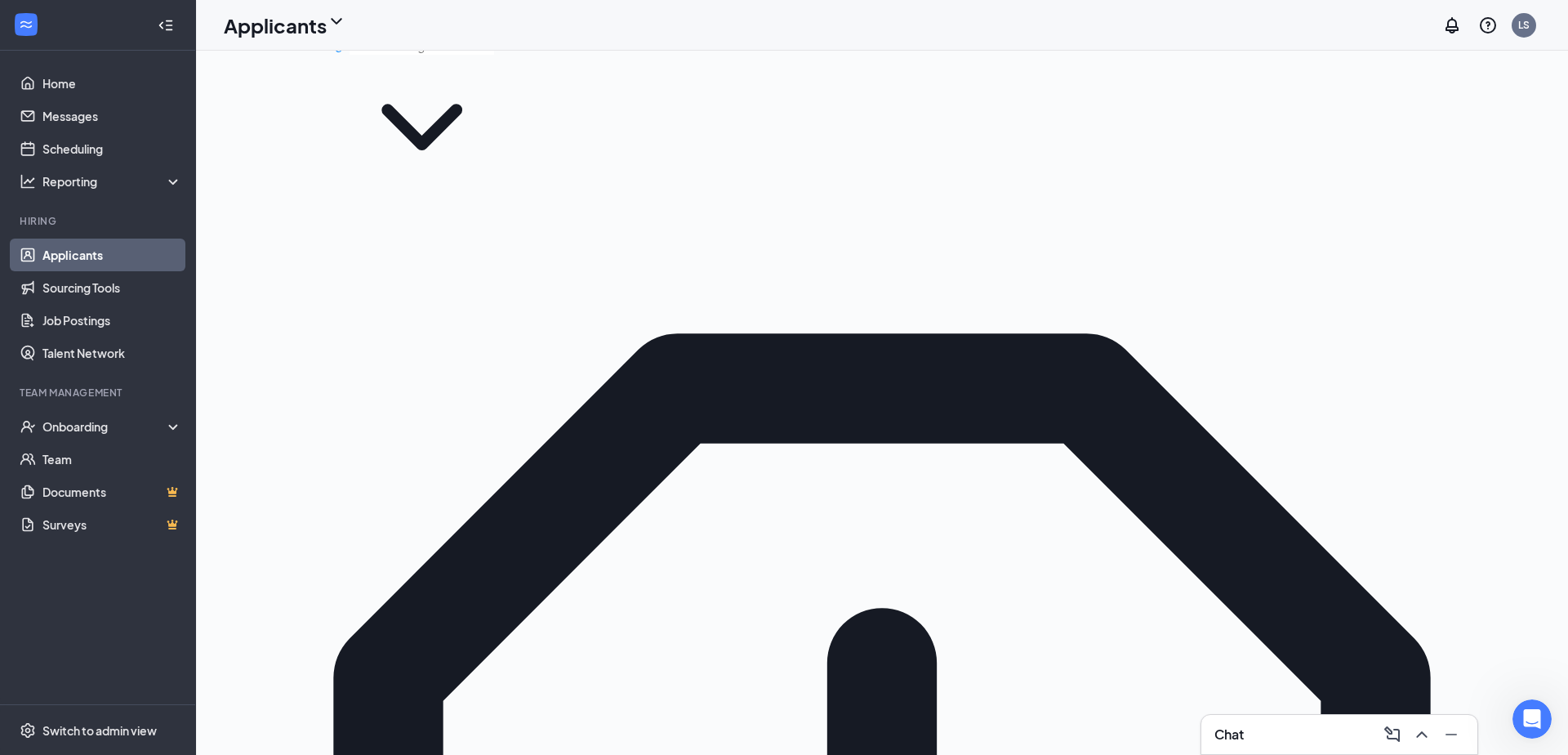
scroll to position [0, 0]
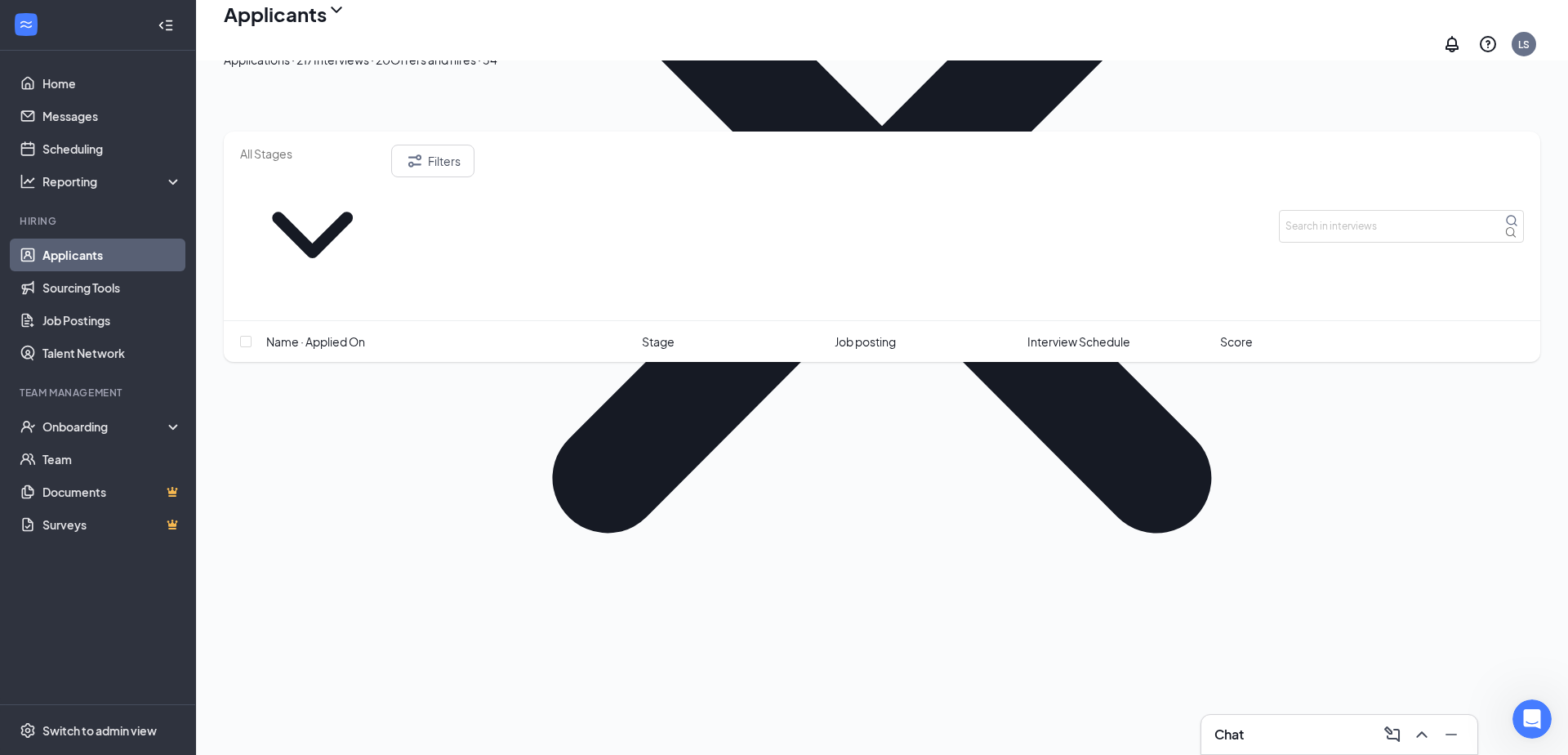
scroll to position [2037, 0]
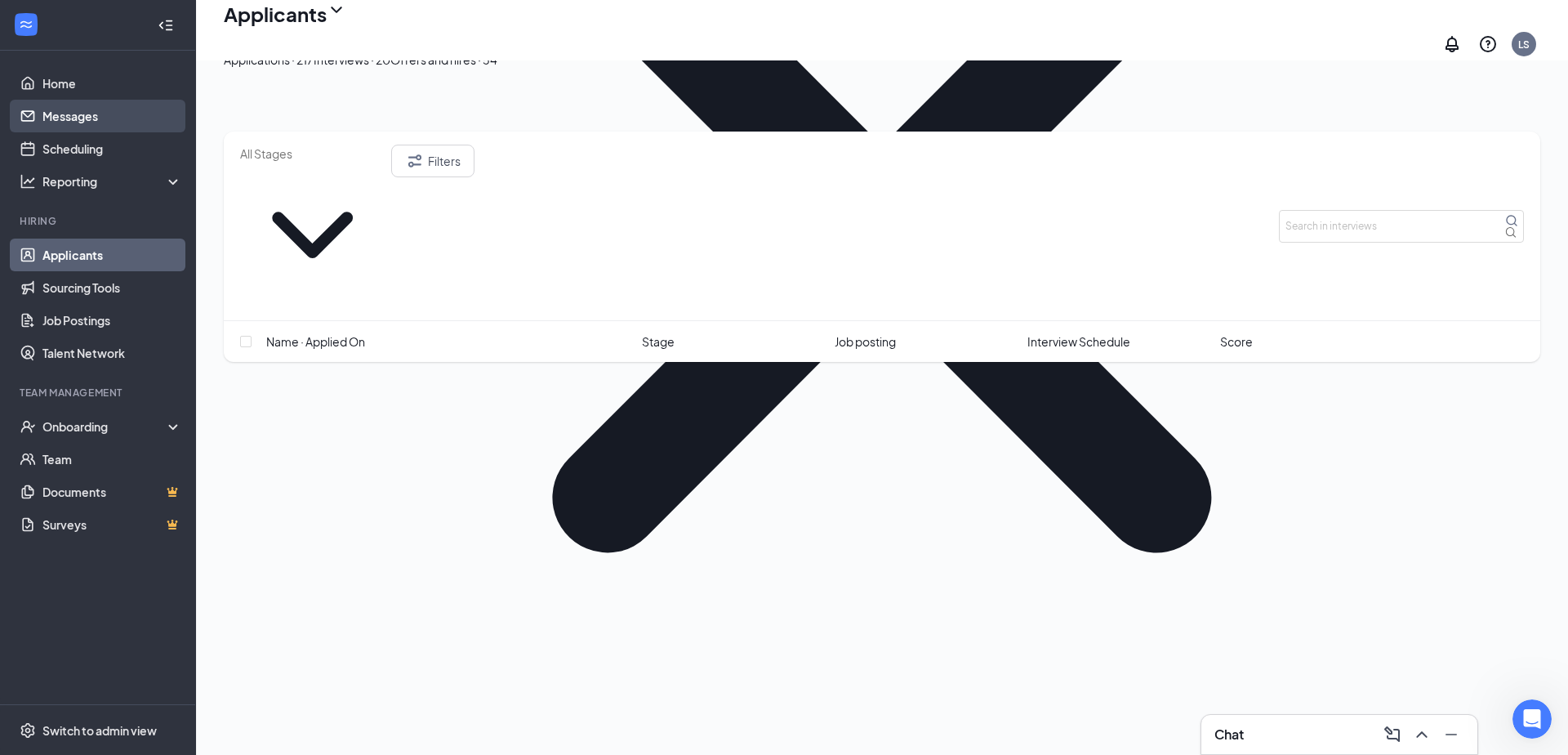
click at [99, 115] on link "Messages" at bounding box center [112, 116] width 139 height 33
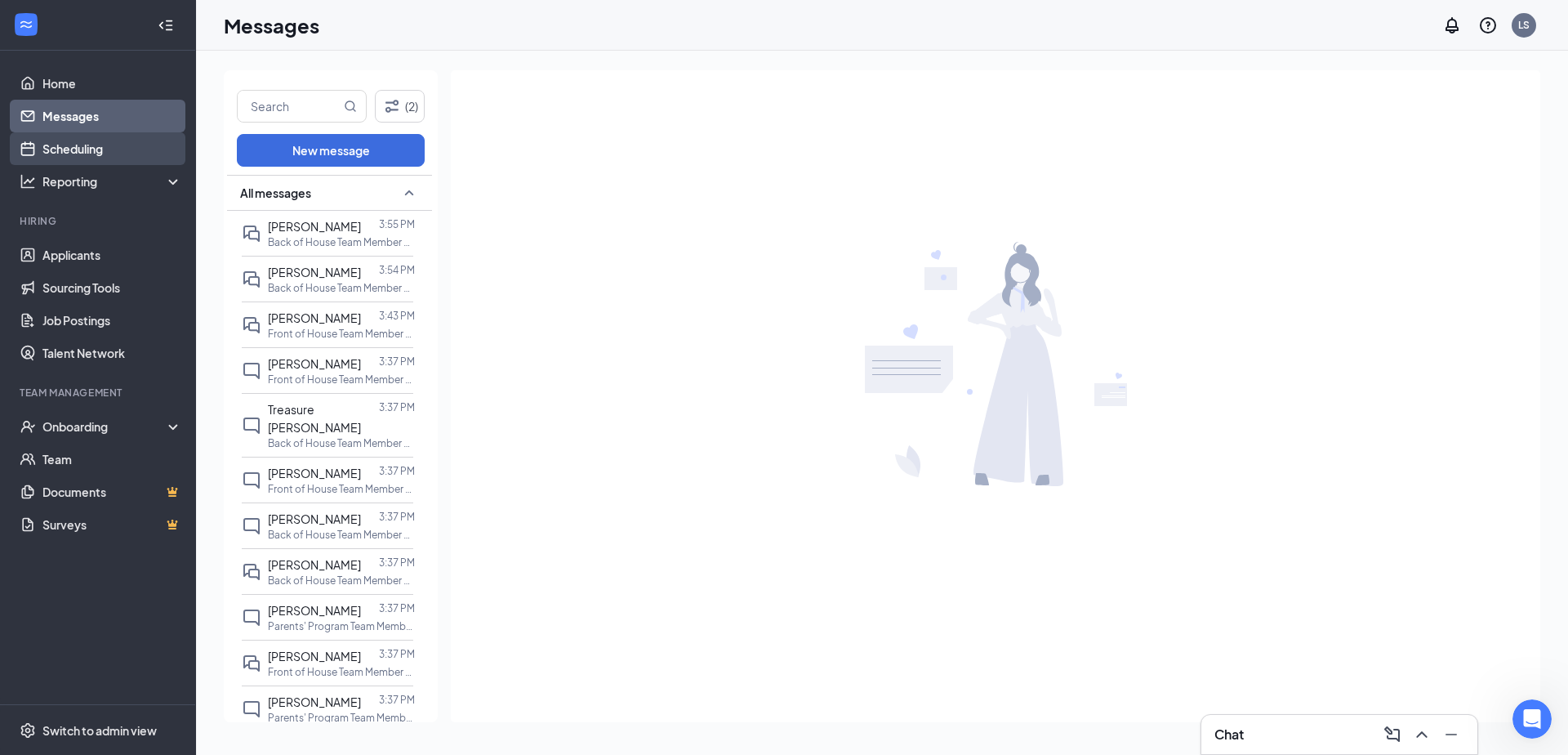
click at [75, 146] on link "Scheduling" at bounding box center [112, 149] width 139 height 33
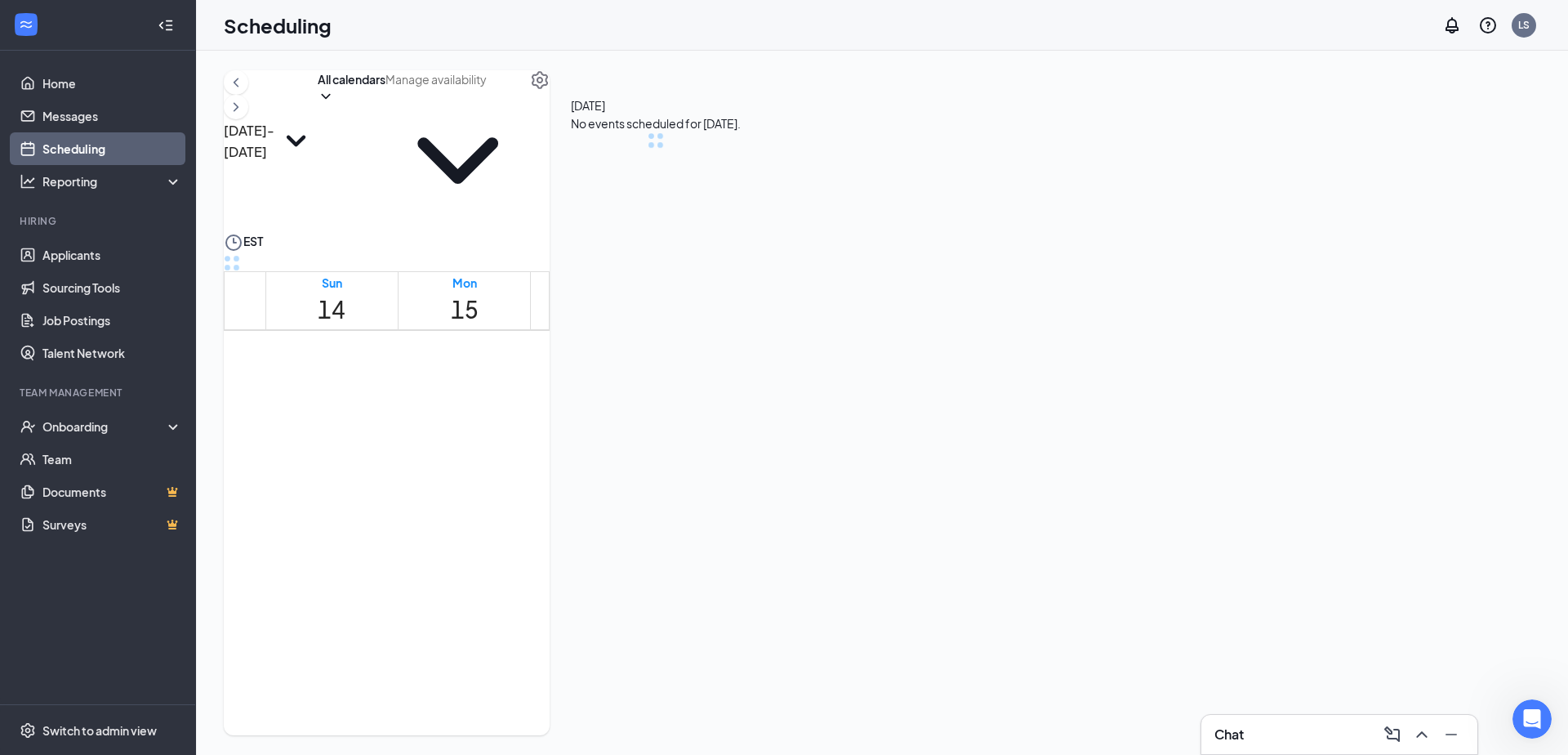
scroll to position [803, 0]
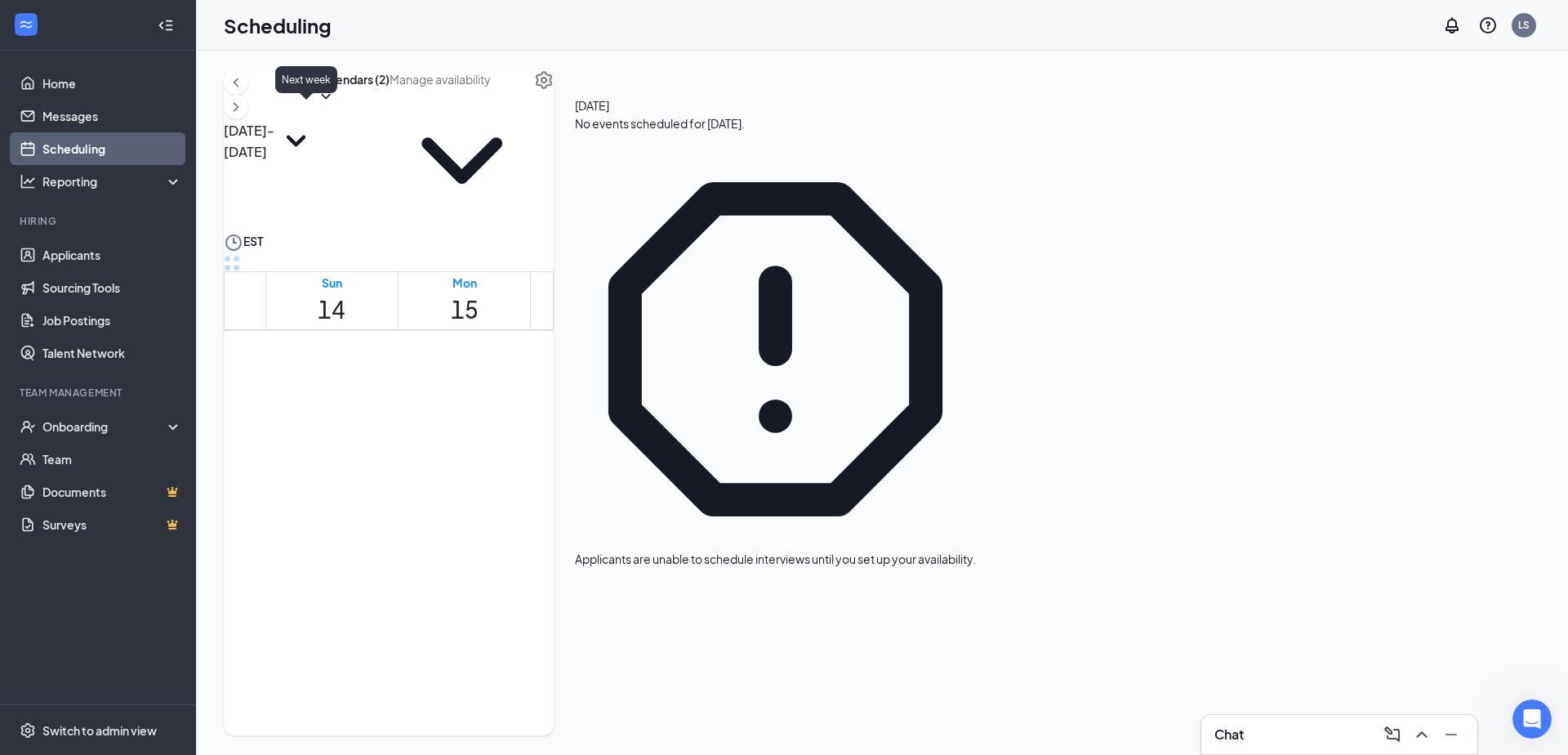
click at [244, 113] on icon "ChevronRight" at bounding box center [236, 107] width 16 height 19
click at [244, 92] on icon "ChevronLeft" at bounding box center [236, 83] width 16 height 19
click at [389, 105] on button "Calendars (2)" at bounding box center [353, 88] width 72 height 35
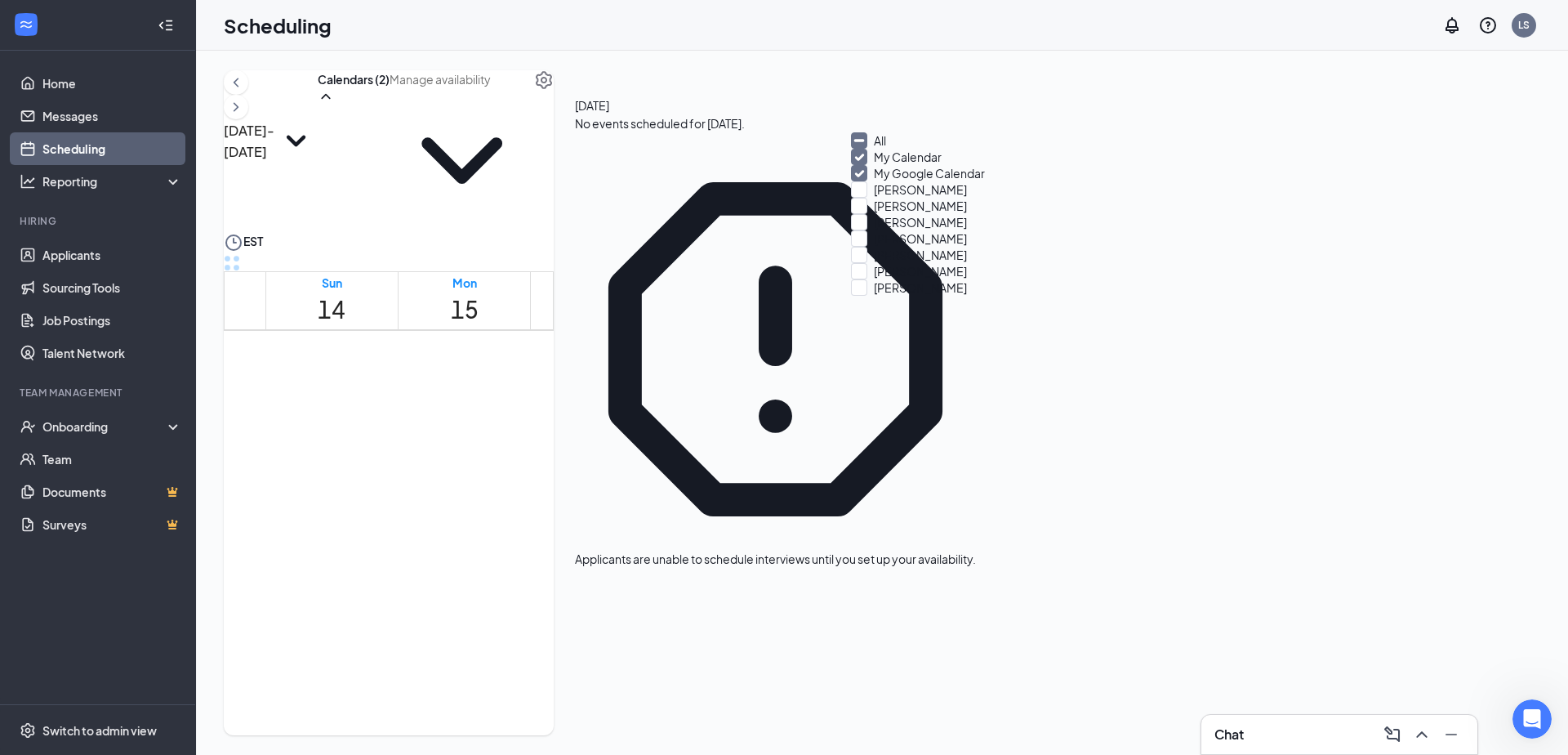
click at [881, 149] on input "All" at bounding box center [868, 140] width 36 height 16
checkbox input "true"
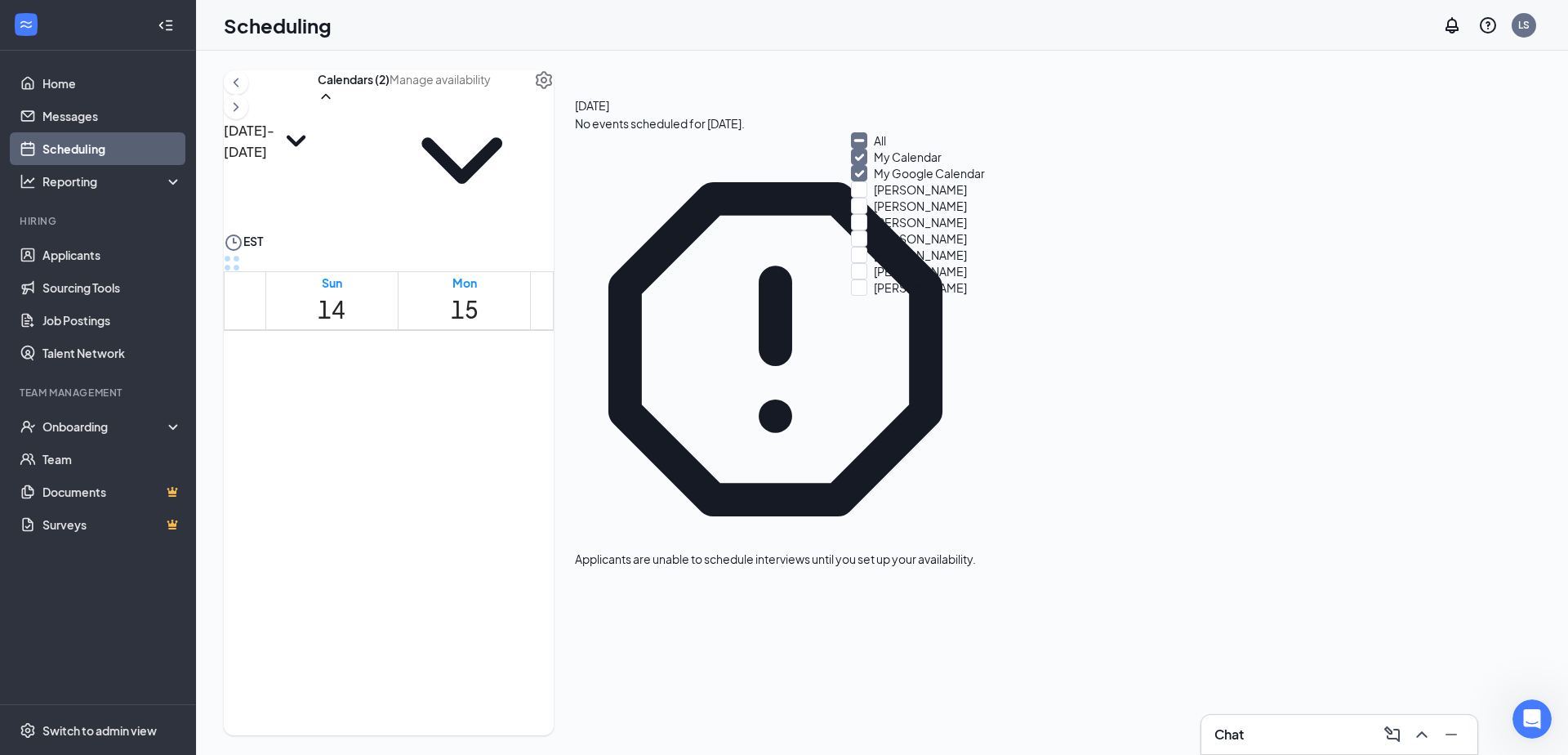
checkbox input "true"
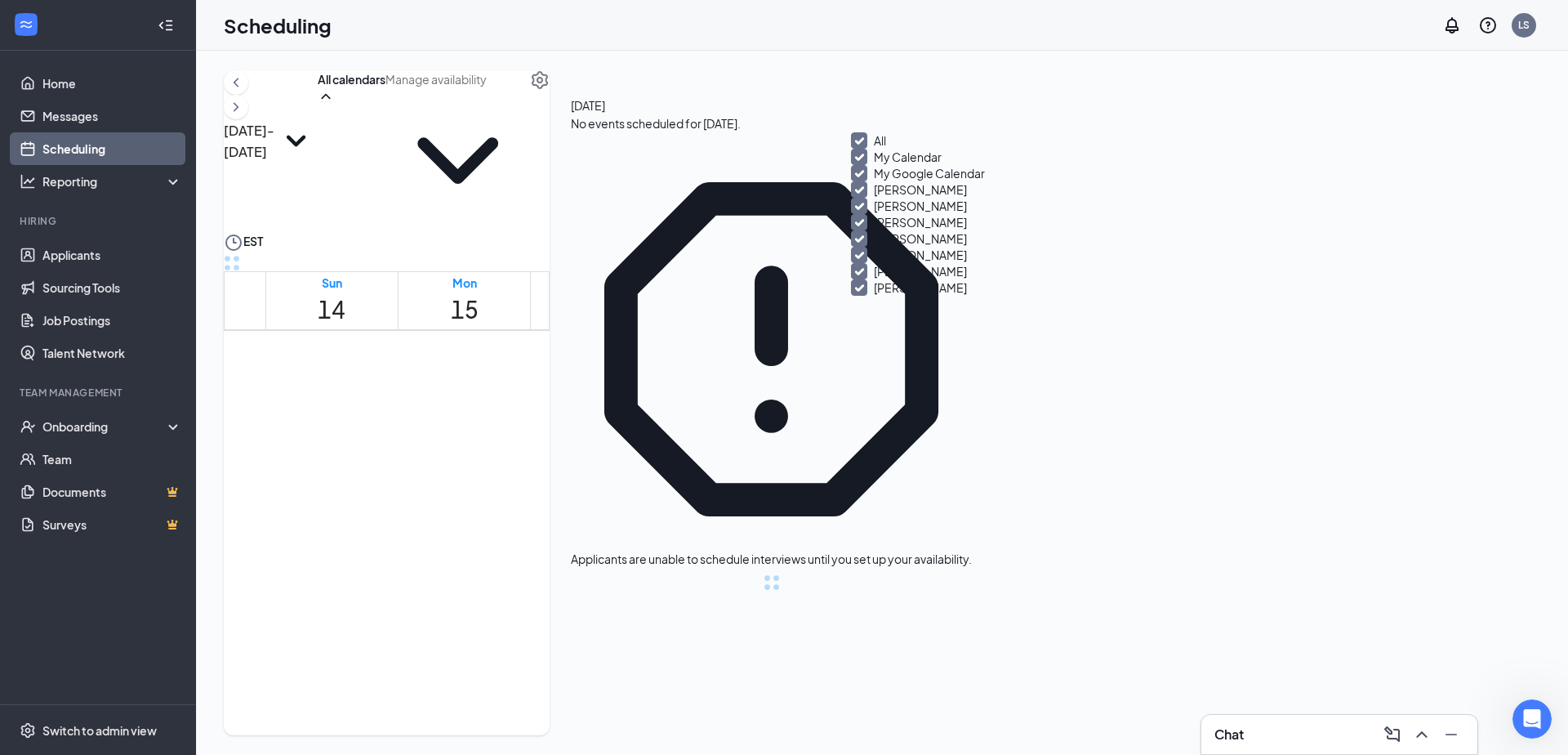
click at [875, 148] on input "All" at bounding box center [868, 140] width 36 height 16
checkbox input "false"
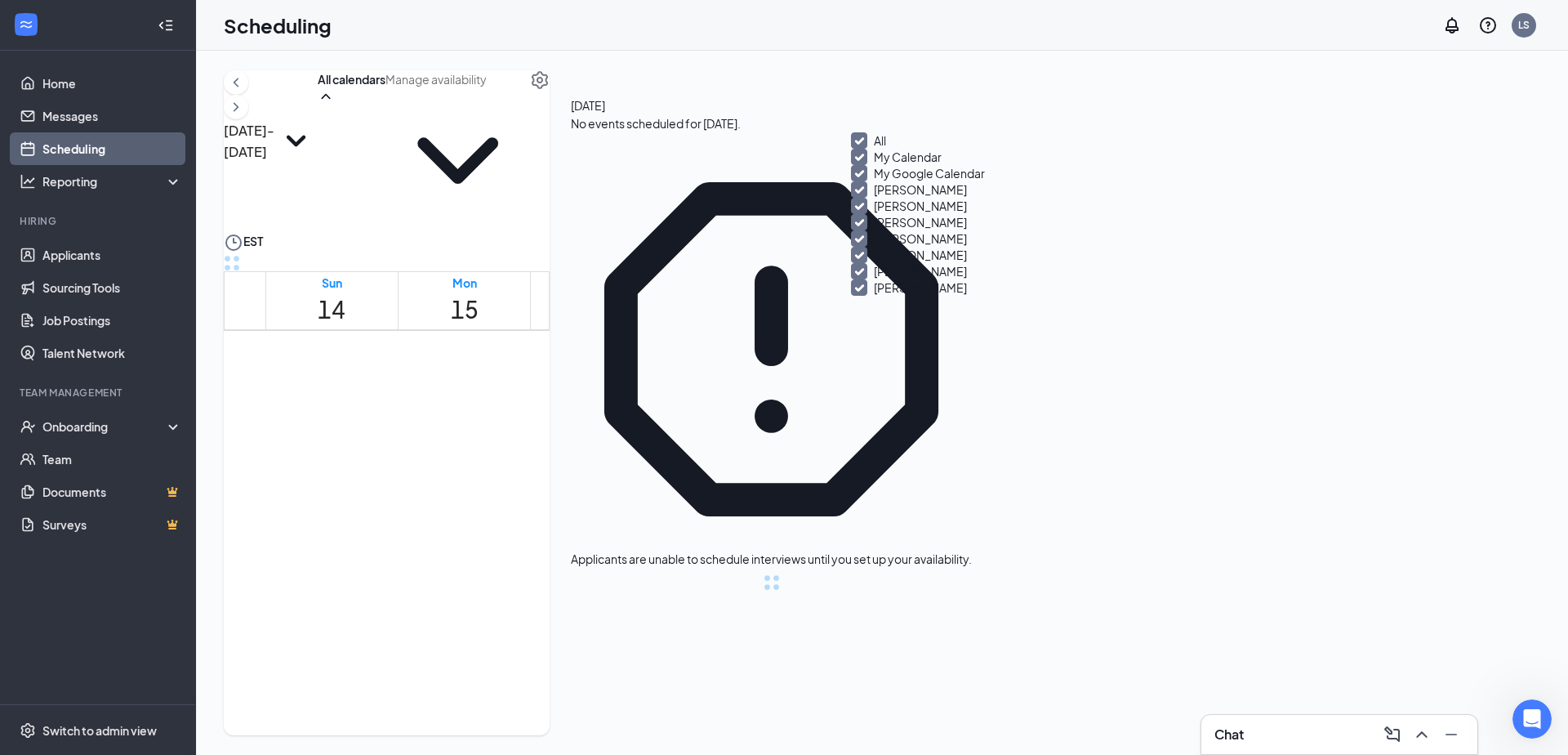
checkbox input "false"
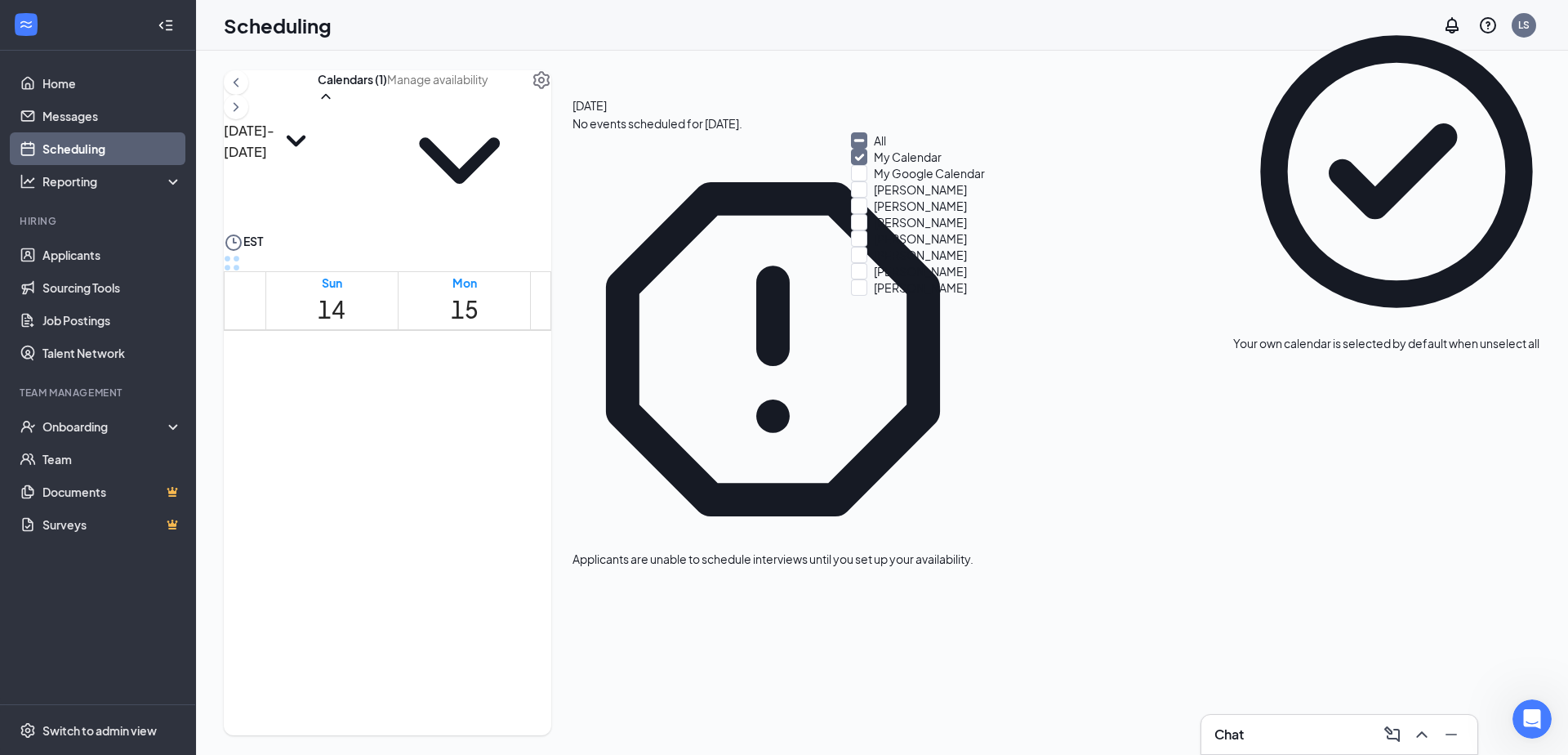
scroll to position [114, 0]
click at [871, 280] on input "Rachel Barnes" at bounding box center [908, 271] width 116 height 16
checkbox input "true"
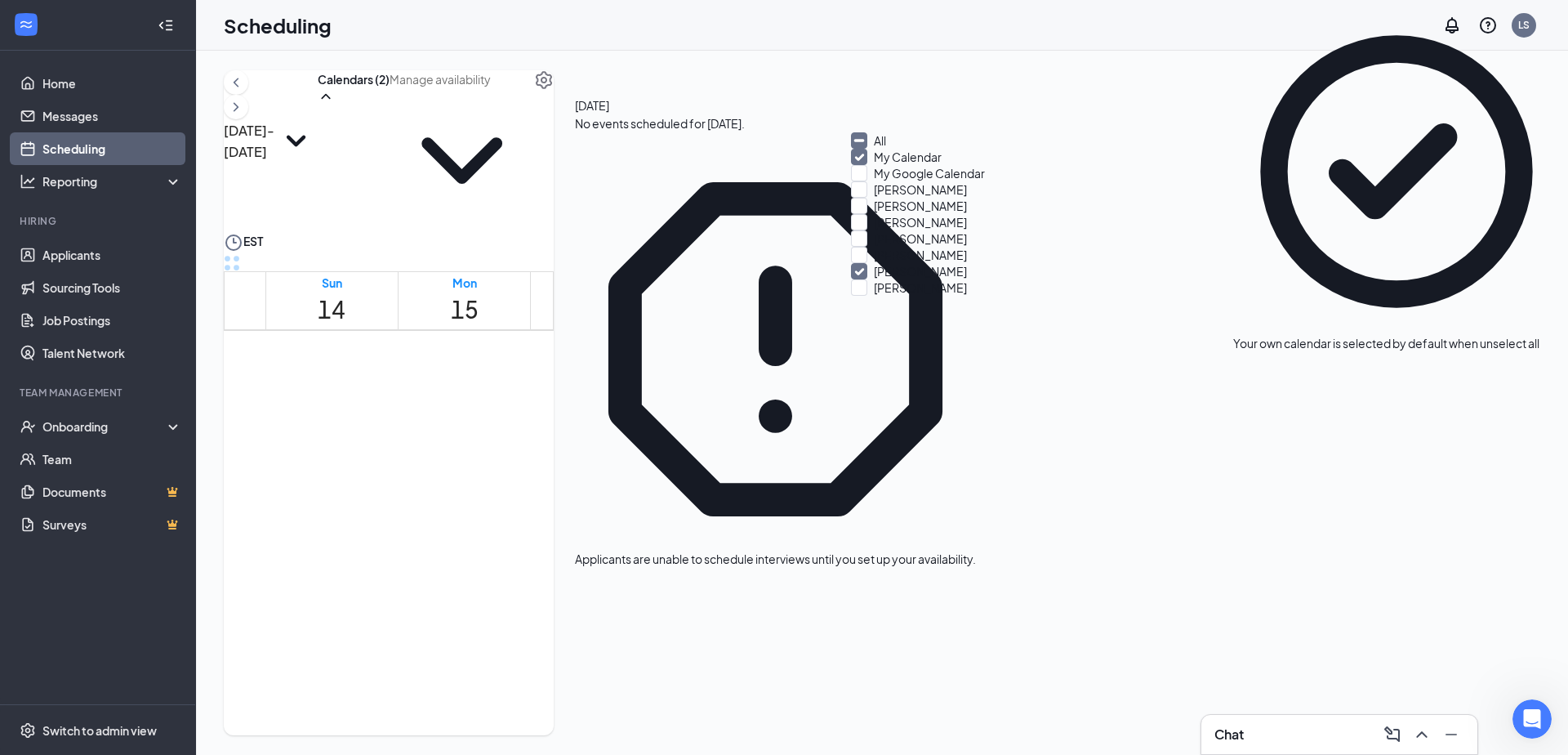
click at [872, 165] on input "My Calendar" at bounding box center [896, 157] width 90 height 16
checkbox input "false"
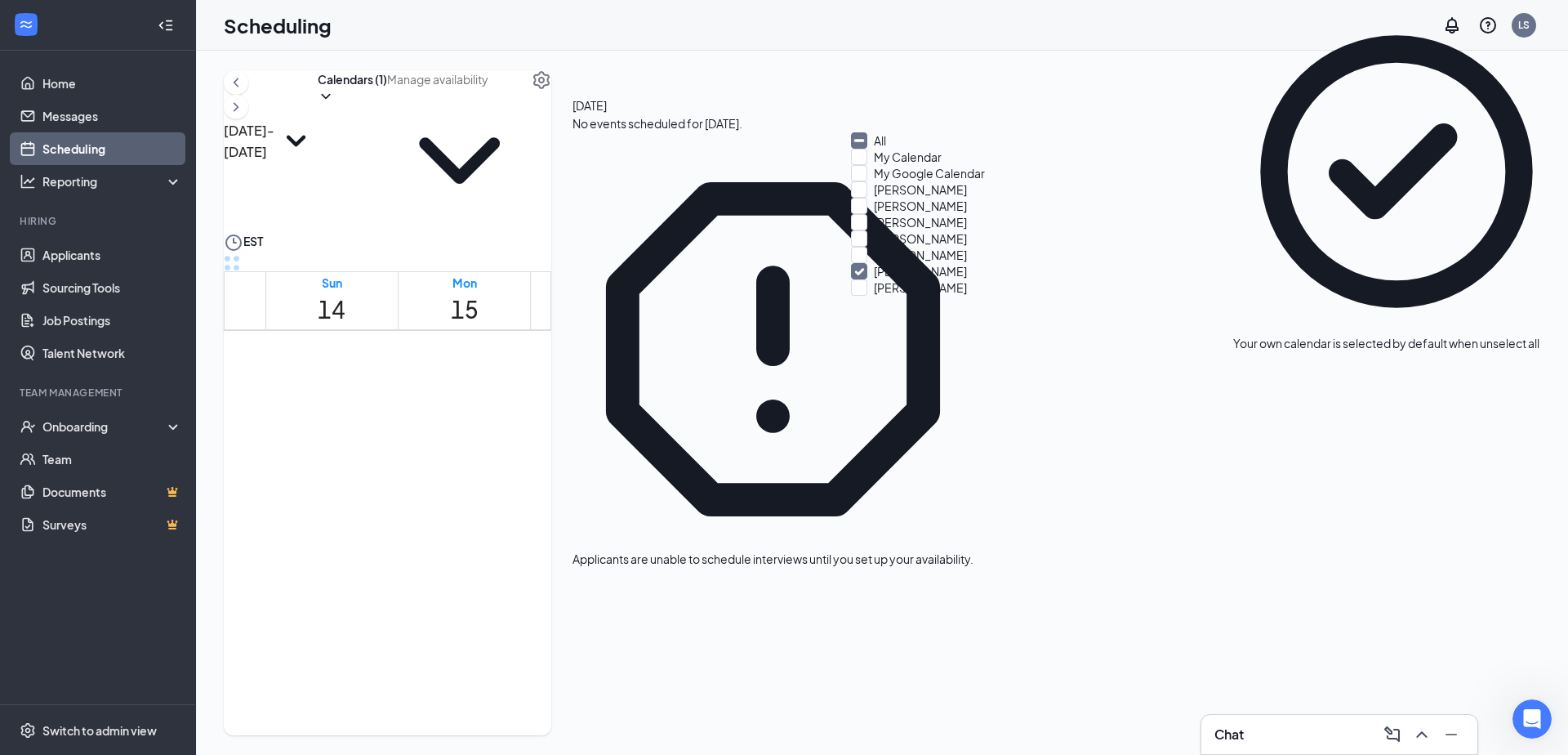
click at [551, 97] on div "Sep 14 - Sep 20 Calendars (1)" at bounding box center [387, 151] width 328 height 163
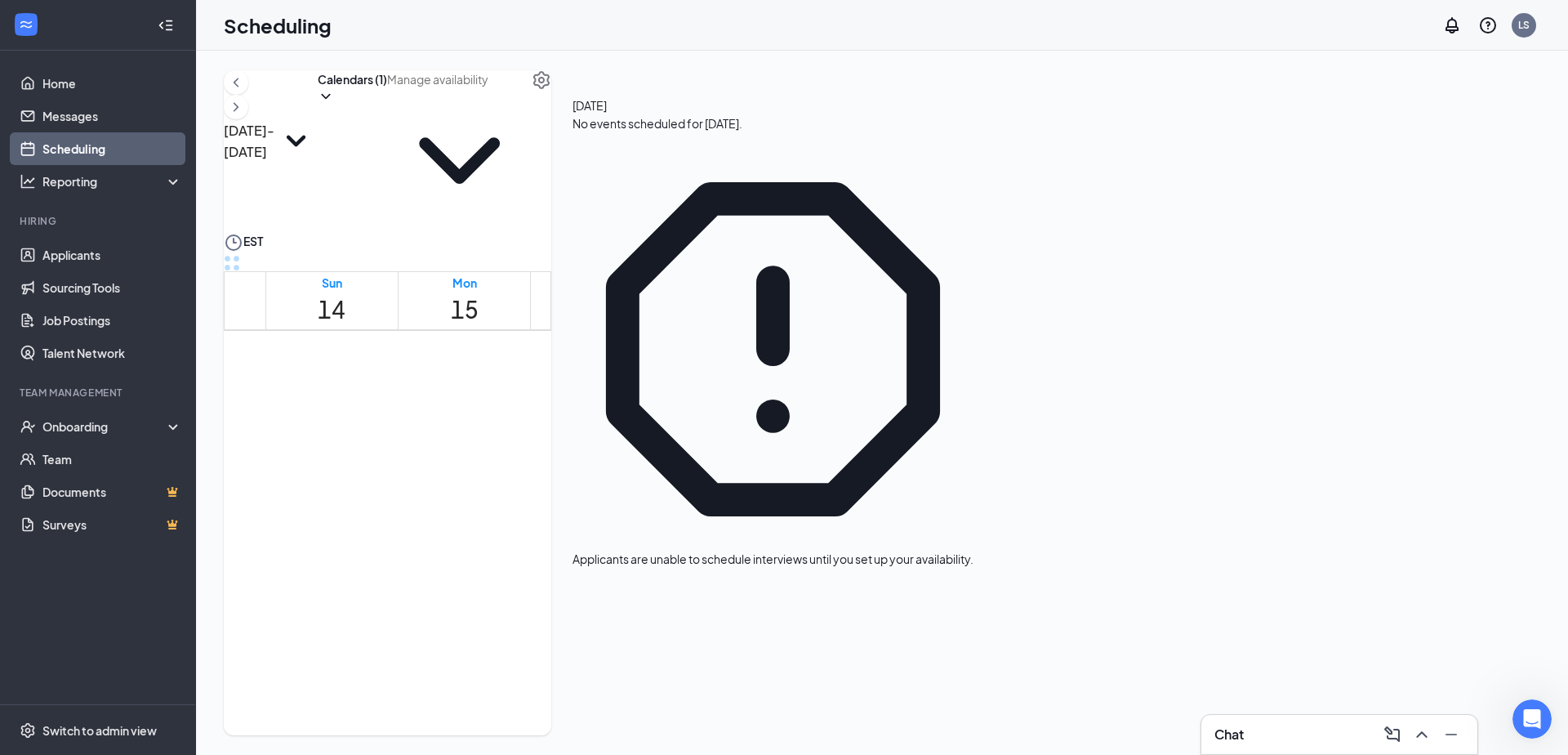
scroll to position [1482, 0]
click at [590, 520] on span "4:00-4:15 PM" at bounding box center [566, 529] width 63 height 17
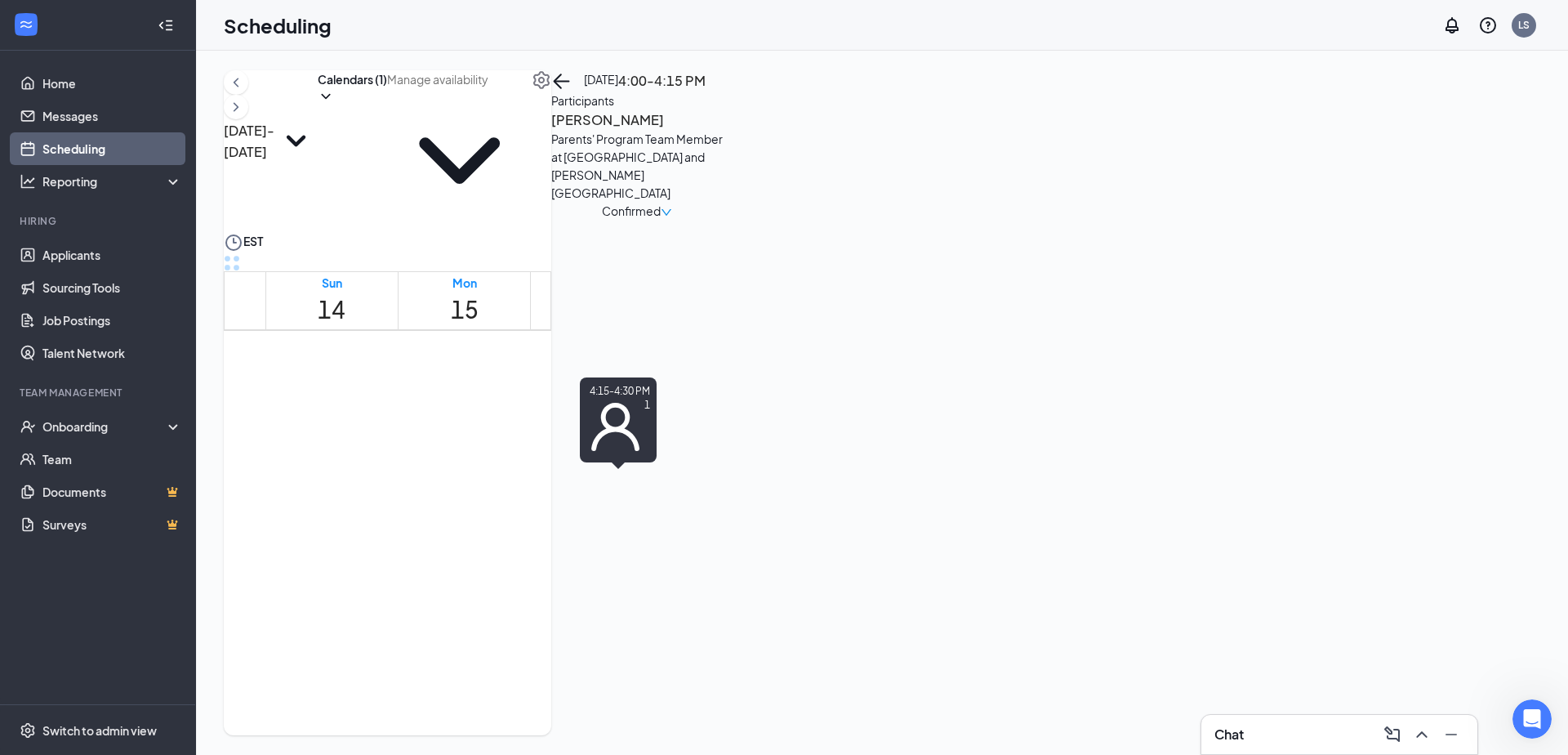
click at [593, 546] on span "4:15-4:30 PM" at bounding box center [566, 555] width 63 height 17
click at [575, 520] on span "4:00-4:15 PM" at bounding box center [566, 529] width 63 height 17
click at [575, 546] on span "4:15-4:30 PM" at bounding box center [566, 555] width 63 height 17
click at [562, 520] on span "4:00-4:15 PM" at bounding box center [566, 529] width 63 height 17
click at [567, 107] on td at bounding box center [730, 98] width 929 height 19
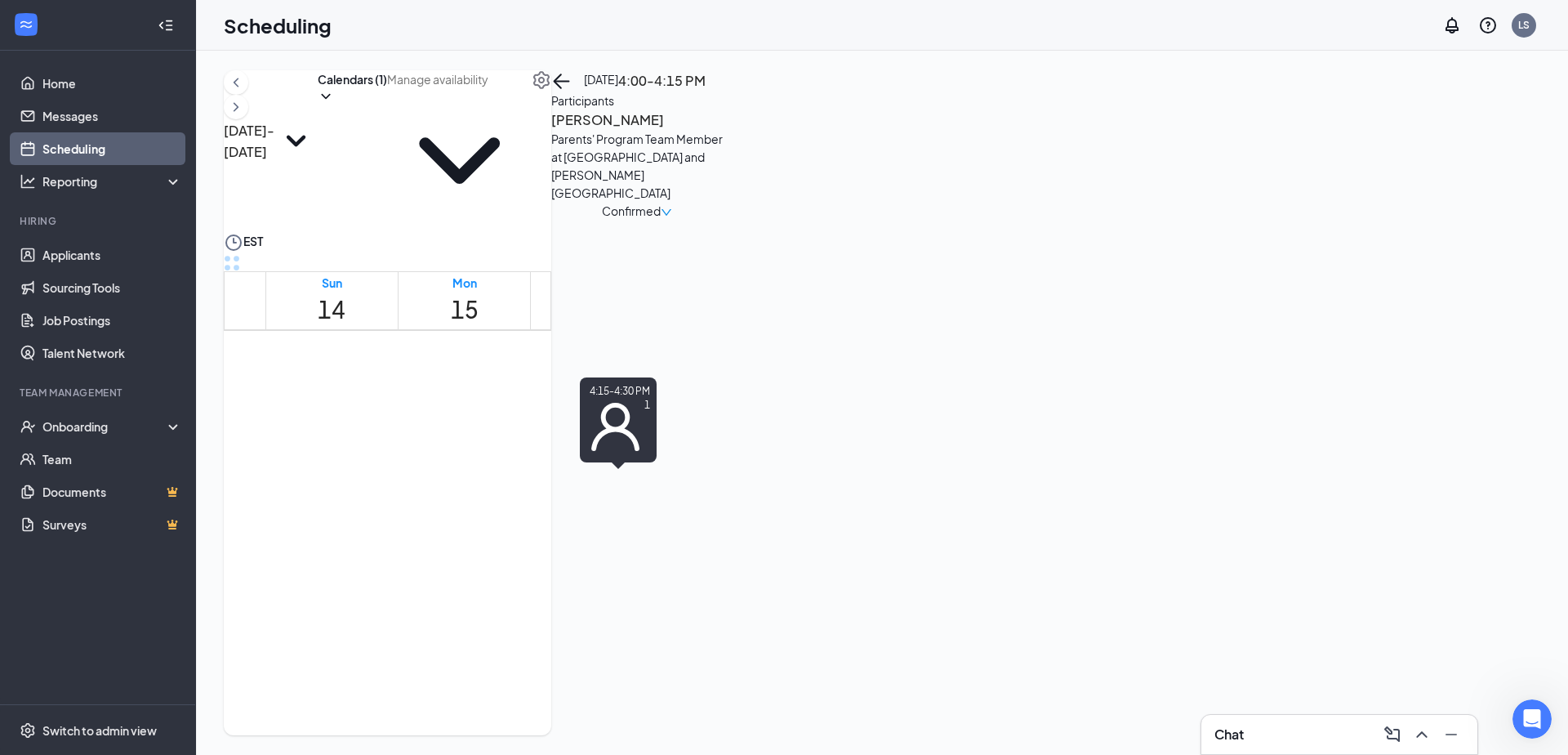
click at [574, 565] on div "1" at bounding box center [566, 593] width 63 height 58
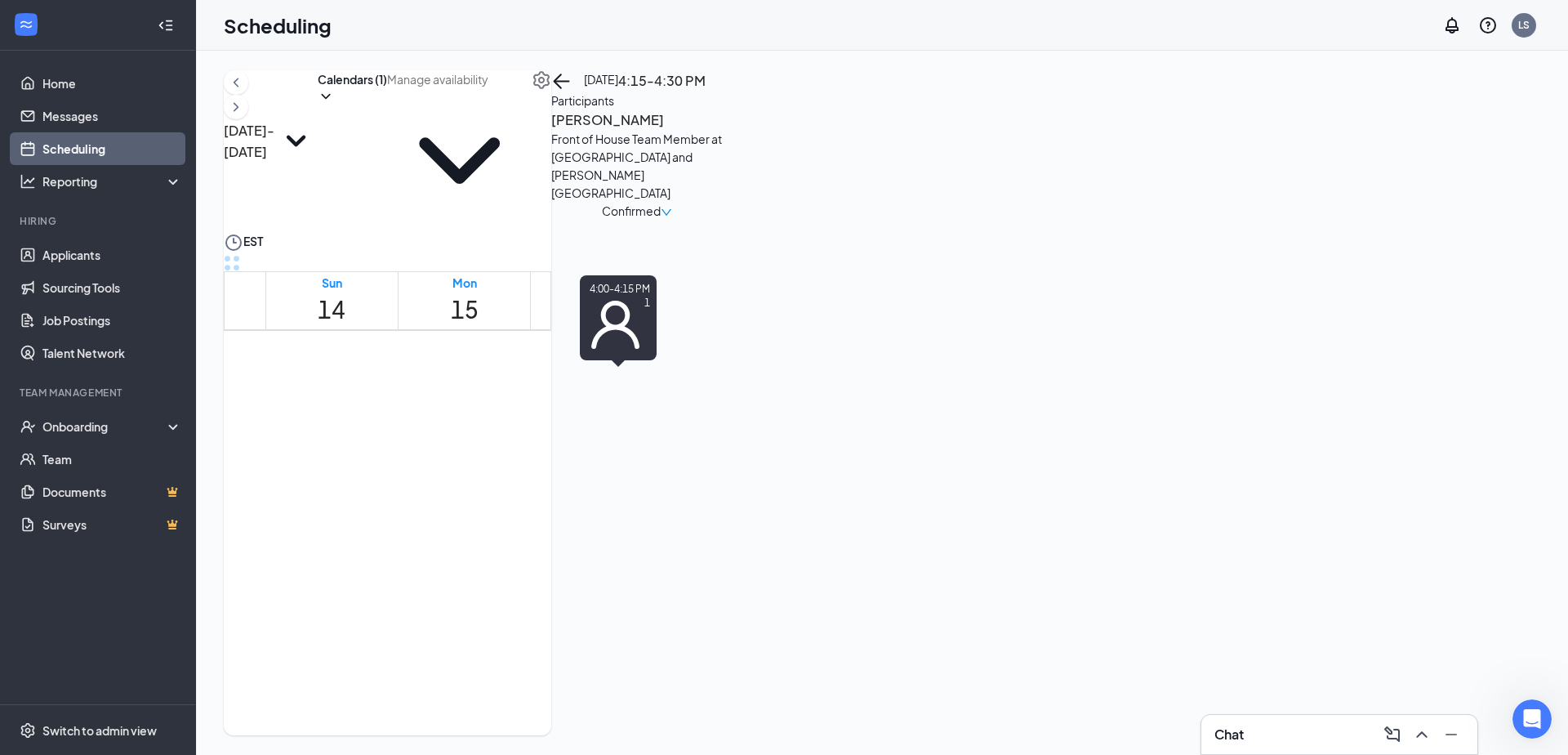
click at [598, 444] on span "4:00-4:15 PM" at bounding box center [566, 453] width 63 height 17
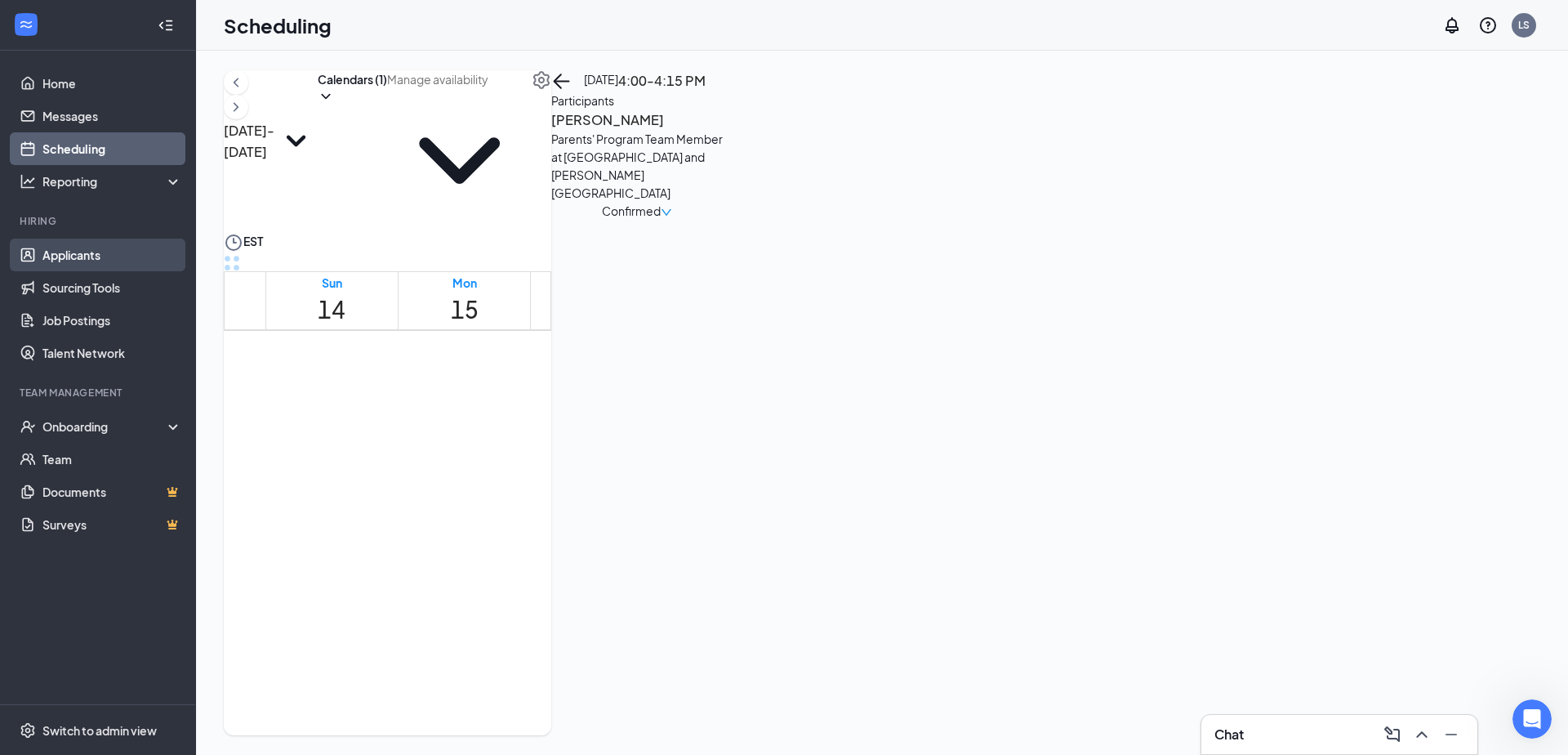
click at [76, 270] on link "Applicants" at bounding box center [112, 255] width 139 height 33
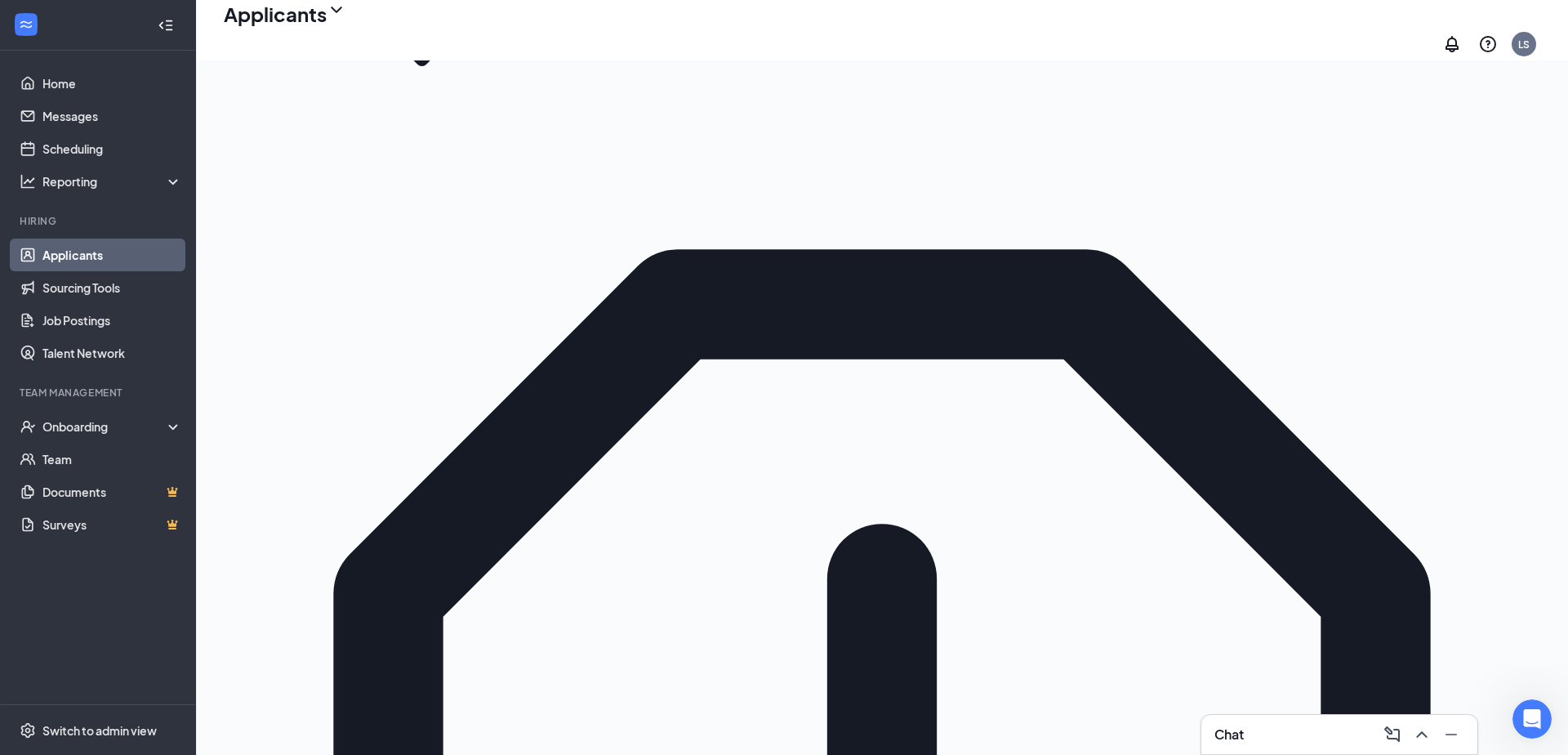
scroll to position [125, 0]
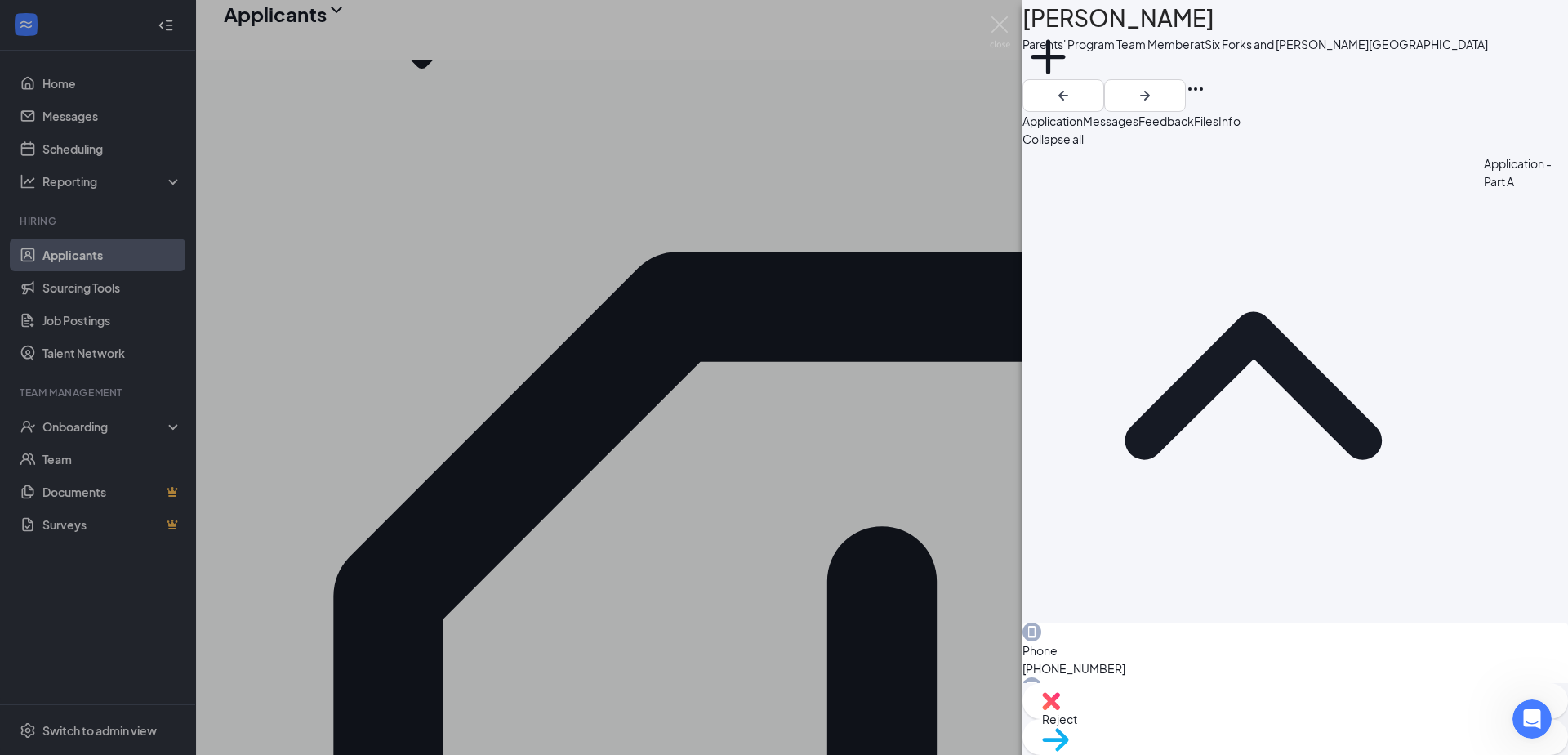
click at [1138, 128] on button "Messages" at bounding box center [1110, 120] width 56 height 18
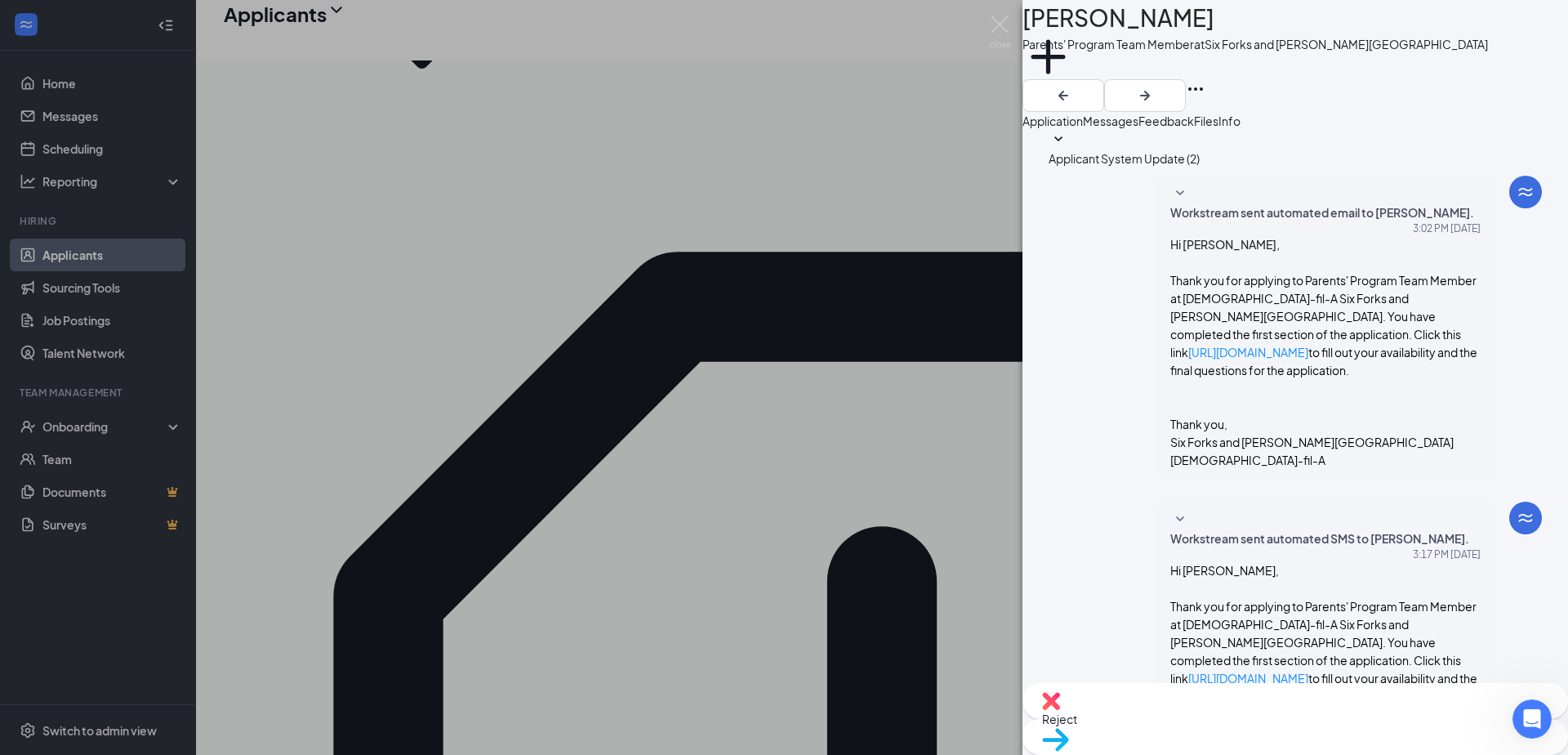
scroll to position [19, 0]
click at [1241, 529] on span "Workstream sent automated SMS to Kenzie Emery." at bounding box center [1319, 538] width 299 height 18
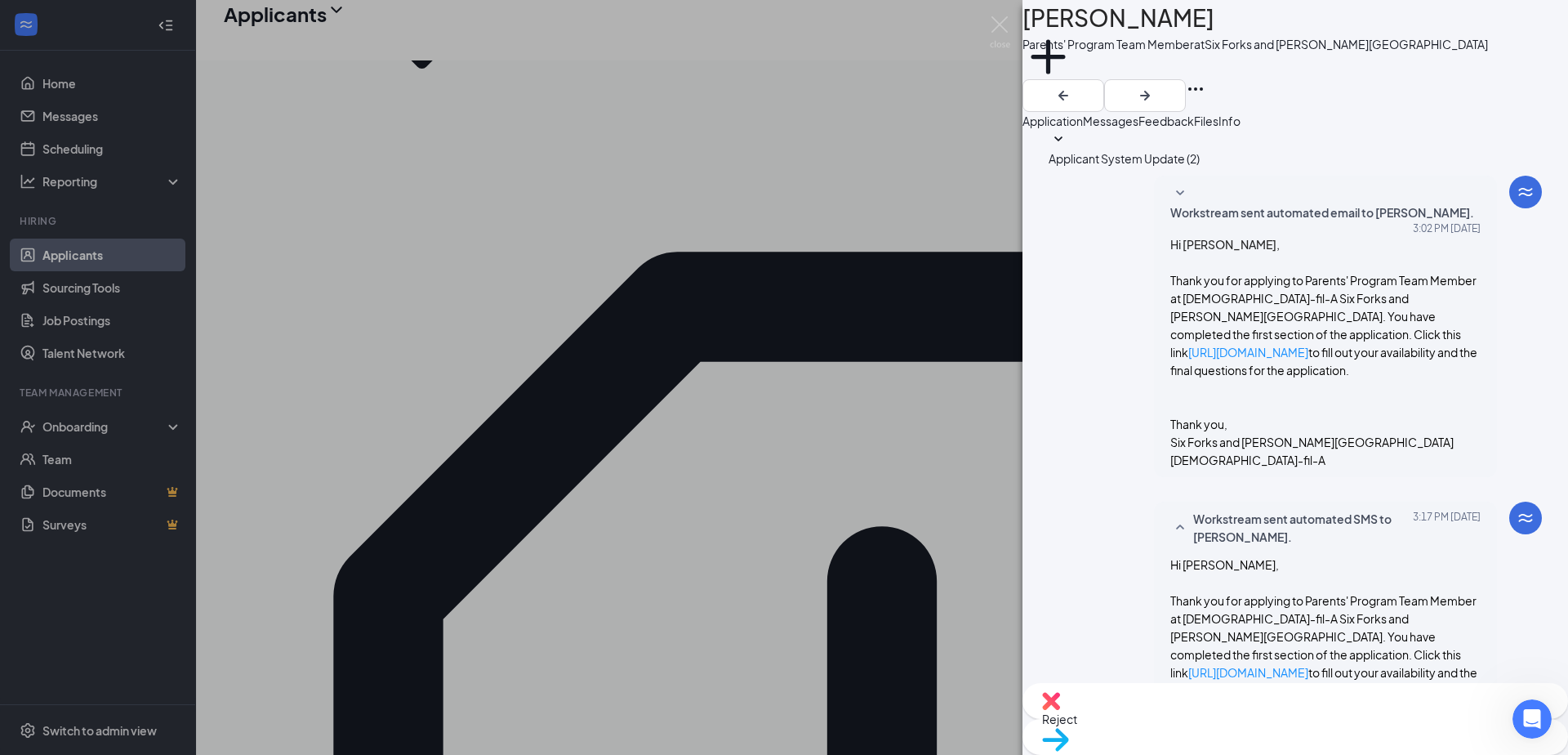
click at [1241, 510] on span "Workstream sent automated SMS to Kenzie Emery." at bounding box center [1300, 527] width 214 height 36
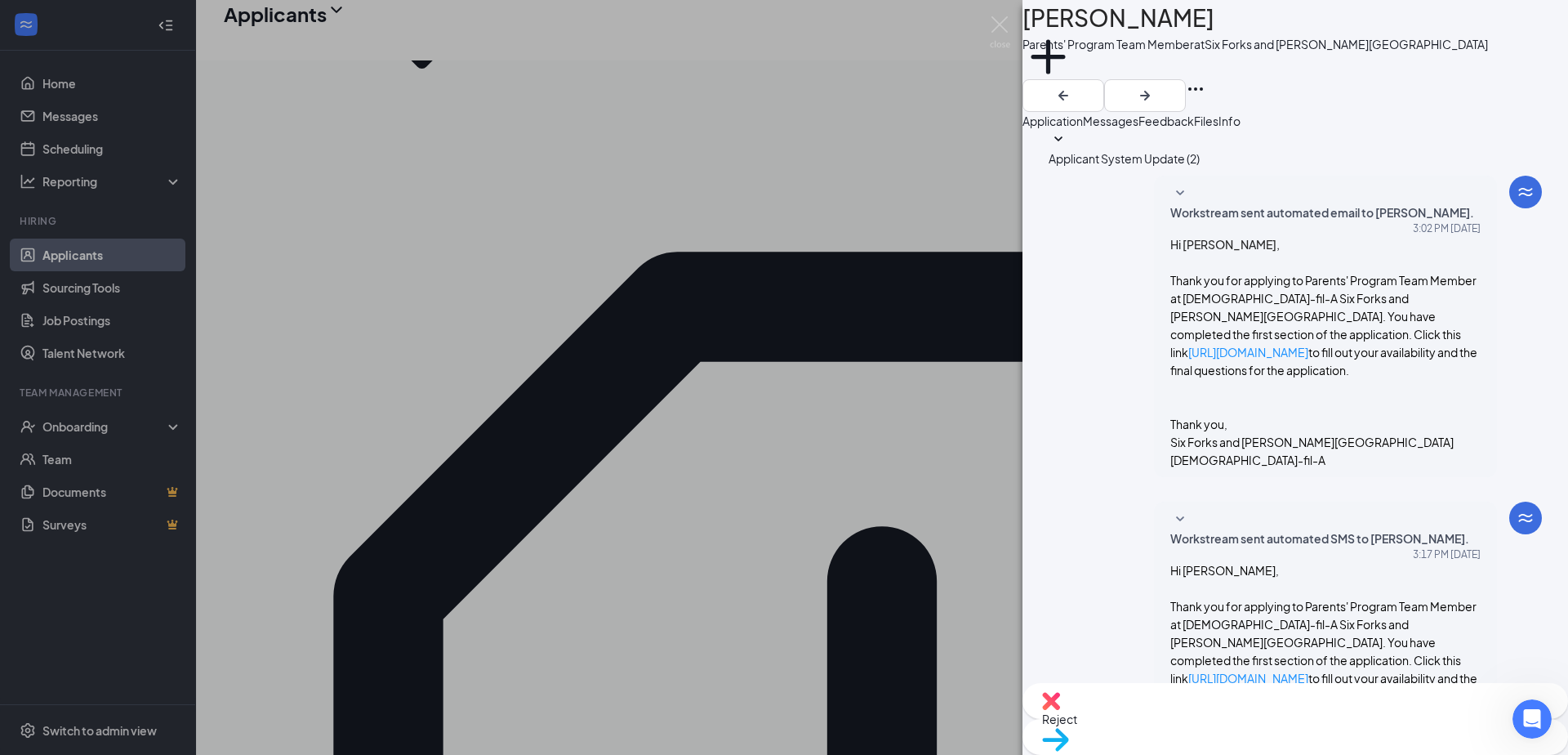
click at [897, 195] on div "KE Kenzie Emery Parents' Program Team Member at Six Forks and Strickland Road A…" at bounding box center [784, 377] width 1568 height 755
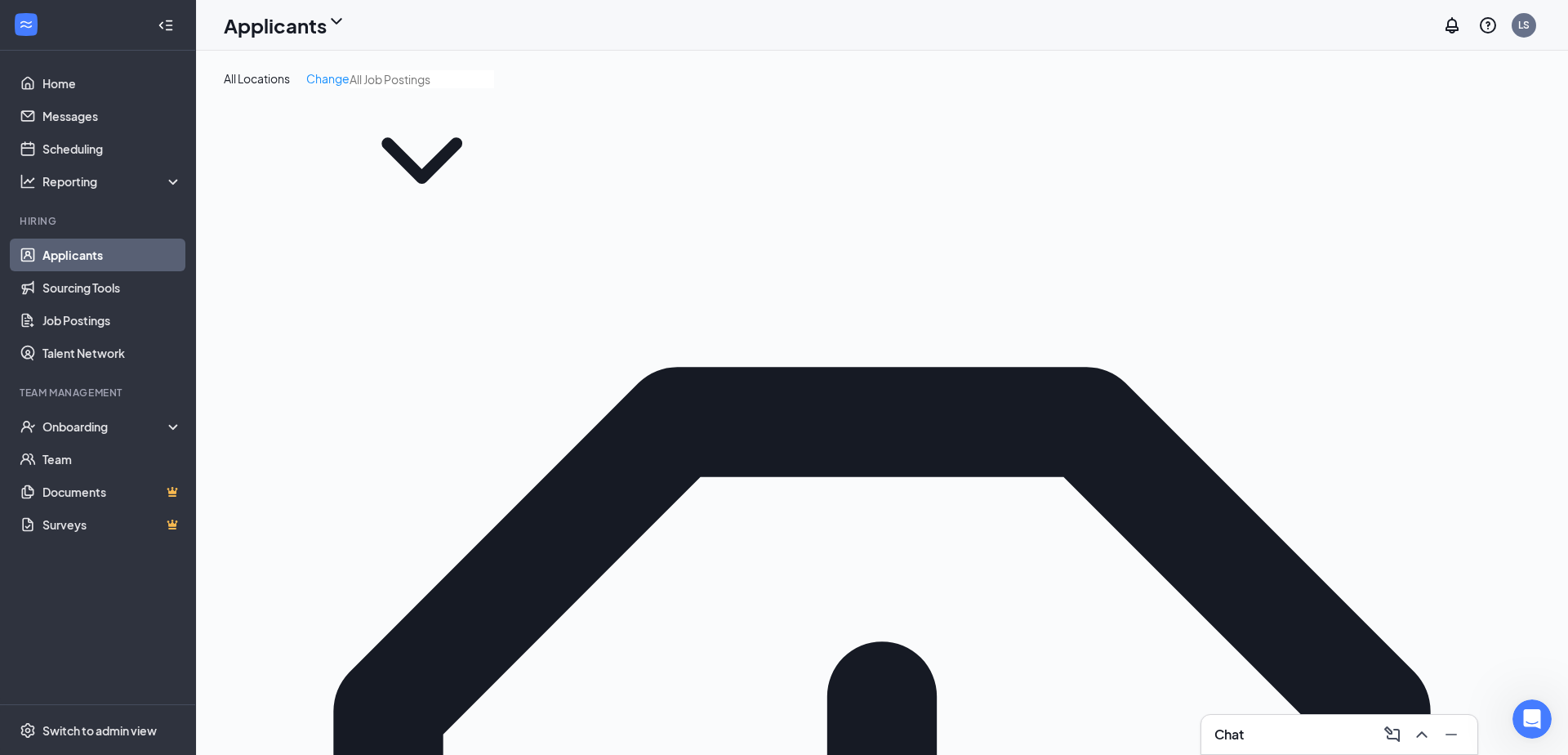
click at [104, 258] on link "Applicants" at bounding box center [112, 255] width 139 height 33
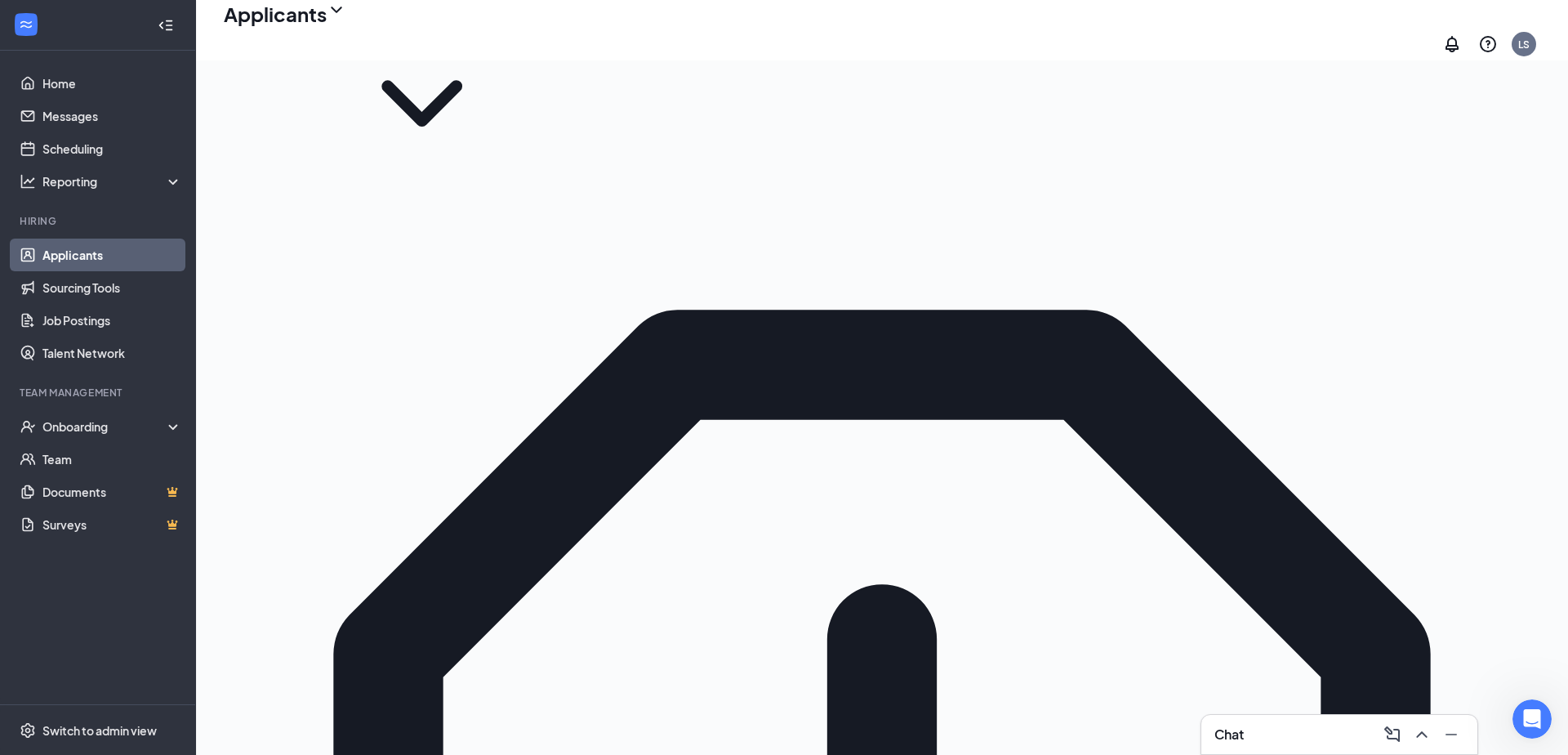
scroll to position [70, 0]
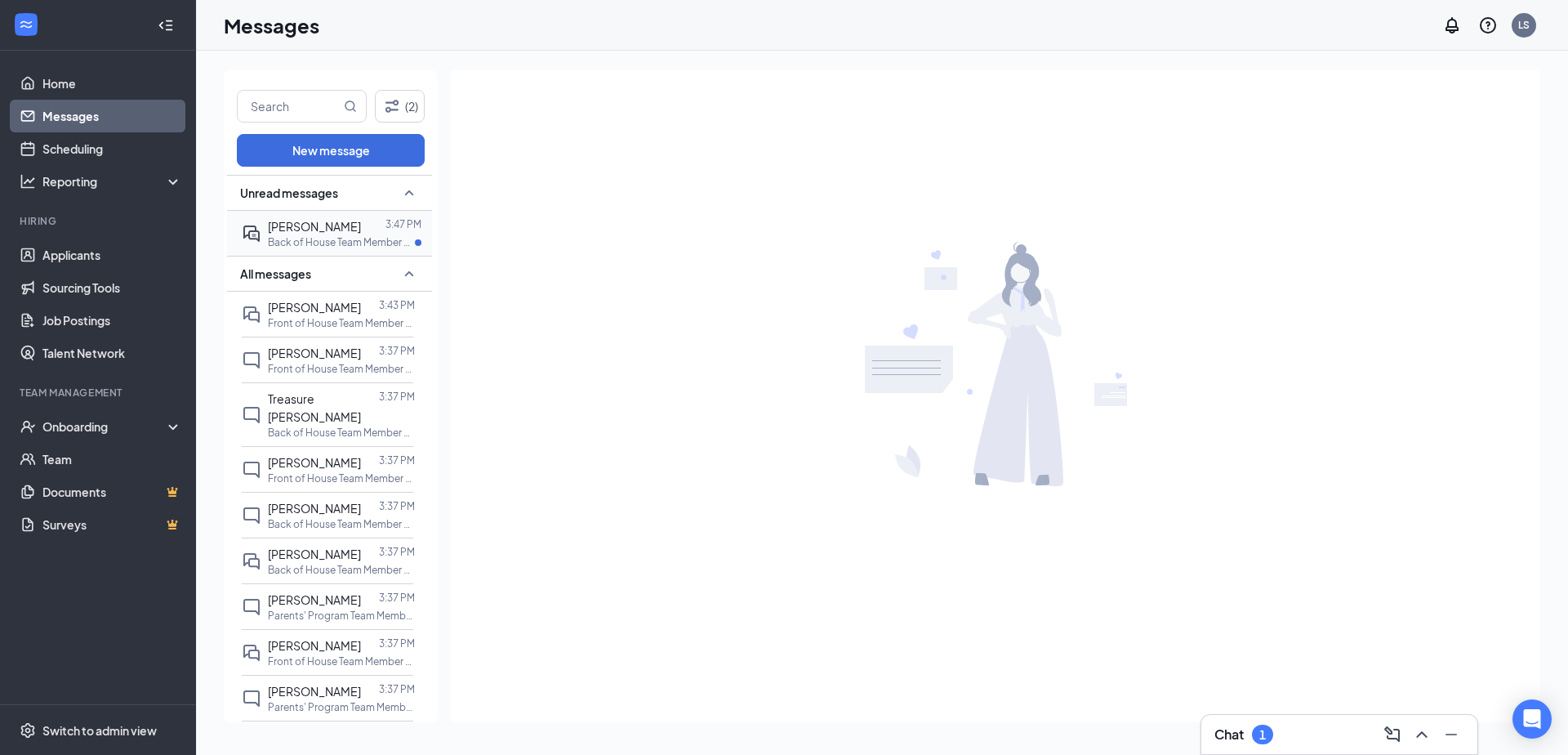
click at [313, 226] on span "[PERSON_NAME]" at bounding box center [314, 226] width 93 height 14
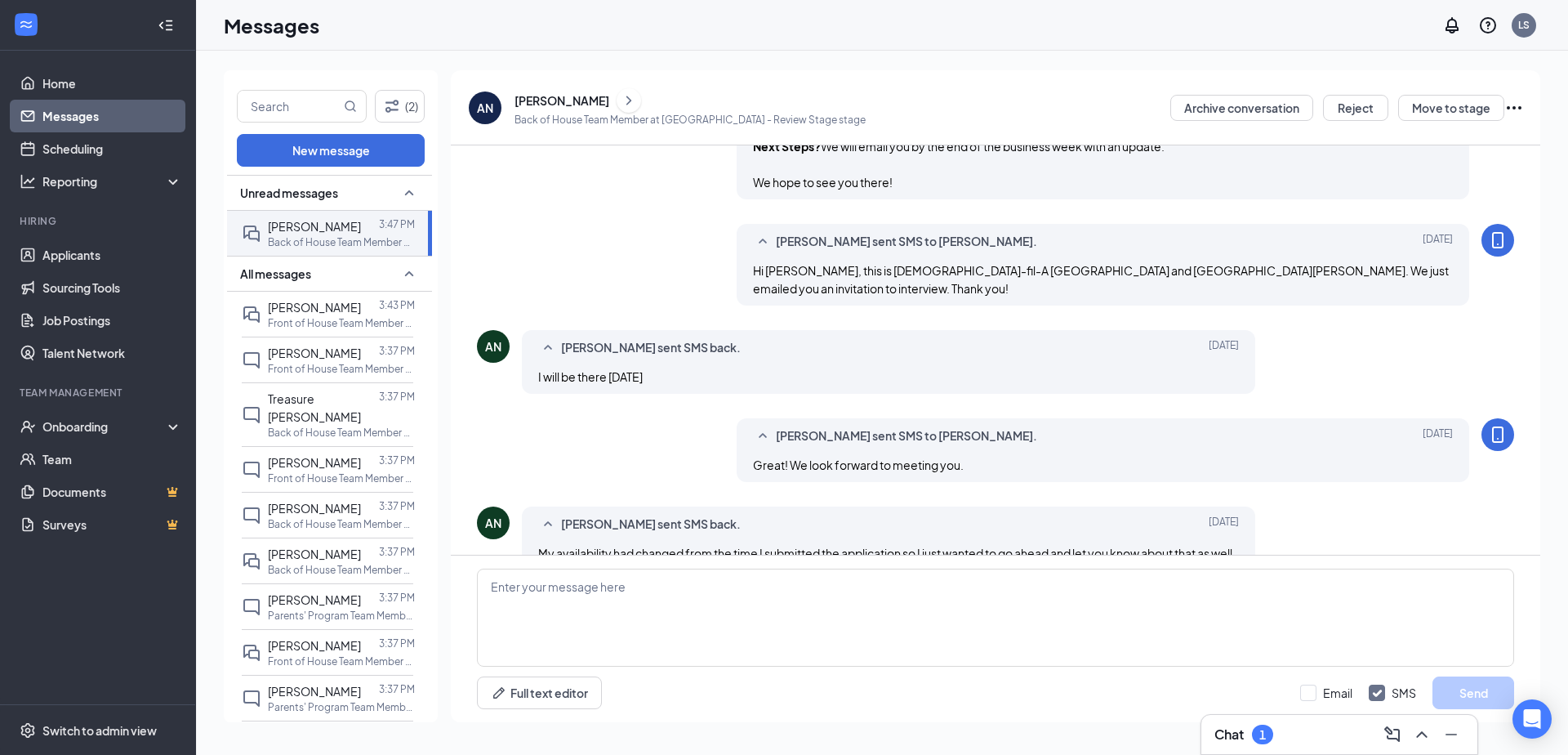
scroll to position [722, 0]
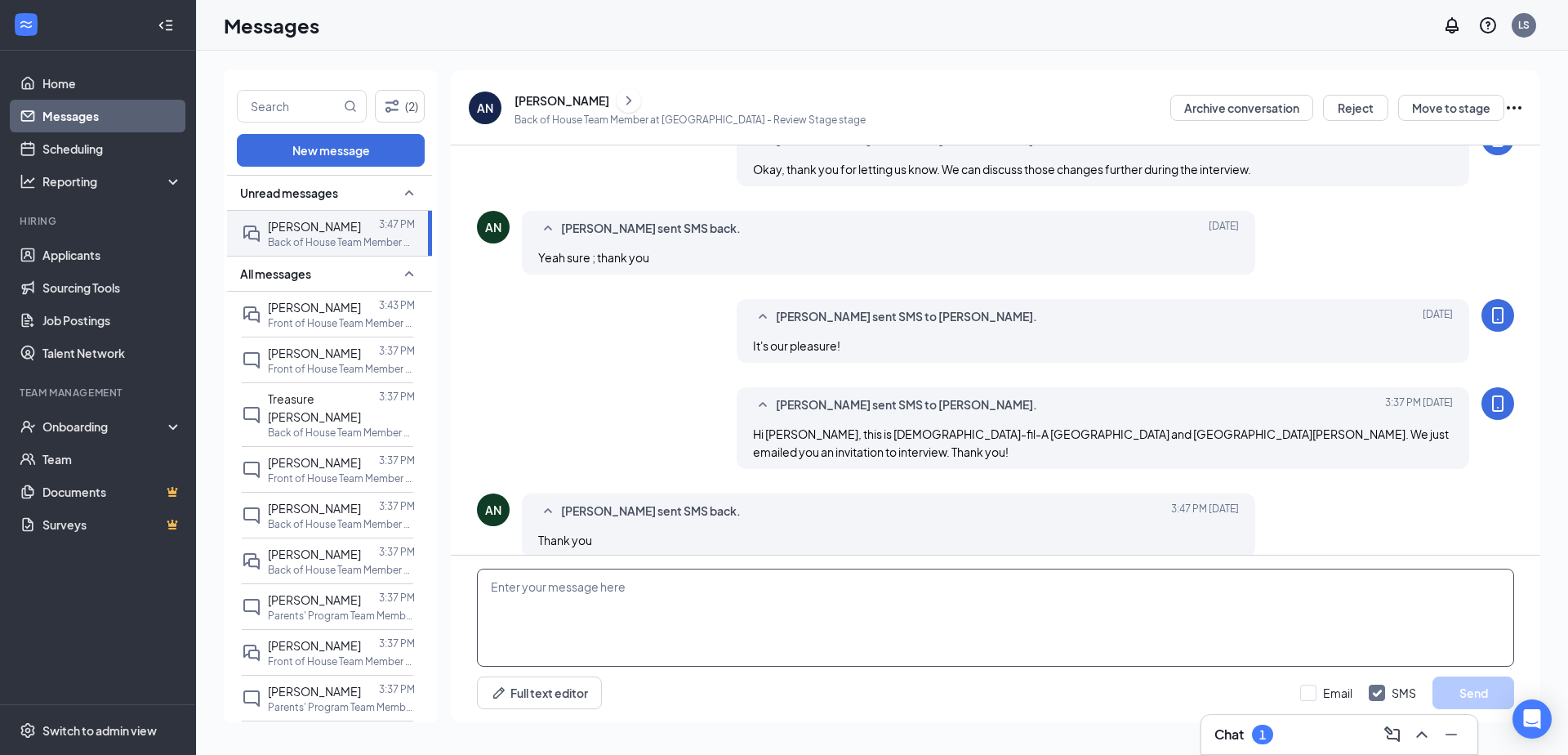
click at [681, 634] on textarea at bounding box center [995, 617] width 1037 height 98
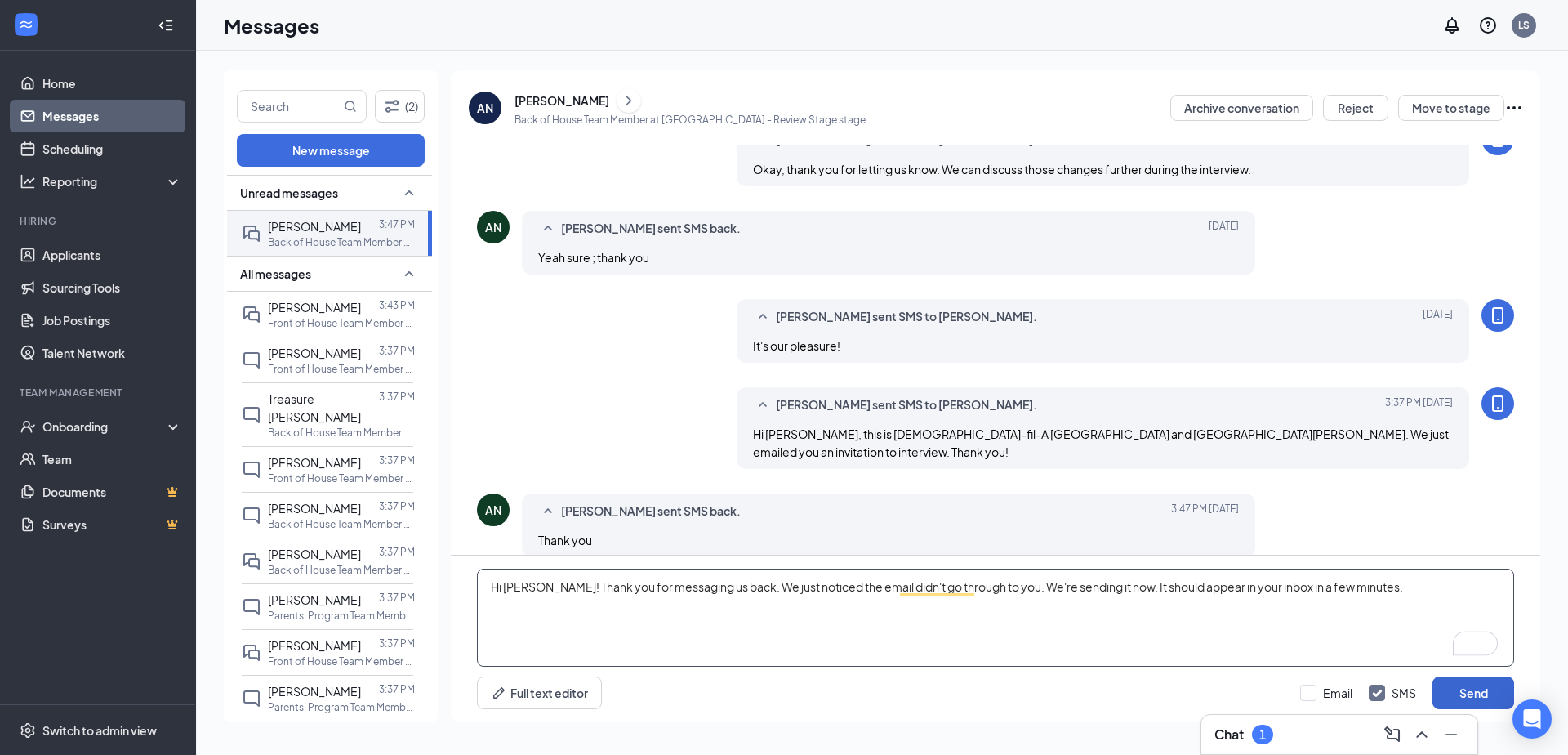
type textarea "Hi [PERSON_NAME]! Thank you for messaging us back. We just noticed the email di…"
click at [1482, 691] on button "Send" at bounding box center [1473, 692] width 82 height 33
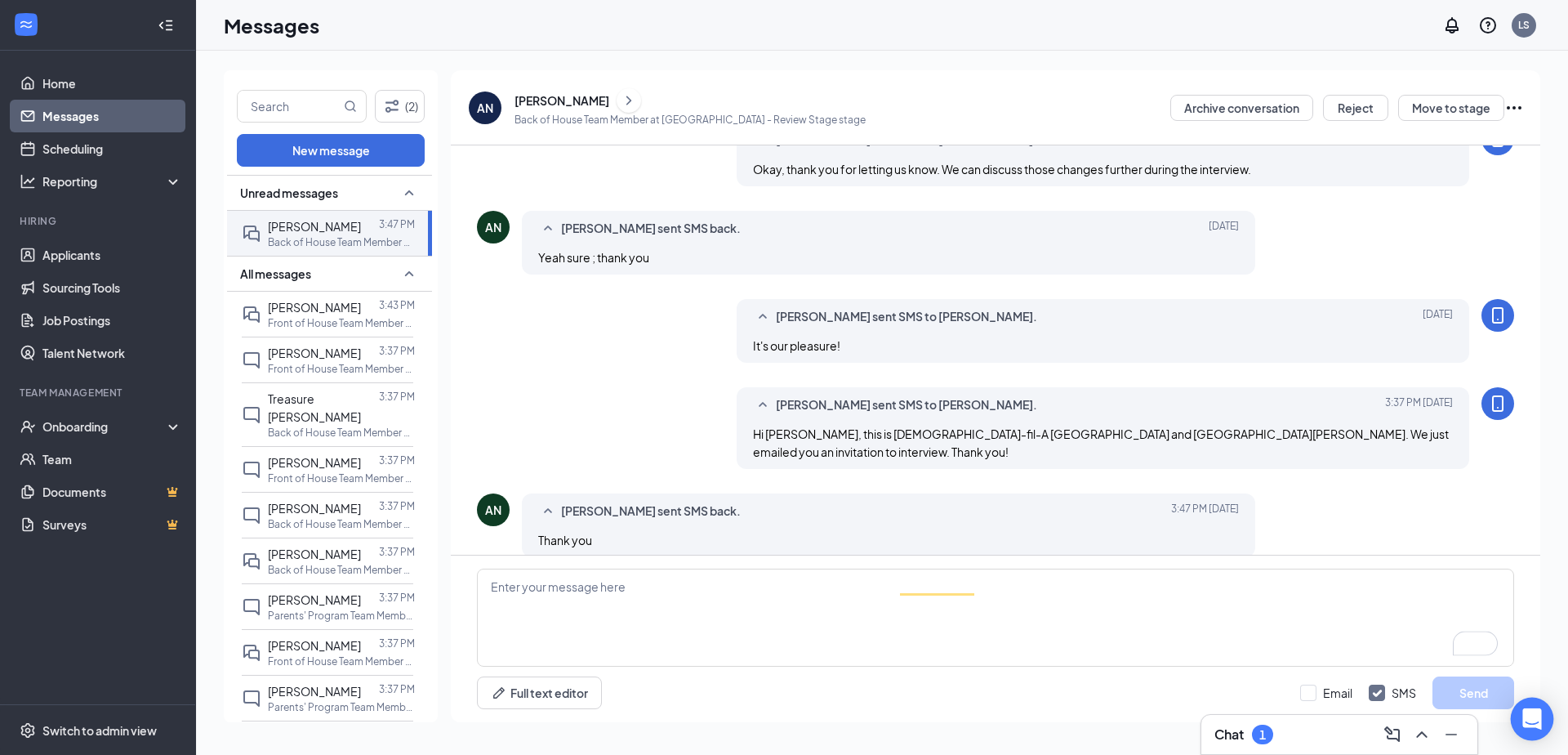
click at [1523, 713] on icon "Open Intercom Messenger" at bounding box center [1531, 718] width 21 height 21
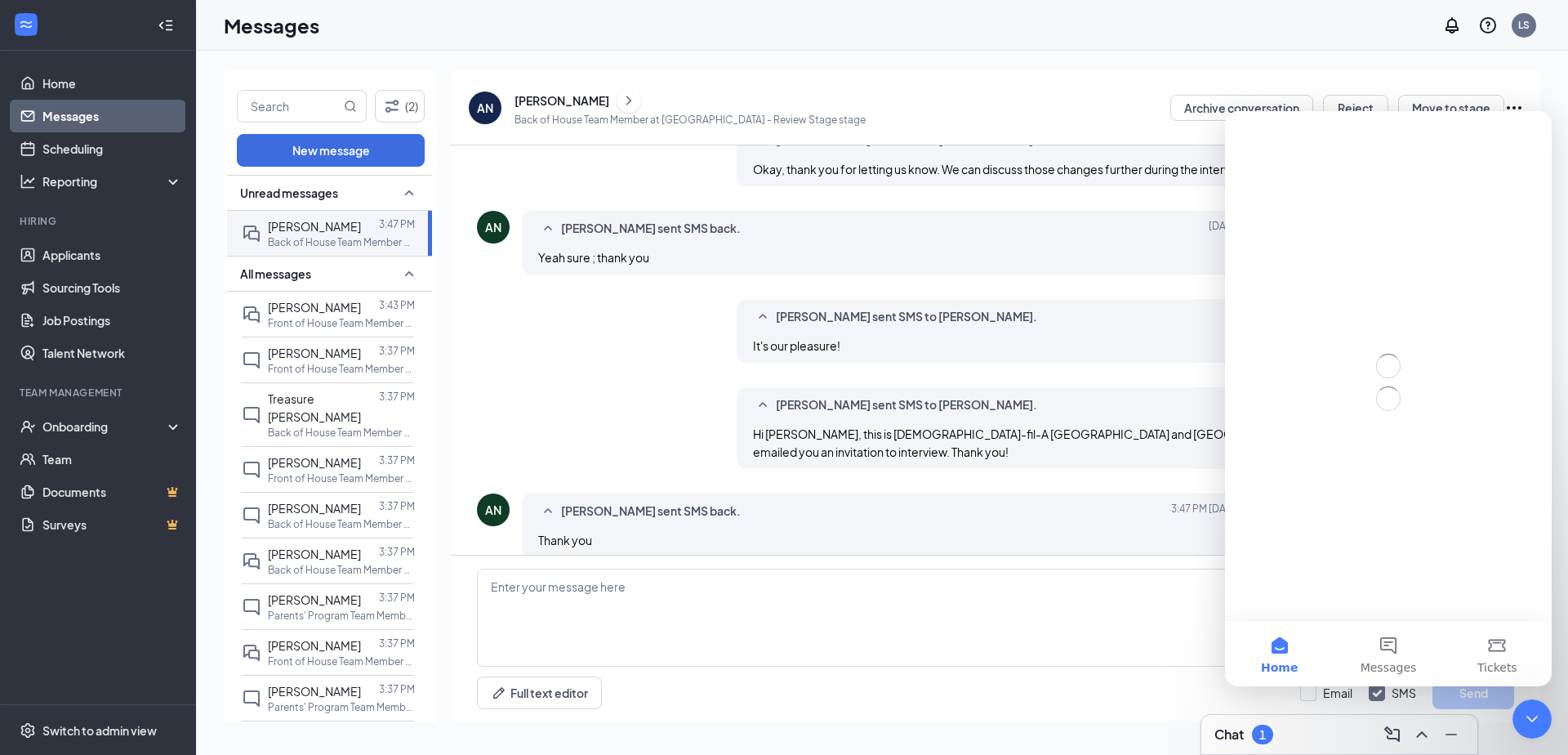
scroll to position [0, 0]
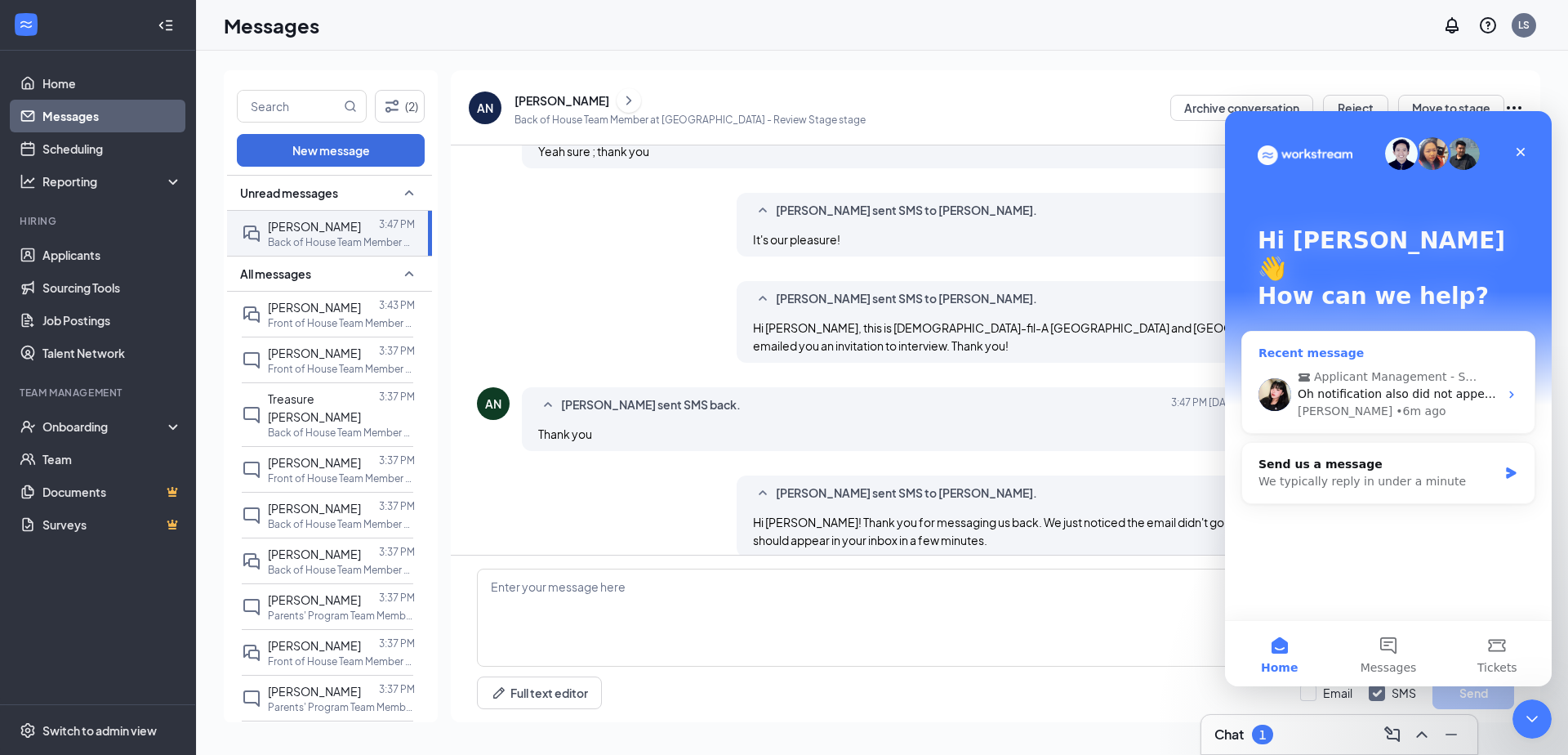
click at [1425, 403] on div "Mae • 6m ago" at bounding box center [1398, 412] width 201 height 17
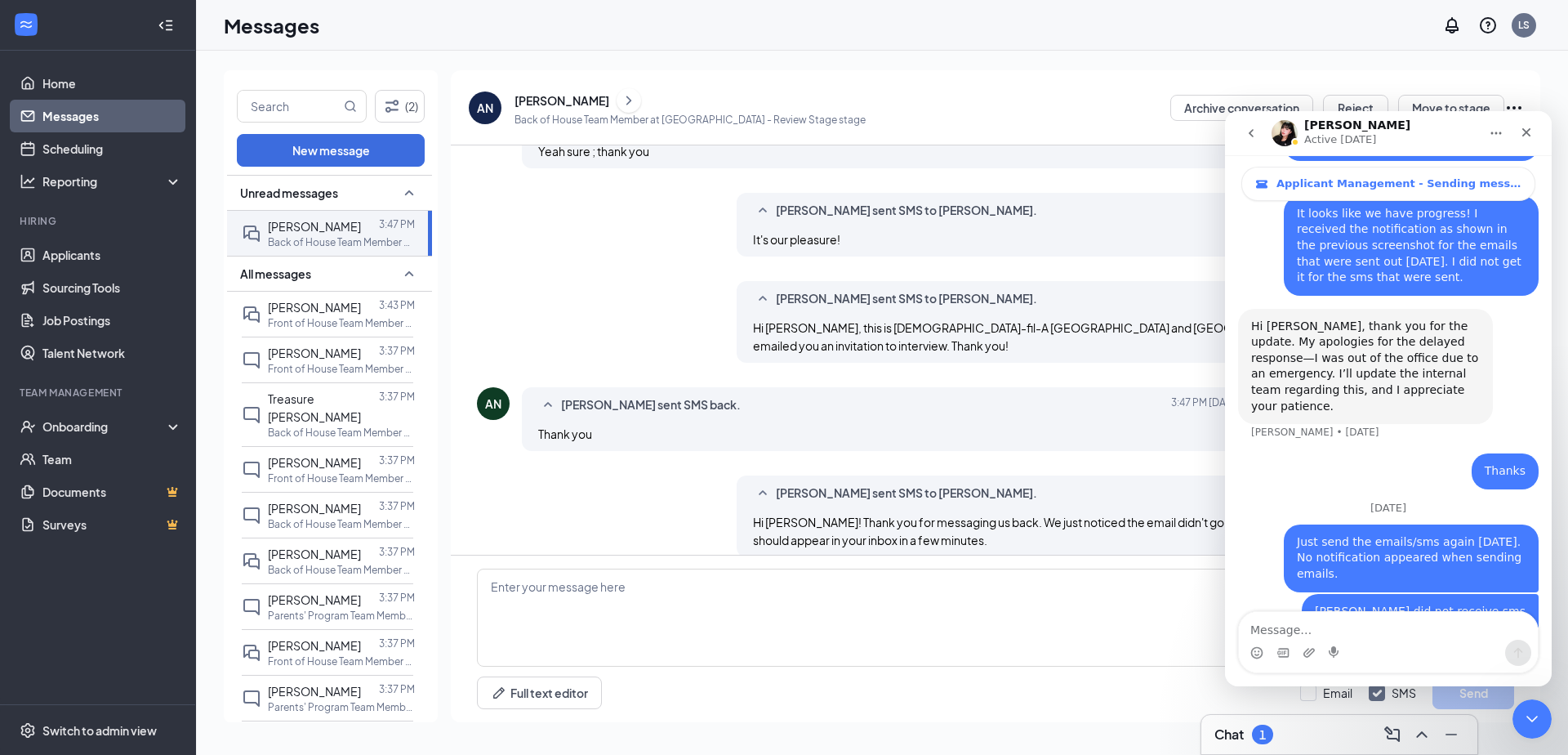
scroll to position [4471, 0]
click at [1370, 631] on textarea "Ayesha Nisa did not recieve email" at bounding box center [1388, 625] width 299 height 28
click at [1435, 631] on textarea "Ayesha Nisa did not receive email" at bounding box center [1388, 625] width 299 height 28
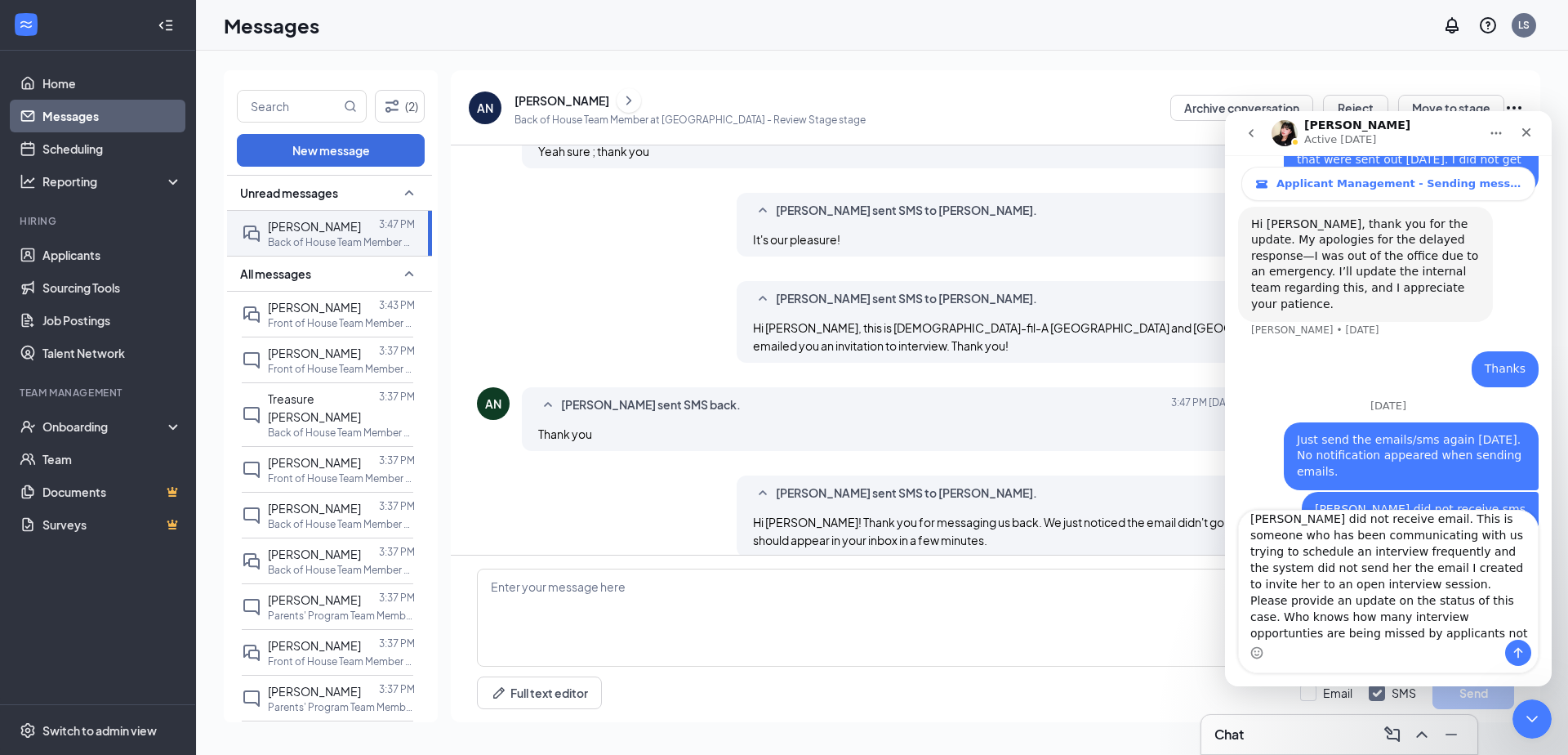
scroll to position [26, 0]
click at [1332, 599] on textarea "Ayesha Nisa did not receive email. This is someone who has been communicating w…" at bounding box center [1388, 575] width 299 height 129
click at [1345, 599] on textarea "Ayesha Nisa did not receive email. This is someone who has been communicating w…" at bounding box center [1388, 575] width 299 height 129
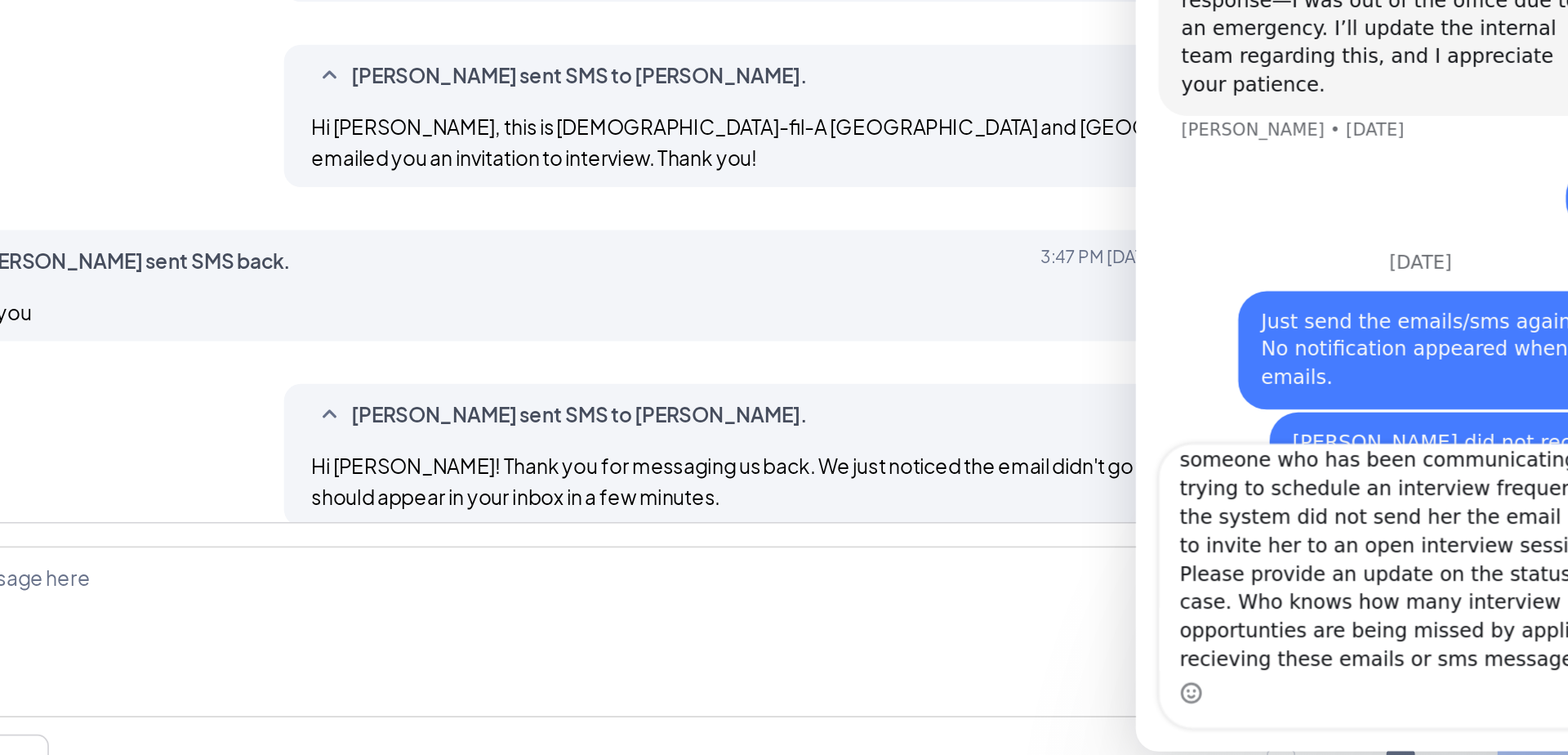
click at [1252, 239] on textarea "Ayesha Nisa did not receive email. This is someone who has been communicating w…" at bounding box center [1298, 213] width 299 height 129
click at [1249, 234] on textarea "Ayesha Nisa did not receive email. This is someone who has been communicating w…" at bounding box center [1298, 213] width 299 height 129
click at [1267, 258] on textarea "Ayesha Nisa did not receive email. This is someone who has been communicating w…" at bounding box center [1298, 213] width 299 height 129
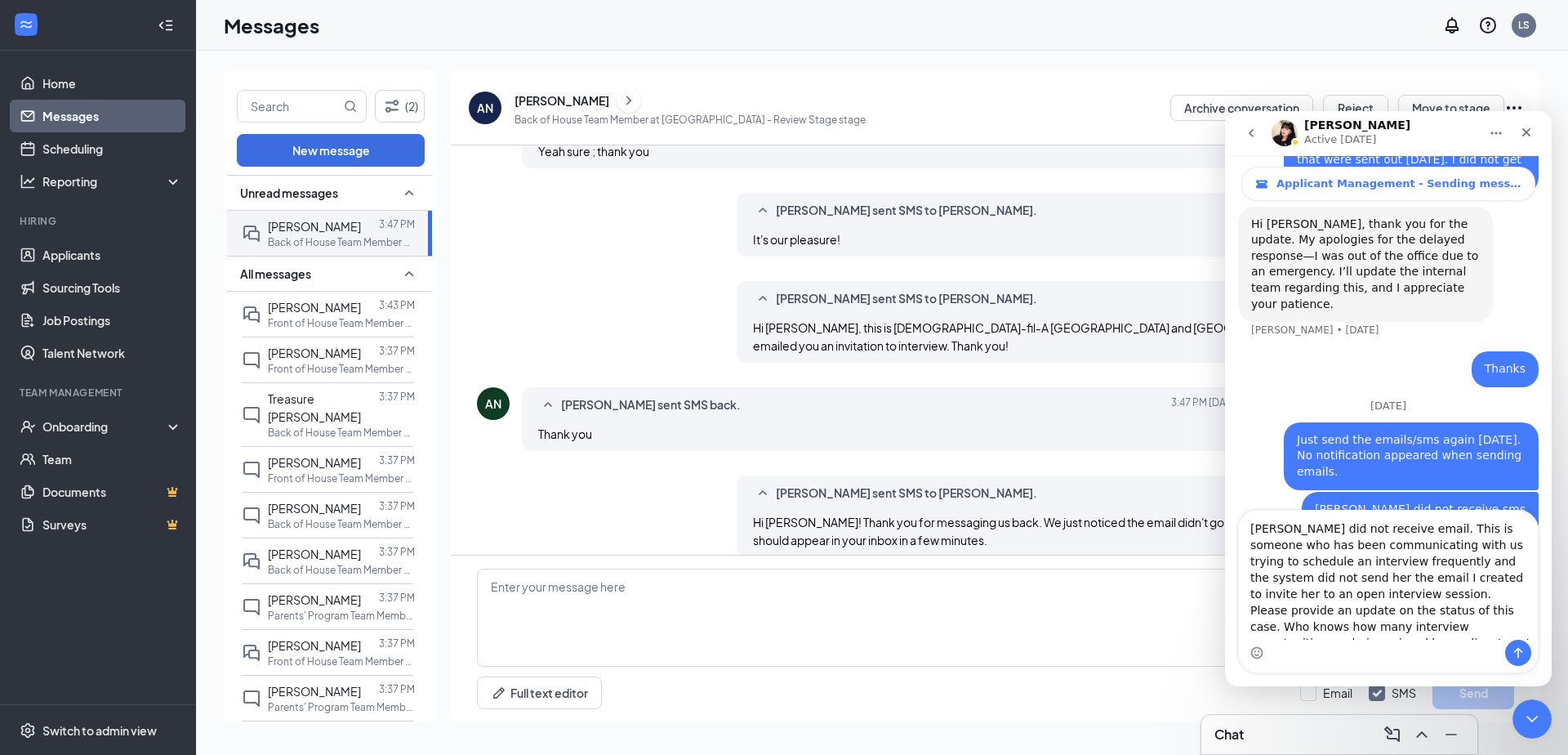
scroll to position [30, 0]
drag, startPoint x: 1434, startPoint y: 527, endPoint x: 1458, endPoint y: 655, distance: 130.2
click at [1458, 655] on div "Ayesha Nisa did not receive email. This is someone who has been communicating w…" at bounding box center [1388, 591] width 299 height 162
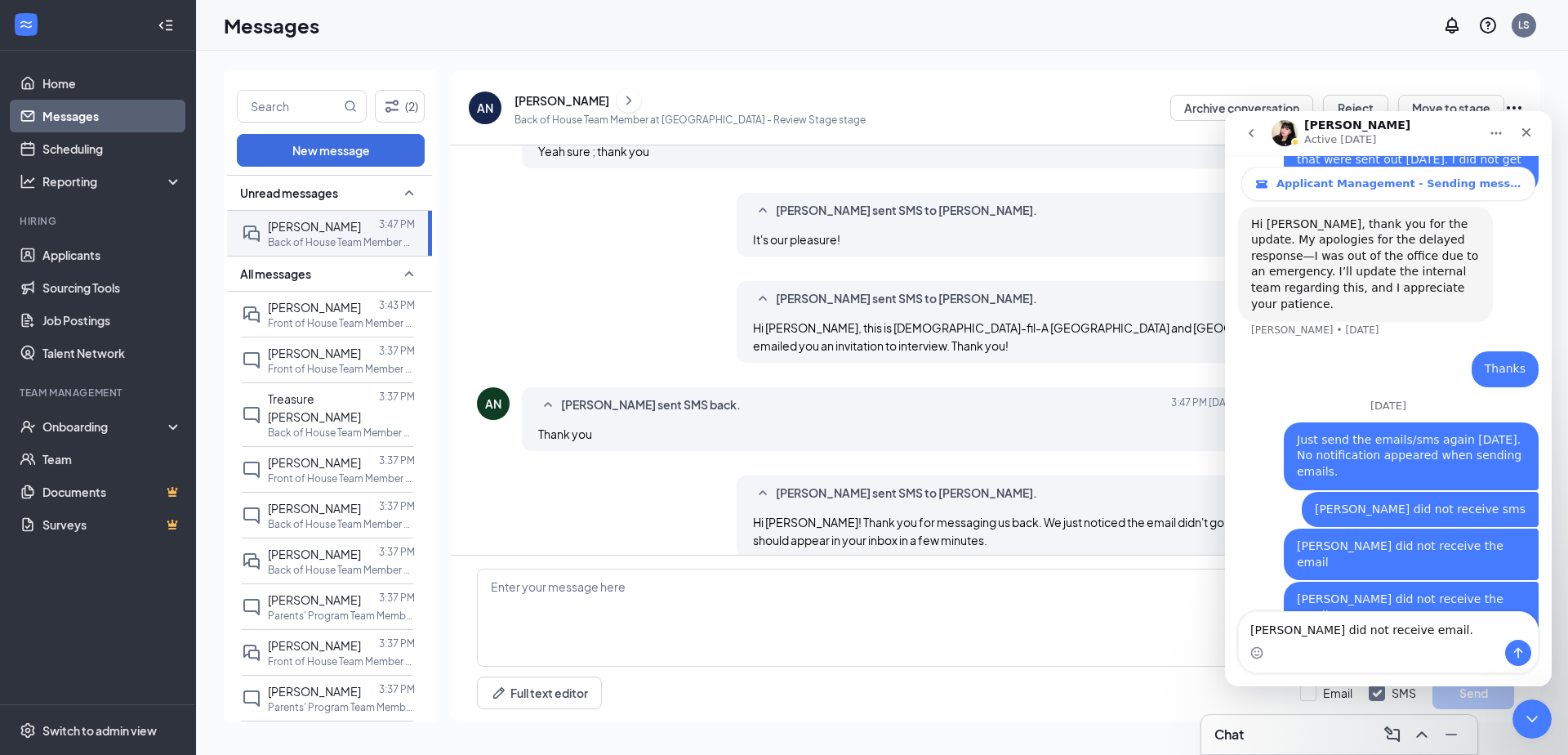
scroll to position [4471, 0]
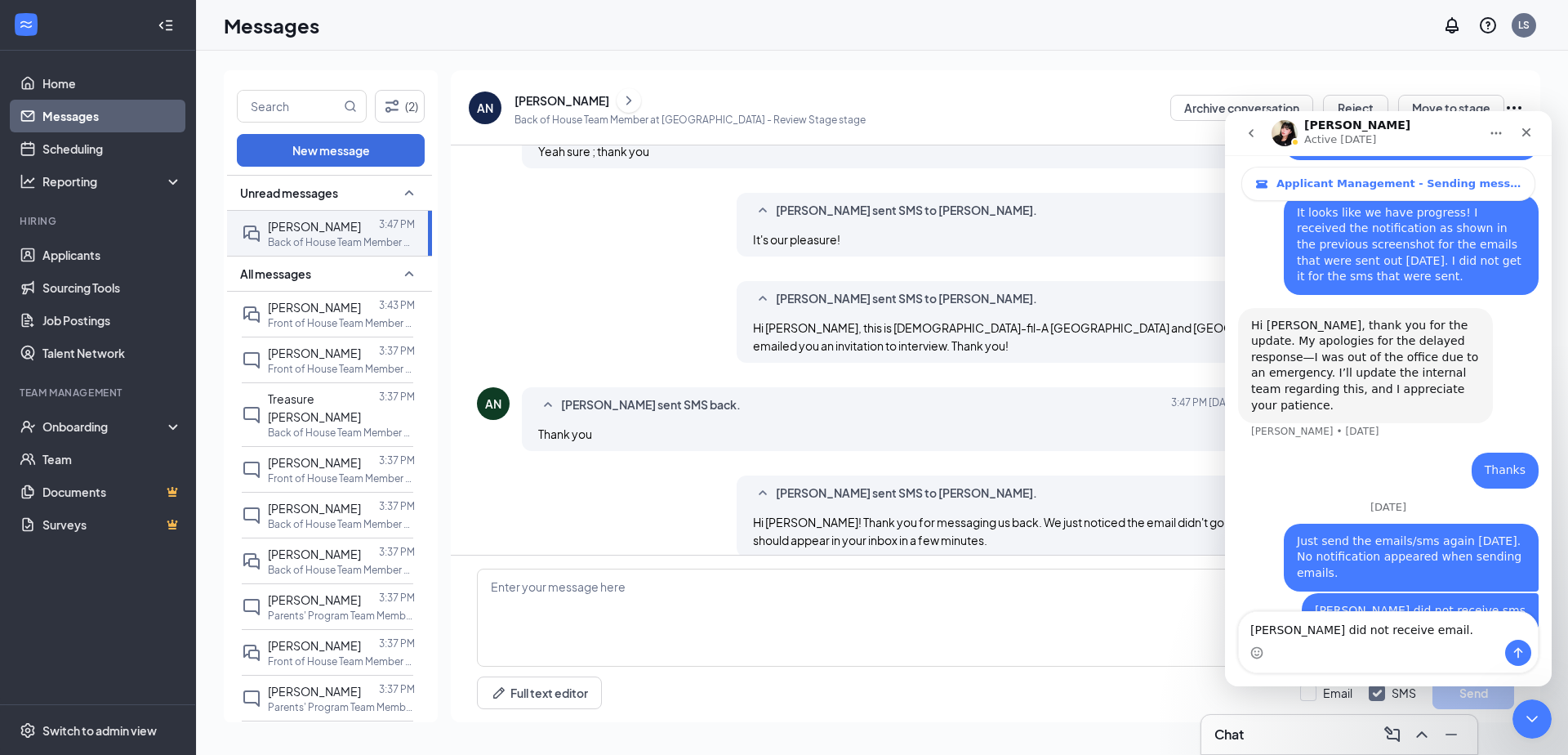
type textarea "Ayesha Nisa did not receive email"
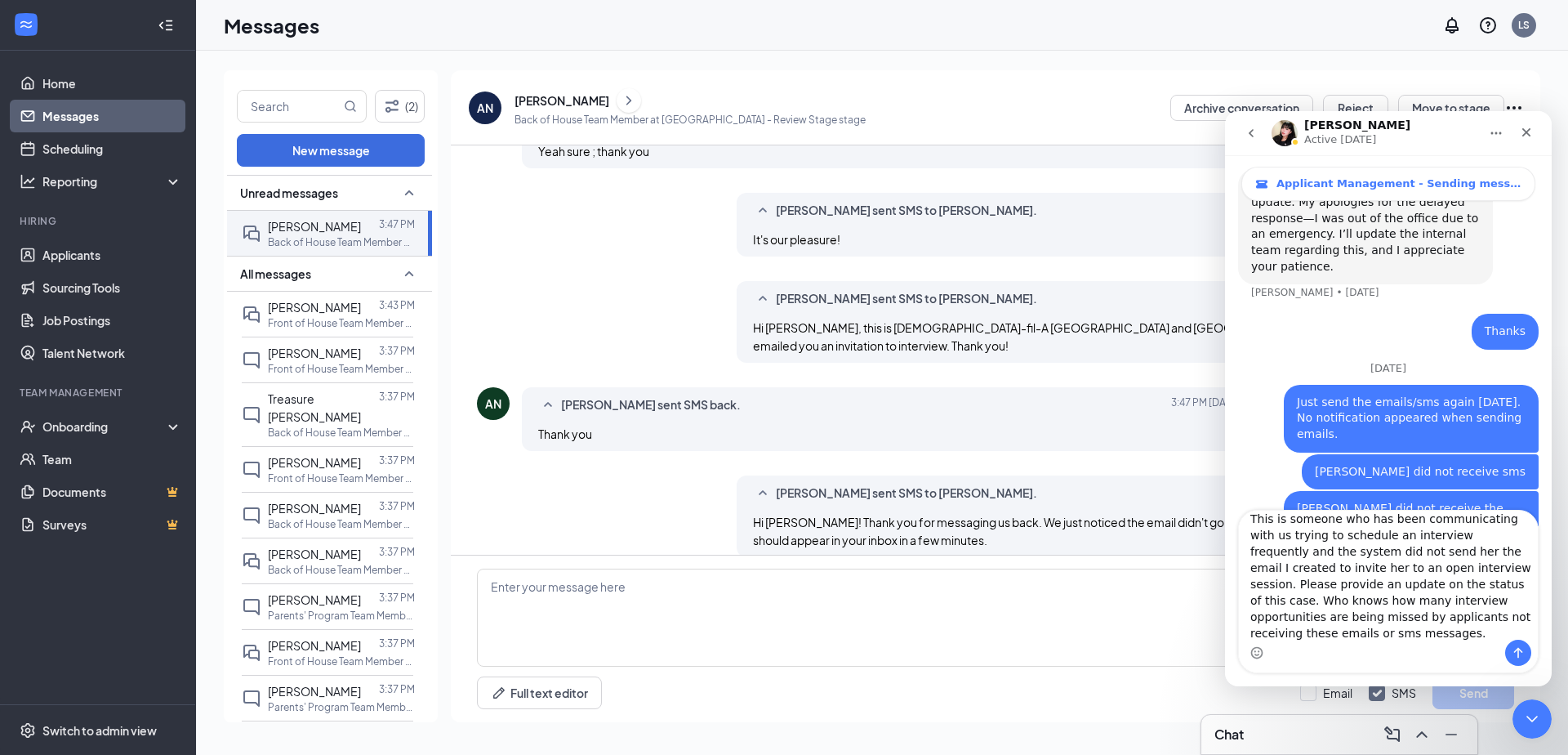
scroll to position [0, 0]
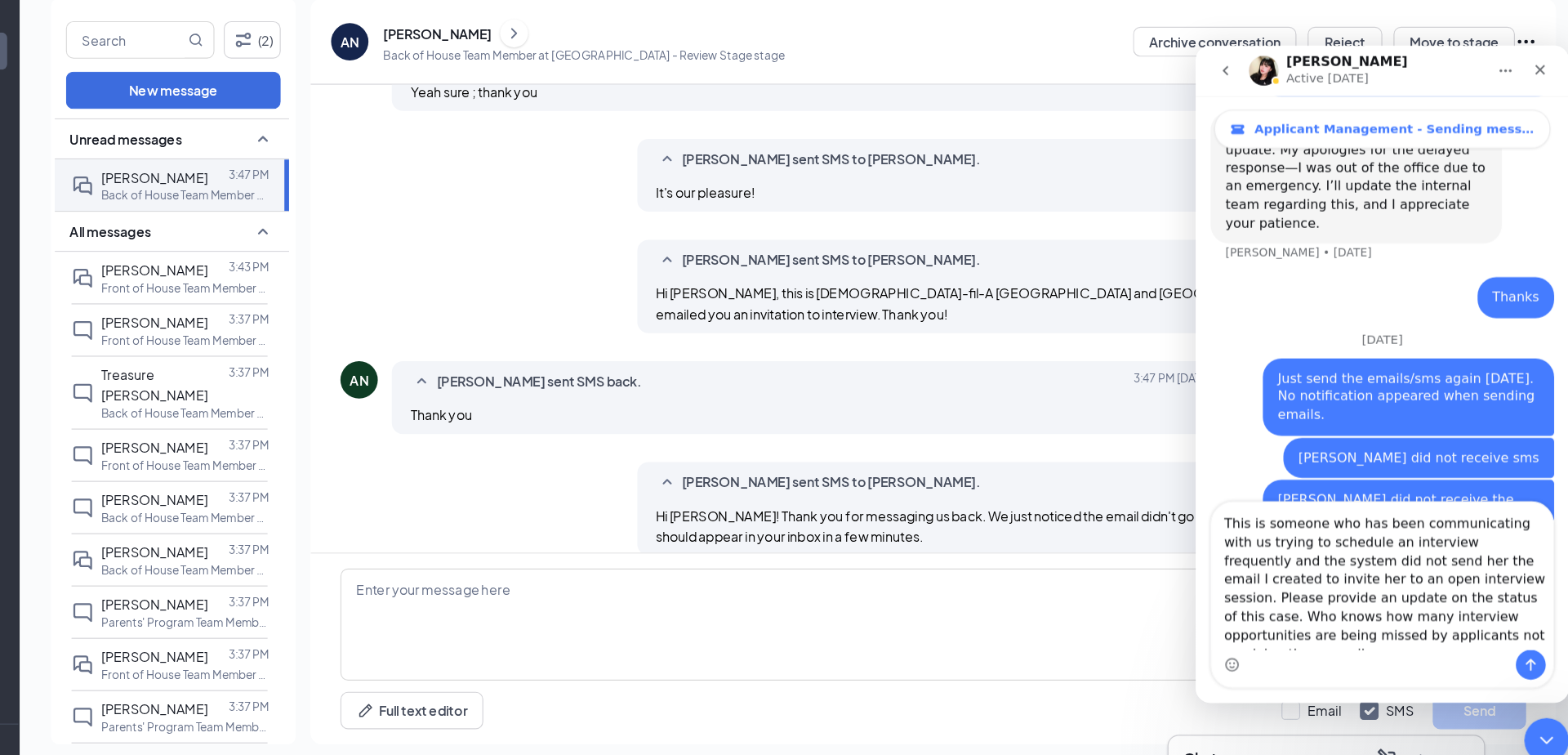
click at [1403, 481] on textarea "This is someone who has been communicating with us trying to schedule an interv…" at bounding box center [1358, 509] width 299 height 129
click at [1233, 481] on textarea "This is someone who has been communicating with us trying to schedule an interv…" at bounding box center [1358, 509] width 299 height 129
click at [1259, 464] on textarea "This is someone who has been communicating with us frequently trying to schedul…" at bounding box center [1358, 509] width 299 height 129
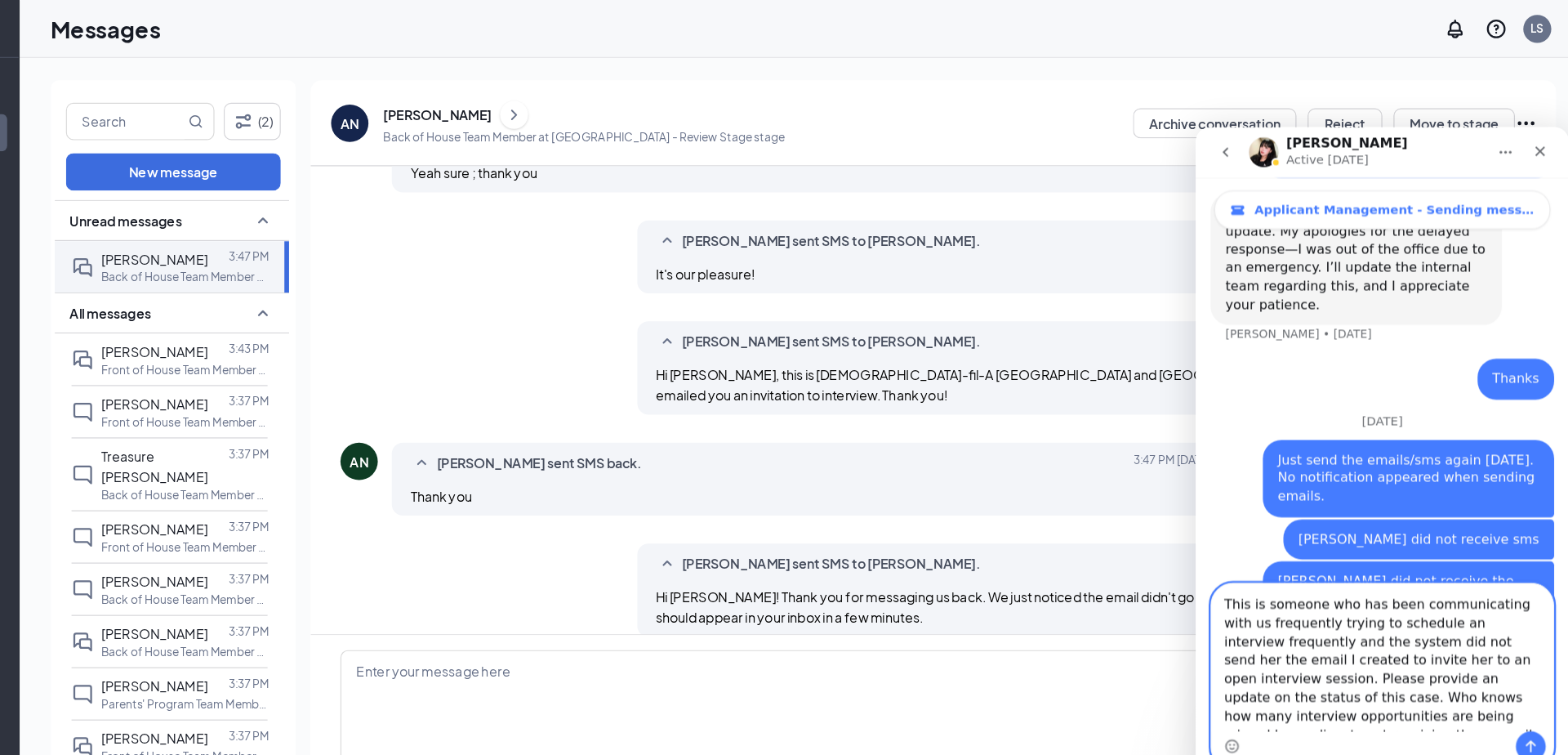
click at [1266, 580] on textarea "This is someone who has been communicating with us frequently trying to schedul…" at bounding box center [1358, 591] width 299 height 129
click at [1289, 567] on textarea "This is someone who has been communicating with us frequently trying to schedul…" at bounding box center [1358, 591] width 299 height 129
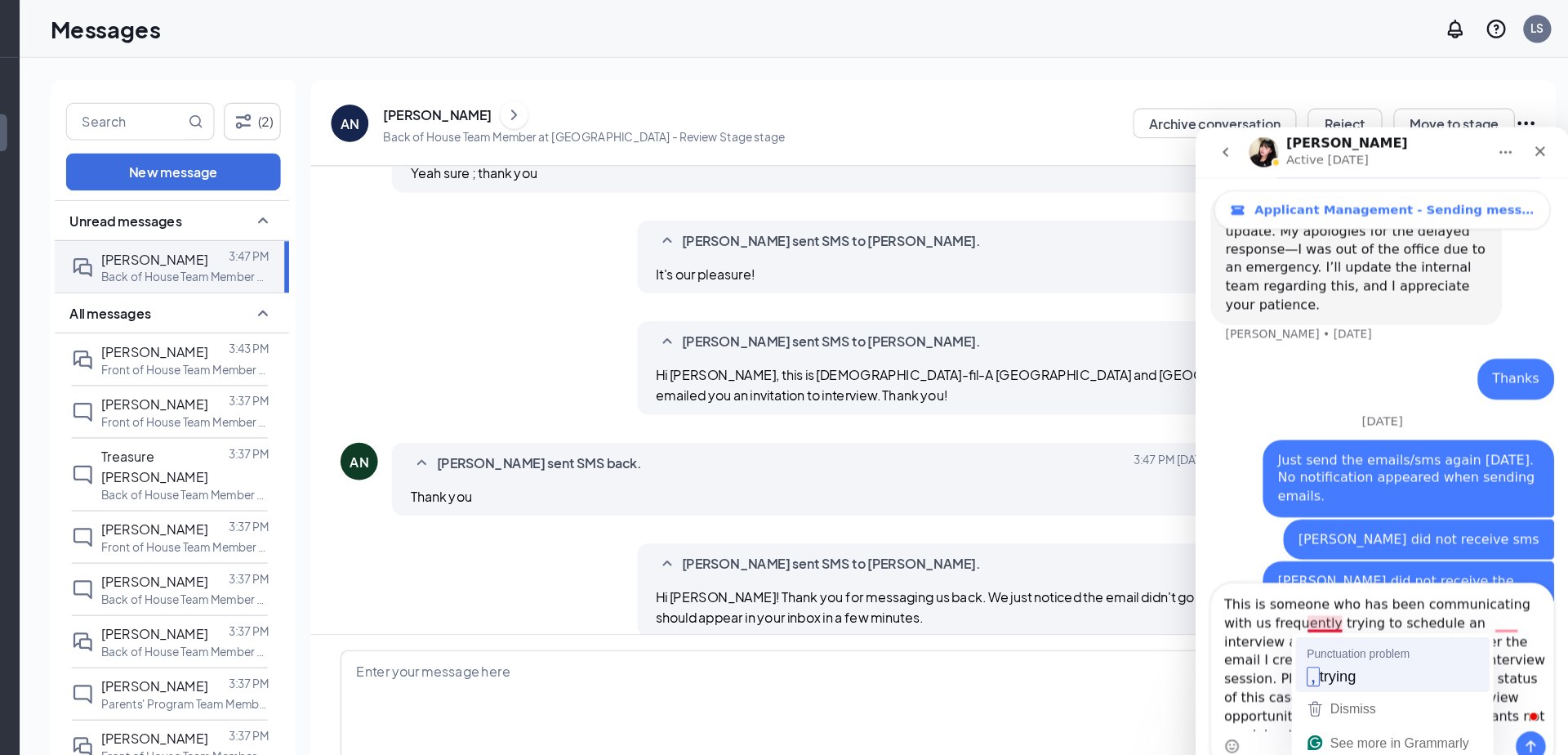
click at [1339, 567] on span "Punctuation problem" at bounding box center [1366, 572] width 89 height 15
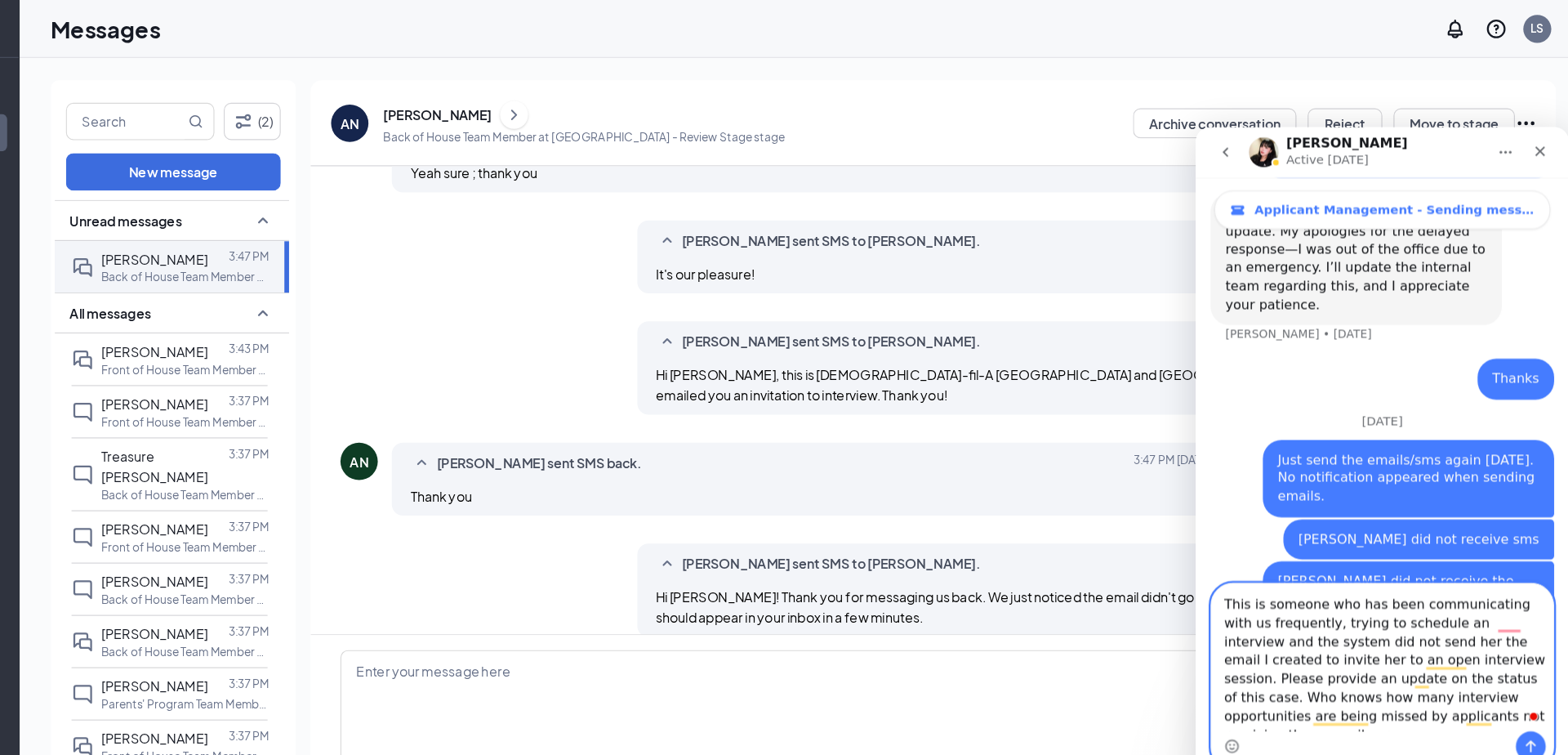
click at [1385, 580] on textarea "This is someone who has been communicating with us frequently, trying to schedu…" at bounding box center [1358, 591] width 299 height 129
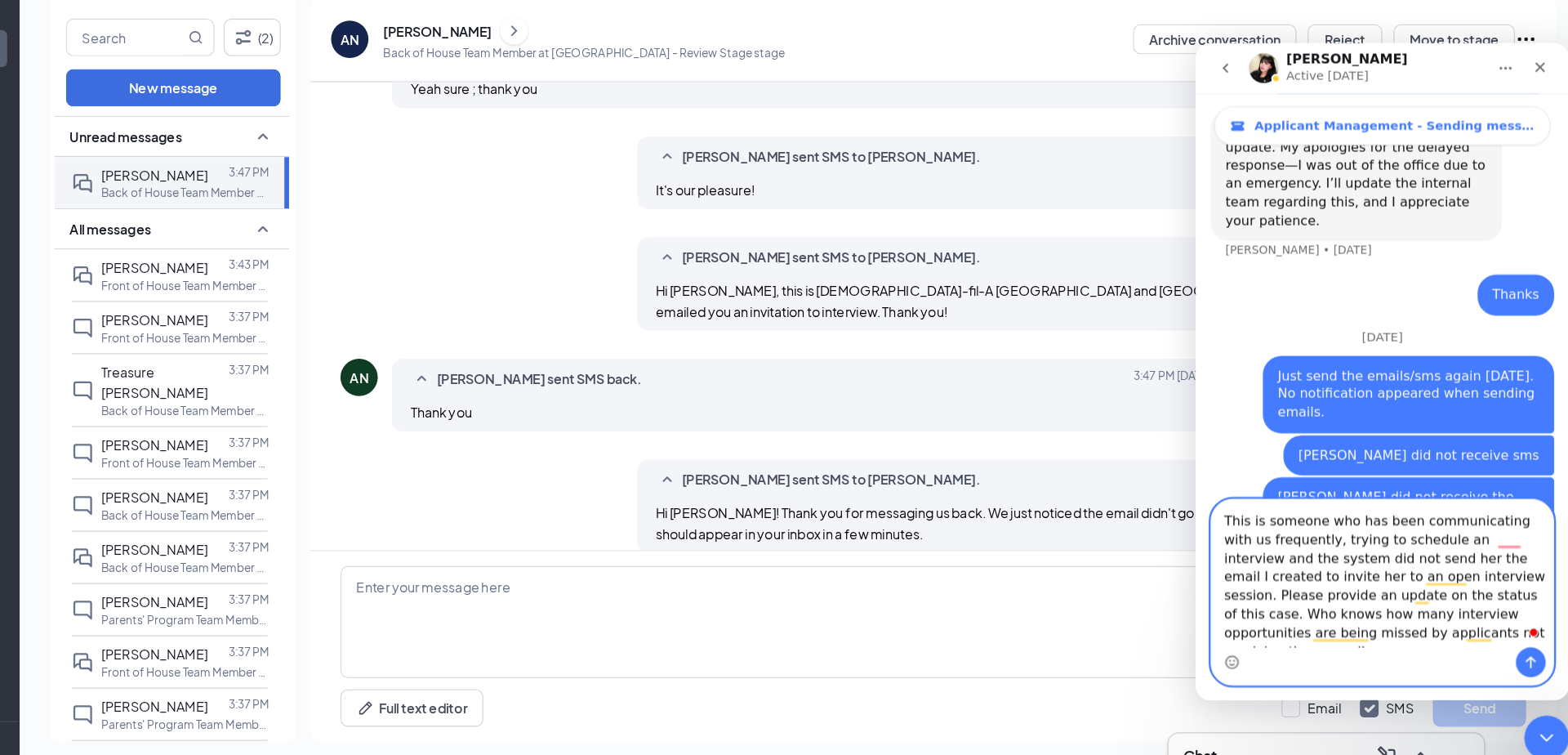
click at [1375, 496] on textarea "This is someone who has been communicating with us frequently, trying to schedu…" at bounding box center [1358, 507] width 299 height 129
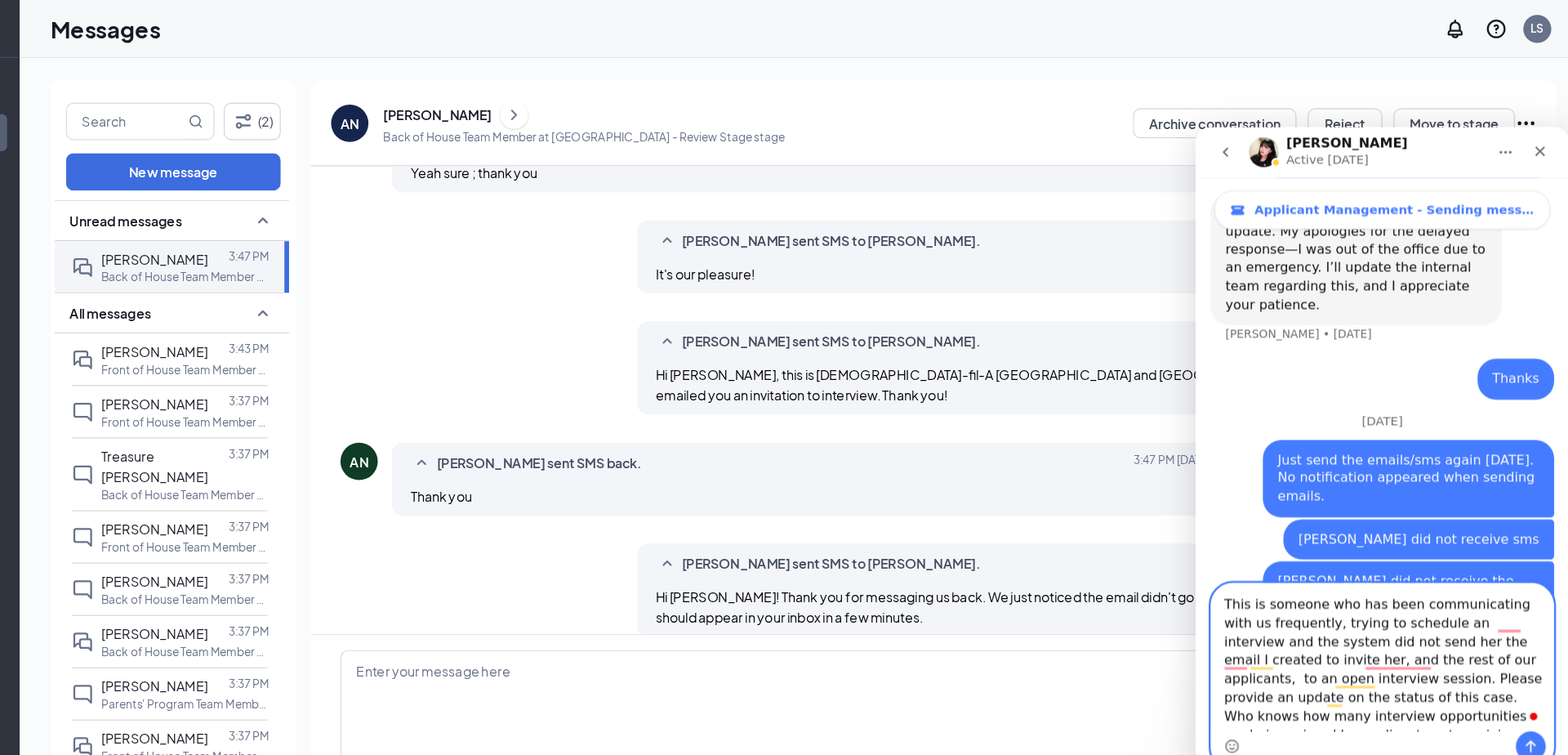
scroll to position [13, 0]
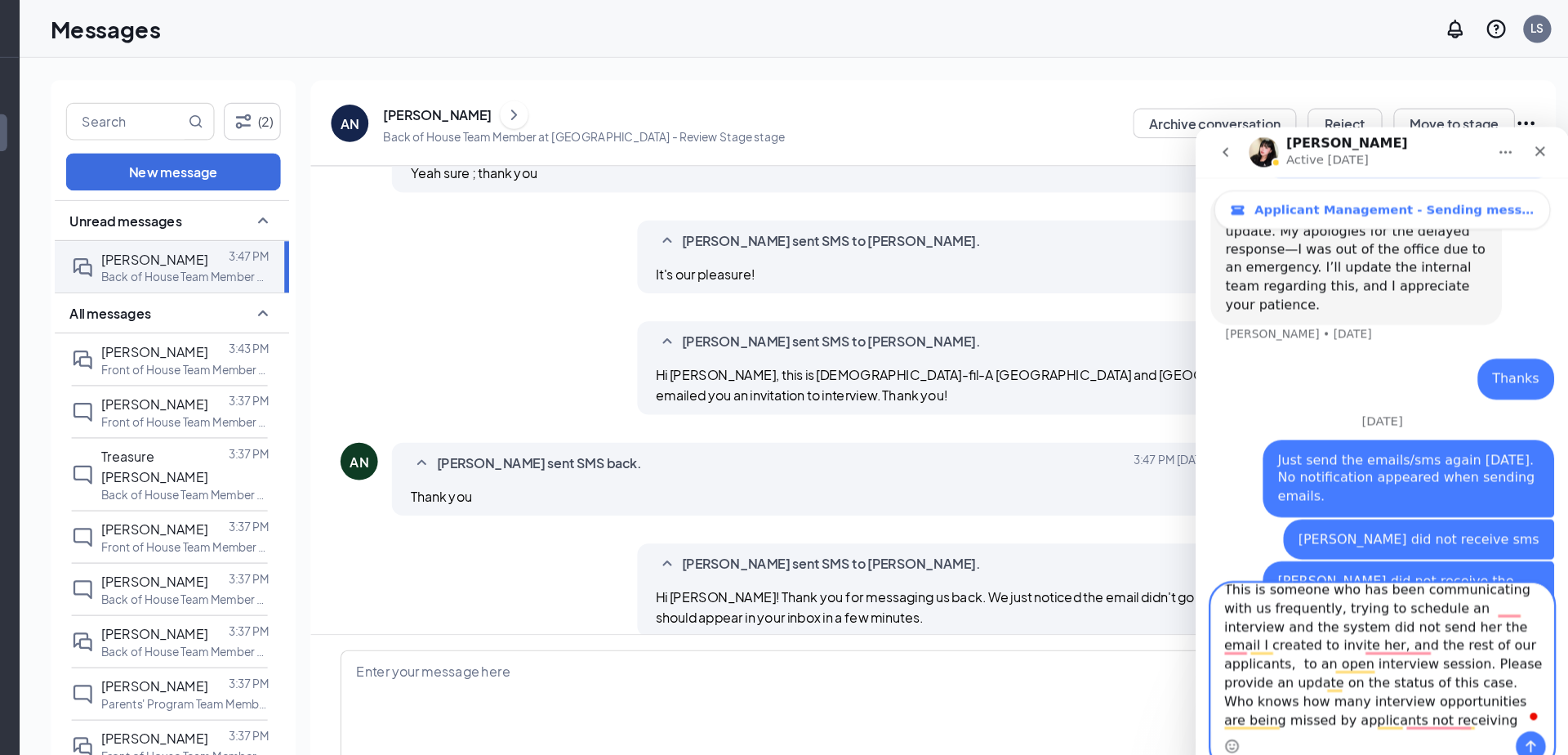
click at [1408, 582] on textarea "This is someone who has been communicating with us frequently, trying to schedu…" at bounding box center [1358, 591] width 299 height 129
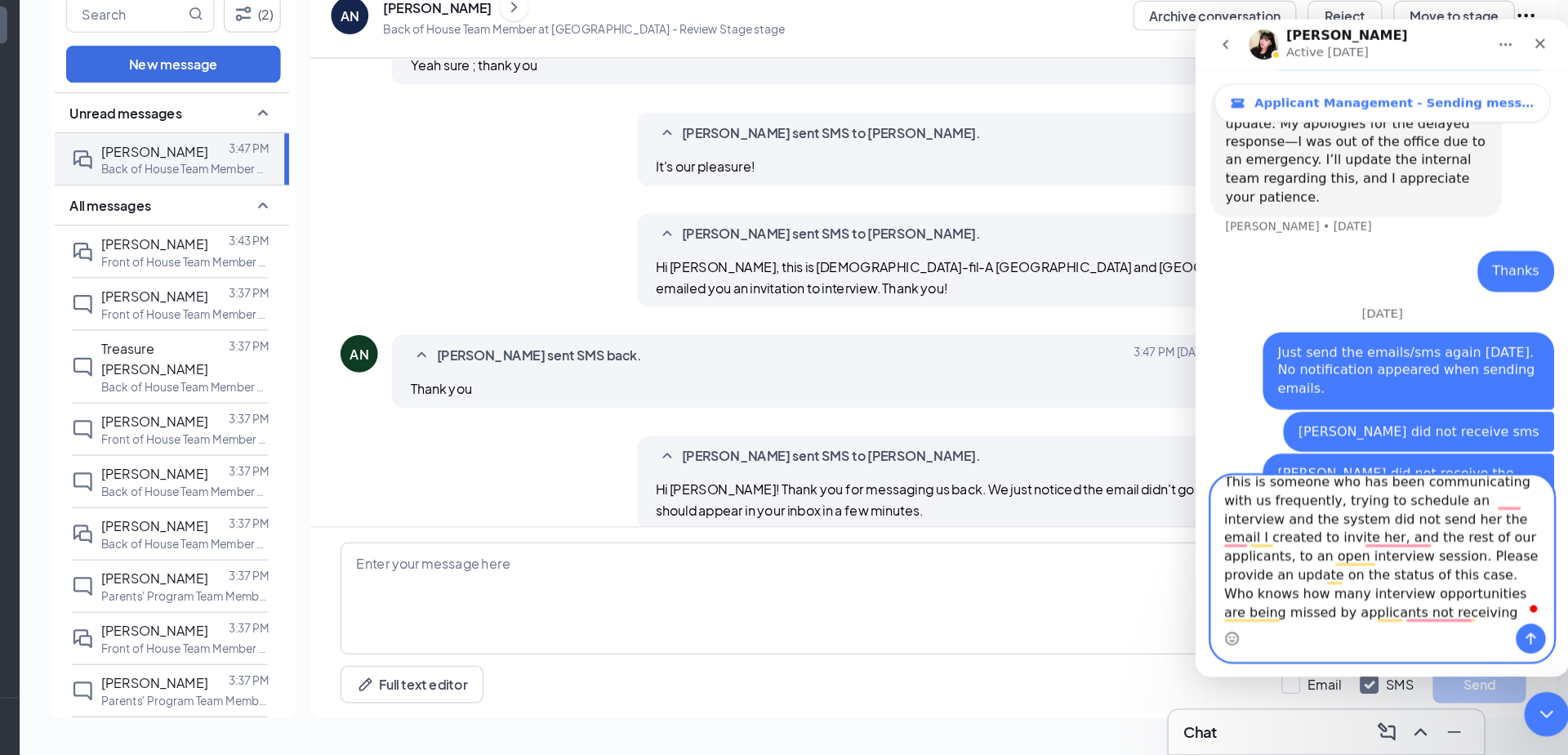
scroll to position [0, 0]
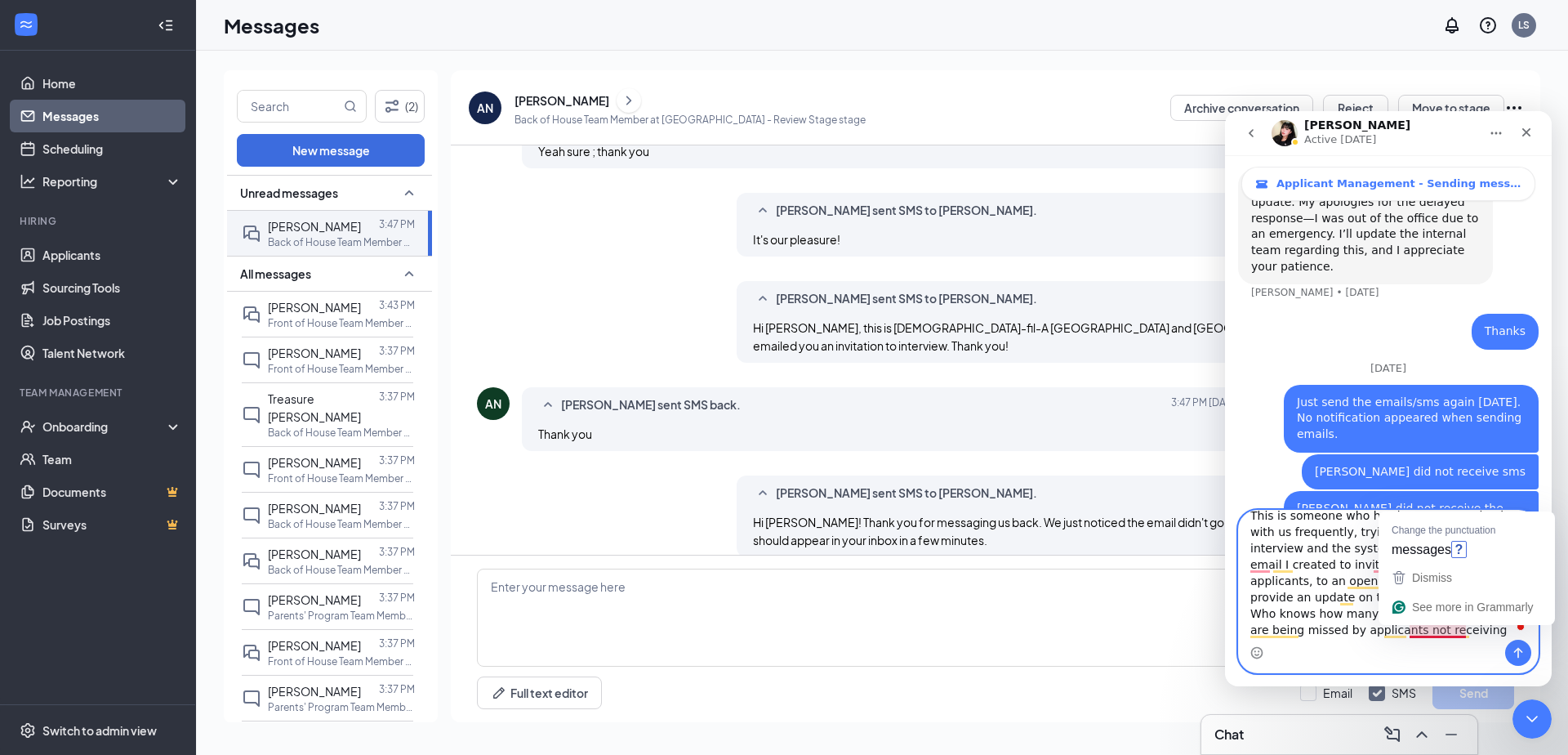
type textarea "This is someone who has been communicating with us frequently, trying to schedu…"
click at [1491, 644] on div "Intercom messenger" at bounding box center [1388, 652] width 299 height 26
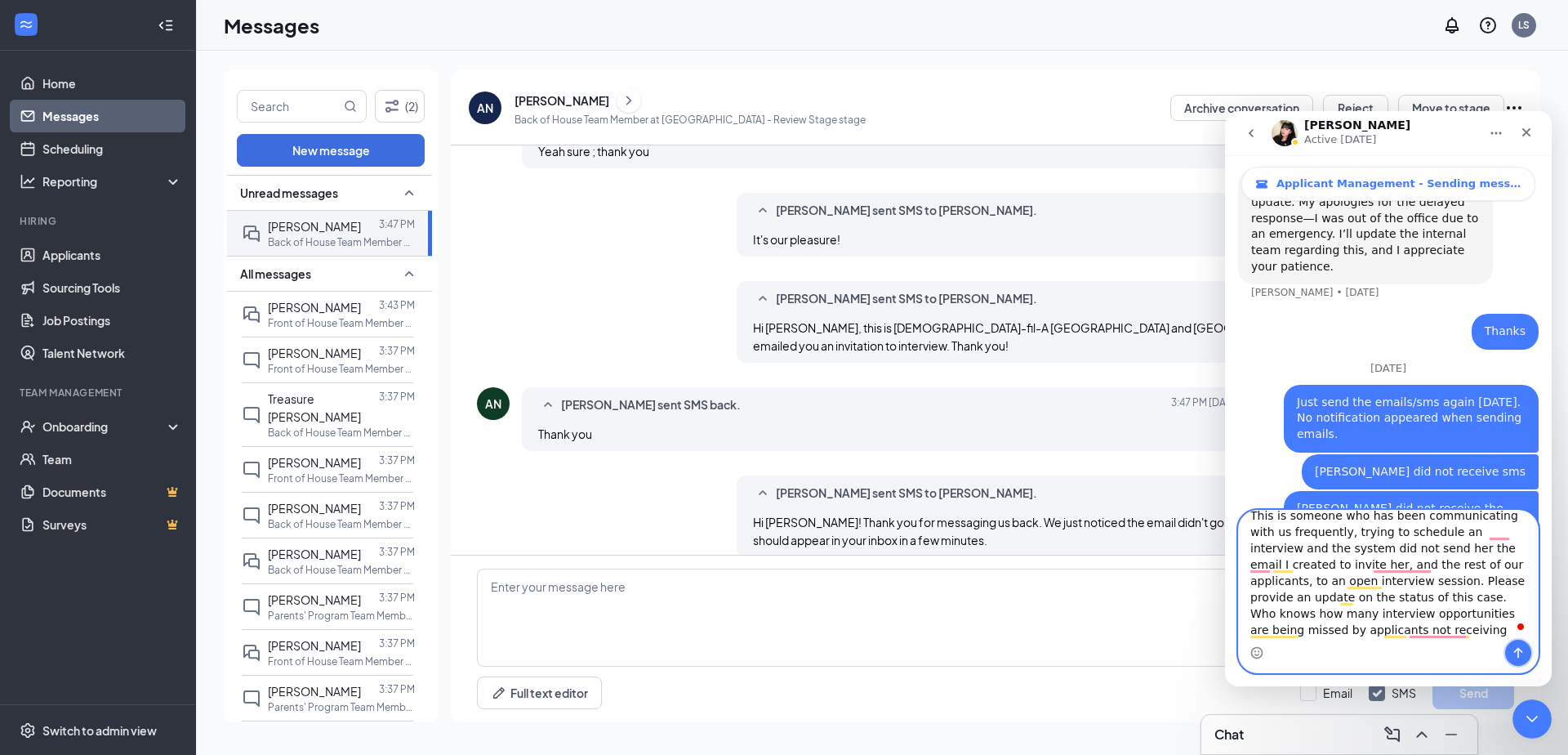
click at [1522, 655] on icon "Send a message…" at bounding box center [1518, 653] width 13 height 13
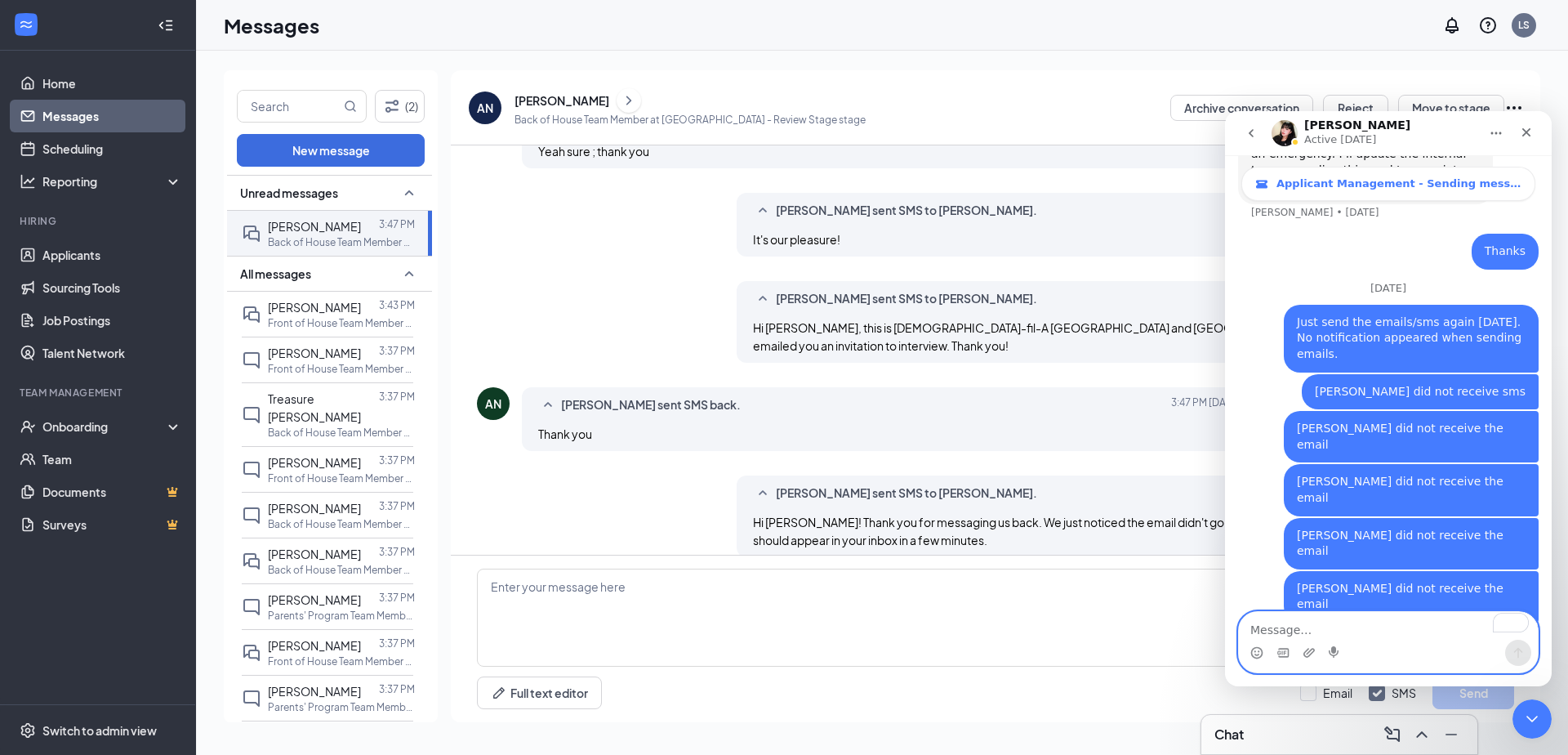
scroll to position [4690, 0]
click at [709, 475] on div "Logan Sturgill sent SMS to Ayesha Nisa. Today 3:49 PM Hi Ayesha! Thank you for …" at bounding box center [995, 519] width 1037 height 89
click at [1528, 733] on div "Close Intercom Messenger" at bounding box center [1530, 717] width 39 height 39
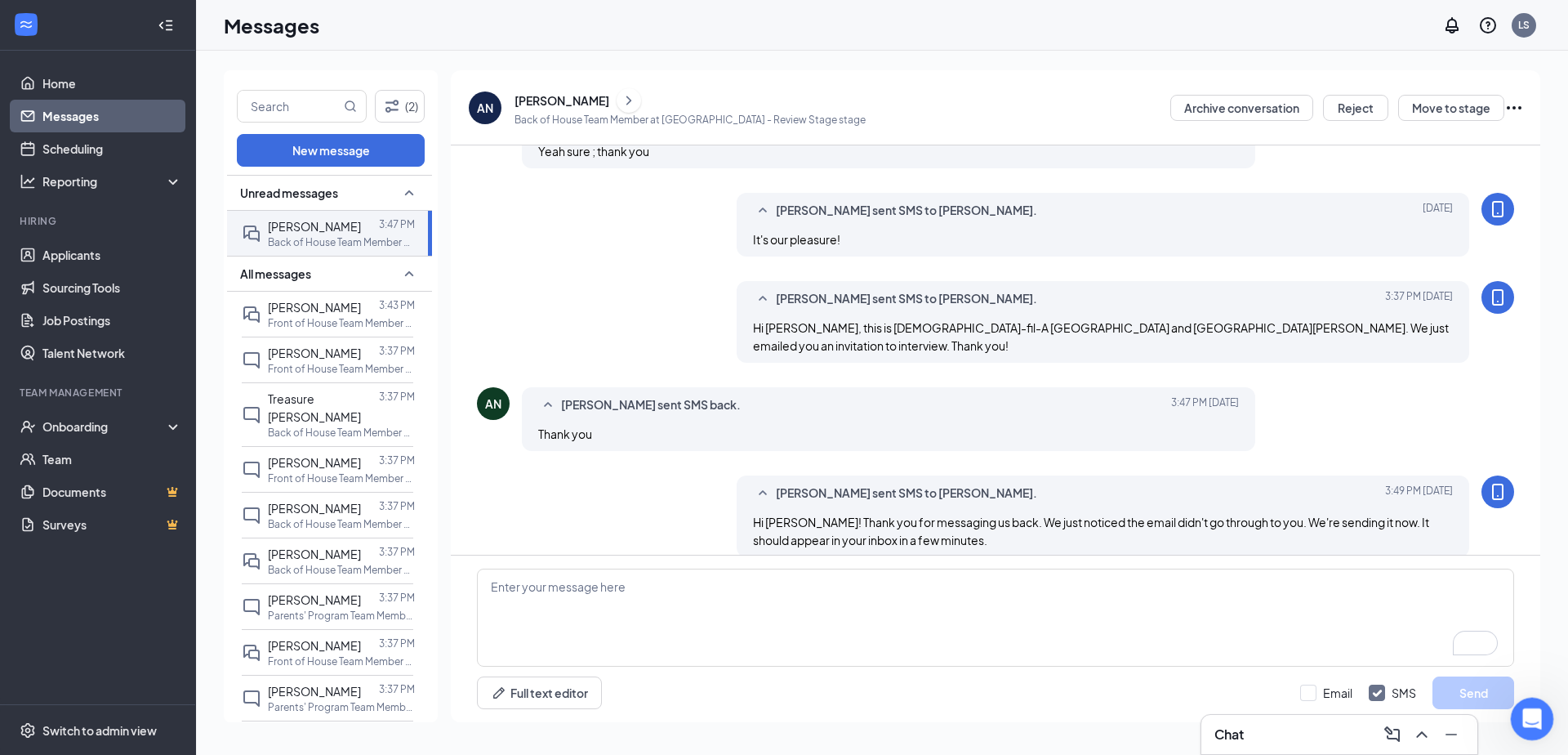
scroll to position [0, 0]
click at [1098, 395] on div "Ayesha Nisa sent SMS back." at bounding box center [863, 405] width 605 height 19
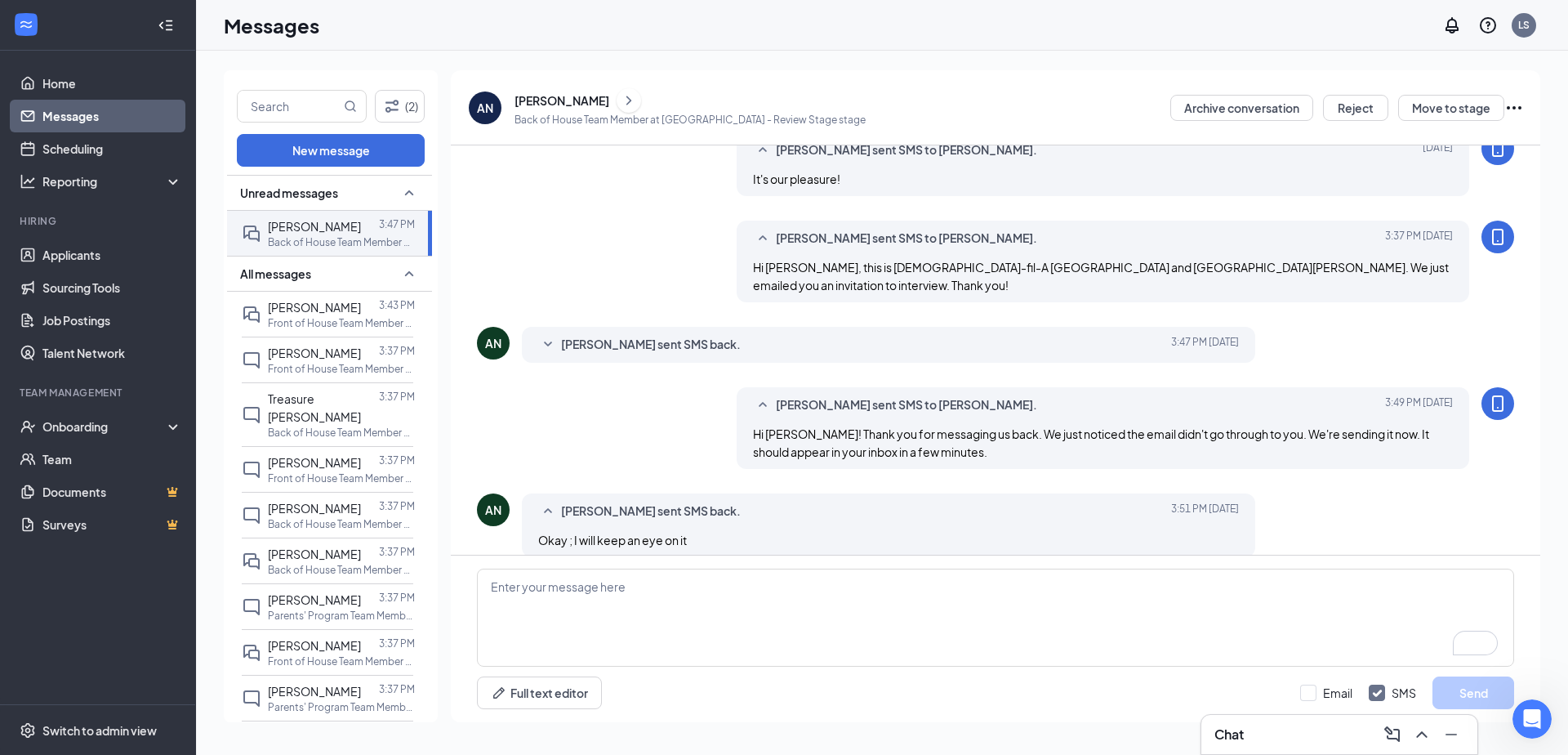
scroll to position [4691, 0]
click at [553, 99] on div "Ayesha Nisa" at bounding box center [561, 100] width 95 height 16
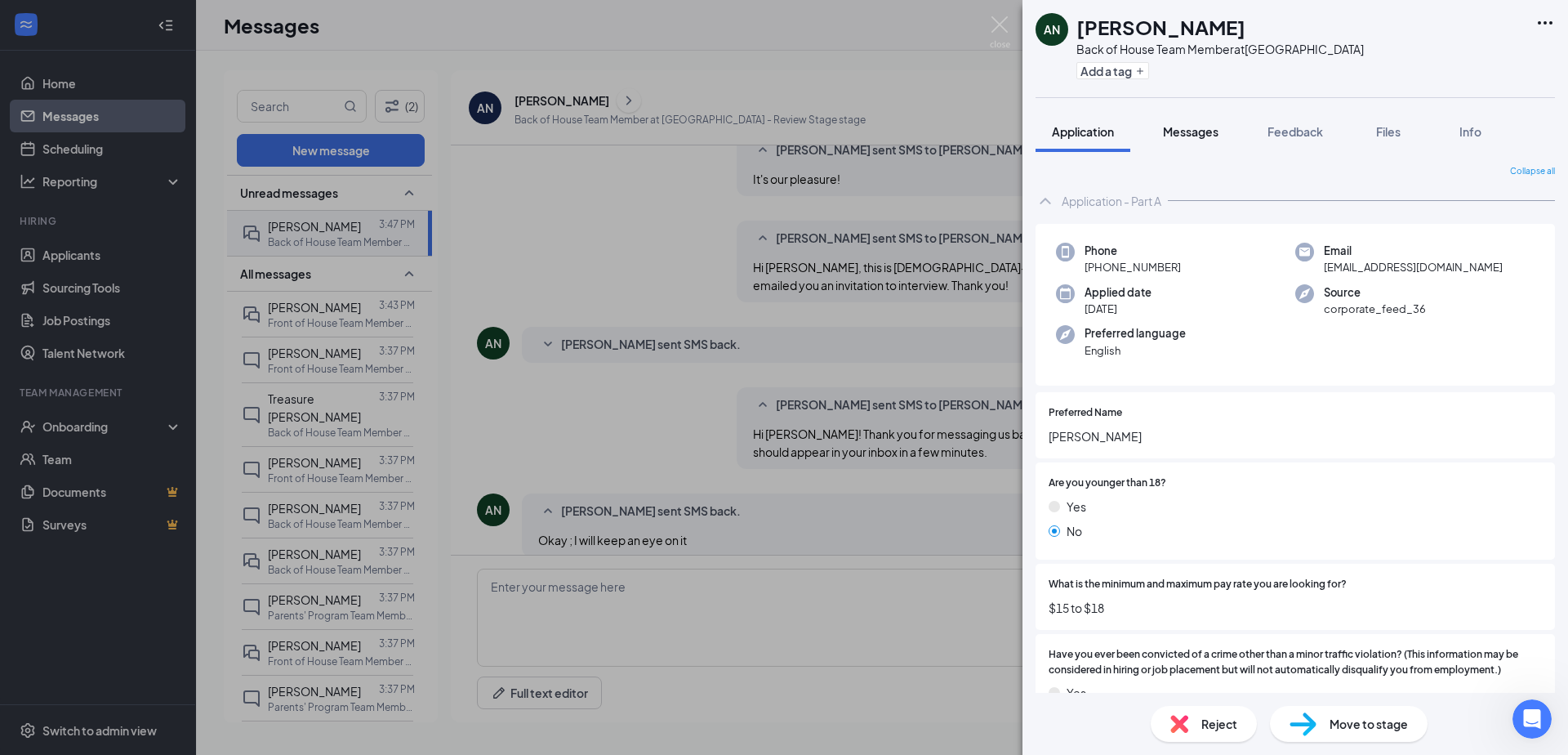
click at [1190, 130] on span "Messages" at bounding box center [1191, 131] width 56 height 14
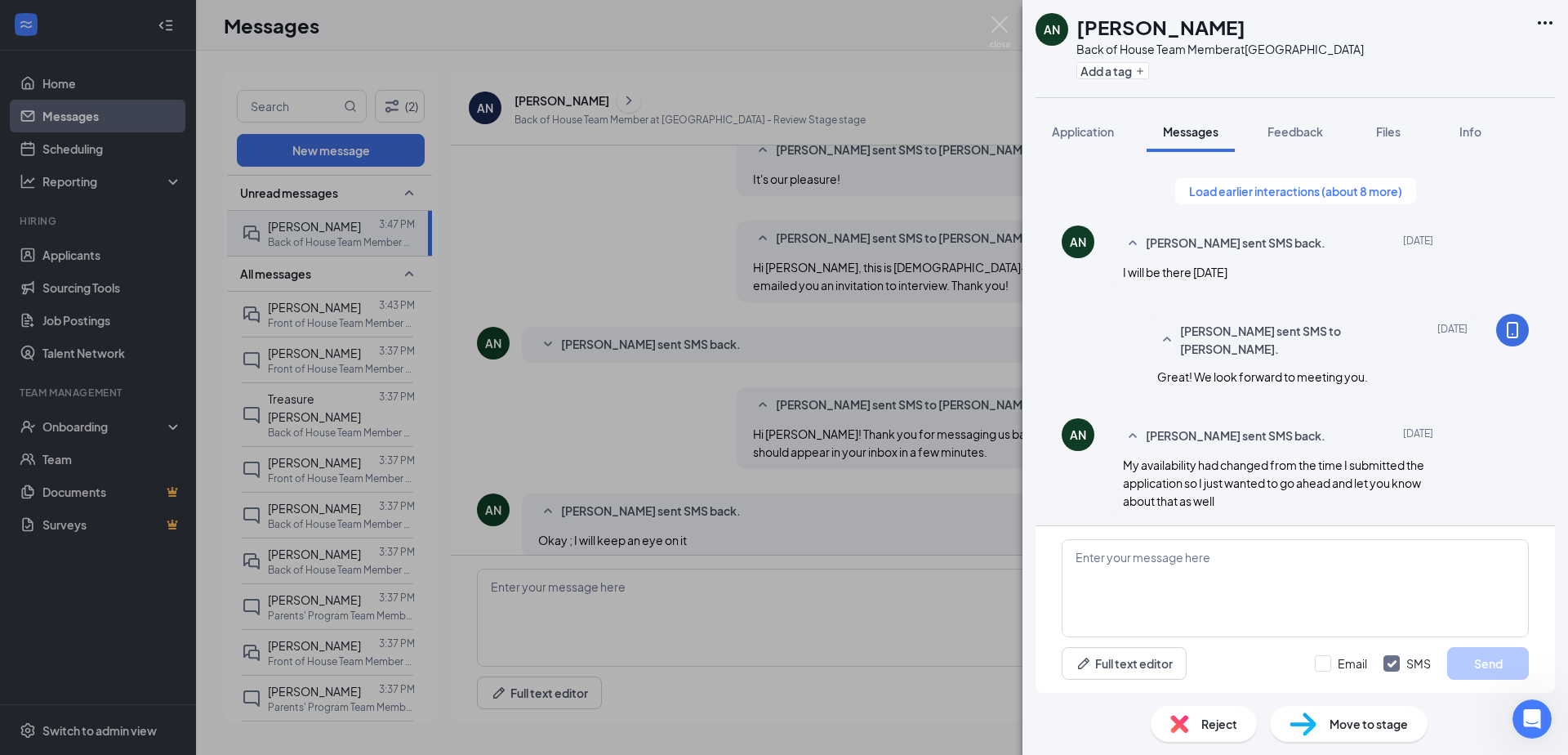
click at [836, 401] on div "AN Ayesha Nisa Back of House Team Member at Falls Village Add a tag Application…" at bounding box center [784, 377] width 1568 height 755
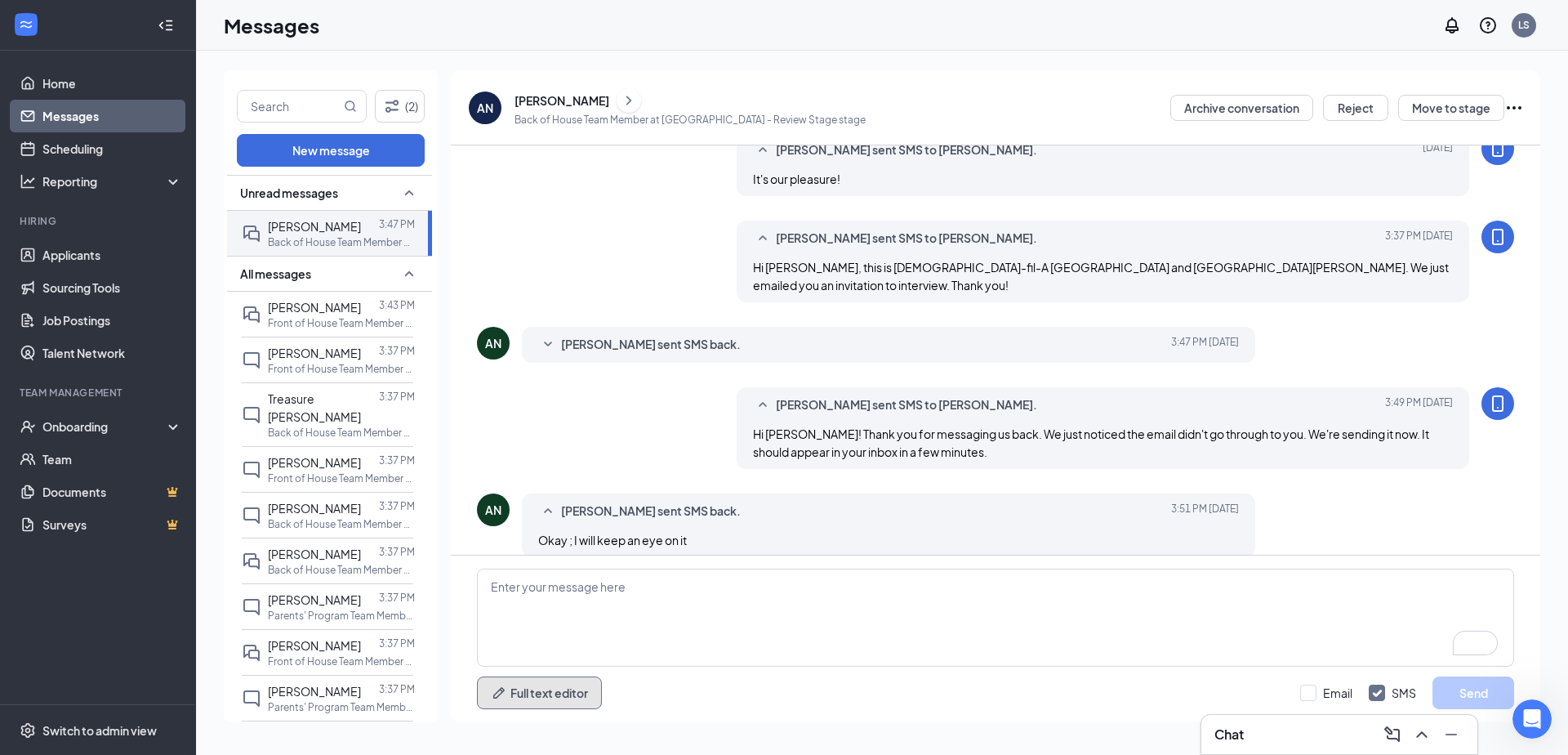
click at [550, 677] on button "Full text editor" at bounding box center [539, 692] width 125 height 33
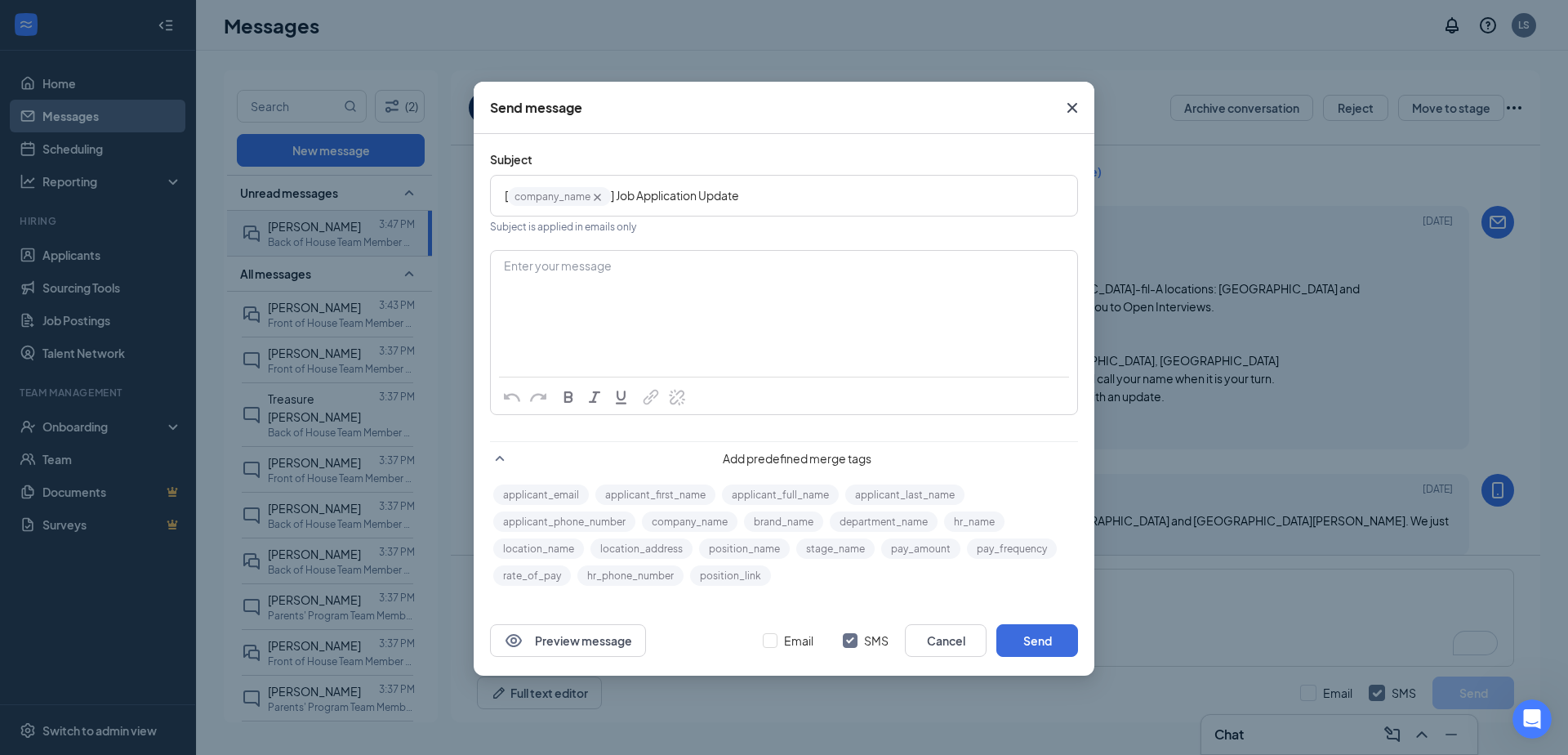
scroll to position [4691, 0]
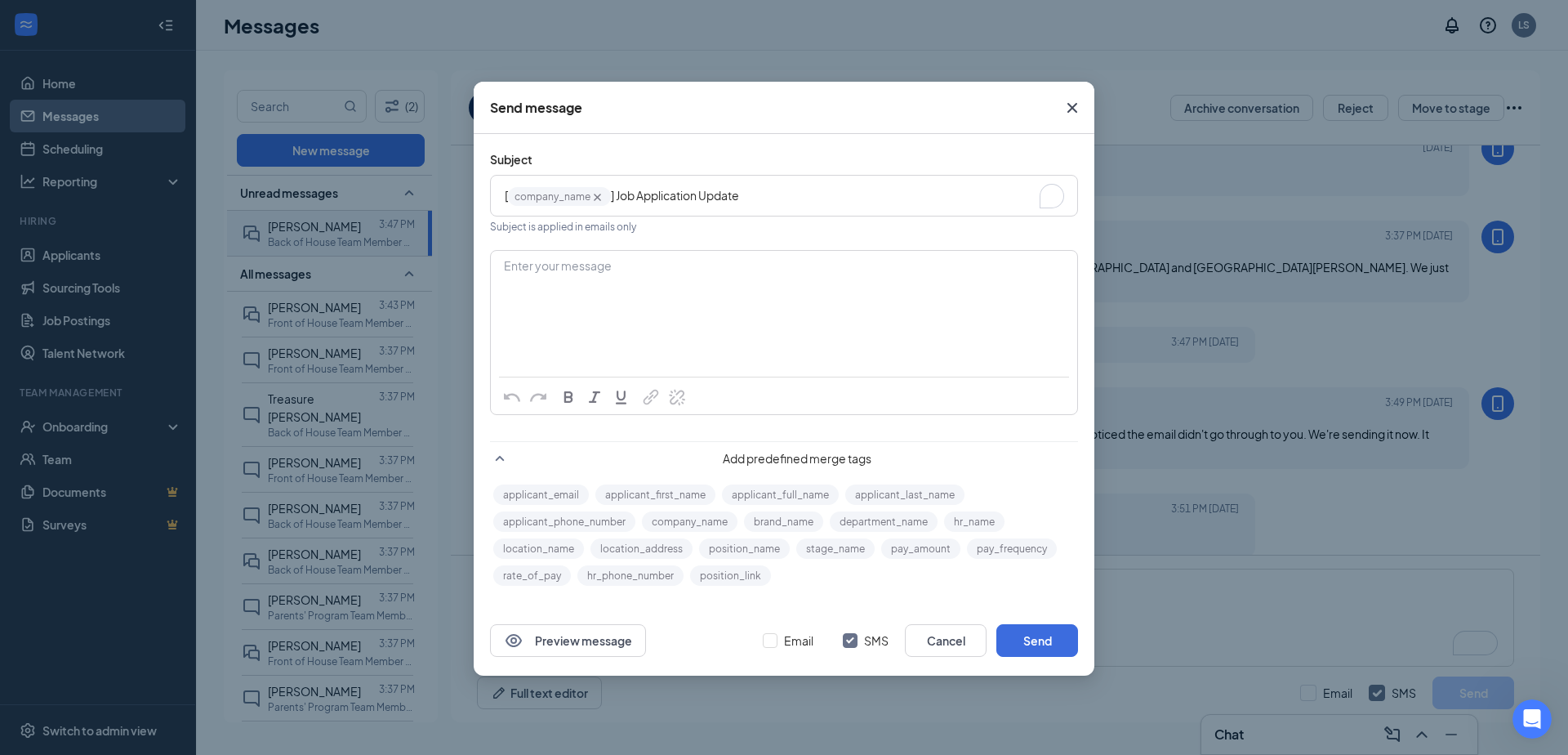
click at [757, 185] on div "[ company_name‌‌‌‌ {{company_name}} ] Job Application Update" at bounding box center [784, 195] width 559 height 25
click at [763, 190] on div "[ company_name‌‌‌‌ {{company_name}} ] Job Application Update" at bounding box center [784, 195] width 559 height 25
click at [763, 191] on div "[ company_name‌‌‌‌ {{company_name}} ] Job Application Update" at bounding box center [784, 195] width 559 height 25
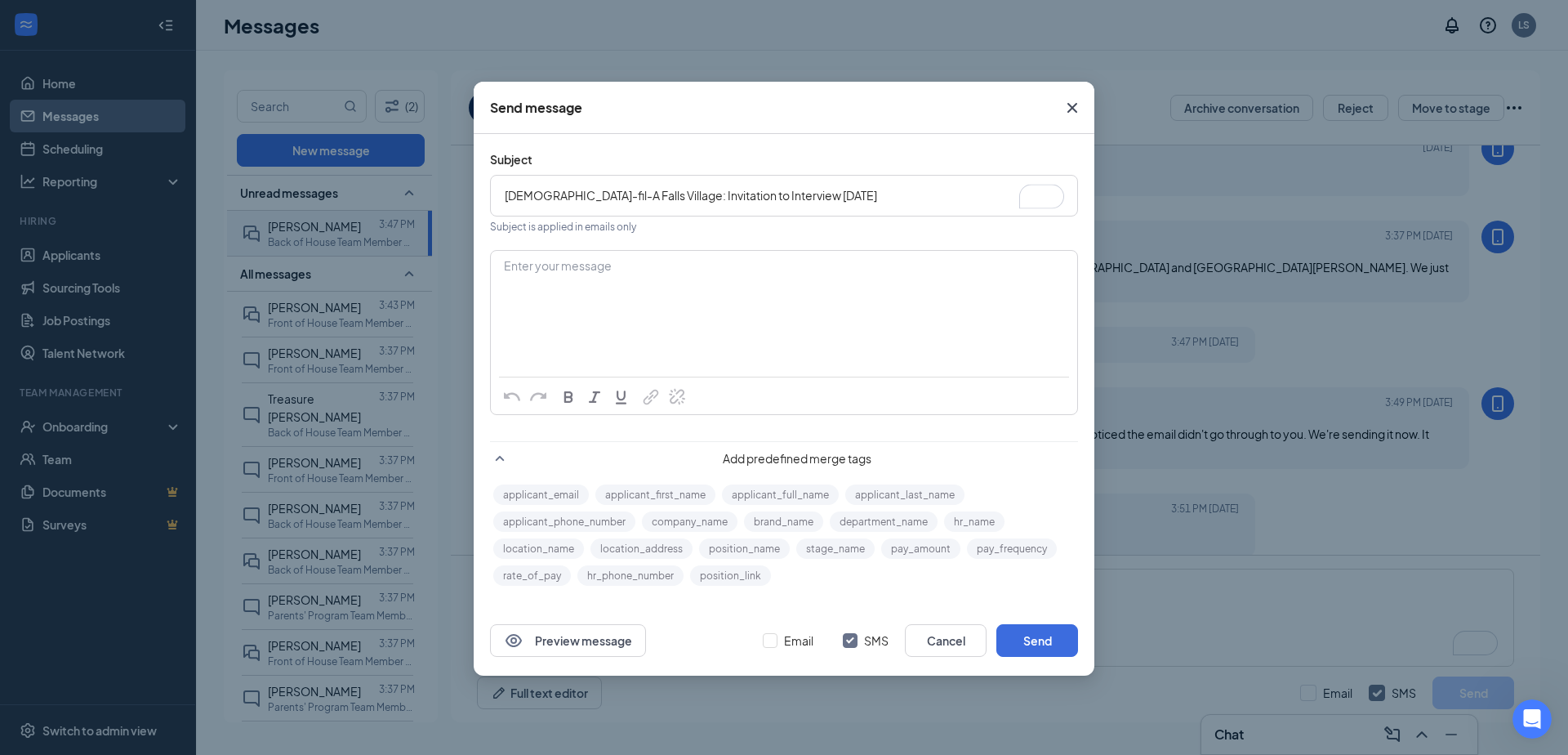
click at [757, 268] on div "Enter your message" at bounding box center [784, 266] width 559 height 17
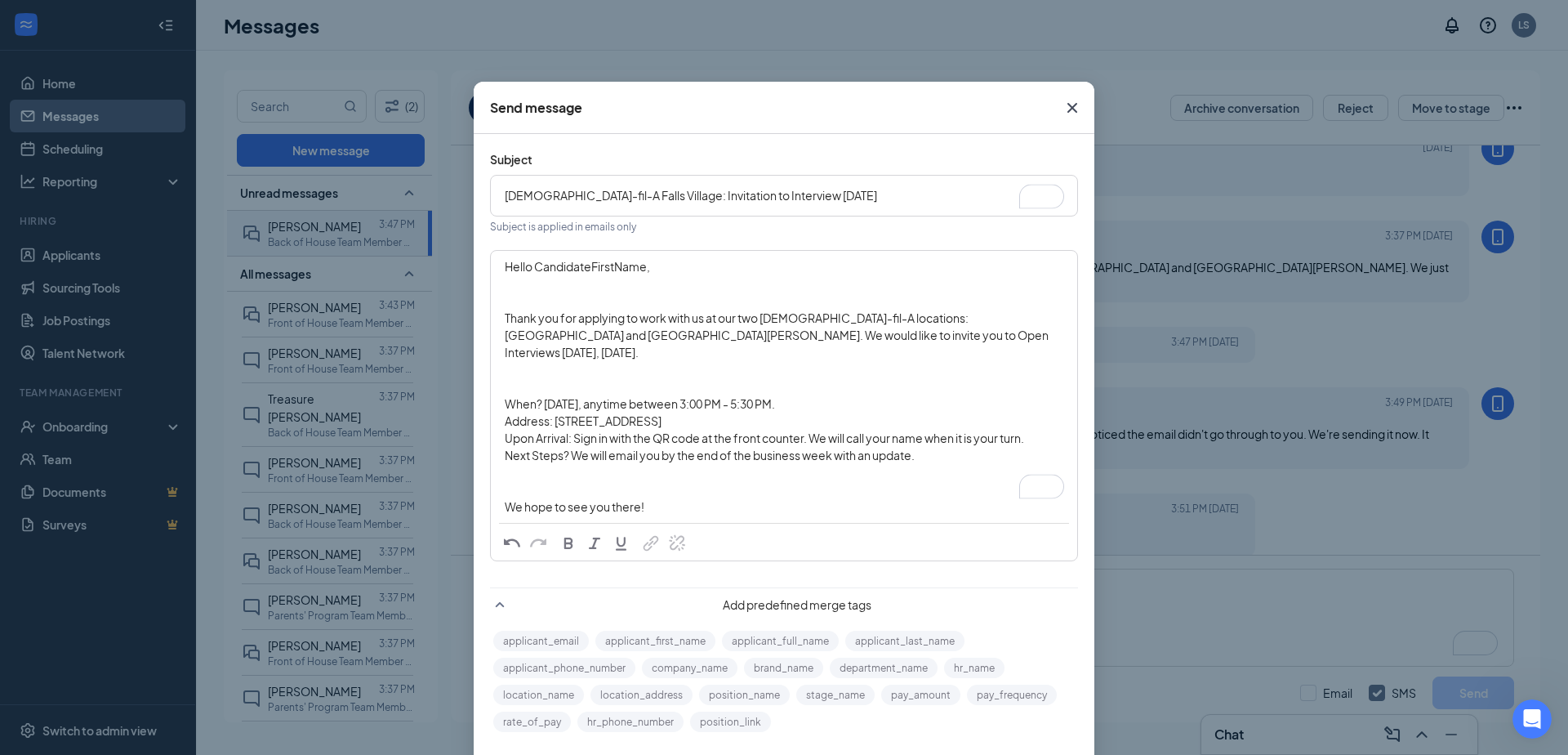
click at [566, 292] on div "To enrich screen reader interactions, please activate Accessibility in Grammarl…" at bounding box center [784, 301] width 559 height 17
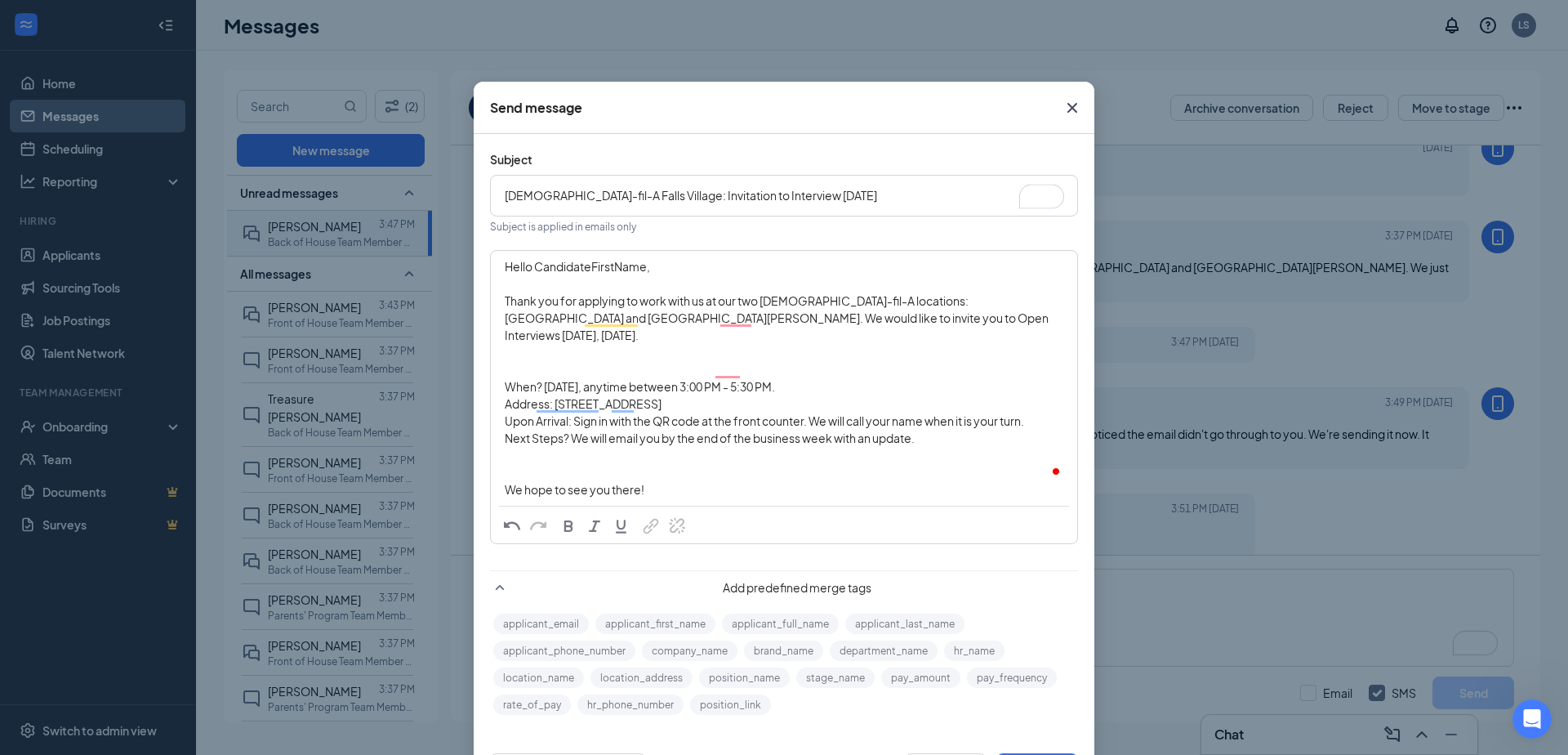
click at [534, 361] on div "To enrich screen reader interactions, please activate Accessibility in Grammarl…" at bounding box center [784, 369] width 559 height 17
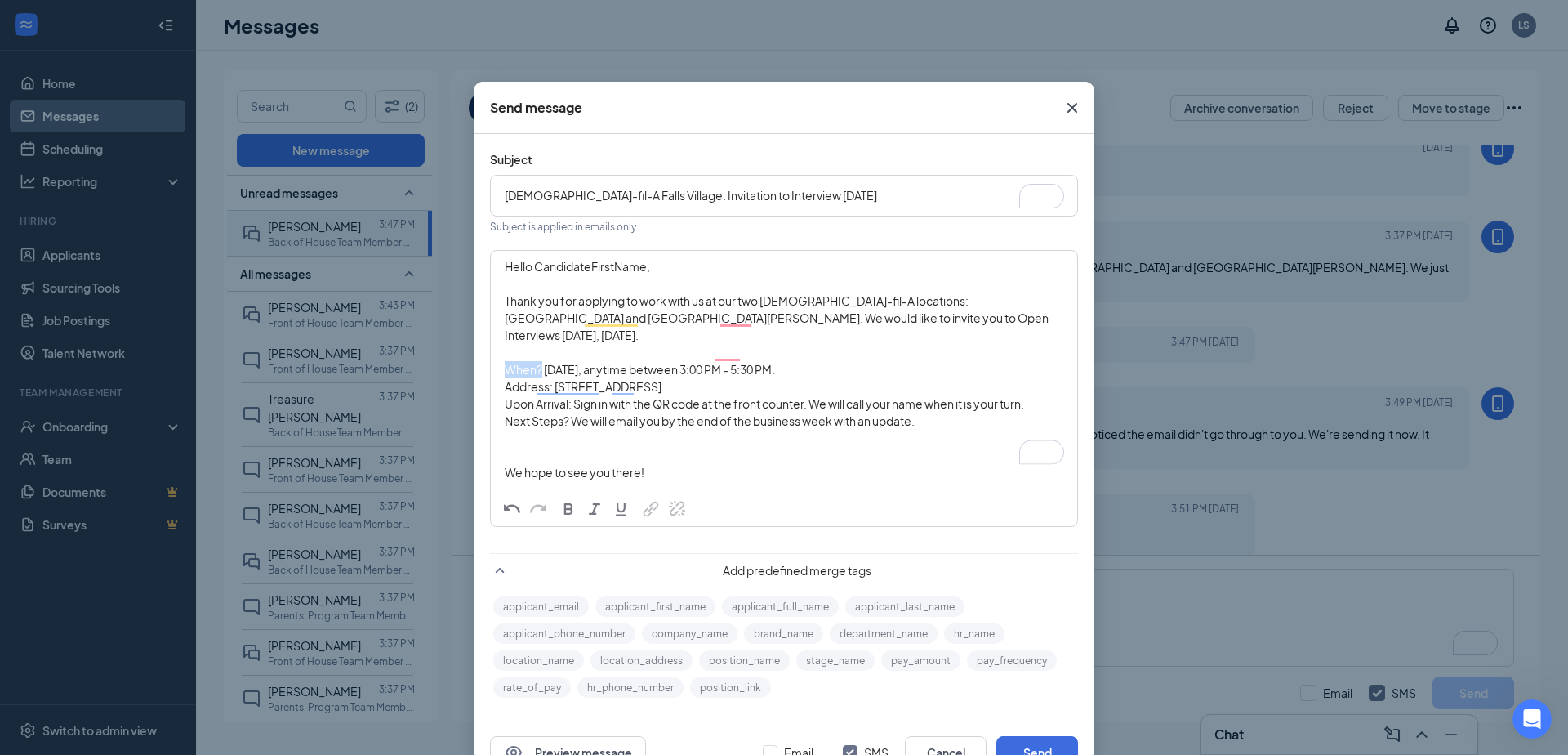
drag, startPoint x: 502, startPoint y: 349, endPoint x: 539, endPoint y: 351, distance: 37.1
click at [539, 351] on div "Hello CandidateFirstName, Thank you for applying to work with us at our two Chi…" at bounding box center [784, 369] width 585 height 236
drag, startPoint x: 502, startPoint y: 367, endPoint x: 552, endPoint y: 371, distance: 50.2
click at [552, 371] on div "Hello CandidateFirstName, Thank you for applying to work with us at our two Chi…" at bounding box center [784, 369] width 585 height 236
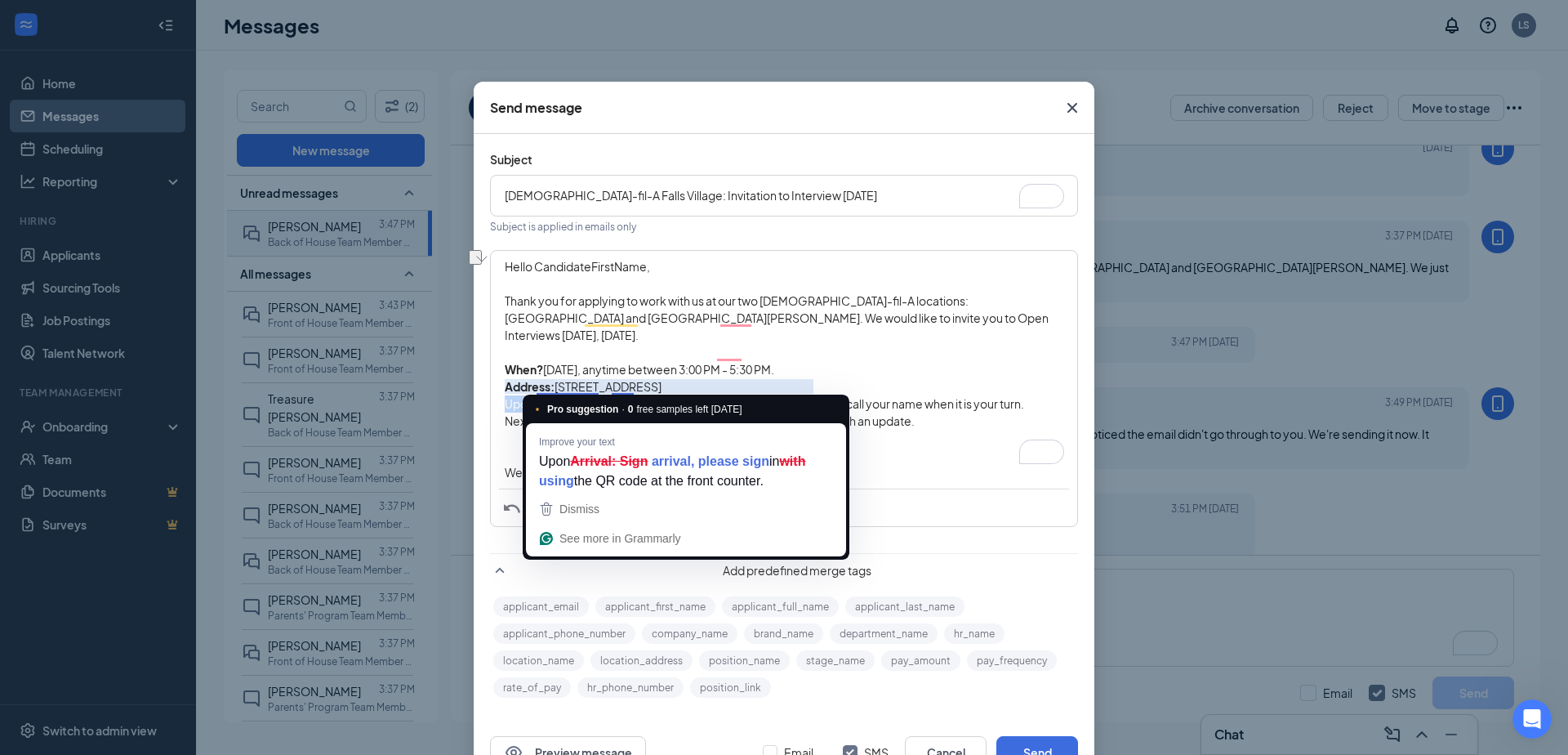
drag, startPoint x: 506, startPoint y: 385, endPoint x: 572, endPoint y: 390, distance: 66.2
click at [572, 396] on span "Upon Arrival: Sign in with the QR code at the front counter. We will call your …" at bounding box center [764, 403] width 519 height 14
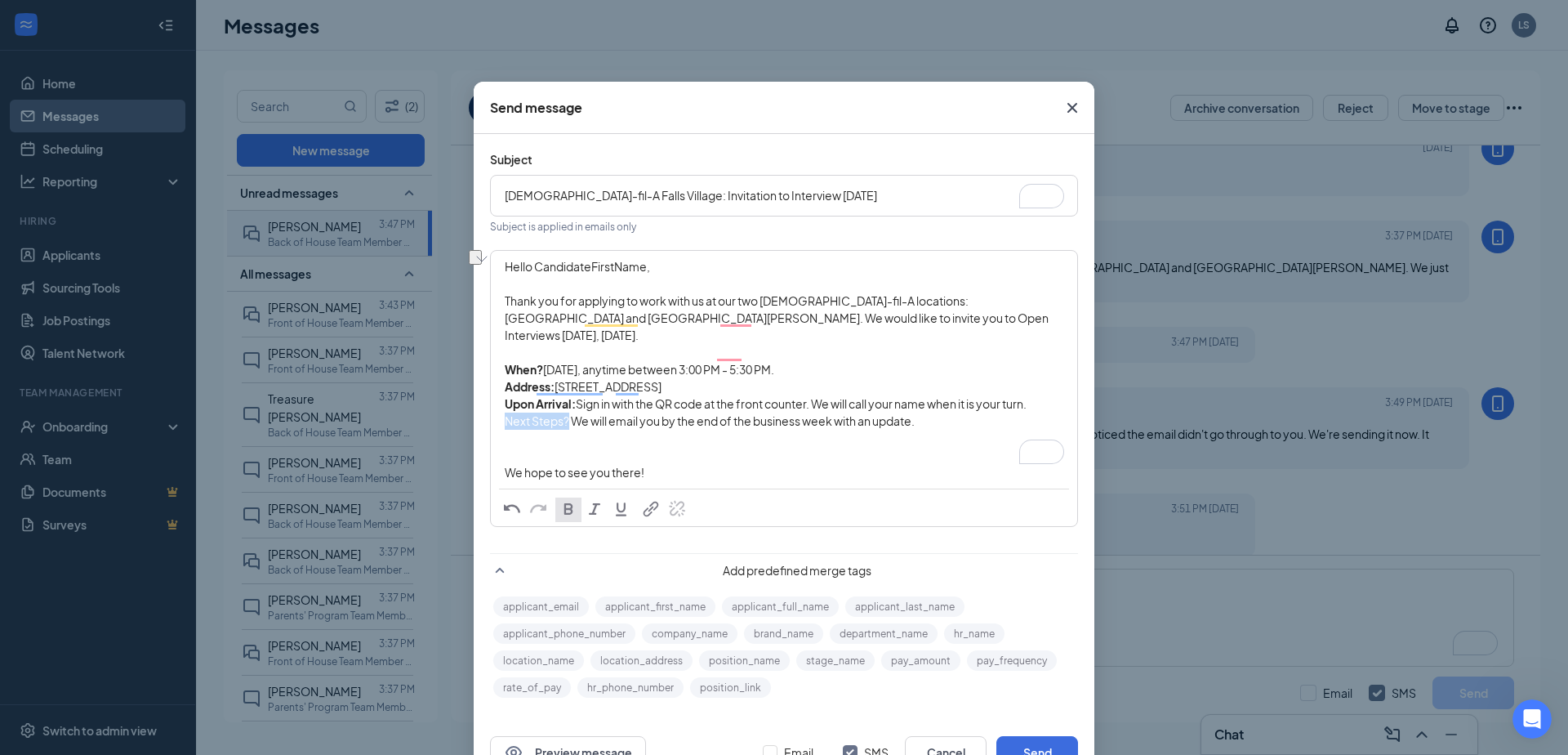
drag, startPoint x: 507, startPoint y: 405, endPoint x: 568, endPoint y: 406, distance: 61.0
click at [568, 414] on span "Next Steps? We will email you by the end of the business week with an update." at bounding box center [709, 420] width 410 height 14
click at [546, 362] on span "Tuesday, anytime between 3:00 PM - 5:30 PM." at bounding box center [659, 368] width 231 height 14
click at [724, 447] on div "To enrich screen reader interactions, please activate Accessibility in Grammarl…" at bounding box center [784, 456] width 559 height 17
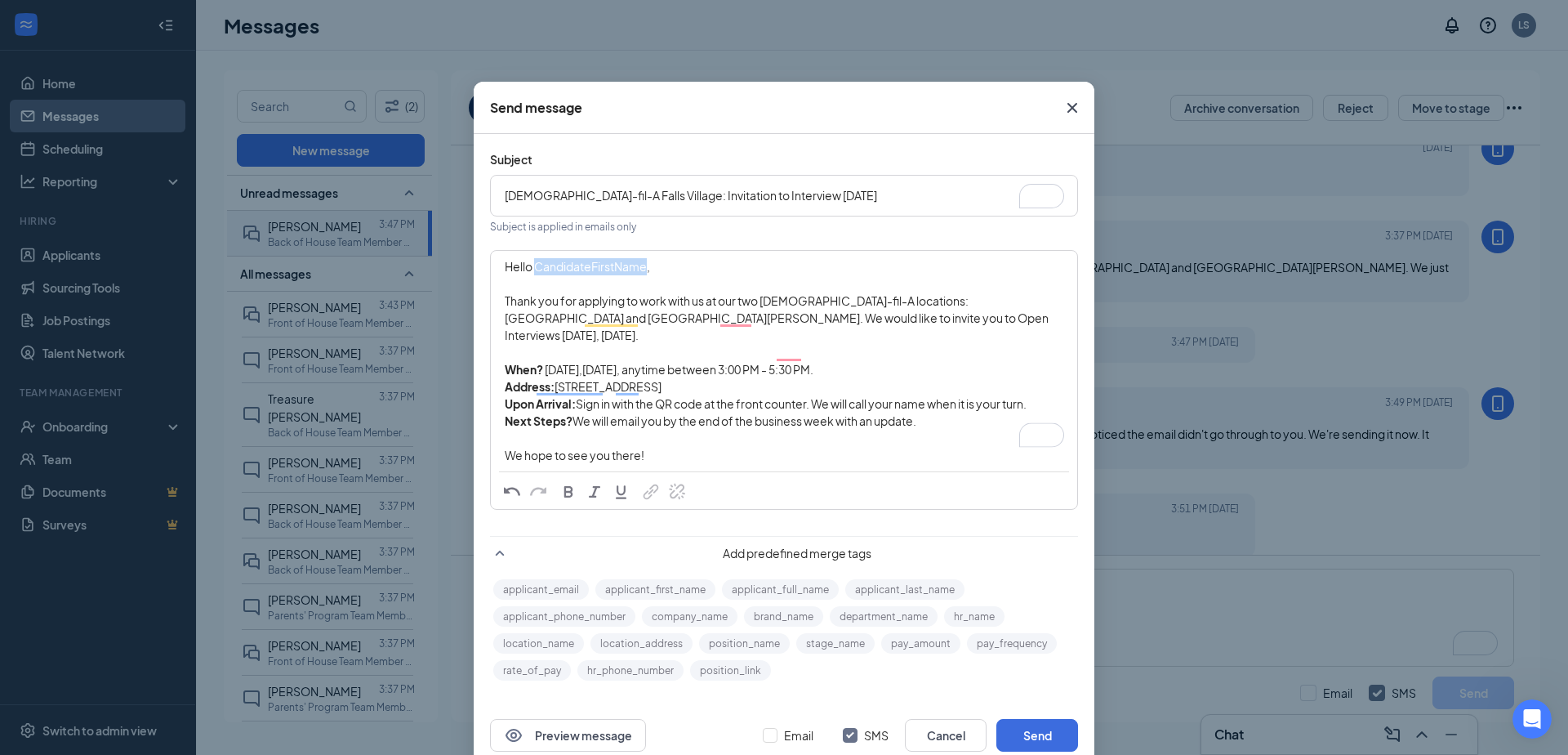
drag, startPoint x: 648, startPoint y: 266, endPoint x: 535, endPoint y: 268, distance: 113.0
click at [534, 268] on span "Hello CandidateFirstName," at bounding box center [577, 265] width 145 height 14
click at [636, 579] on button "applicant_first_name" at bounding box center [655, 589] width 120 height 20
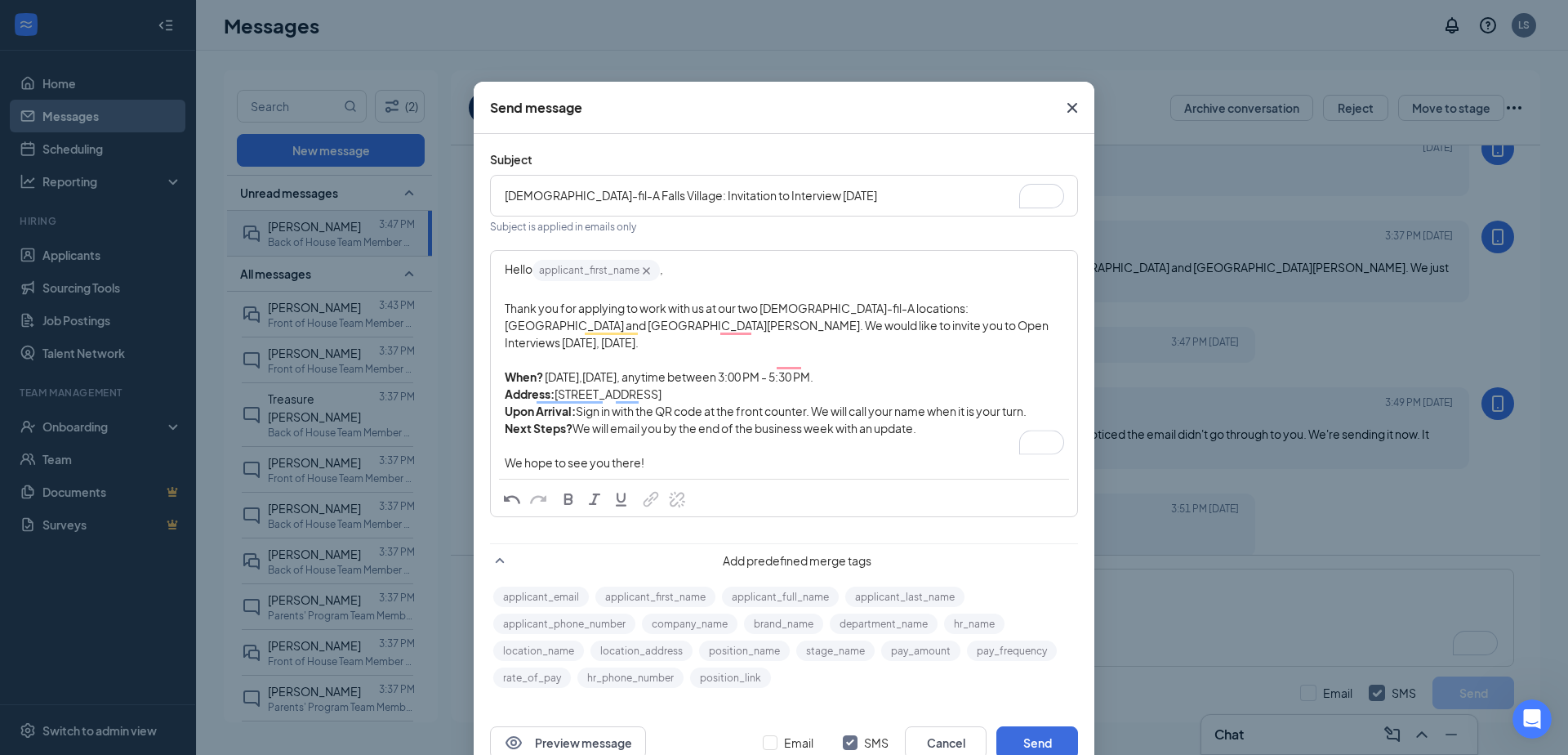
click at [672, 312] on span "Thank you for applying to work with us at our two [DEMOGRAPHIC_DATA]-fil-A loca…" at bounding box center [777, 325] width 545 height 49
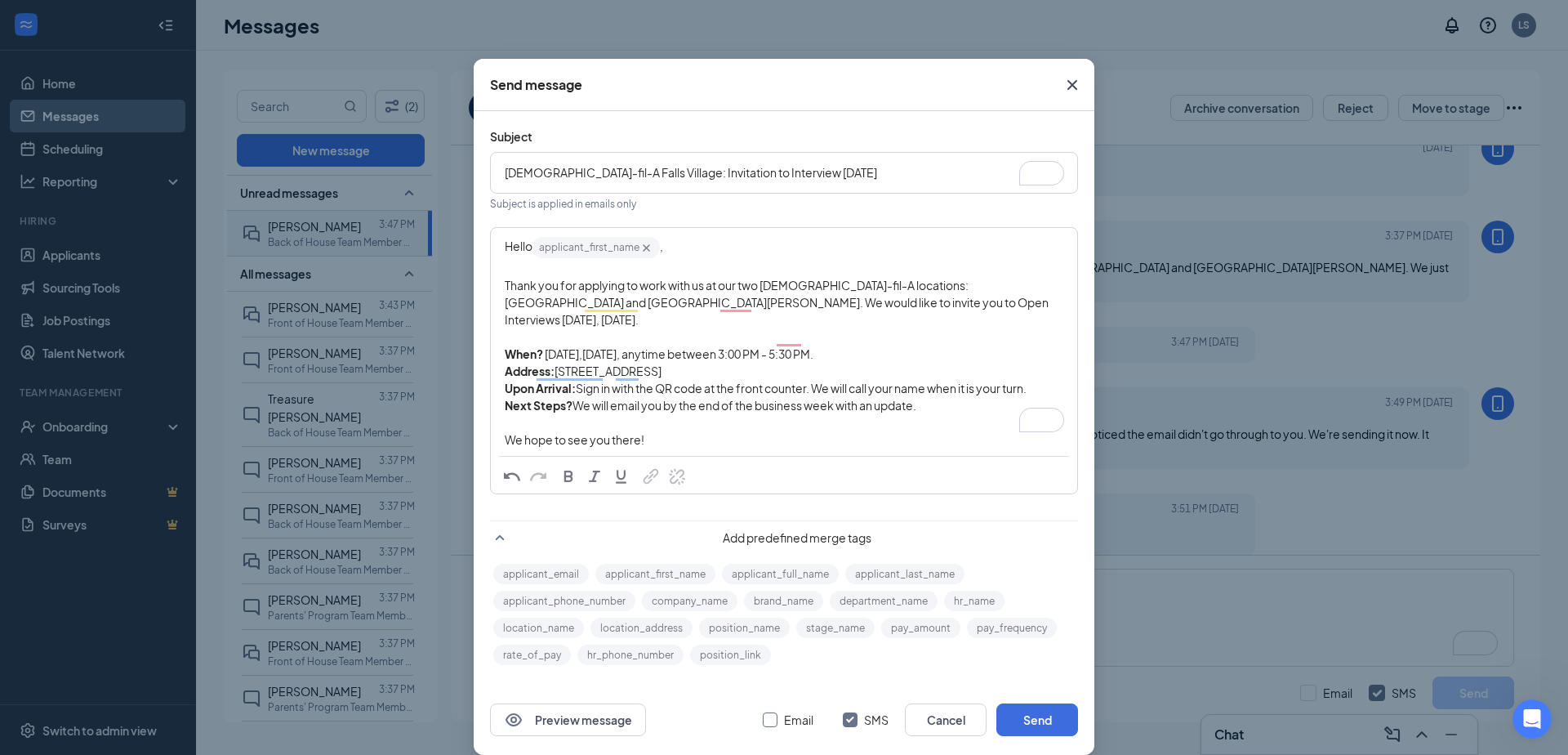
click at [791, 711] on span "Email" at bounding box center [799, 719] width 42 height 18
click at [778, 713] on input "Email" at bounding box center [769, 719] width 14 height 14
checkbox input "true"
click at [882, 711] on span "SMS" at bounding box center [876, 719] width 37 height 18
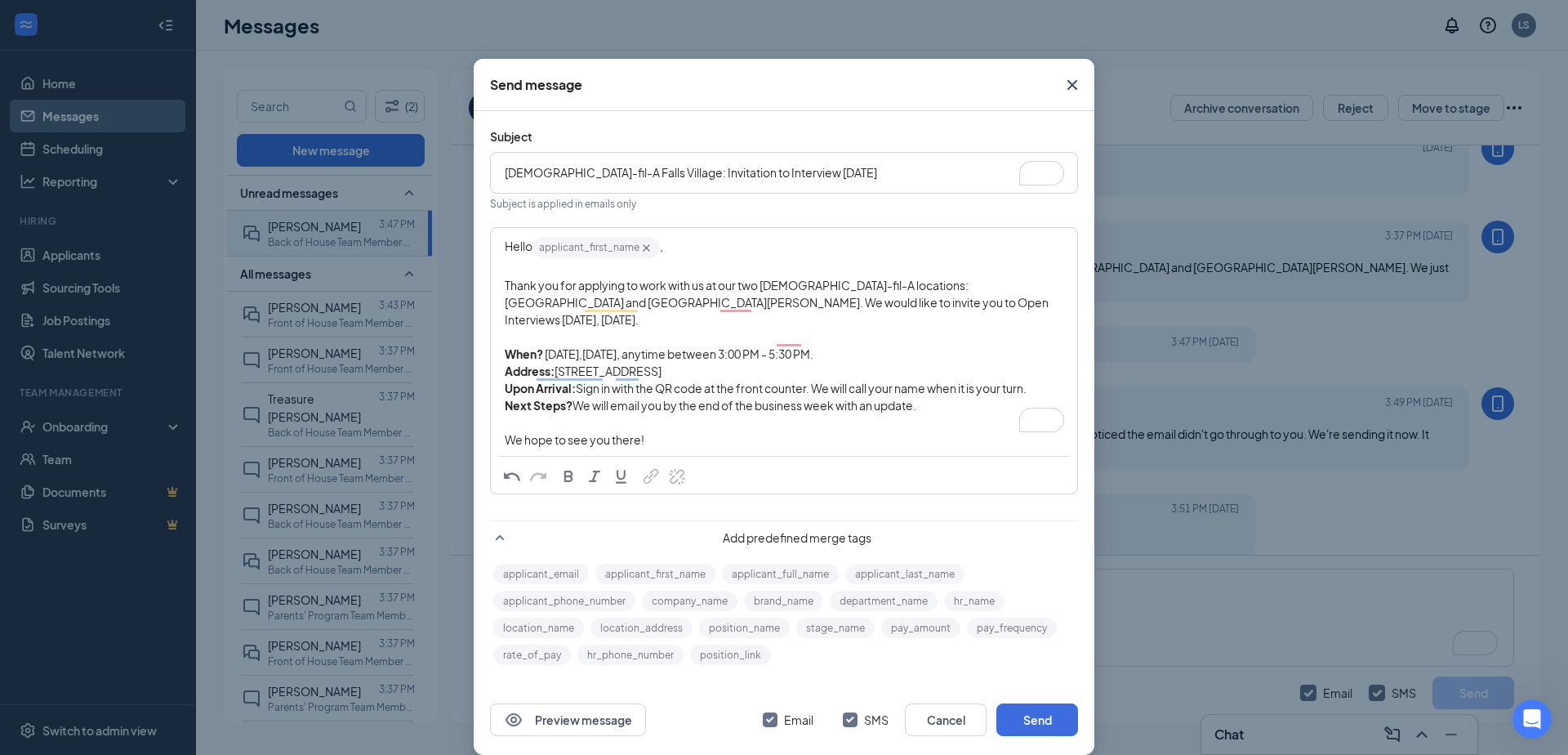
click at [858, 713] on input "SMS" at bounding box center [850, 719] width 14 height 14
checkbox input "false"
click at [1023, 704] on button "Send" at bounding box center [1036, 719] width 82 height 33
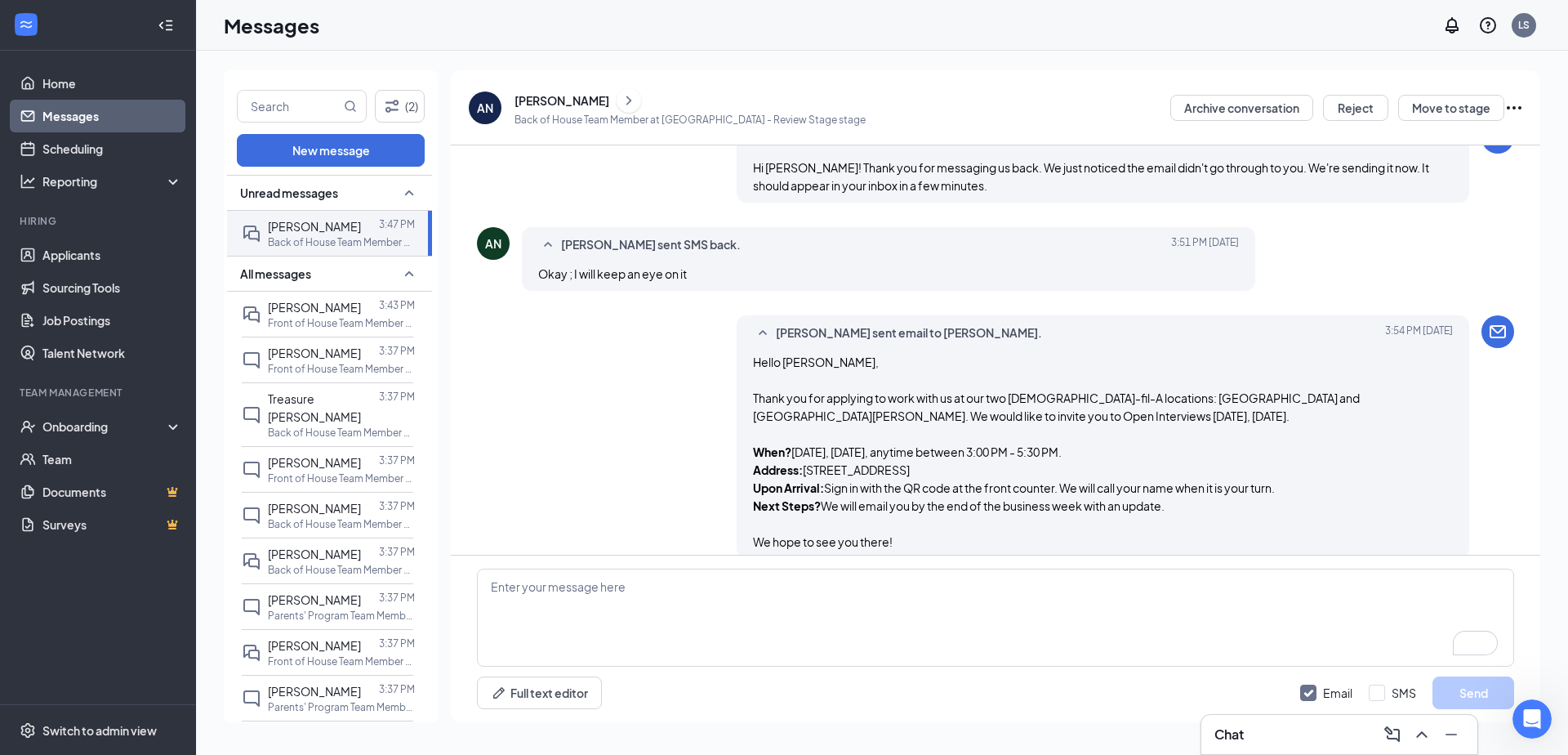
scroll to position [1157, 0]
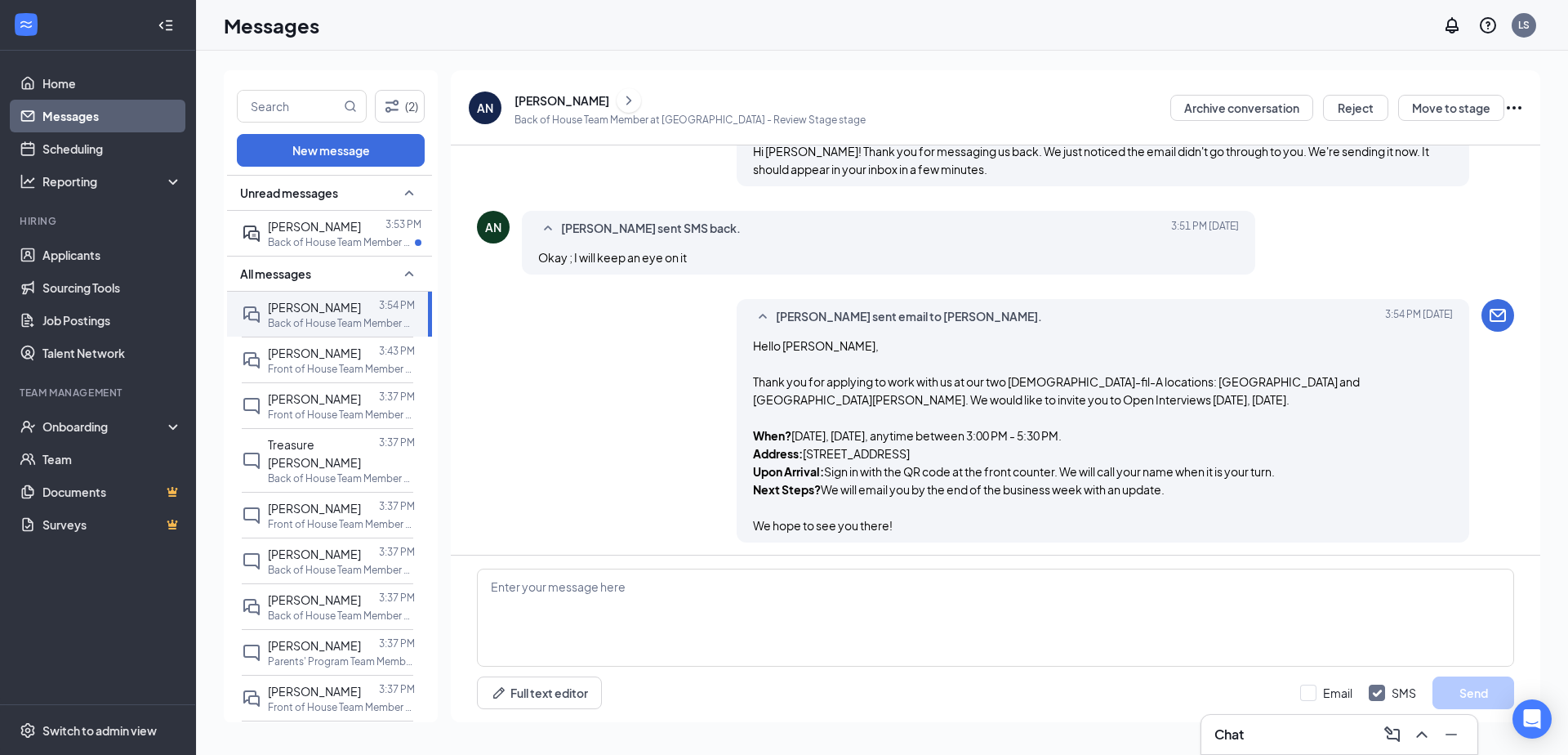
scroll to position [741, 0]
click at [355, 252] on div "[PERSON_NAME] 3:53 PM Back of House Team Member at [GEOGRAPHIC_DATA]" at bounding box center [327, 233] width 171 height 45
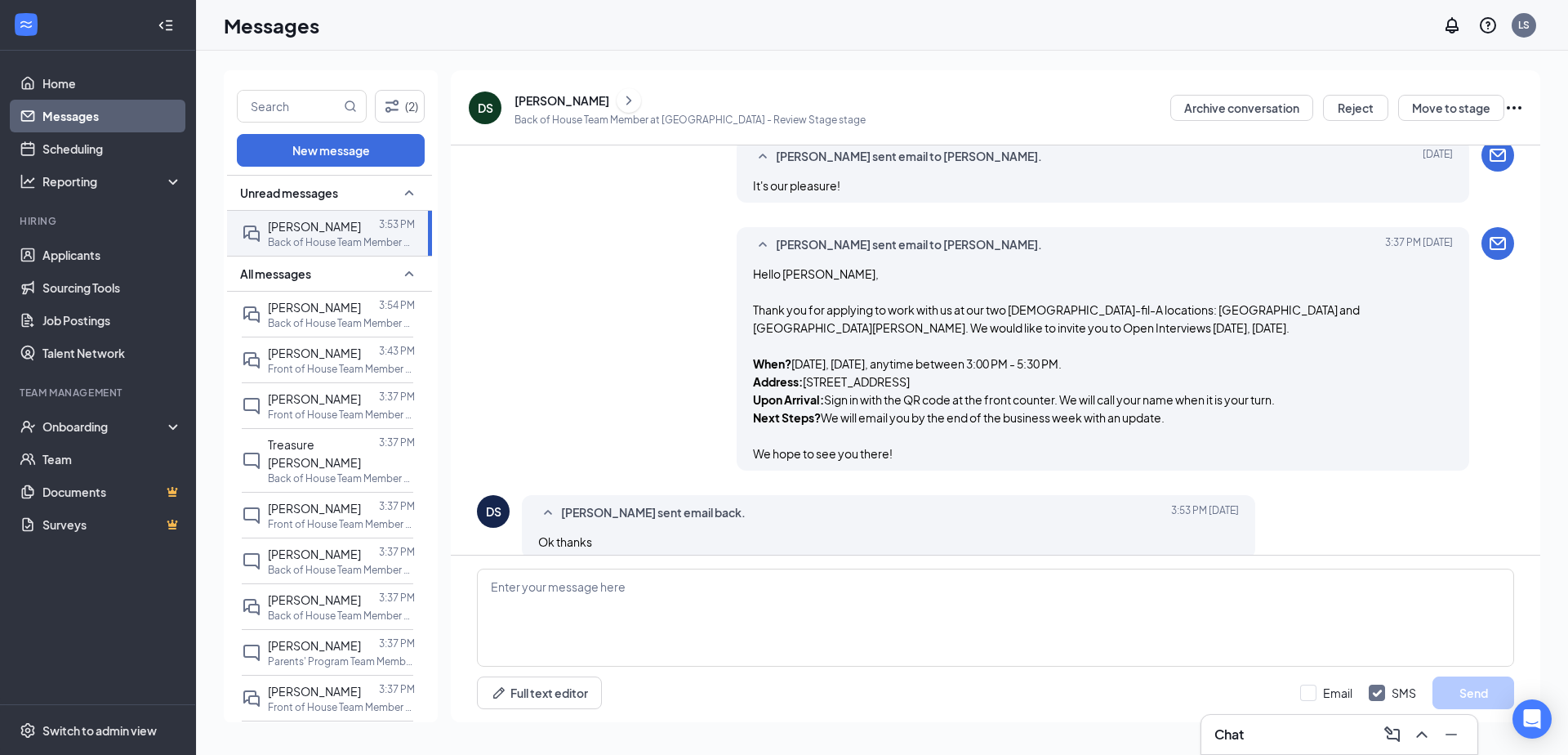
scroll to position [545, 0]
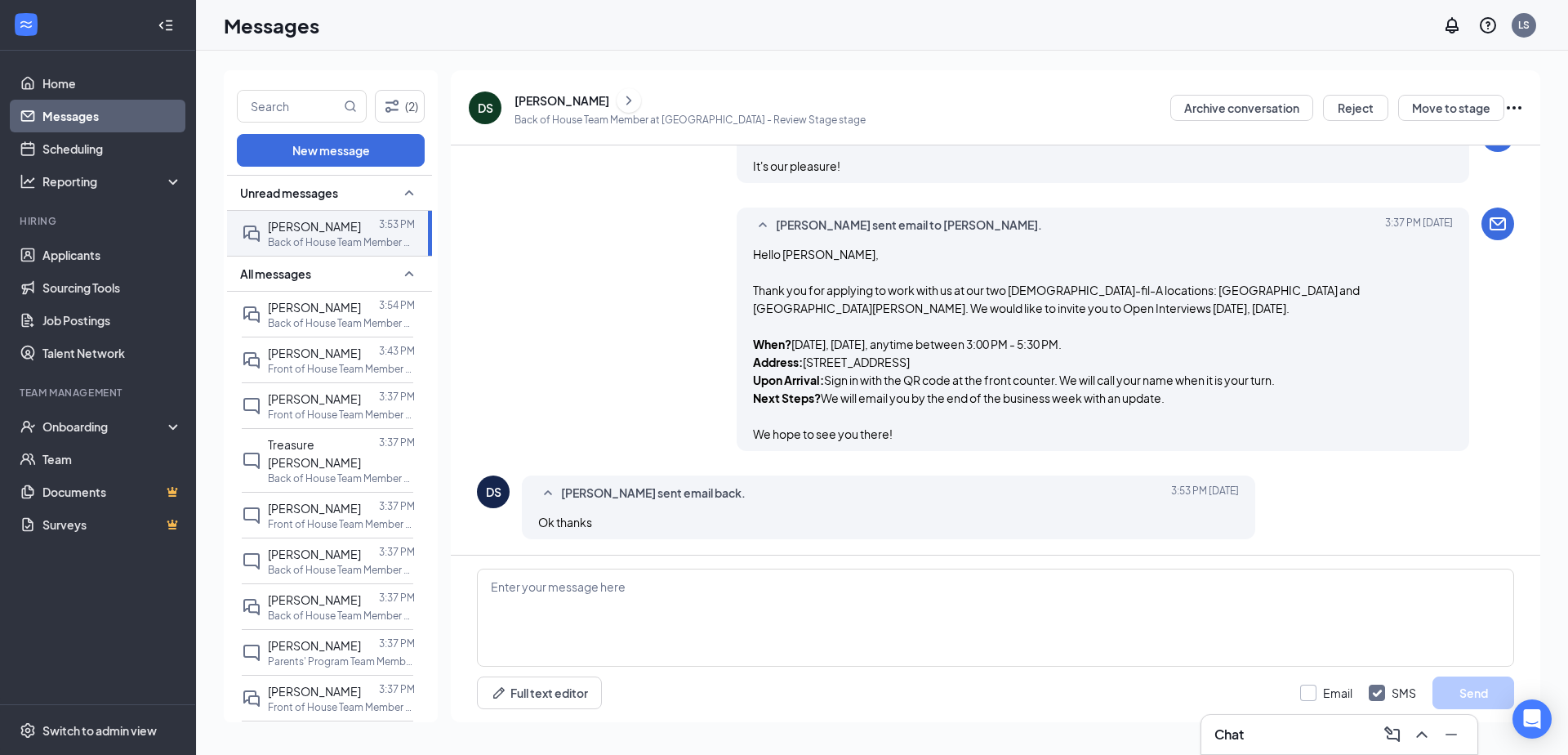
click at [1307, 689] on input "Email" at bounding box center [1326, 692] width 52 height 16
checkbox input "true"
click at [1353, 699] on div "Email SMS Send" at bounding box center [1406, 692] width 214 height 33
click at [1369, 696] on input "SMS" at bounding box center [1392, 692] width 47 height 16
checkbox input "false"
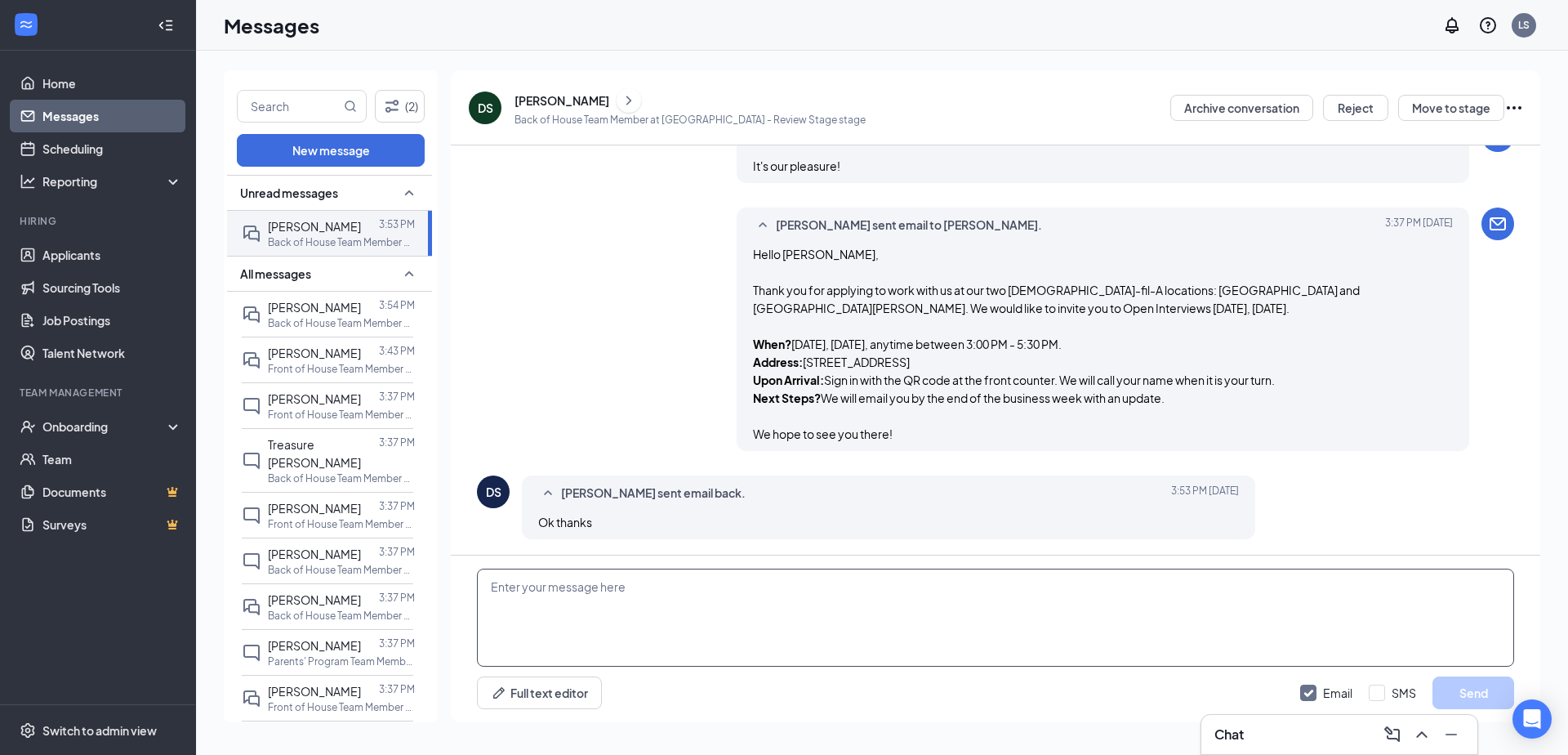
click at [1367, 621] on textarea at bounding box center [995, 617] width 1037 height 98
type textarea "It's our pleasure!"
click at [1474, 695] on button "Send" at bounding box center [1473, 692] width 82 height 33
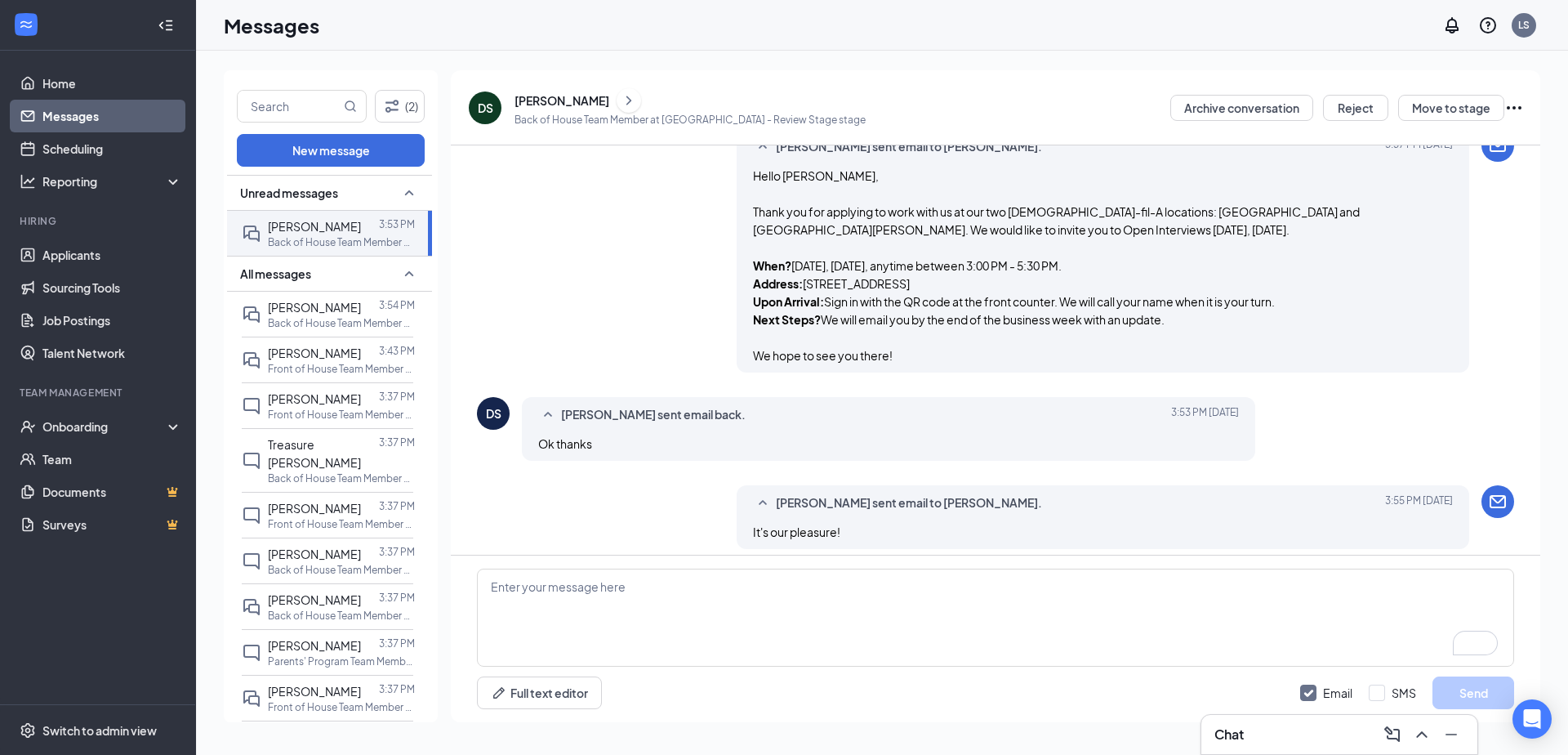
scroll to position [634, 0]
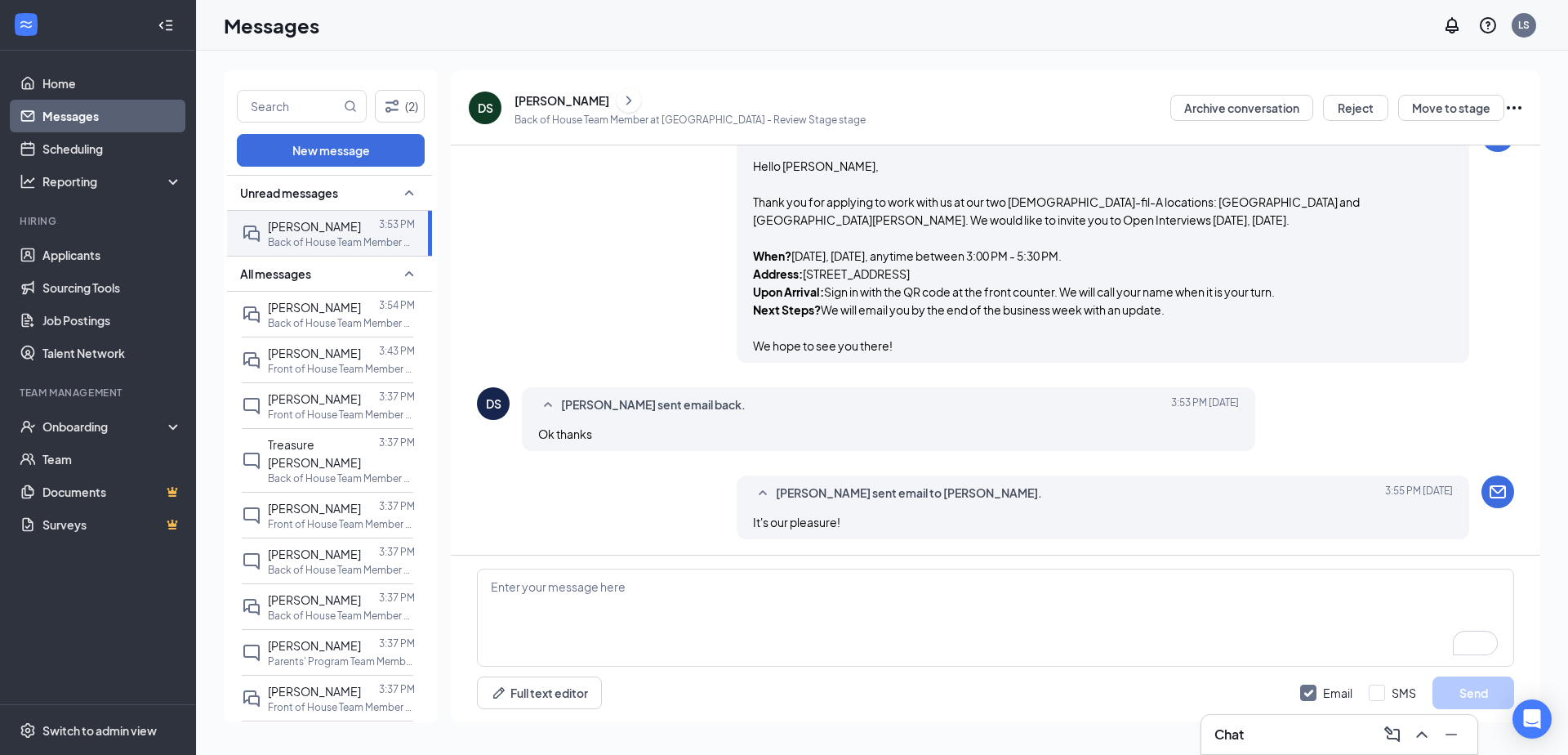
click at [1314, 686] on input "Email" at bounding box center [1326, 692] width 52 height 16
checkbox input "false"
